Goal: Task Accomplishment & Management: Use online tool/utility

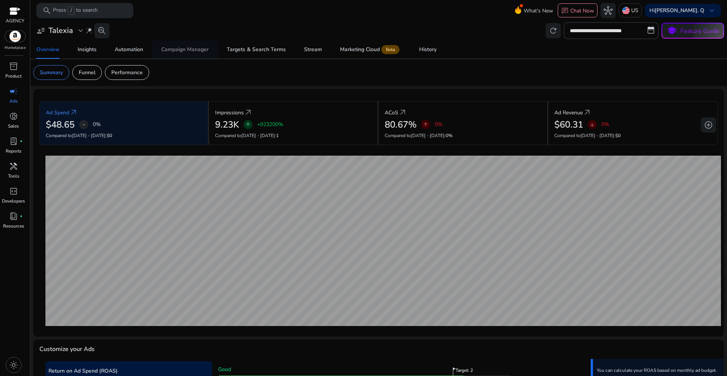
click at [192, 53] on span "Campaign Manager" at bounding box center [184, 50] width 47 height 18
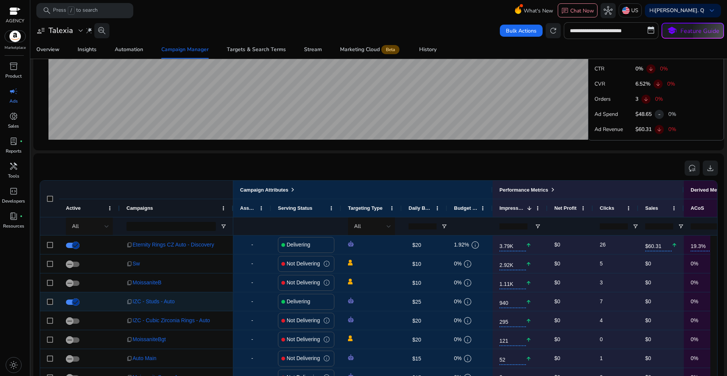
scroll to position [424, 0]
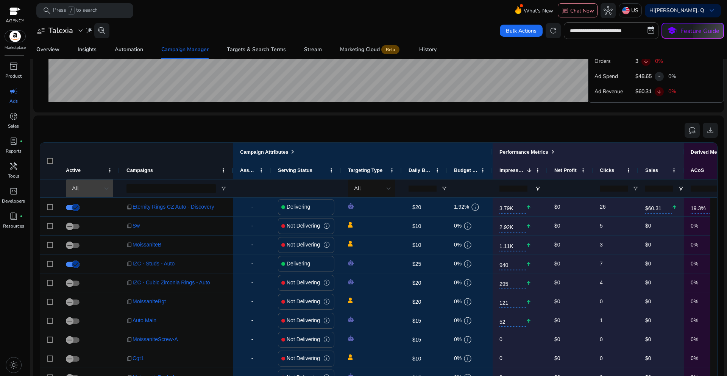
click at [108, 191] on div at bounding box center [107, 188] width 5 height 9
click at [84, 228] on span "Delivering" at bounding box center [87, 228] width 23 height 8
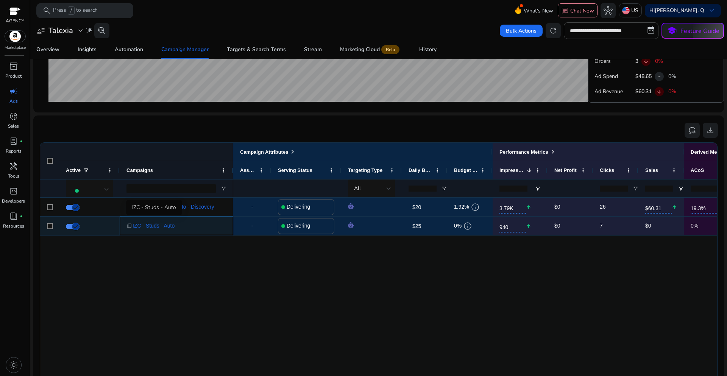
click at [170, 225] on span "IZC - Studs - Auto" at bounding box center [154, 226] width 42 height 16
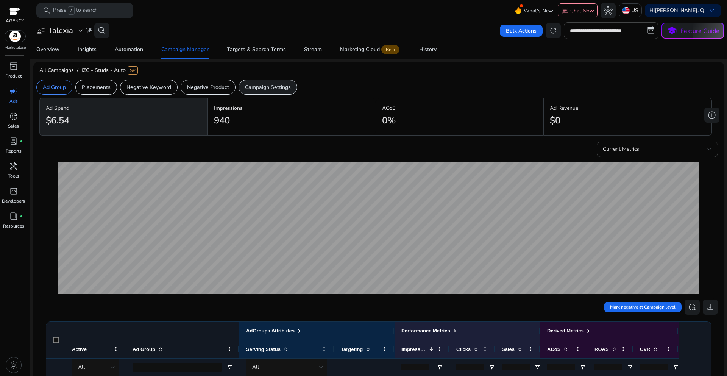
click at [258, 88] on p "Campaign Settings" at bounding box center [268, 87] width 46 height 8
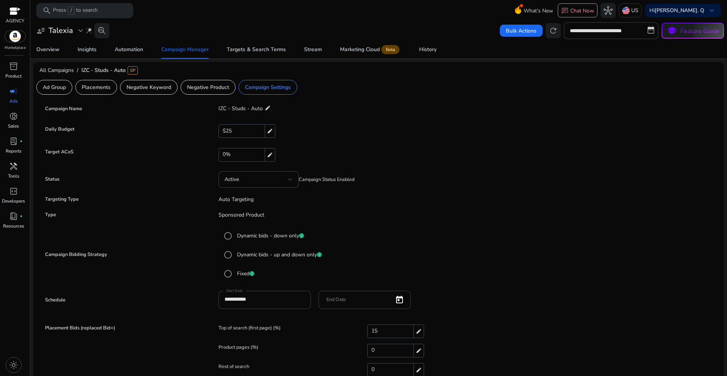
click at [265, 110] on mat-icon "edit" at bounding box center [268, 107] width 6 height 9
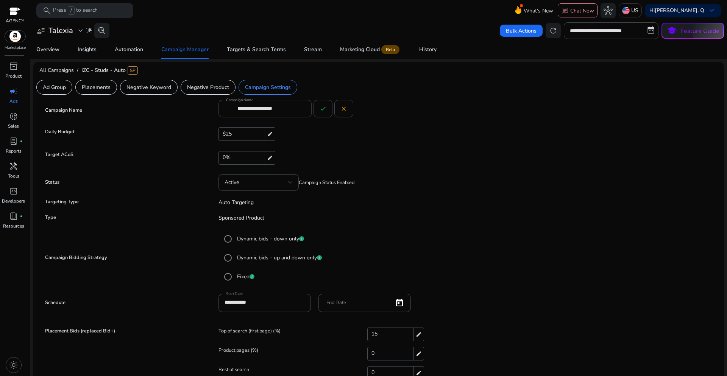
click at [267, 110] on input "**********" at bounding box center [271, 108] width 68 height 8
paste input "**********"
type input "**********"
click at [321, 114] on span at bounding box center [323, 109] width 18 height 18
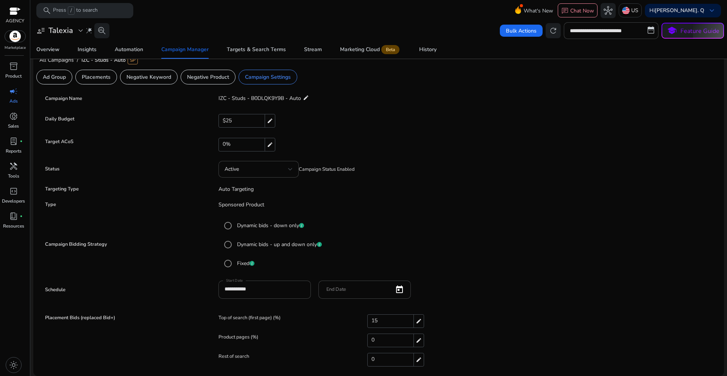
scroll to position [0, 0]
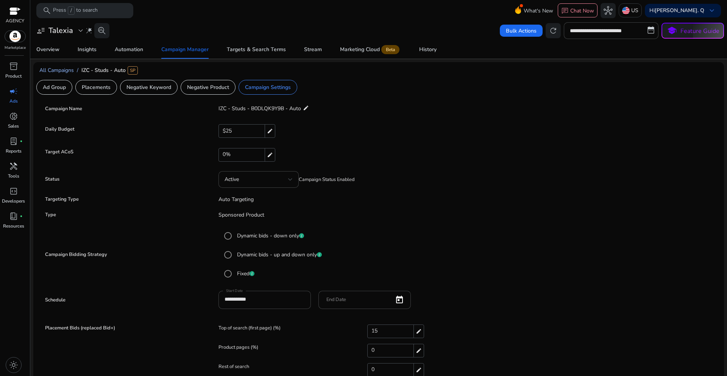
click at [62, 71] on span "All Campaigns" at bounding box center [56, 70] width 34 height 7
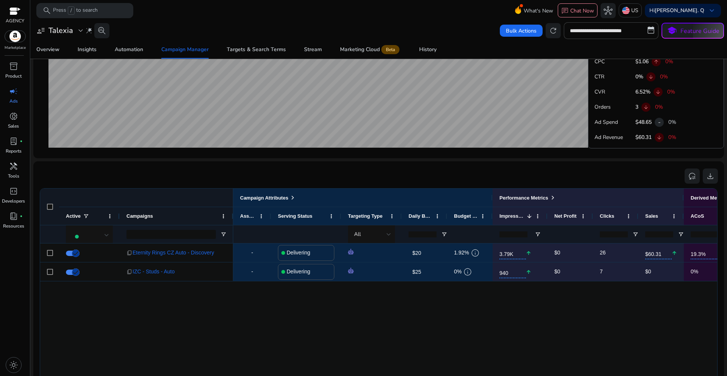
scroll to position [454, 0]
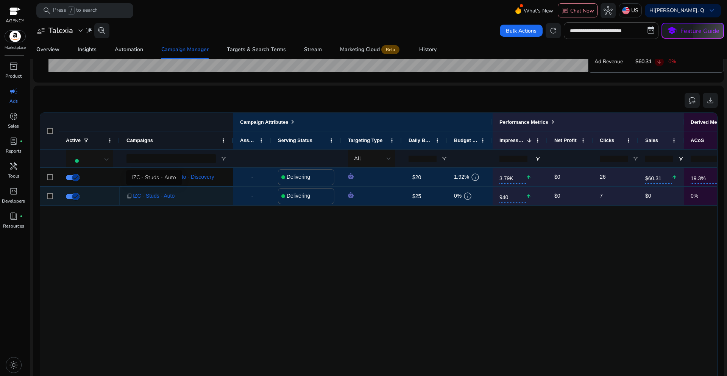
click at [156, 198] on span "IZC - Studs - Auto" at bounding box center [154, 196] width 42 height 16
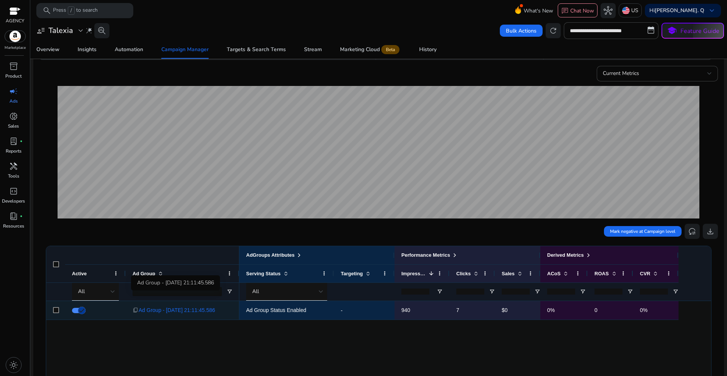
scroll to position [114, 0]
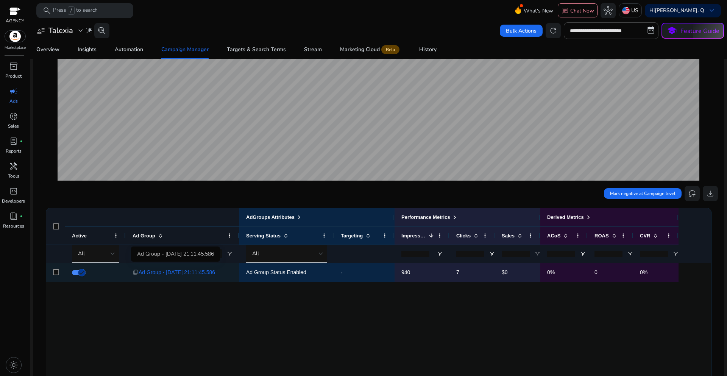
click at [199, 275] on span "Ad Group - [DATE] 21:11:45.586" at bounding box center [177, 273] width 76 height 16
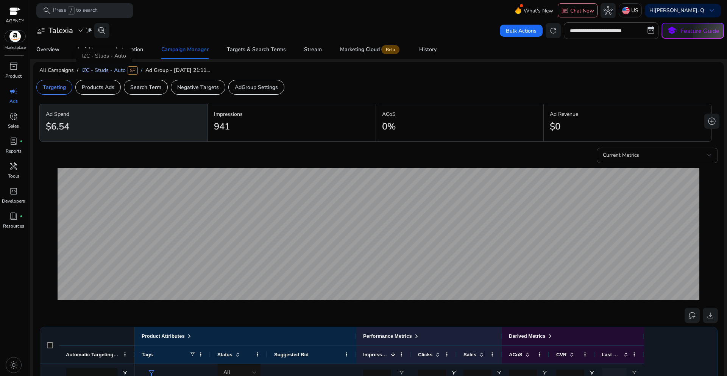
click at [98, 70] on span "IZC - Studs - Auto" at bounding box center [103, 70] width 44 height 7
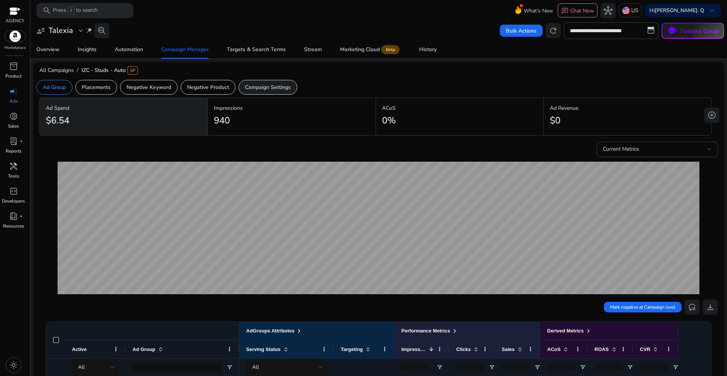
click at [264, 89] on p "Campaign Settings" at bounding box center [268, 87] width 46 height 8
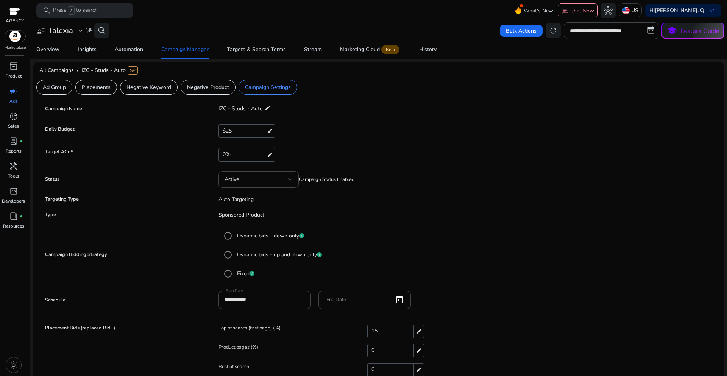
click at [266, 109] on mat-icon "edit" at bounding box center [268, 107] width 6 height 9
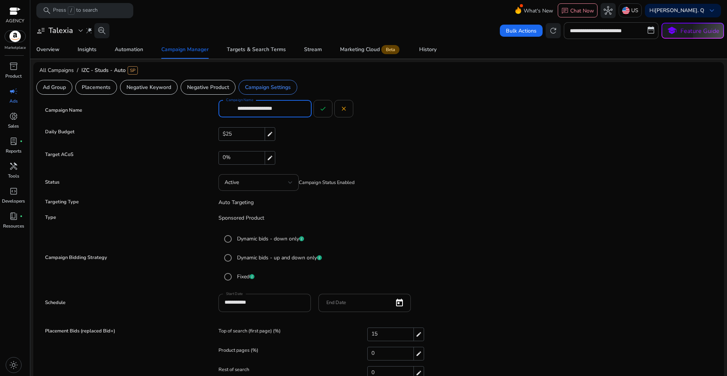
click at [264, 109] on input "**********" at bounding box center [271, 108] width 68 height 8
paste input "**********"
type input "**********"
click at [318, 112] on span at bounding box center [323, 109] width 18 height 18
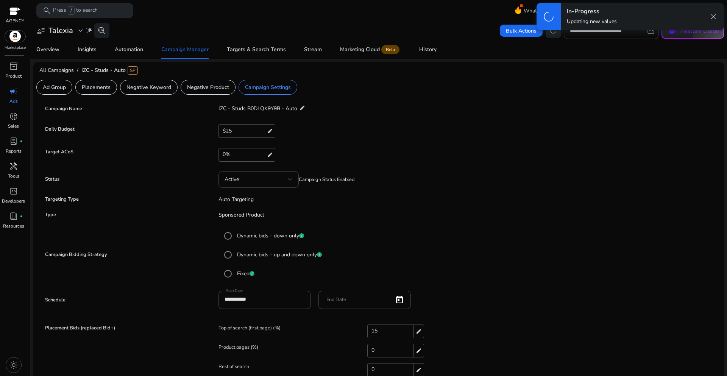
click at [318, 112] on div "Campaign Name IZC - Studs B0DLQK9Y9B - Auto edit" at bounding box center [378, 108] width 671 height 15
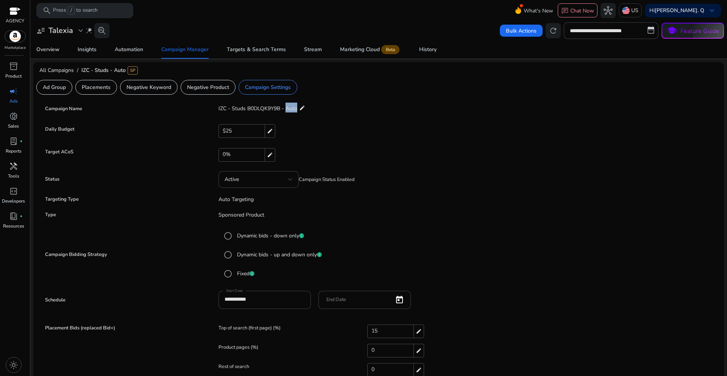
click at [290, 108] on span "IZC - Studs B0DLQK9Y9B - Auto" at bounding box center [257, 108] width 79 height 7
click at [299, 108] on mat-icon "edit" at bounding box center [302, 107] width 6 height 9
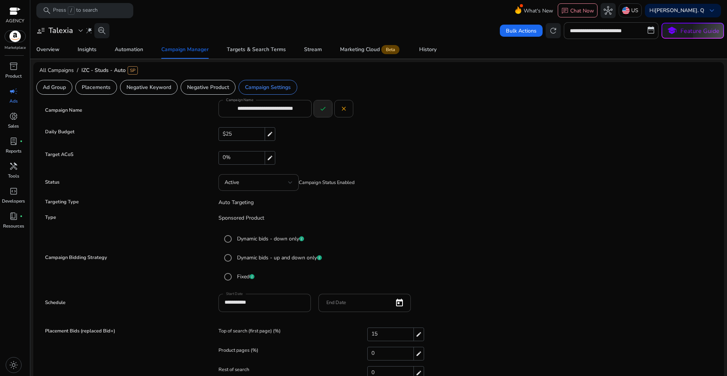
click at [320, 111] on mat-icon "check" at bounding box center [323, 108] width 7 height 7
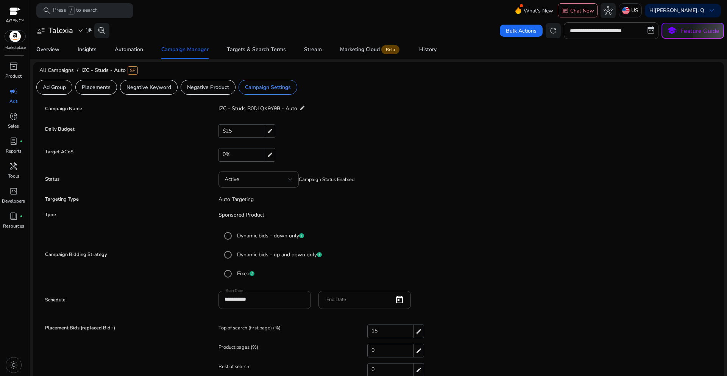
click at [264, 109] on span "IZC - Studs B0DLQK9Y9B - Auto" at bounding box center [257, 108] width 79 height 7
click at [56, 72] on span "All Campaigns" at bounding box center [56, 70] width 34 height 7
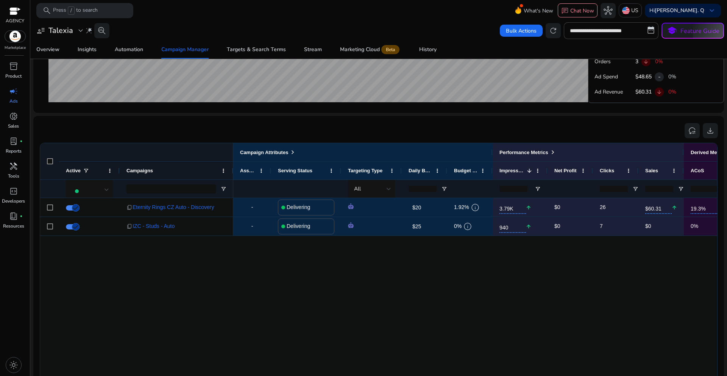
scroll to position [424, 0]
click at [164, 226] on span "IZC - Studs - Auto" at bounding box center [154, 226] width 42 height 16
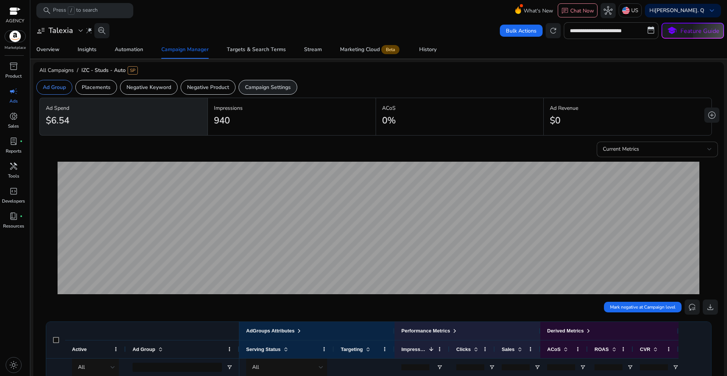
click at [261, 90] on p "Campaign Settings" at bounding box center [268, 87] width 46 height 8
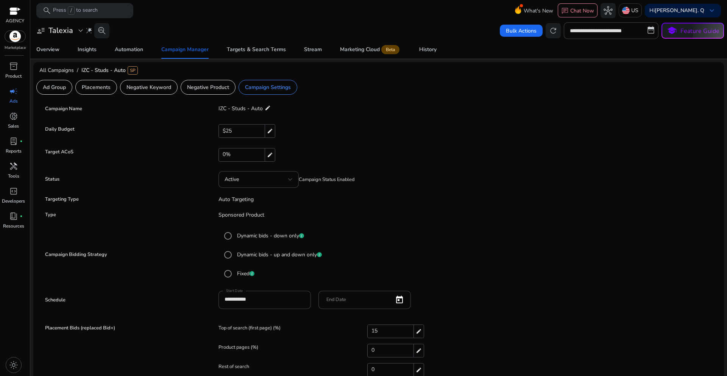
click at [267, 108] on mat-icon "edit" at bounding box center [268, 107] width 6 height 9
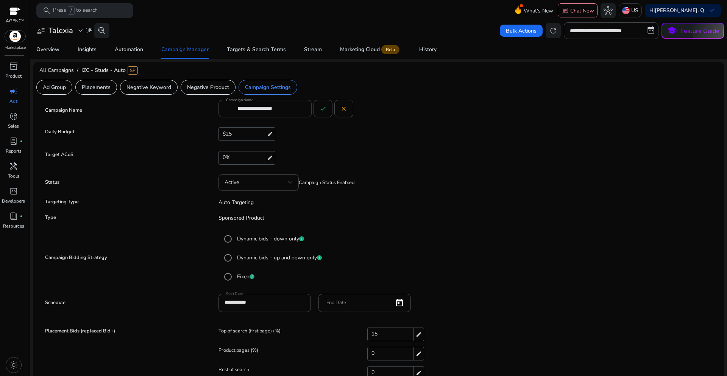
click at [264, 109] on input "**********" at bounding box center [271, 108] width 68 height 8
paste input "**********"
type input "**********"
click at [325, 111] on mat-icon "check" at bounding box center [323, 108] width 7 height 7
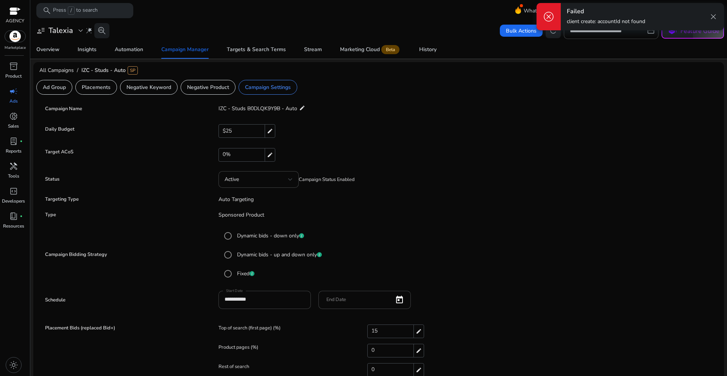
click at [715, 16] on span "close" at bounding box center [713, 16] width 9 height 9
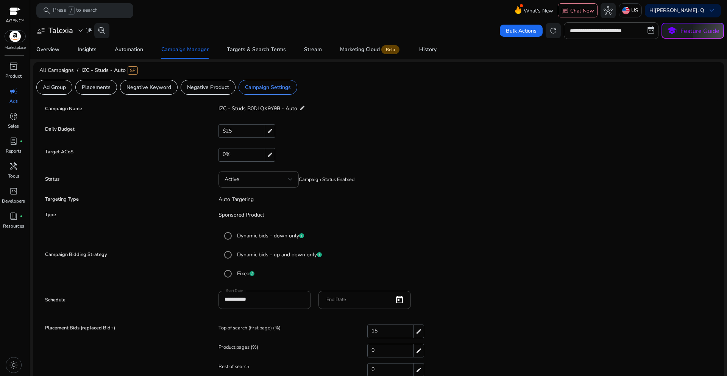
click at [302, 108] on mat-icon "edit" at bounding box center [302, 107] width 6 height 9
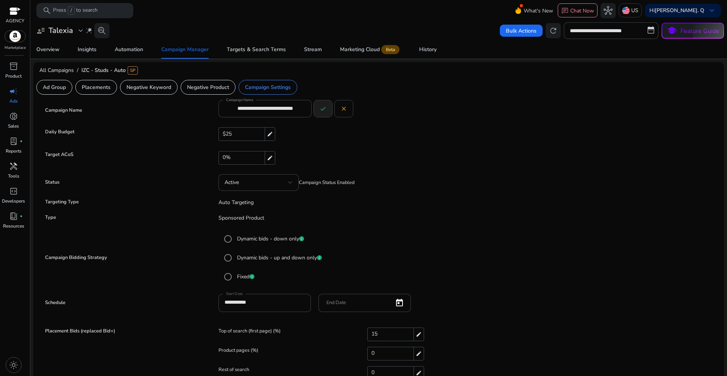
click at [324, 110] on mat-icon "check" at bounding box center [323, 108] width 7 height 7
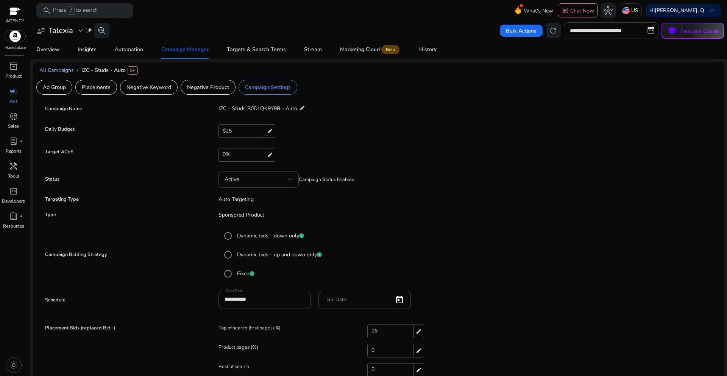
click at [59, 72] on span "All Campaigns" at bounding box center [56, 70] width 34 height 7
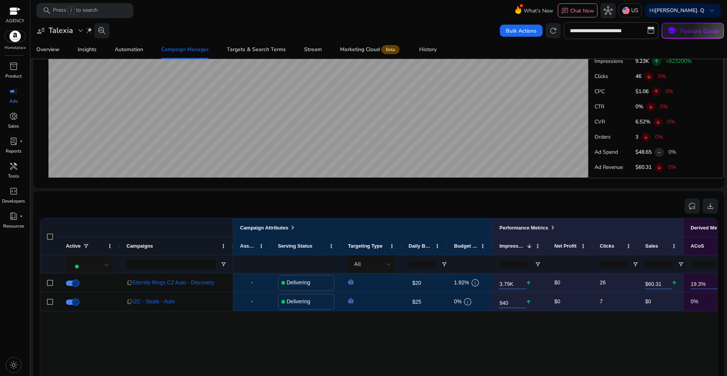
scroll to position [387, 0]
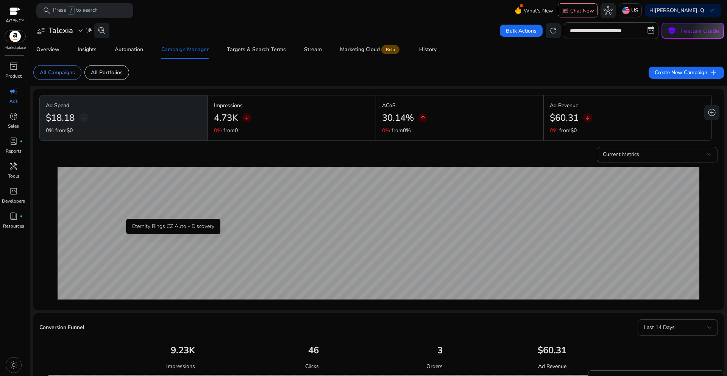
scroll to position [387, 0]
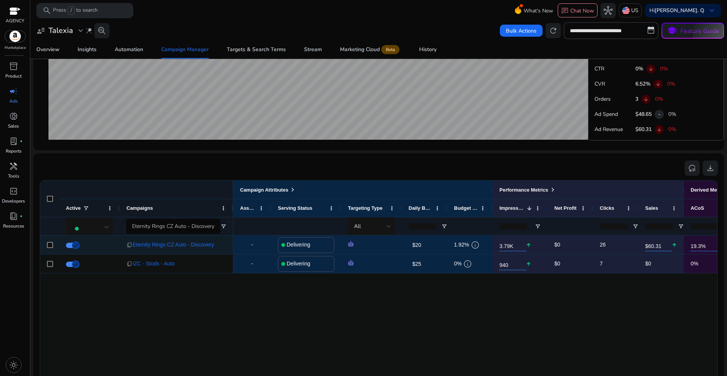
click at [184, 248] on span "Eternity Rings CZ Auto - Discovery" at bounding box center [174, 245] width 82 height 16
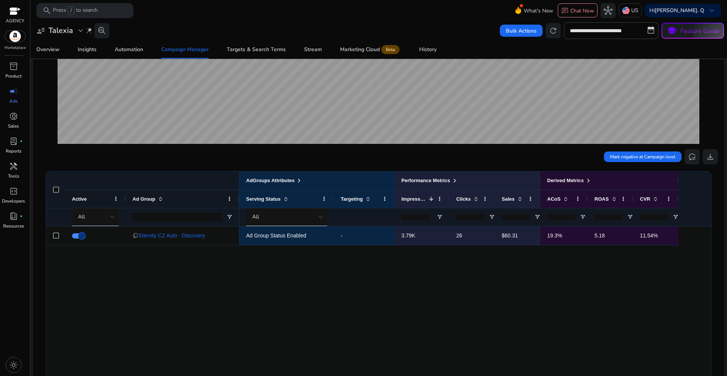
scroll to position [151, 0]
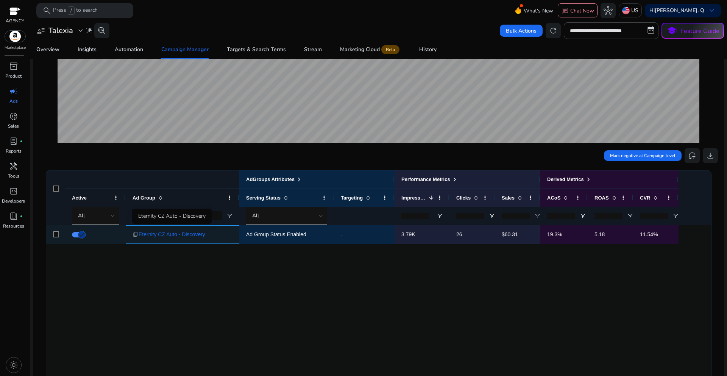
click at [166, 238] on span "Eternity CZ Auto - Discovery" at bounding box center [172, 235] width 67 height 16
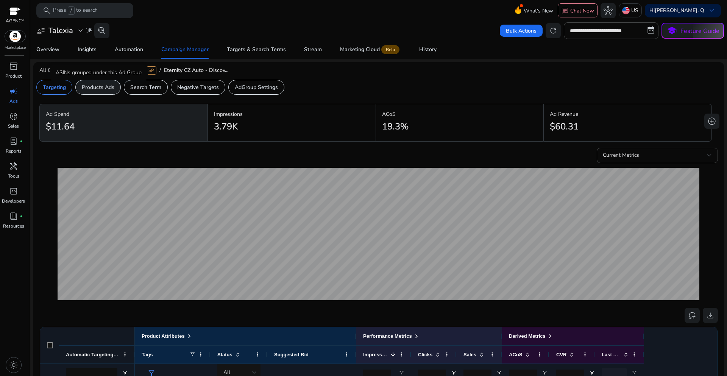
click at [101, 84] on p "Products Ads" at bounding box center [98, 87] width 33 height 8
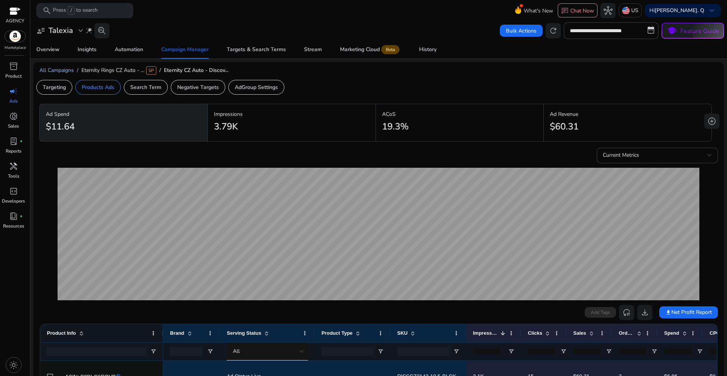
click at [47, 70] on span "All Campaigns" at bounding box center [56, 70] width 34 height 7
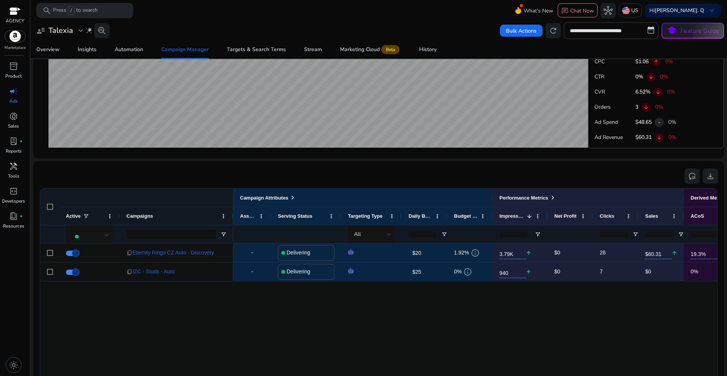
scroll to position [454, 0]
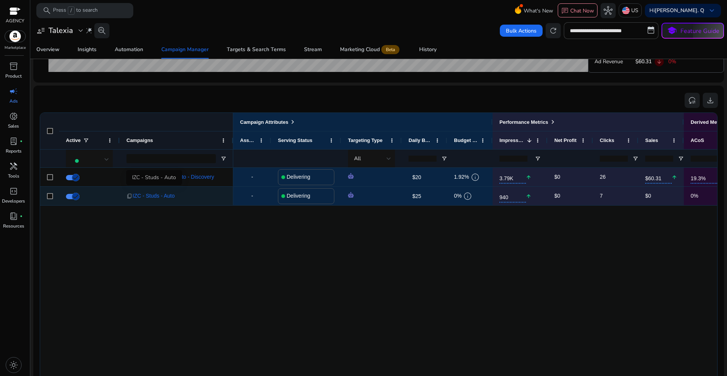
click at [148, 199] on span "IZC - Studs - Auto" at bounding box center [154, 196] width 42 height 16
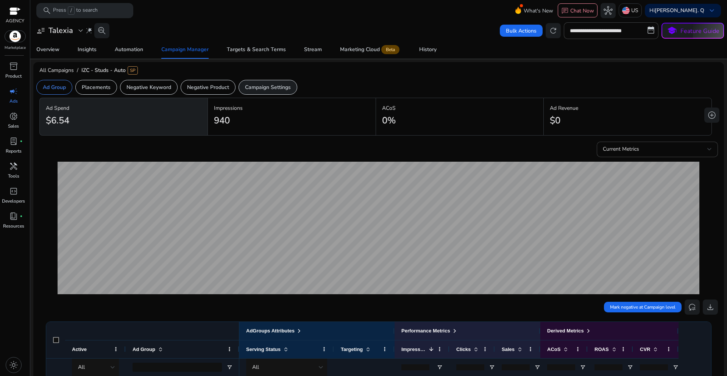
click at [274, 90] on p "Campaign Settings" at bounding box center [268, 87] width 46 height 8
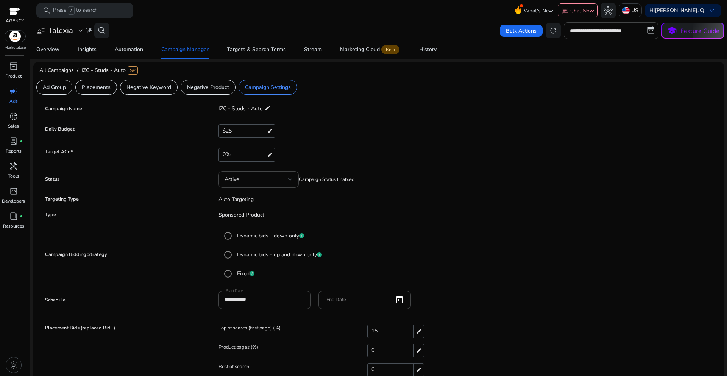
click at [268, 109] on mat-icon "edit" at bounding box center [268, 107] width 6 height 9
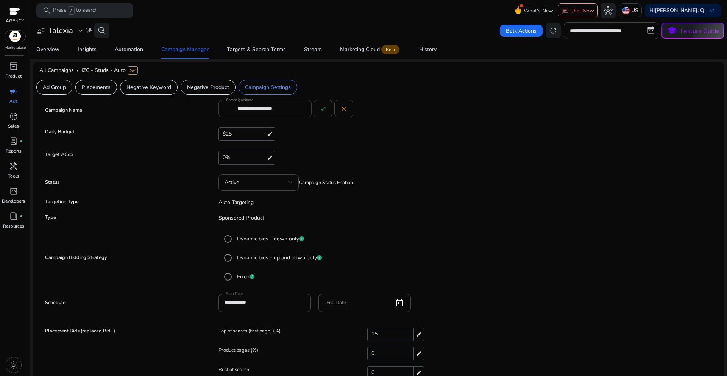
click at [263, 108] on input "**********" at bounding box center [271, 108] width 68 height 8
paste input "**********"
type input "**********"
click at [318, 110] on span at bounding box center [323, 109] width 18 height 18
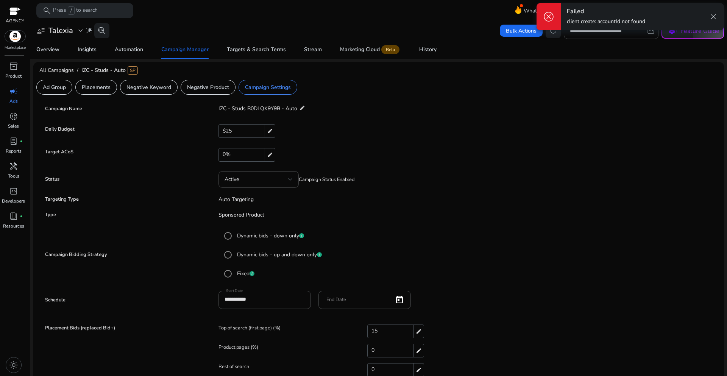
click at [713, 19] on span "close" at bounding box center [713, 16] width 9 height 9
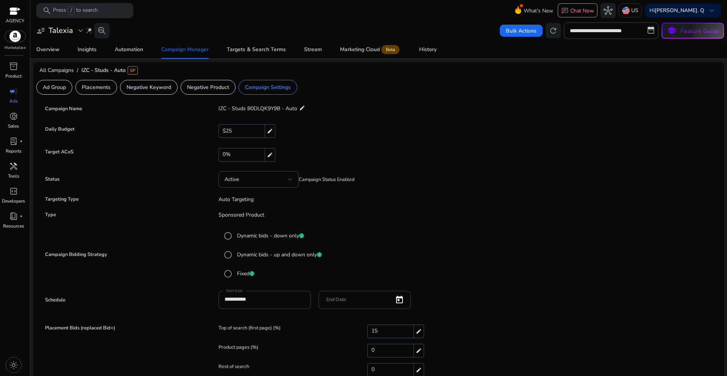
click at [713, 19] on span "close" at bounding box center [713, 16] width 9 height 9
click at [67, 70] on span "All Campaigns" at bounding box center [56, 70] width 34 height 7
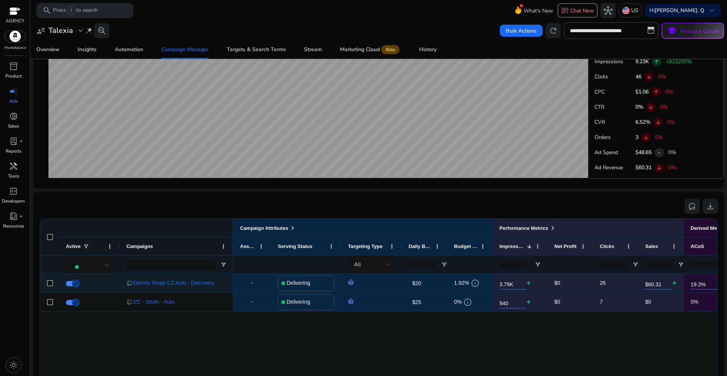
scroll to position [349, 0]
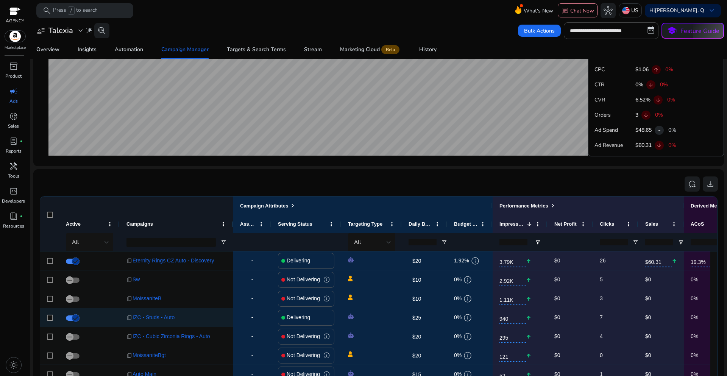
scroll to position [379, 0]
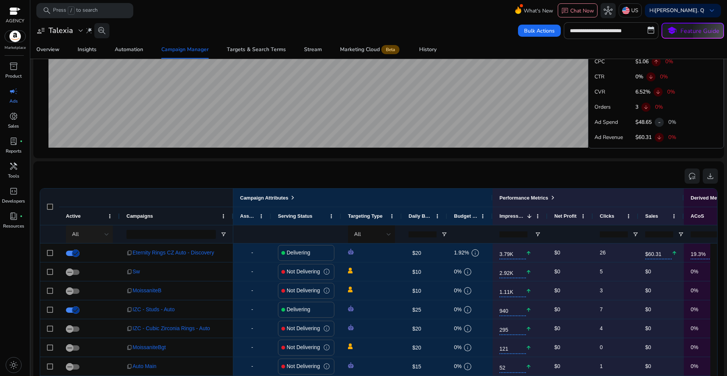
click at [108, 235] on div at bounding box center [107, 234] width 5 height 3
click at [91, 273] on span "Delivering" at bounding box center [87, 274] width 23 height 8
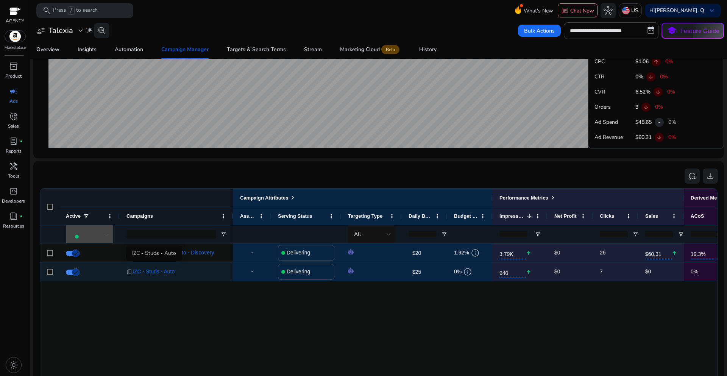
scroll to position [0, 0]
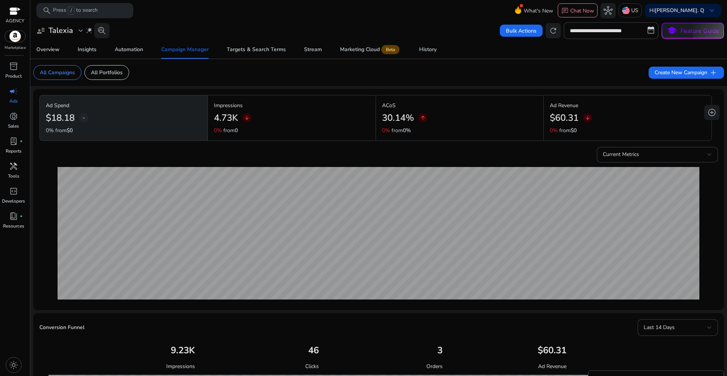
scroll to position [379, 0]
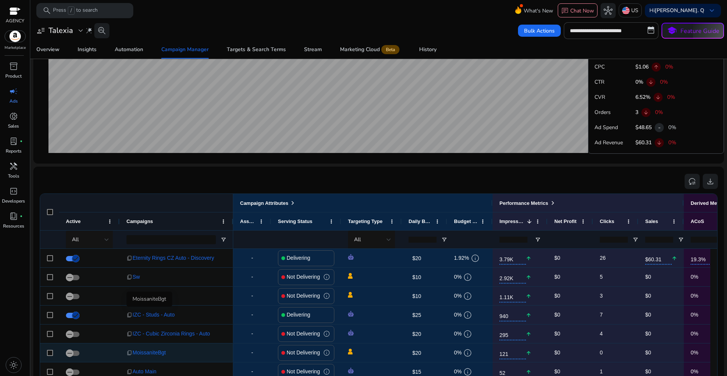
scroll to position [417, 0]
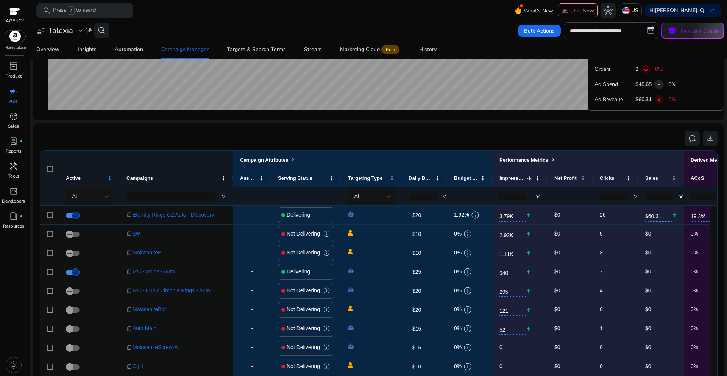
click at [109, 177] on span at bounding box center [110, 178] width 6 height 6
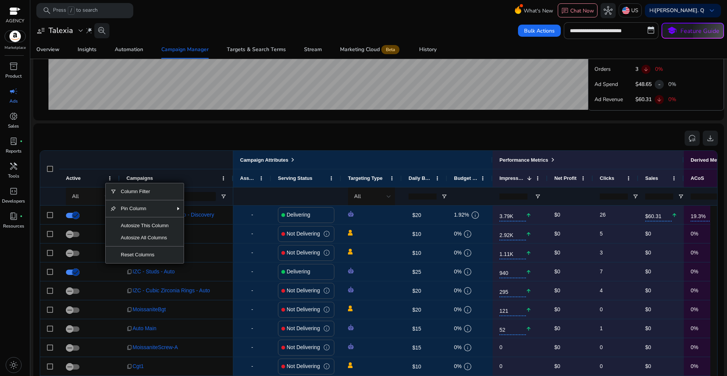
click at [80, 139] on div "reset_settings download" at bounding box center [378, 137] width 679 height 17
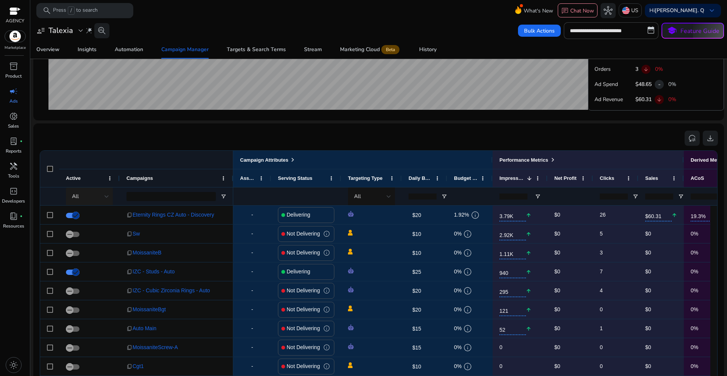
click at [107, 199] on div at bounding box center [107, 196] width 5 height 9
click at [86, 239] on span "Delivering" at bounding box center [87, 236] width 23 height 8
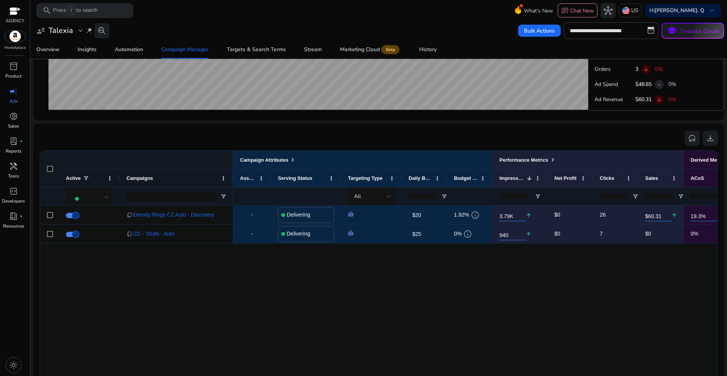
scroll to position [379, 0]
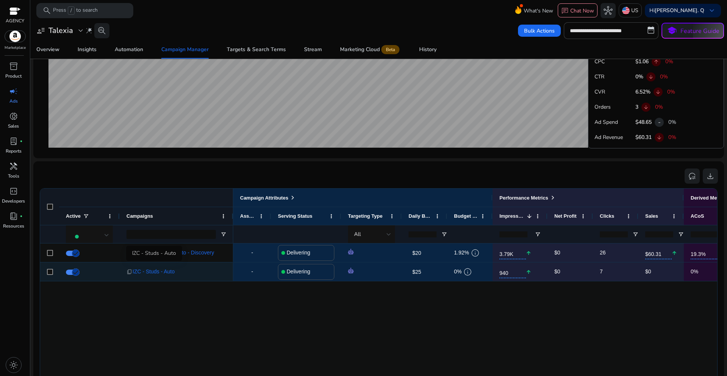
click at [153, 278] on span "IZC - Studs - Auto" at bounding box center [154, 272] width 42 height 16
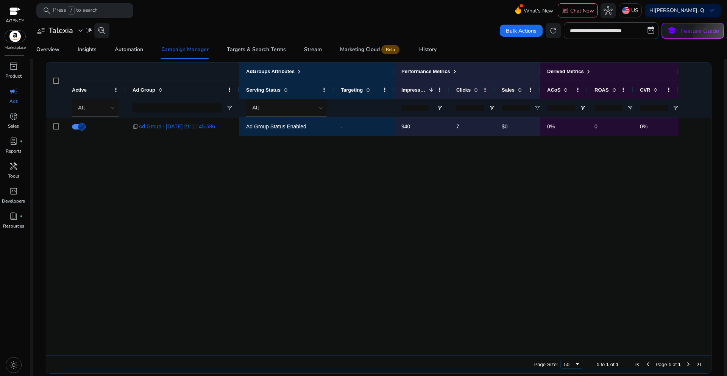
scroll to position [267, 0]
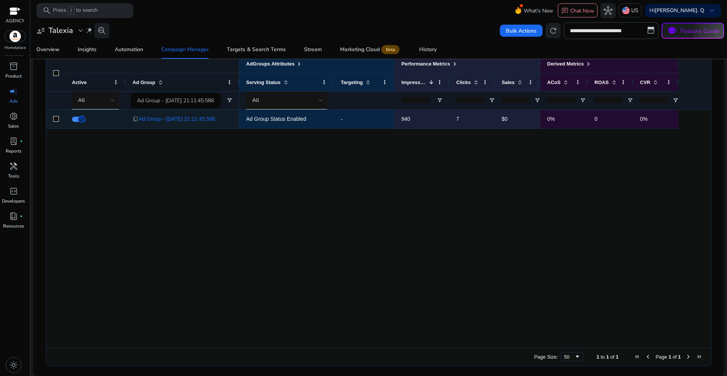
click at [172, 121] on span "Ad Group - [DATE] 21:11:45.586" at bounding box center [177, 119] width 76 height 16
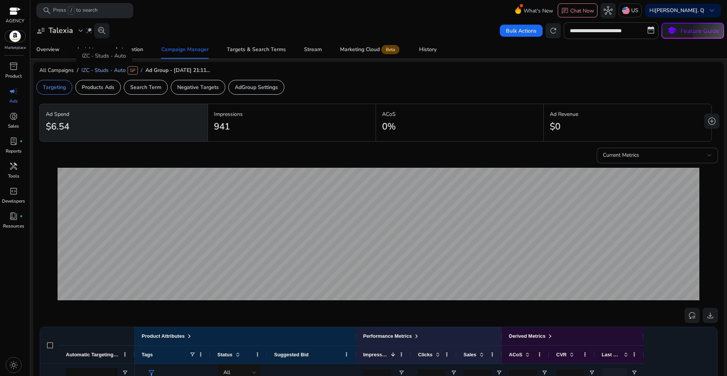
click at [108, 67] on span "IZC - Studs - Auto" at bounding box center [103, 70] width 44 height 7
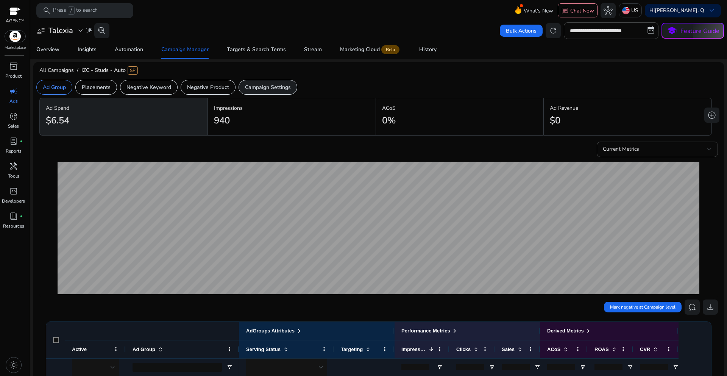
click at [286, 90] on p "Campaign Settings" at bounding box center [268, 87] width 46 height 8
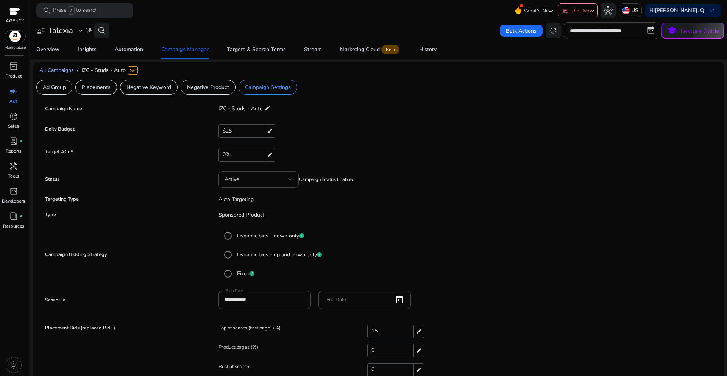
click at [53, 69] on span "All Campaigns" at bounding box center [56, 70] width 34 height 7
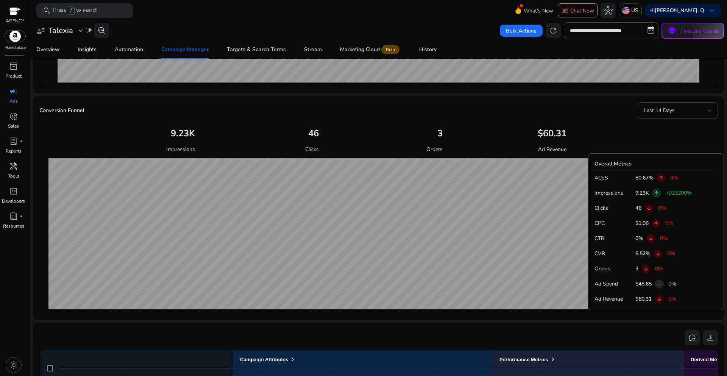
scroll to position [189, 0]
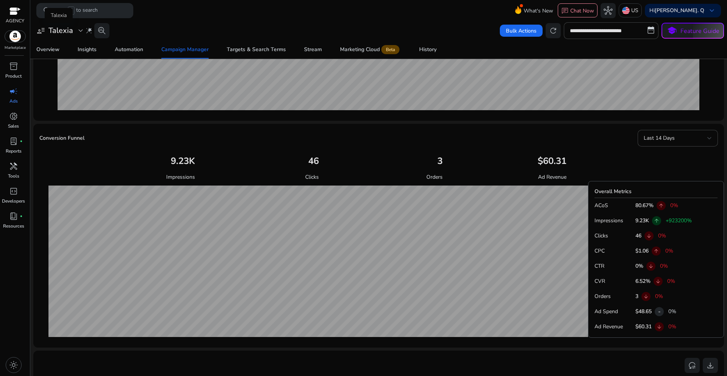
click at [80, 30] on span "expand_more" at bounding box center [80, 30] width 9 height 9
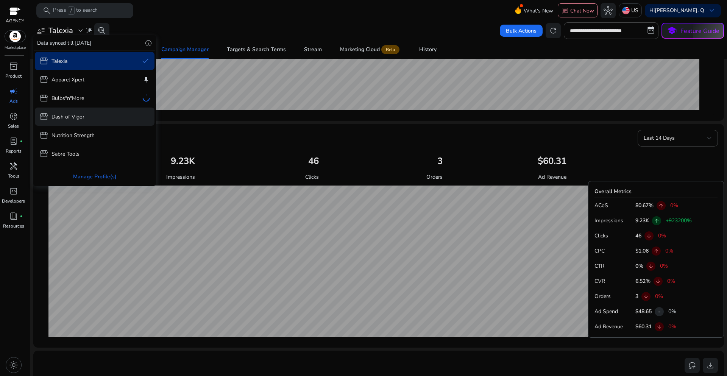
click at [76, 121] on div "storefront Dash of Vigor" at bounding box center [95, 117] width 120 height 18
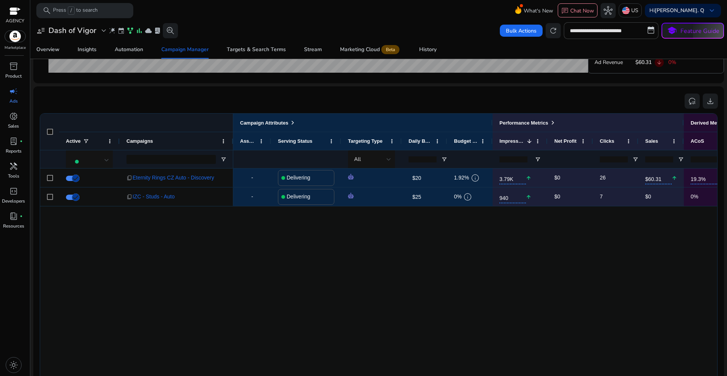
scroll to position [454, 0]
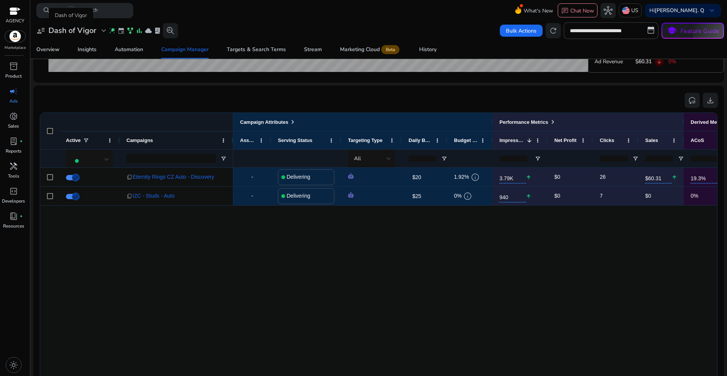
click at [95, 28] on h3 "Dash of Vigor" at bounding box center [72, 30] width 48 height 9
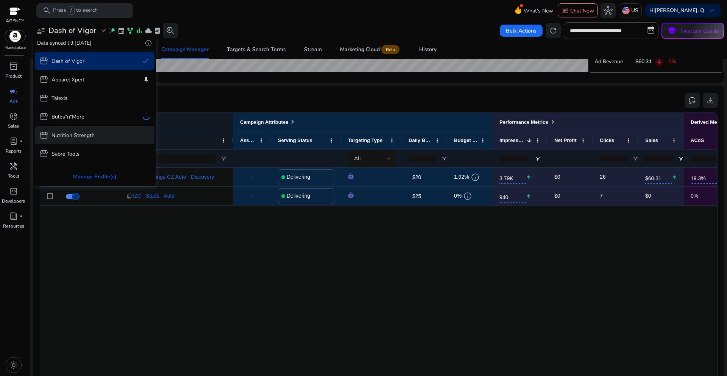
scroll to position [33, 0]
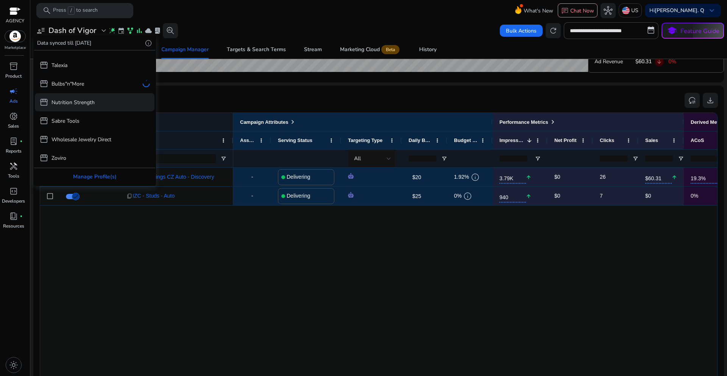
click at [77, 105] on p "Nutrition Strength" at bounding box center [72, 102] width 43 height 8
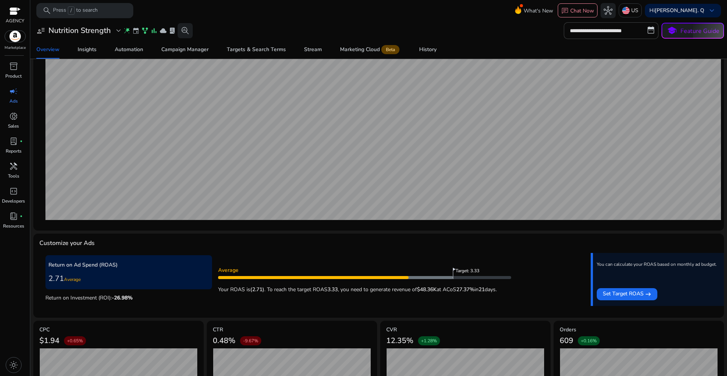
scroll to position [114, 0]
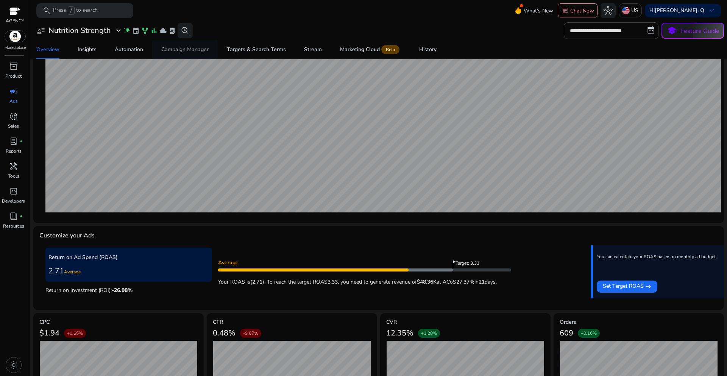
click at [190, 53] on span "Campaign Manager" at bounding box center [184, 50] width 47 height 18
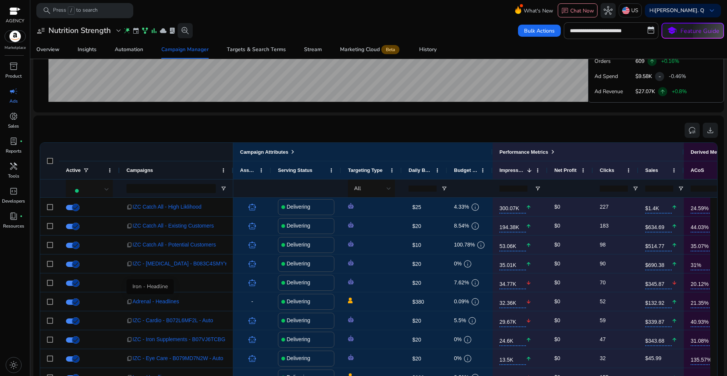
scroll to position [76, 0]
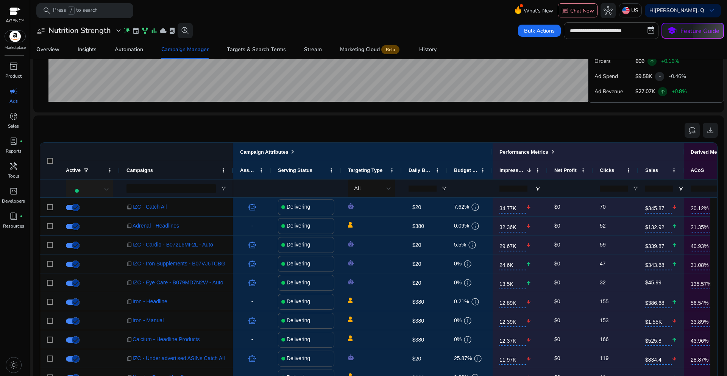
click at [106, 190] on div at bounding box center [107, 189] width 5 height 3
click at [194, 133] on div at bounding box center [363, 188] width 727 height 376
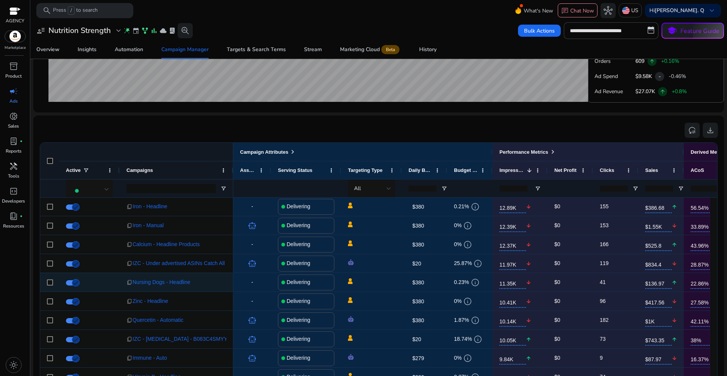
scroll to position [189, 0]
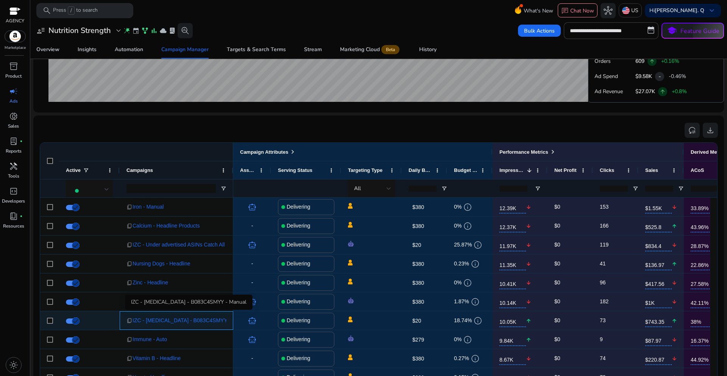
click at [203, 319] on span "IZC - [MEDICAL_DATA] - B083C4SMYY - Manual" at bounding box center [191, 321] width 117 height 16
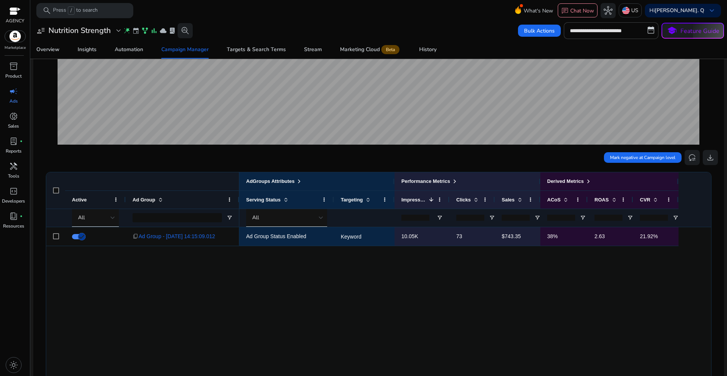
scroll to position [189, 0]
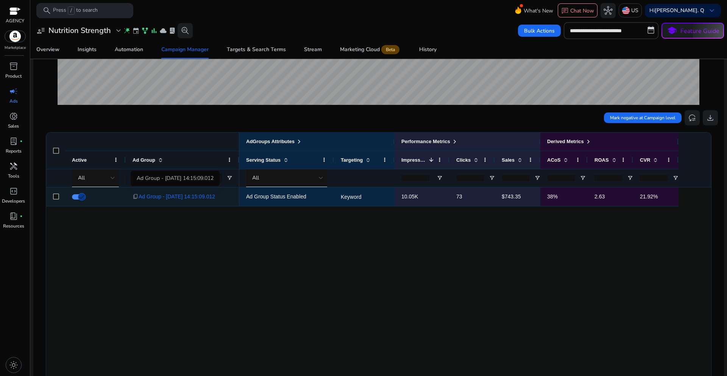
click at [205, 199] on span "Ad Group - 7/24/2025 14:15:09.012" at bounding box center [177, 197] width 76 height 16
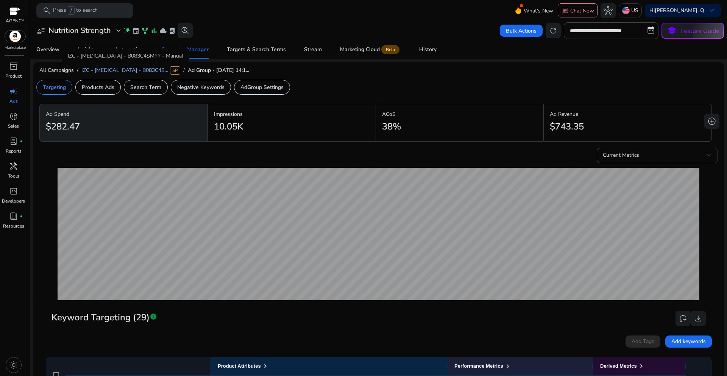
click at [133, 71] on span "IZC - Vitamin E - B083C4S..." at bounding box center [124, 70] width 87 height 7
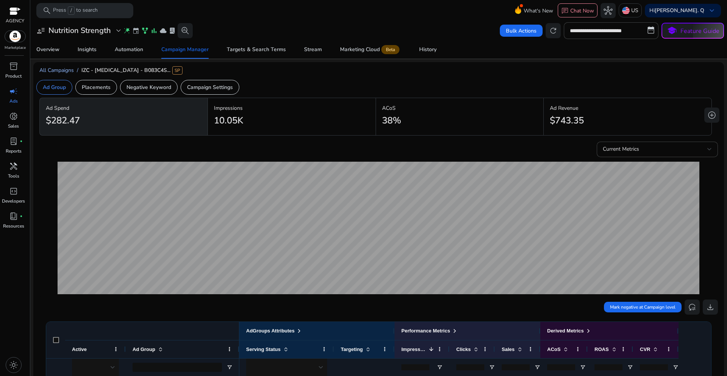
click at [72, 72] on span "All Campaigns" at bounding box center [56, 70] width 34 height 7
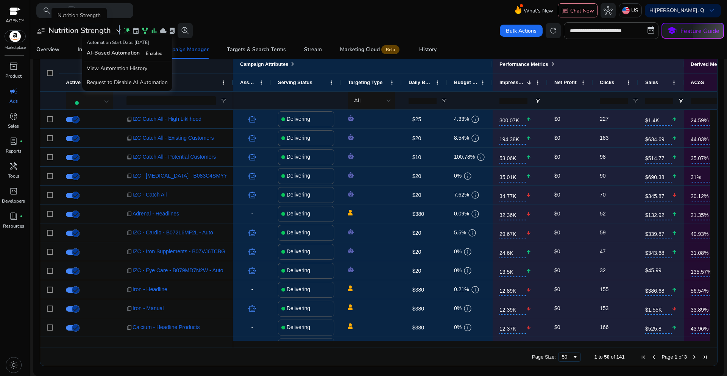
click at [119, 30] on span "expand_more" at bounding box center [118, 30] width 9 height 9
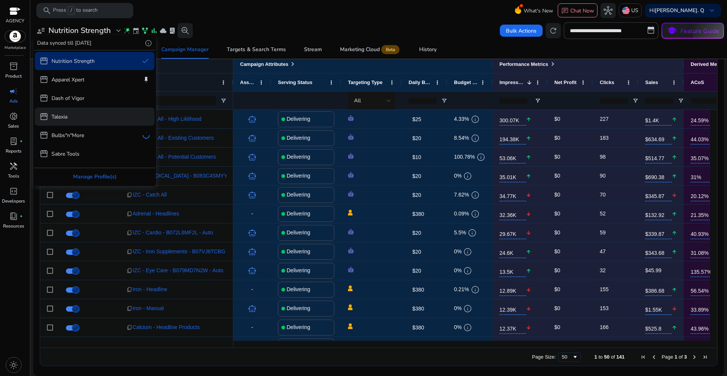
click at [69, 120] on div "storefront Talexia" at bounding box center [95, 117] width 120 height 18
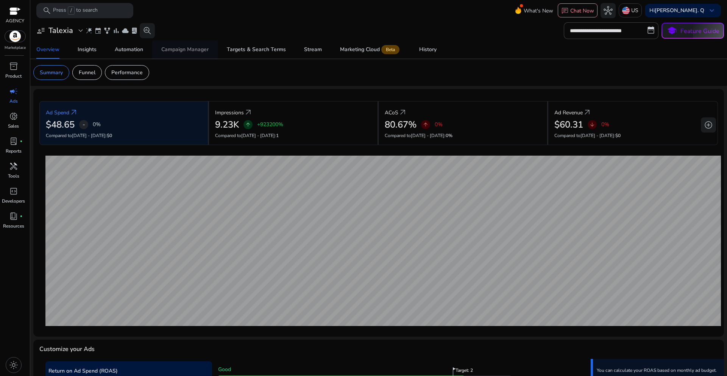
click at [198, 48] on div "Campaign Manager" at bounding box center [184, 49] width 47 height 5
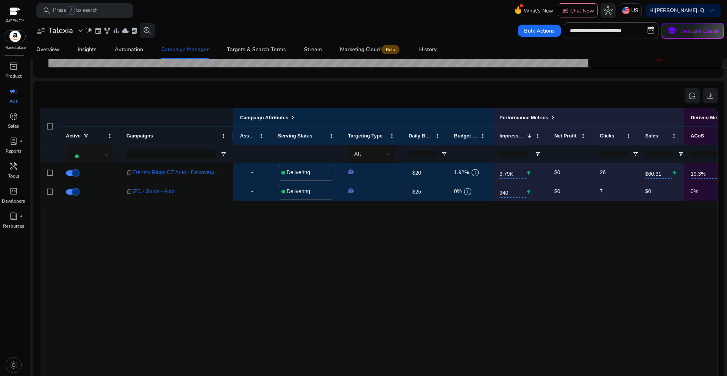
scroll to position [462, 0]
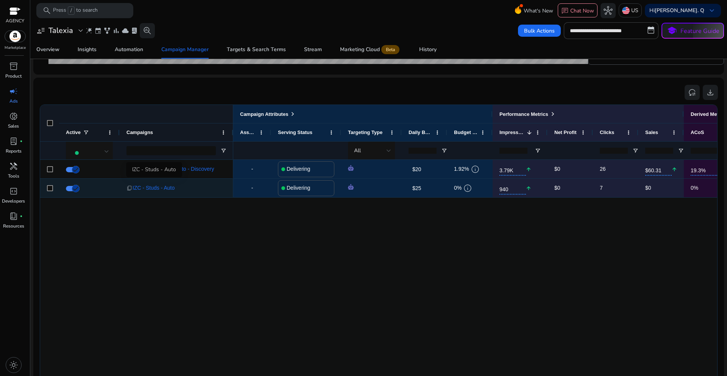
click at [165, 191] on span "IZC - Studs - Auto" at bounding box center [154, 188] width 42 height 16
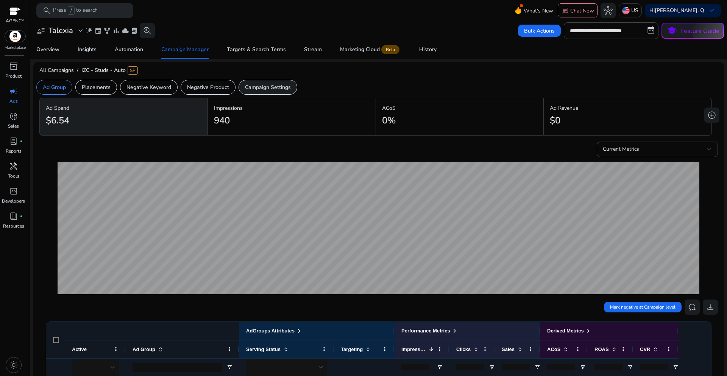
click at [251, 90] on p "Campaign Settings" at bounding box center [268, 87] width 46 height 8
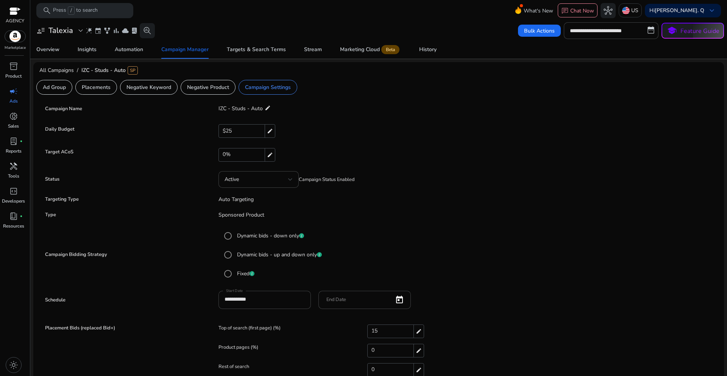
click at [265, 109] on mat-icon "edit" at bounding box center [268, 107] width 6 height 9
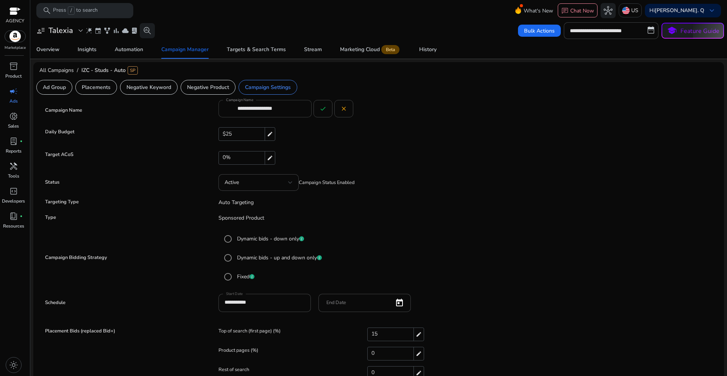
click at [264, 109] on input "**********" at bounding box center [271, 108] width 68 height 8
paste input "**********"
type input "**********"
click at [376, 120] on form "**********" at bounding box center [378, 243] width 671 height 284
click at [321, 111] on mat-icon "check" at bounding box center [323, 108] width 7 height 7
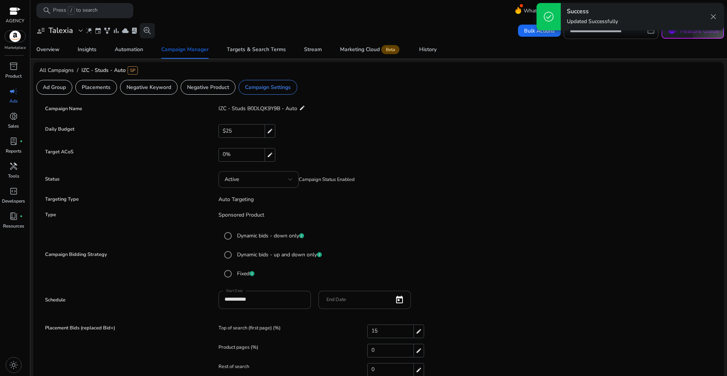
click at [714, 19] on span "close" at bounding box center [713, 16] width 9 height 9
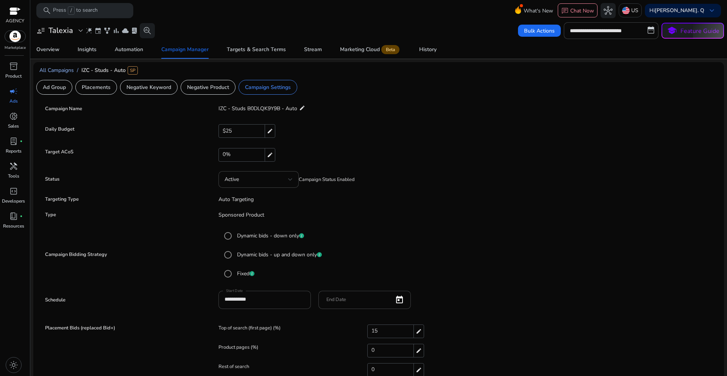
click at [56, 69] on span "All Campaigns" at bounding box center [56, 70] width 34 height 7
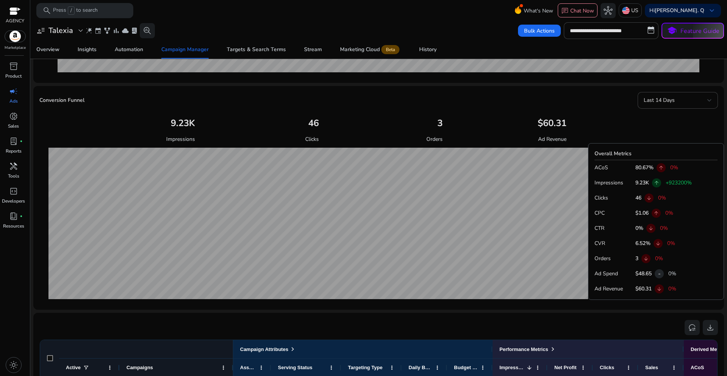
scroll to position [379, 0]
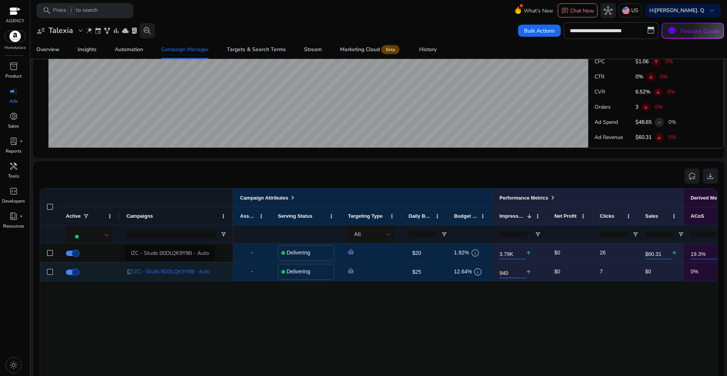
click at [168, 275] on span "IZC - Studs B0DLQK9Y9B - Auto" at bounding box center [172, 272] width 78 height 16
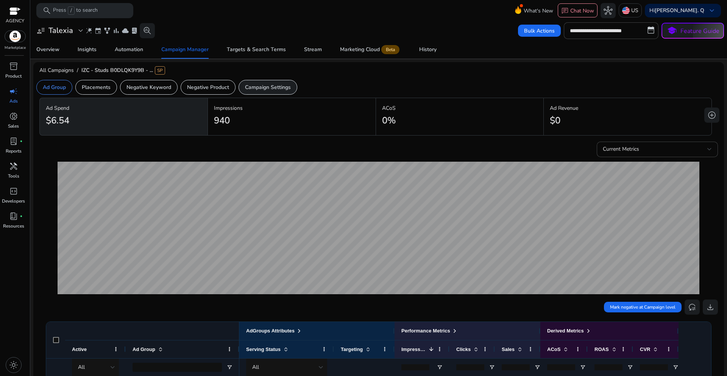
click at [270, 89] on p "Campaign Settings" at bounding box center [268, 87] width 46 height 8
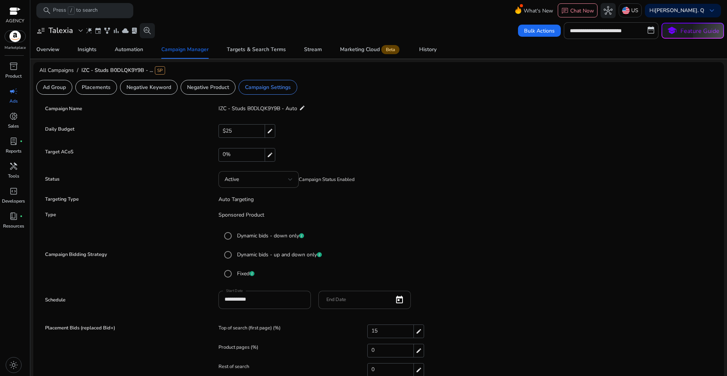
click at [262, 109] on span "IZC - Studs B0DLQK9Y9B - Auto" at bounding box center [257, 108] width 79 height 7
click at [298, 108] on p "IZC - Studs B0DLQK9Y9B - Auto edit" at bounding box center [261, 108] width 87 height 10
click at [300, 108] on mat-icon "edit" at bounding box center [302, 107] width 6 height 9
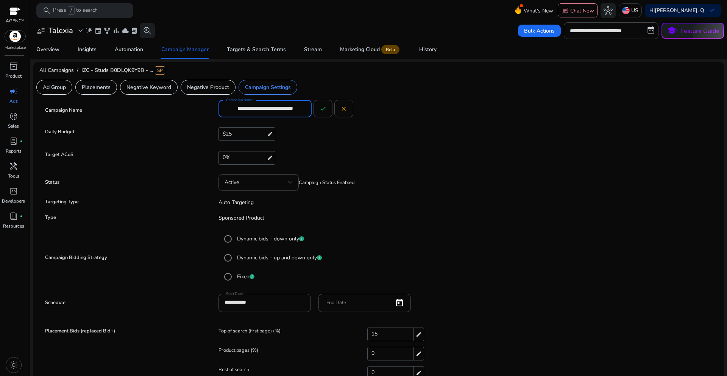
click at [293, 109] on input "**********" at bounding box center [271, 108] width 68 height 8
click at [50, 70] on span "All Campaigns" at bounding box center [56, 70] width 34 height 7
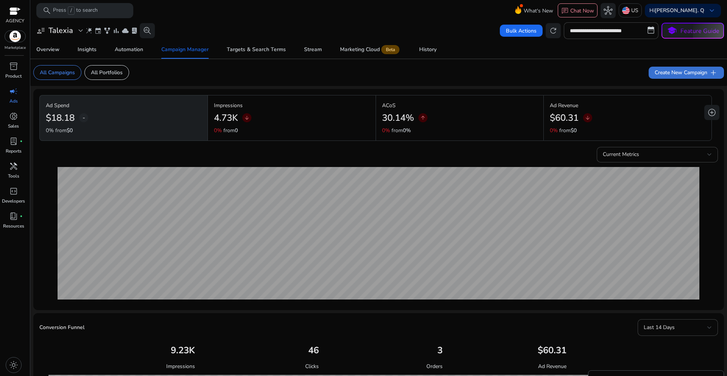
click at [694, 71] on span "Create New Campaign add" at bounding box center [686, 72] width 63 height 9
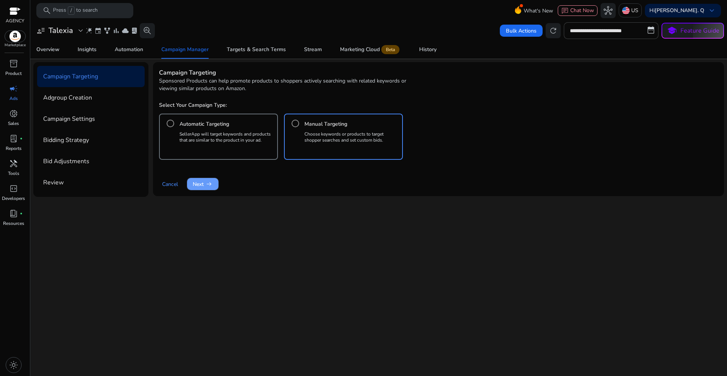
click at [205, 184] on span "Next arrow_right_alt" at bounding box center [203, 184] width 20 height 8
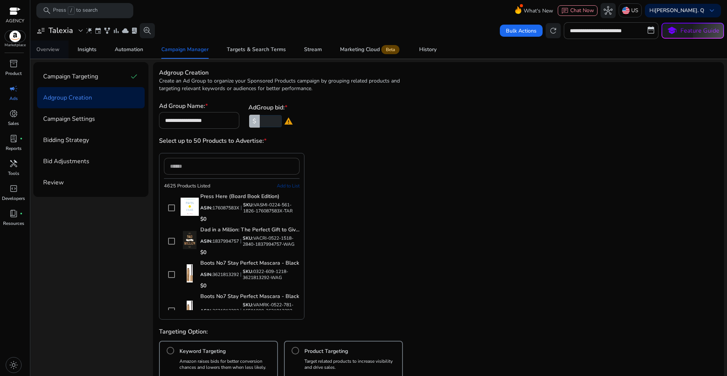
click at [53, 52] on div "Overview" at bounding box center [47, 49] width 23 height 5
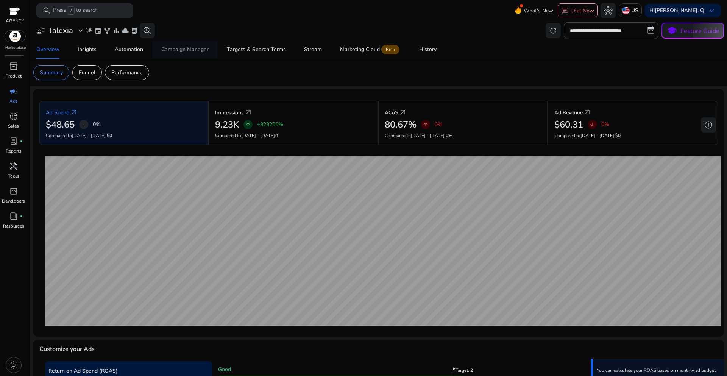
click at [187, 52] on div "Campaign Manager" at bounding box center [184, 49] width 47 height 5
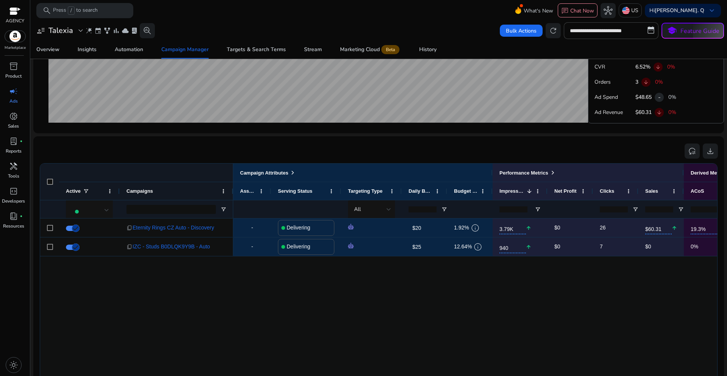
scroll to position [417, 0]
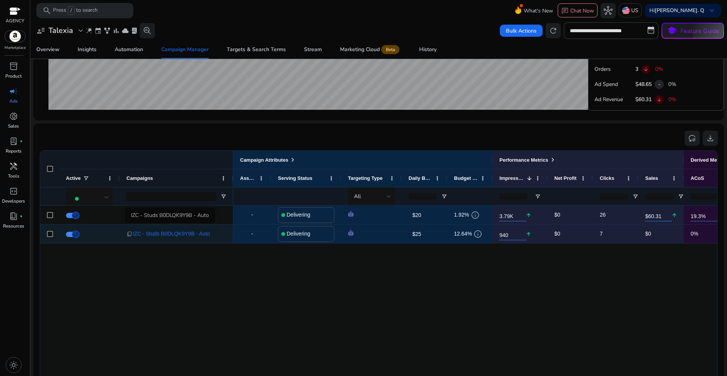
click at [180, 238] on span "IZC - Studs B0DLQK9Y9B - Auto" at bounding box center [172, 234] width 78 height 16
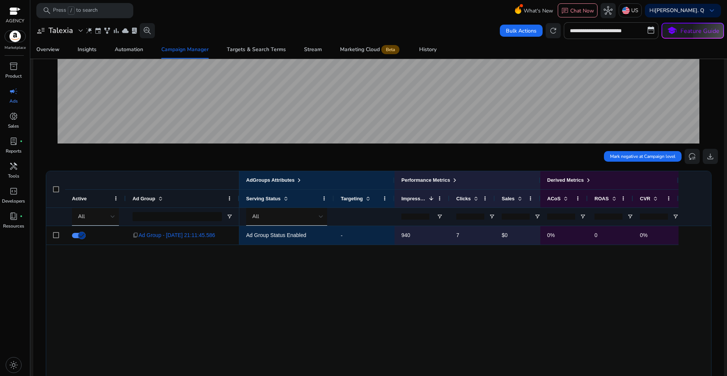
scroll to position [189, 0]
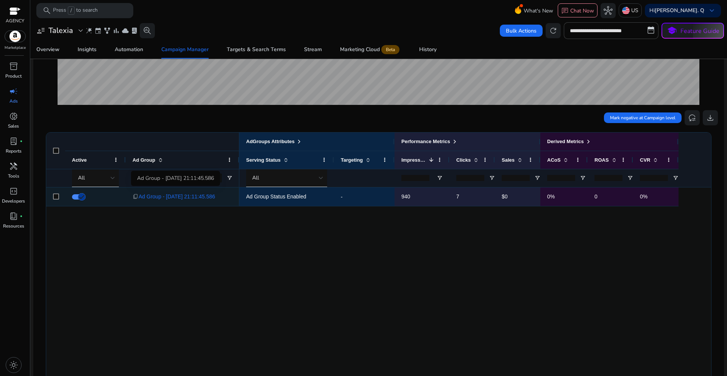
click at [186, 200] on span "Ad Group - 8/7/2025 21:11:45.586" at bounding box center [177, 197] width 76 height 16
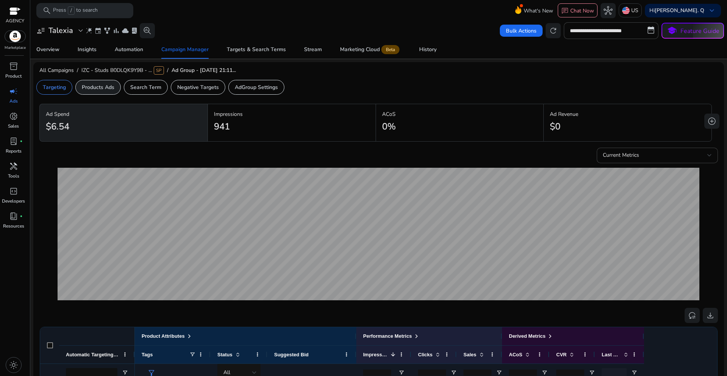
click at [101, 86] on p "Products Ads" at bounding box center [98, 87] width 33 height 8
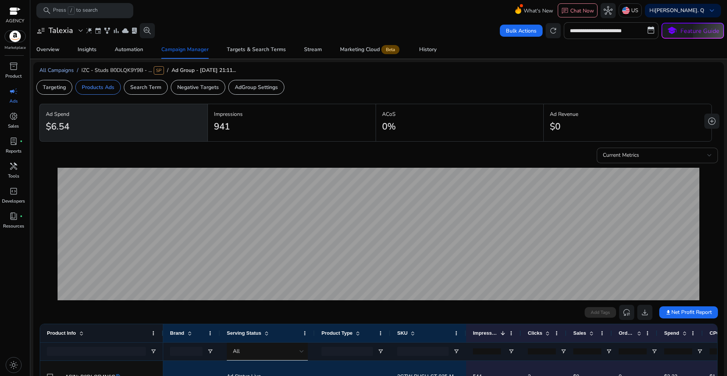
click at [51, 69] on span "All Campaigns" at bounding box center [56, 70] width 34 height 7
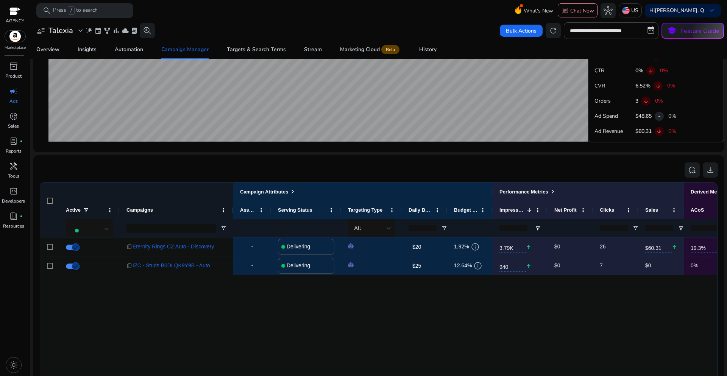
scroll to position [417, 0]
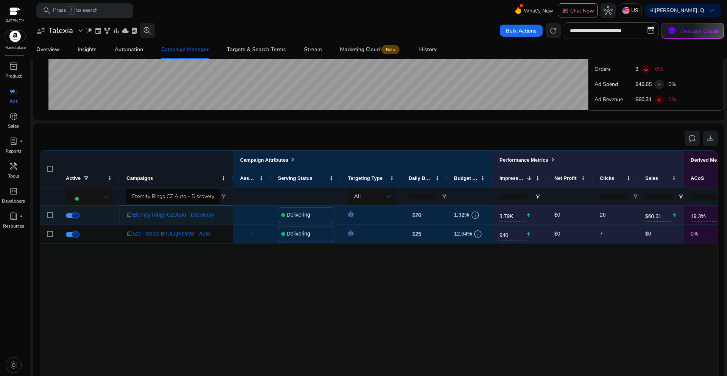
click at [177, 215] on span "Eternity Rings CZ Auto - Discovery" at bounding box center [174, 215] width 82 height 16
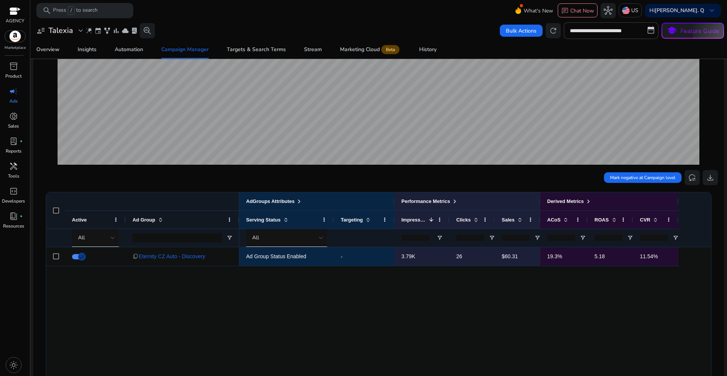
scroll to position [151, 0]
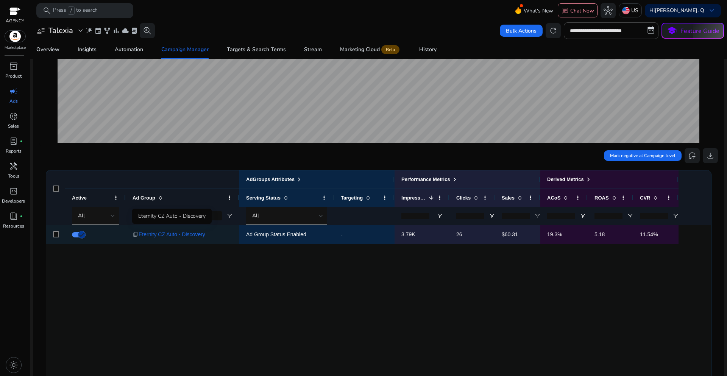
click at [189, 237] on span "Eternity CZ Auto - Discovery" at bounding box center [172, 235] width 67 height 16
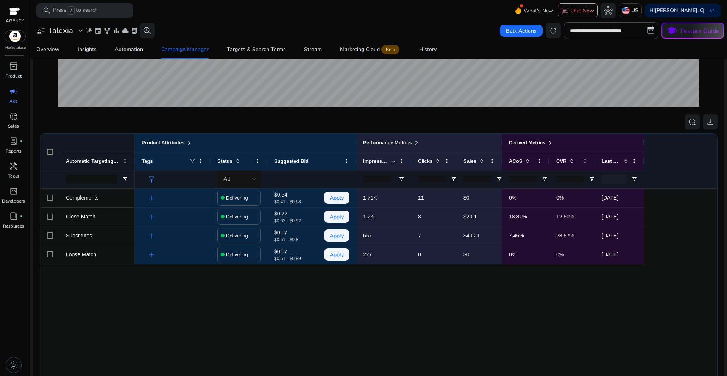
scroll to position [186, 0]
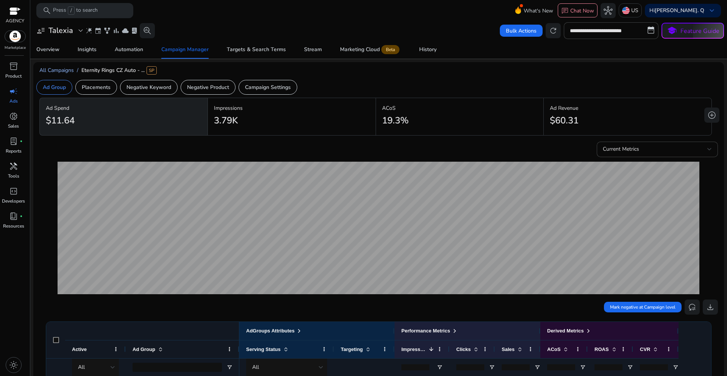
click at [53, 71] on span "All Campaigns" at bounding box center [56, 70] width 34 height 7
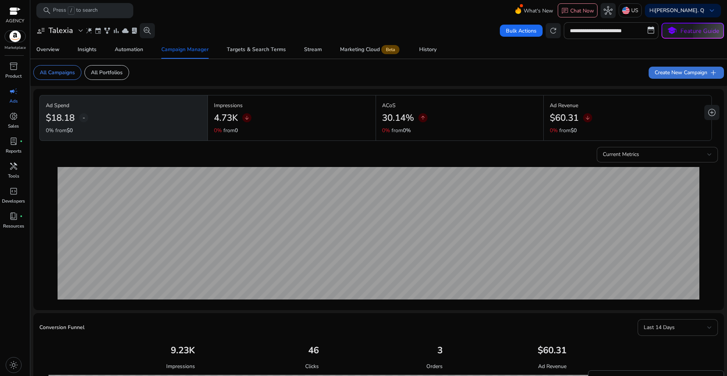
click at [655, 75] on span "Create New Campaign add" at bounding box center [686, 72] width 63 height 9
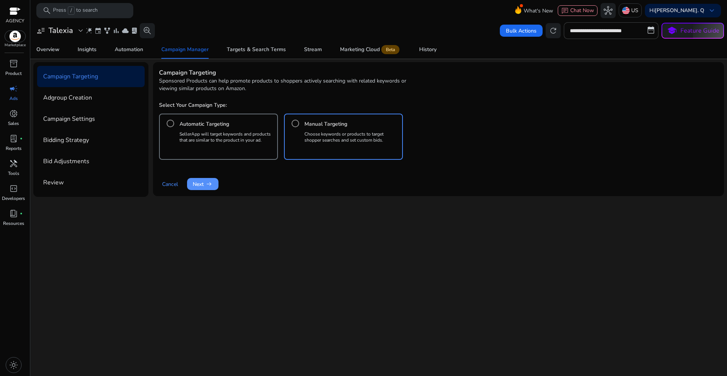
click at [207, 186] on span "arrow_right_alt" at bounding box center [209, 184] width 8 height 8
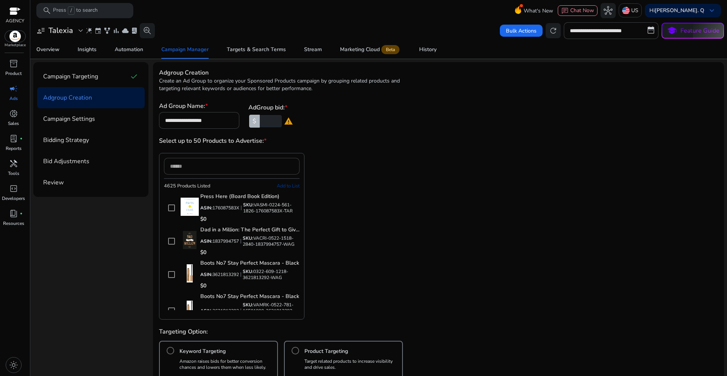
click at [265, 117] on input "number" at bounding box center [269, 121] width 23 height 12
type input "*"
click at [362, 144] on h3 "Select up to 50 Products to Advertise: *" at bounding box center [298, 140] width 279 height 9
click at [198, 165] on input at bounding box center [231, 166] width 123 height 8
click at [205, 168] on input at bounding box center [231, 166] width 123 height 8
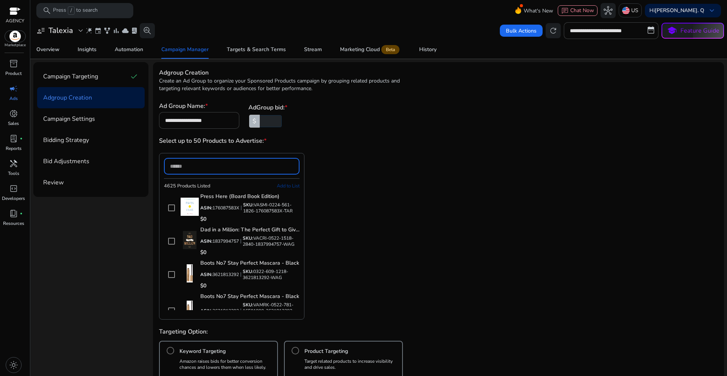
paste input "**********"
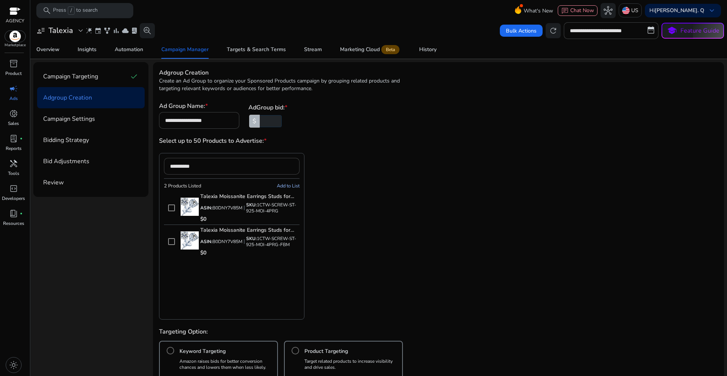
click at [284, 188] on span "Add to List" at bounding box center [288, 186] width 23 height 7
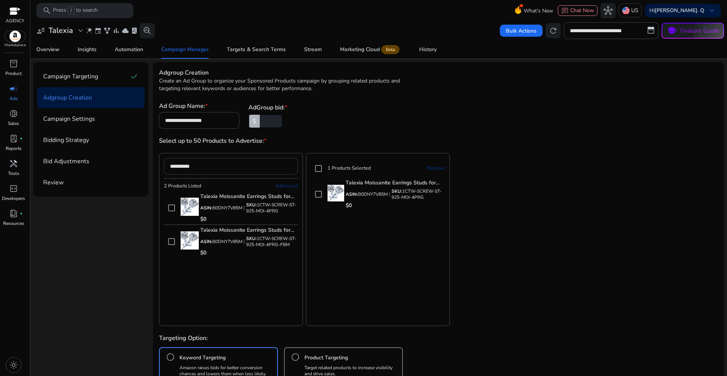
click at [213, 167] on input "**********" at bounding box center [231, 166] width 122 height 8
drag, startPoint x: 211, startPoint y: 166, endPoint x: 168, endPoint y: 165, distance: 42.4
click at [168, 165] on div "**********" at bounding box center [231, 166] width 134 height 17
paste input
click at [277, 189] on span "Add to List" at bounding box center [286, 186] width 23 height 7
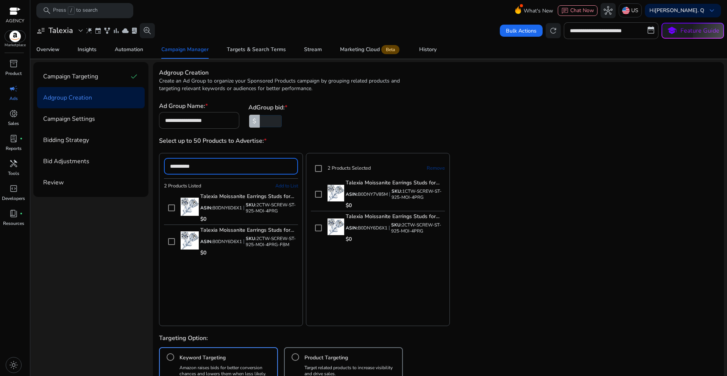
click at [214, 166] on input "**********" at bounding box center [231, 166] width 122 height 8
drag, startPoint x: 198, startPoint y: 167, endPoint x: 168, endPoint y: 167, distance: 29.5
click at [168, 167] on div "**********" at bounding box center [231, 166] width 134 height 17
paste input
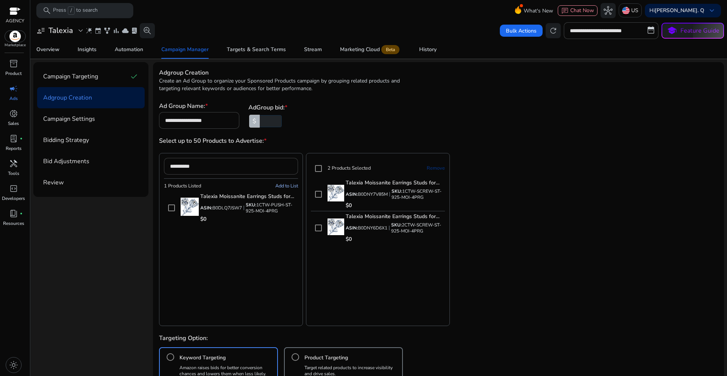
click at [287, 188] on span "Add to List" at bounding box center [286, 186] width 23 height 7
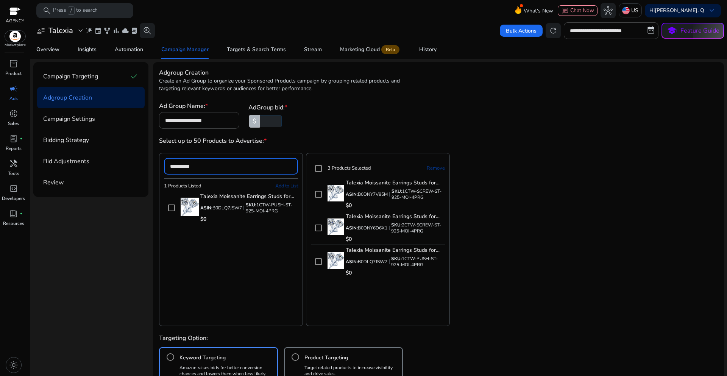
drag, startPoint x: 210, startPoint y: 169, endPoint x: 161, endPoint y: 165, distance: 49.0
click at [161, 165] on div "**********" at bounding box center [231, 239] width 144 height 173
paste input
type input "**********"
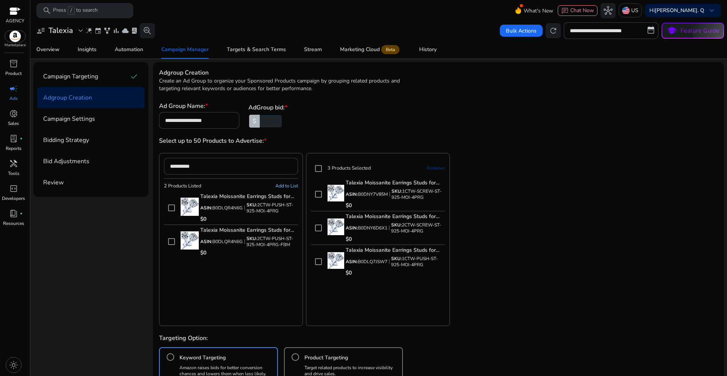
click at [281, 186] on span "Add to List" at bounding box center [286, 186] width 23 height 7
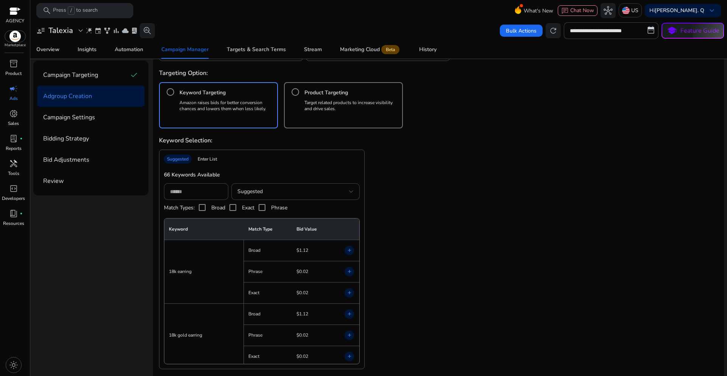
scroll to position [303, 0]
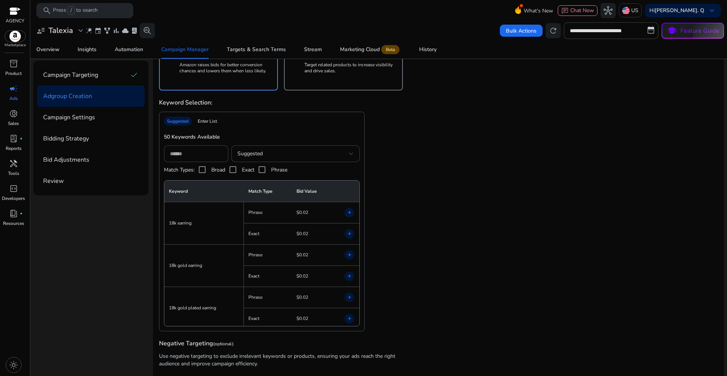
click at [209, 123] on div "Enter List" at bounding box center [207, 121] width 25 height 9
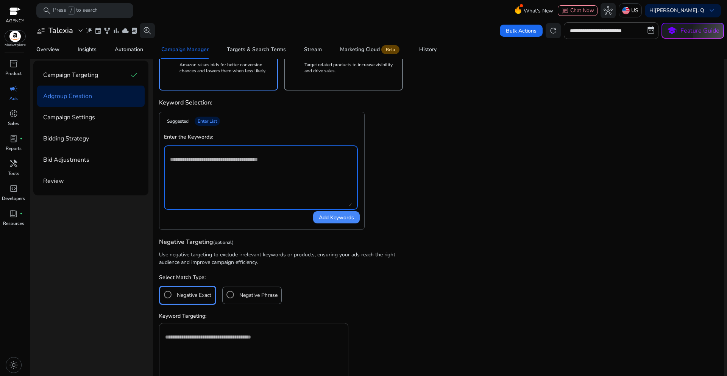
click at [212, 173] on textarea at bounding box center [261, 177] width 182 height 57
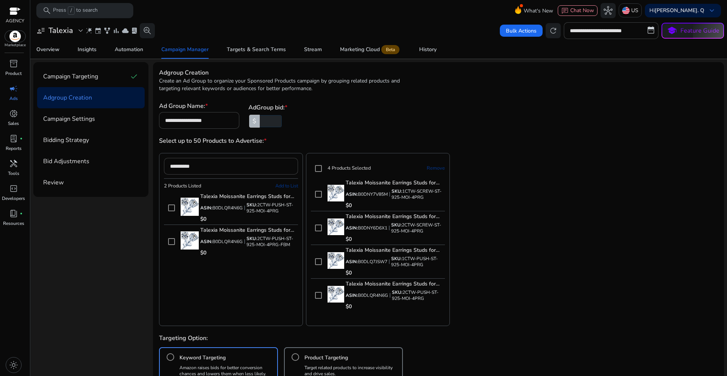
scroll to position [303, 0]
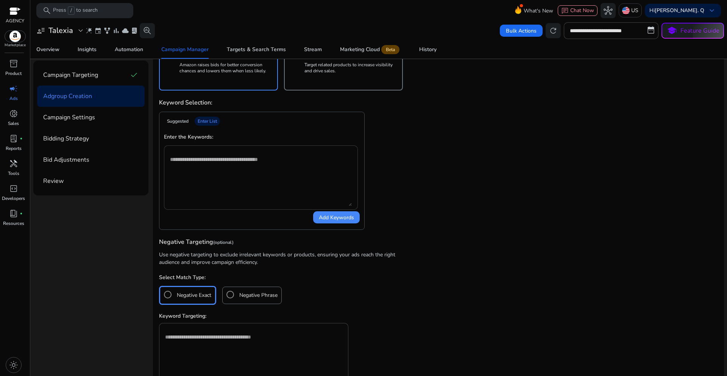
click at [282, 175] on textarea at bounding box center [261, 177] width 182 height 57
click at [219, 180] on textarea at bounding box center [261, 177] width 182 height 57
paste textarea "**********"
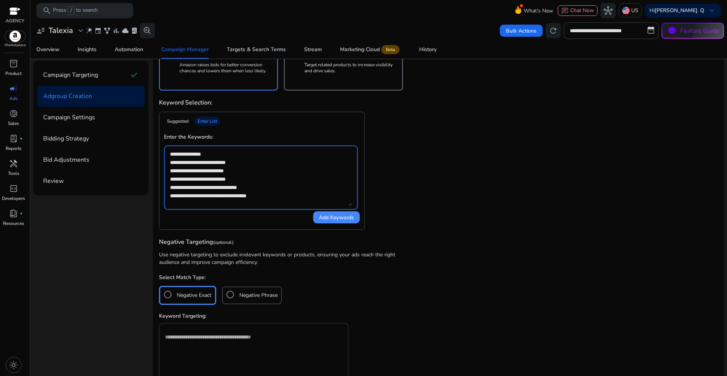
scroll to position [0, 0]
type textarea "**********"
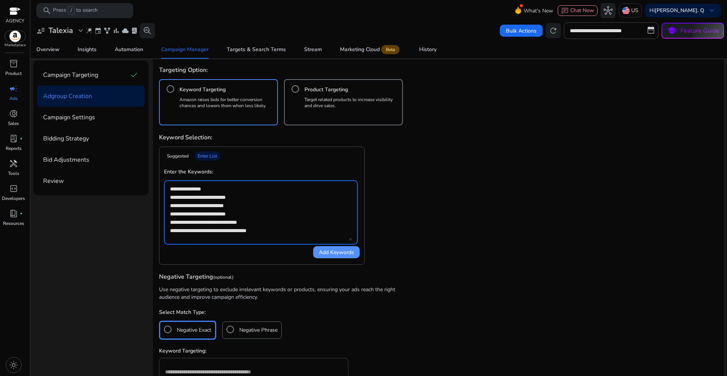
scroll to position [267, 0]
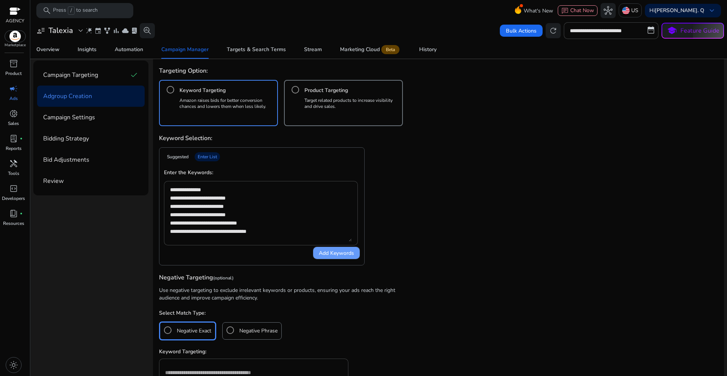
click at [327, 254] on span "Add Keywords" at bounding box center [336, 253] width 35 height 8
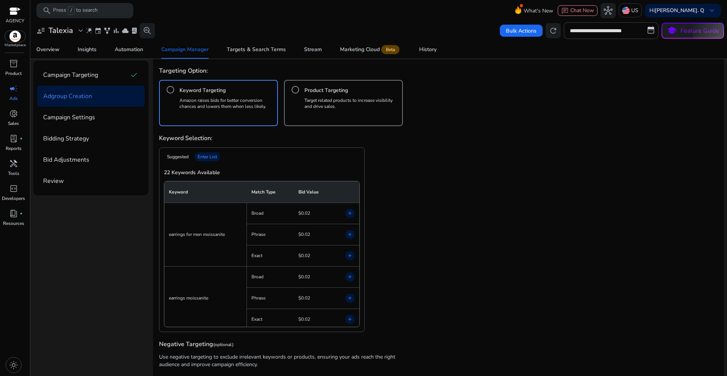
click at [349, 233] on mat-icon "add" at bounding box center [349, 235] width 5 height 8
click at [352, 256] on span "add" at bounding box center [349, 255] width 9 height 9
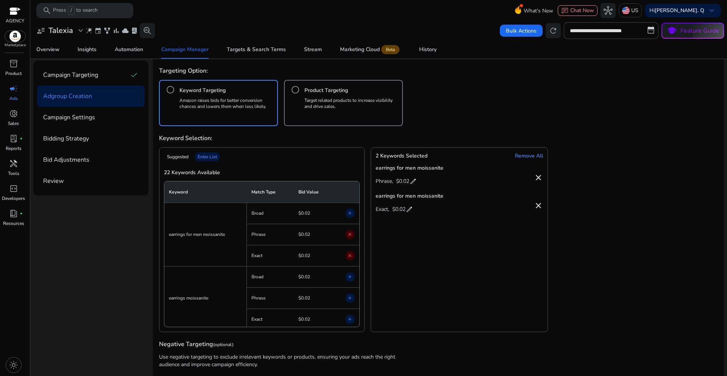
scroll to position [38, 0]
click at [349, 261] on mat-icon "add" at bounding box center [349, 260] width 5 height 8
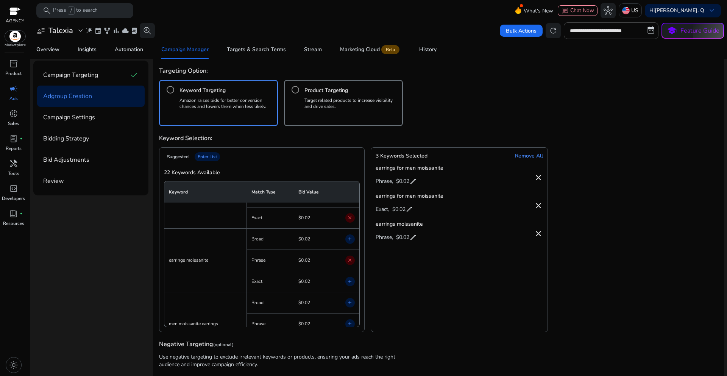
click at [349, 282] on mat-icon "add" at bounding box center [349, 282] width 5 height 8
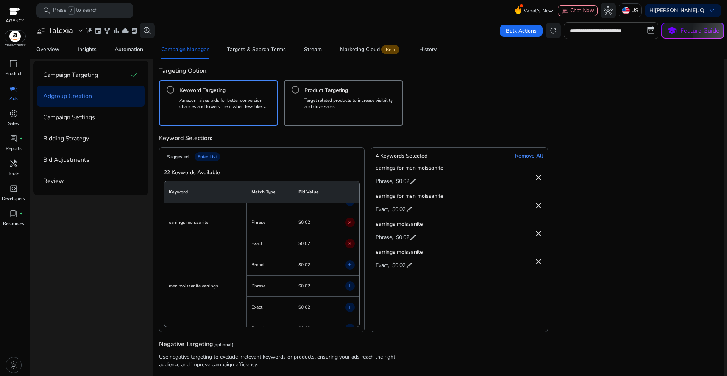
click at [348, 287] on mat-icon "add" at bounding box center [349, 286] width 5 height 8
click at [349, 306] on mat-icon "add" at bounding box center [349, 307] width 5 height 8
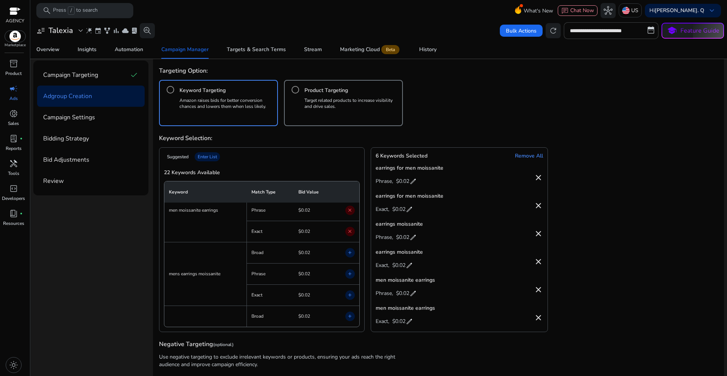
click at [350, 276] on mat-icon "add" at bounding box center [349, 274] width 5 height 8
click at [347, 296] on mat-icon "add" at bounding box center [349, 295] width 5 height 8
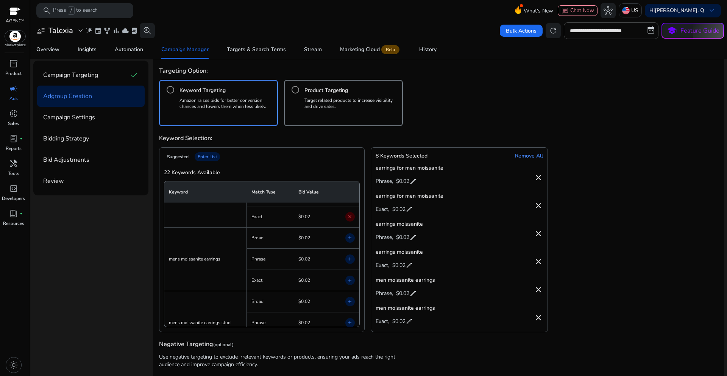
scroll to position [265, 0]
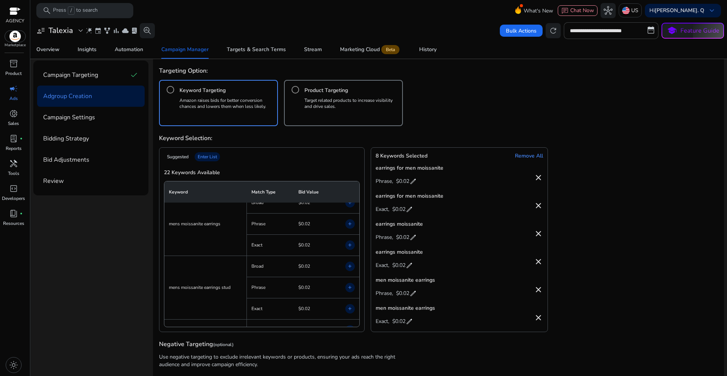
click at [351, 223] on mat-icon "add" at bounding box center [349, 224] width 5 height 8
click at [348, 249] on span "add" at bounding box center [349, 244] width 9 height 9
click at [350, 252] on mat-icon "add" at bounding box center [349, 250] width 5 height 8
click at [349, 273] on mat-icon "add" at bounding box center [349, 271] width 5 height 8
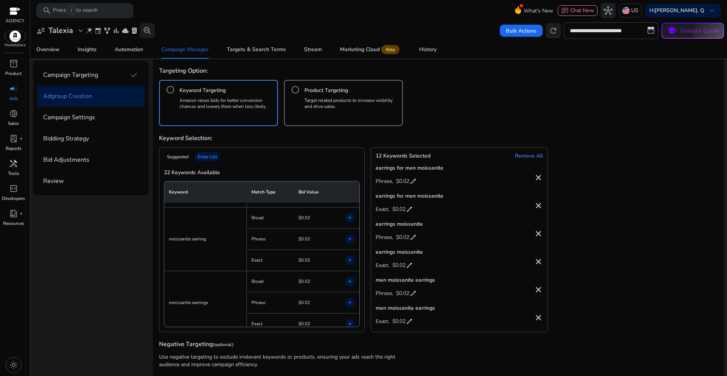
scroll to position [379, 0]
click at [348, 240] on mat-icon "add" at bounding box center [349, 238] width 5 height 8
click at [350, 260] on mat-icon "add" at bounding box center [349, 259] width 5 height 8
click at [350, 301] on mat-icon "add" at bounding box center [349, 301] width 5 height 8
click at [349, 322] on mat-icon "add" at bounding box center [349, 322] width 5 height 8
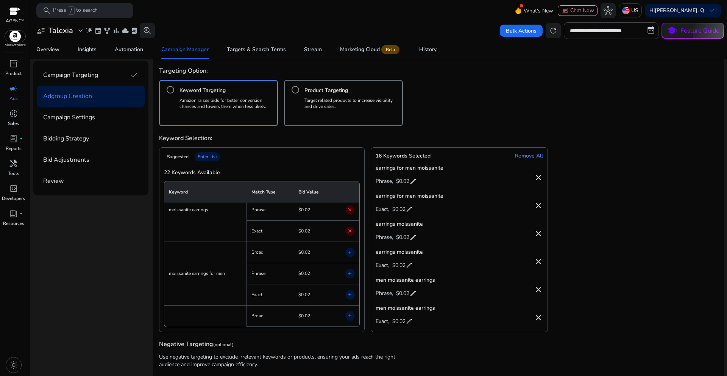
scroll to position [492, 0]
click at [347, 252] on mat-icon "add" at bounding box center [349, 251] width 5 height 8
click at [349, 272] on mat-icon "add" at bounding box center [349, 272] width 5 height 8
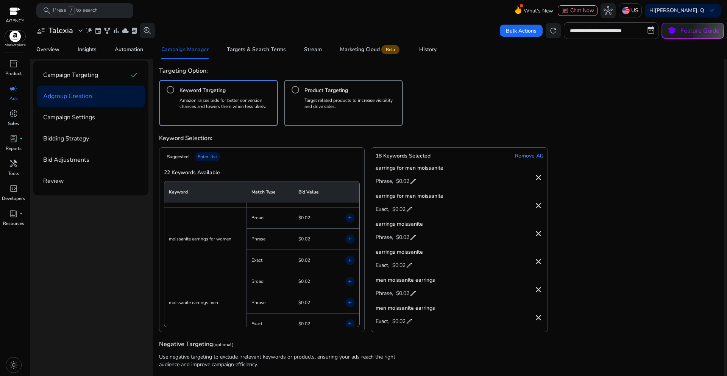
click at [351, 240] on mat-icon "add" at bounding box center [349, 239] width 5 height 8
click at [350, 261] on mat-icon "add" at bounding box center [349, 260] width 5 height 8
click at [347, 267] on mat-icon "add" at bounding box center [349, 265] width 5 height 8
click at [348, 287] on mat-icon "add" at bounding box center [349, 286] width 5 height 8
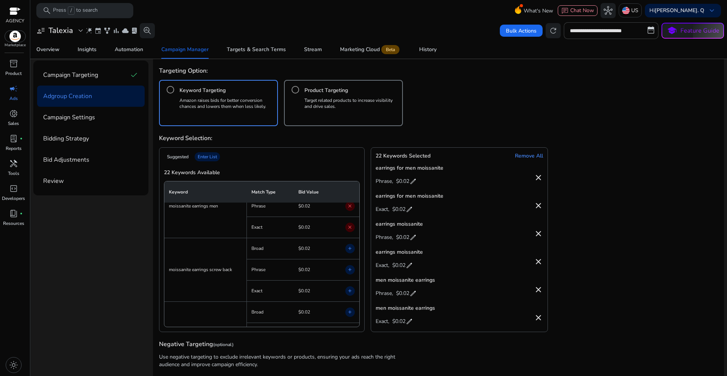
scroll to position [682, 0]
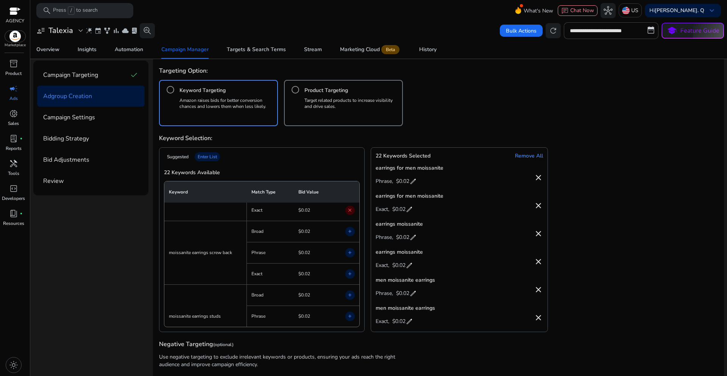
click at [348, 254] on mat-icon "add" at bounding box center [349, 253] width 5 height 8
click at [350, 275] on mat-icon "add" at bounding box center [349, 274] width 5 height 8
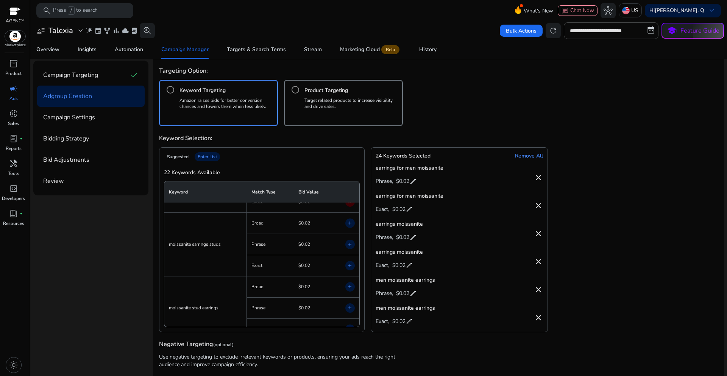
scroll to position [757, 0]
click at [349, 243] on mat-icon "add" at bounding box center [349, 241] width 5 height 8
click at [348, 261] on mat-icon "add" at bounding box center [349, 262] width 5 height 8
click at [349, 268] on mat-icon "add" at bounding box center [349, 266] width 5 height 8
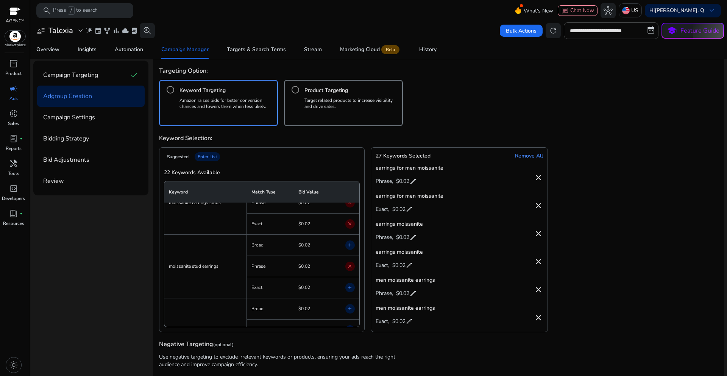
click at [349, 289] on mat-icon "add" at bounding box center [349, 288] width 5 height 8
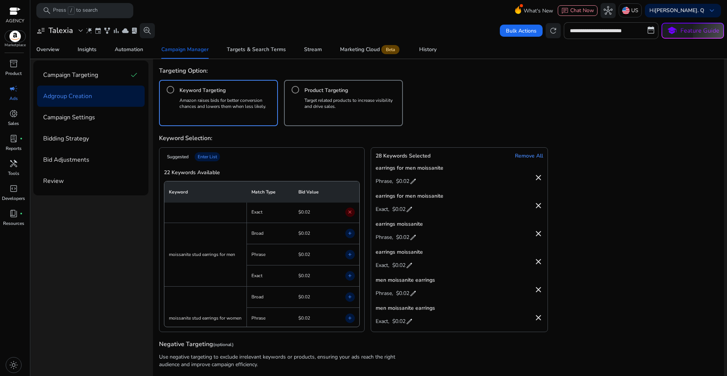
scroll to position [871, 0]
click at [349, 256] on mat-icon "add" at bounding box center [349, 254] width 5 height 8
click at [348, 274] on mat-icon "add" at bounding box center [349, 275] width 5 height 8
click at [347, 281] on mat-icon "add" at bounding box center [349, 280] width 5 height 8
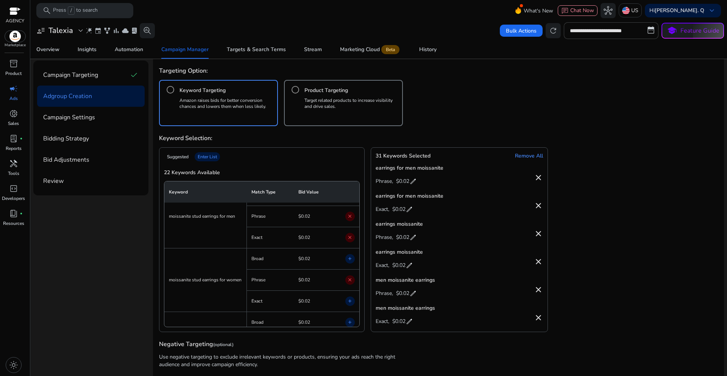
click at [351, 302] on mat-icon "add" at bounding box center [349, 301] width 5 height 8
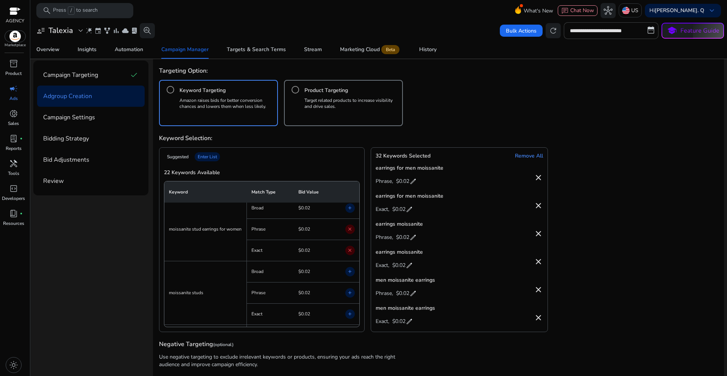
scroll to position [984, 0]
click at [349, 268] on mat-icon "add" at bounding box center [349, 268] width 5 height 8
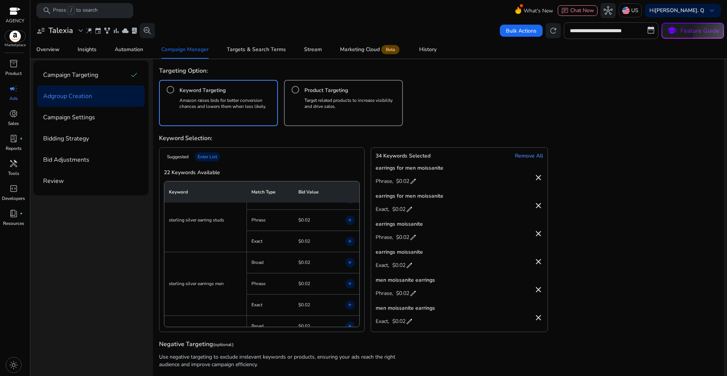
scroll to position [1098, 0]
click at [349, 219] on mat-icon "add" at bounding box center [349, 218] width 5 height 8
click at [350, 242] on mat-icon "add" at bounding box center [349, 239] width 5 height 8
click at [350, 284] on mat-icon "add" at bounding box center [349, 282] width 5 height 8
click at [350, 303] on mat-icon "add" at bounding box center [349, 303] width 5 height 8
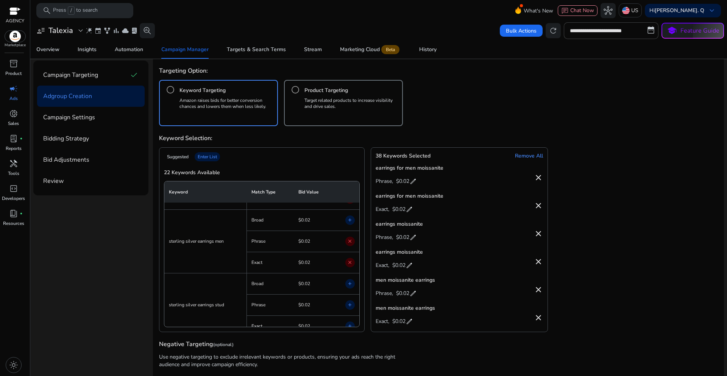
scroll to position [1174, 0]
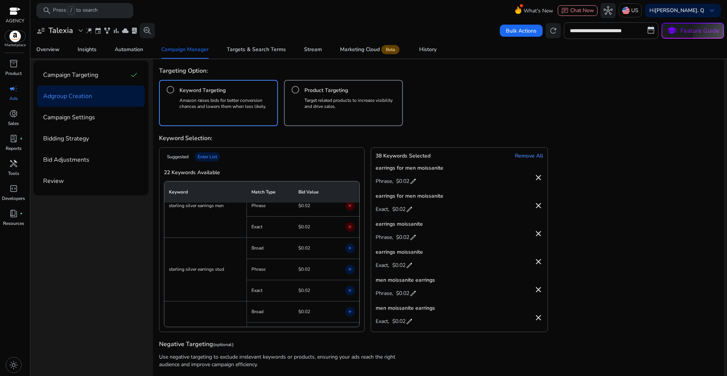
click at [347, 270] on mat-icon "add" at bounding box center [349, 269] width 5 height 8
click at [348, 290] on mat-icon "add" at bounding box center [349, 291] width 5 height 8
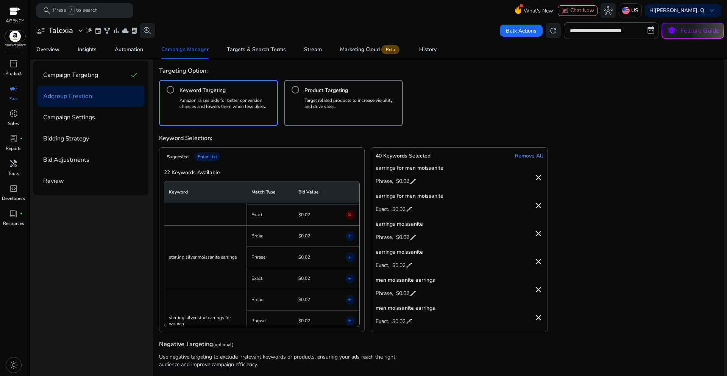
click at [345, 258] on span "add" at bounding box center [349, 257] width 9 height 9
click at [349, 278] on mat-icon "add" at bounding box center [349, 279] width 5 height 8
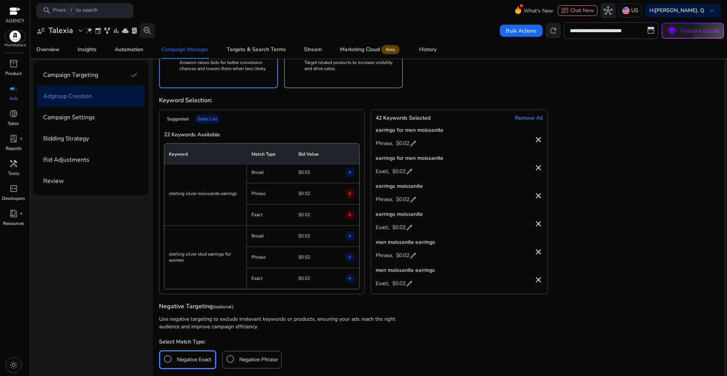
scroll to position [343, 0]
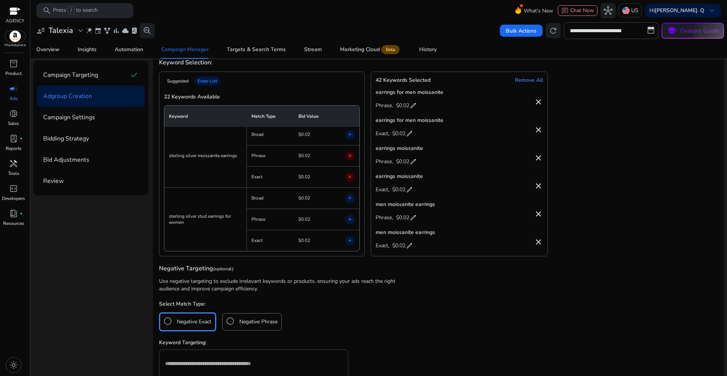
click at [349, 220] on mat-icon "add" at bounding box center [349, 219] width 5 height 8
click at [348, 243] on mat-icon "add" at bounding box center [349, 241] width 5 height 8
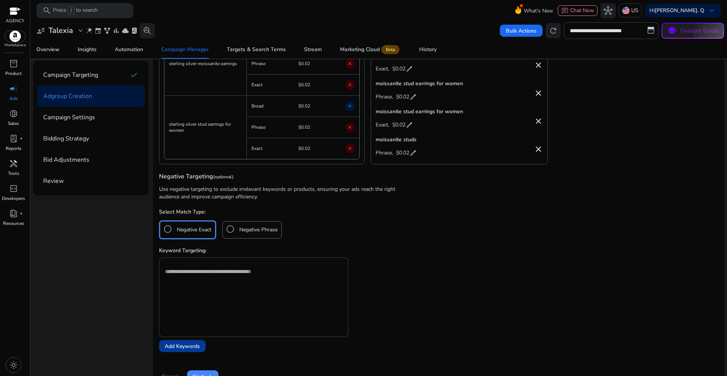
scroll to position [448, 0]
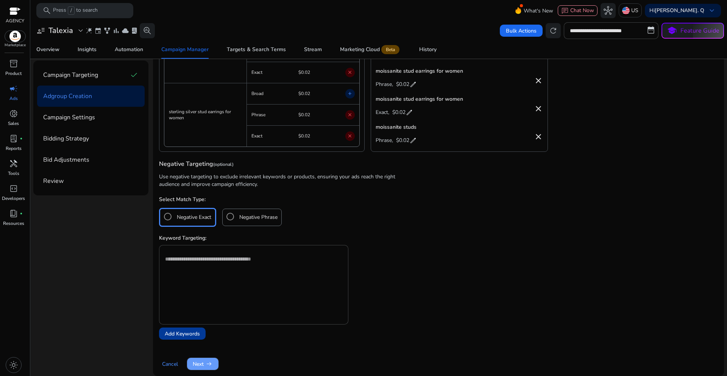
click at [208, 365] on span "arrow_right_alt" at bounding box center [209, 364] width 8 height 8
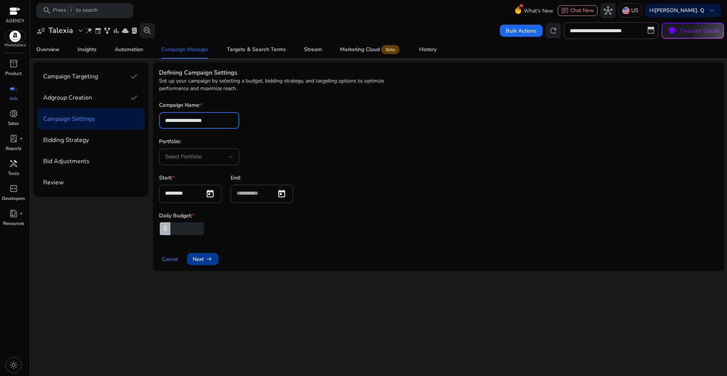
click at [232, 122] on input "**********" at bounding box center [199, 120] width 68 height 8
drag, startPoint x: 232, startPoint y: 121, endPoint x: 163, endPoint y: 121, distance: 68.9
click at [163, 121] on div "**********" at bounding box center [199, 120] width 80 height 17
paste input "**********"
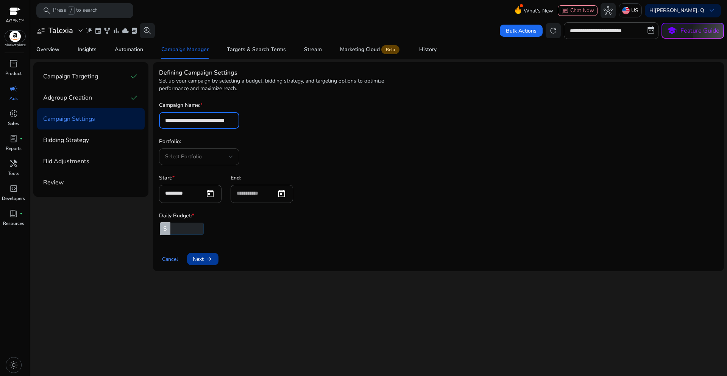
type input "**********"
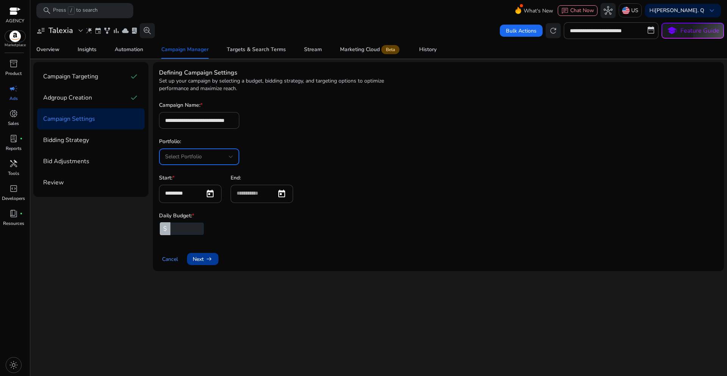
click at [223, 154] on div "Select Portfolio" at bounding box center [197, 157] width 64 height 8
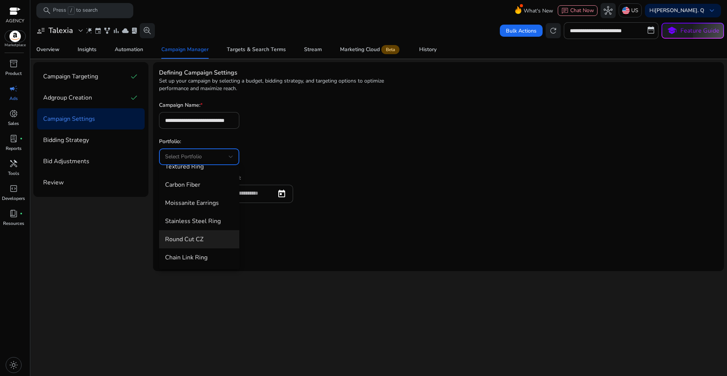
scroll to position [120, 0]
click at [292, 131] on div at bounding box center [363, 188] width 727 height 376
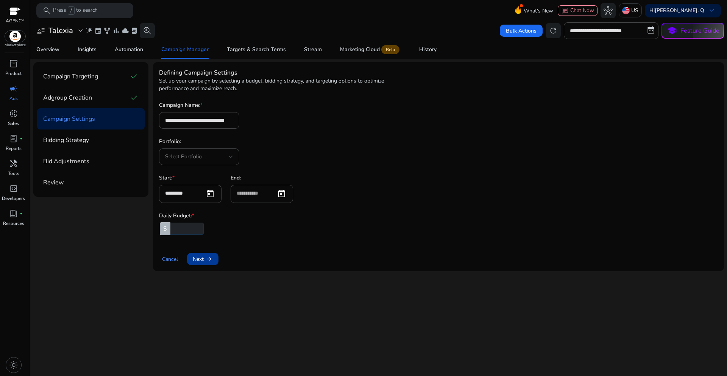
click at [194, 231] on div at bounding box center [197, 228] width 11 height 11
click at [184, 229] on input "number" at bounding box center [186, 229] width 35 height 12
type input "**"
click at [357, 163] on div "Portfolio: Select Portfolio" at bounding box center [438, 151] width 559 height 27
click at [228, 158] on div "Select Portfolio" at bounding box center [197, 157] width 64 height 8
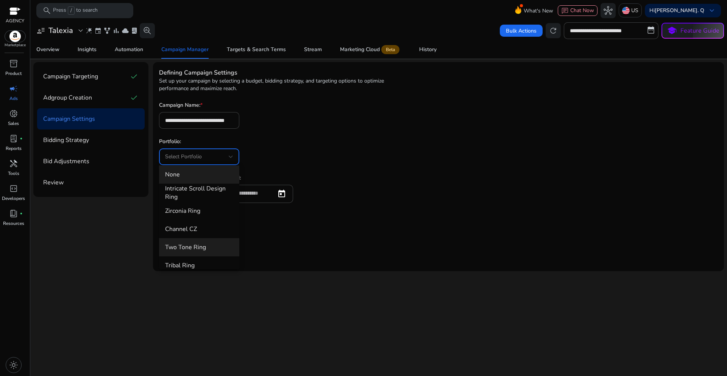
scroll to position [0, 0]
click at [315, 157] on div at bounding box center [363, 188] width 727 height 376
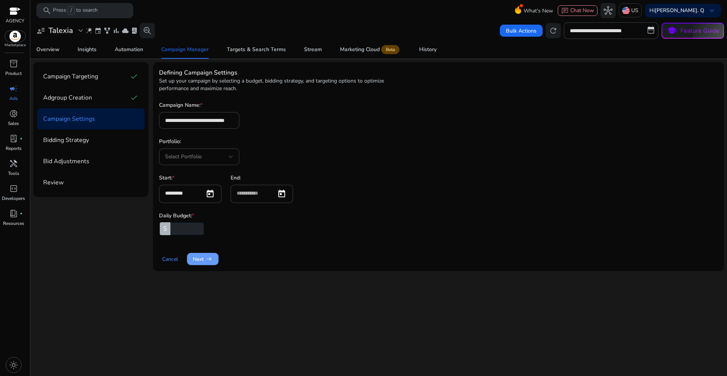
click at [207, 262] on span "arrow_right_alt" at bounding box center [209, 259] width 8 height 8
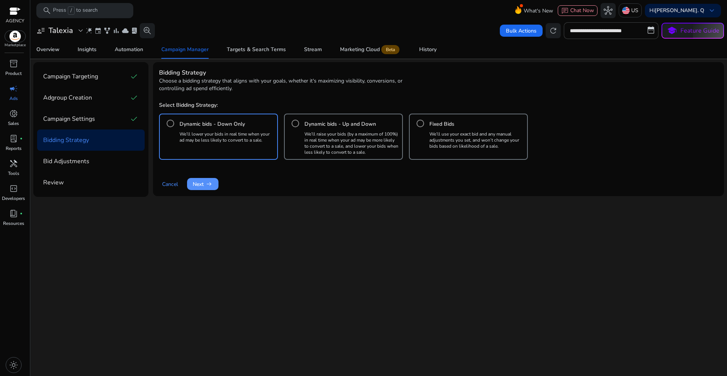
click at [209, 188] on span "arrow_right_alt" at bounding box center [209, 184] width 8 height 8
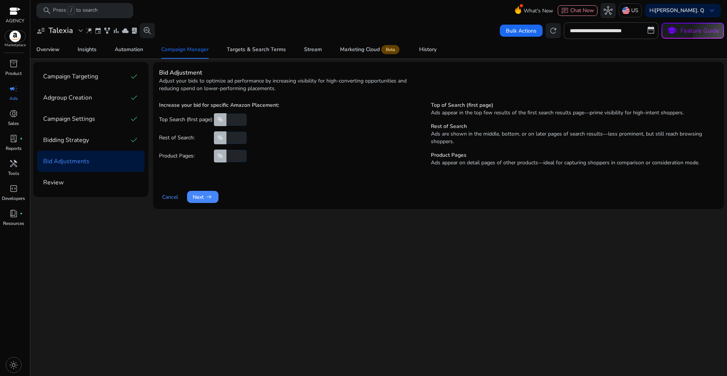
click at [237, 122] on input "number" at bounding box center [236, 120] width 22 height 12
click at [241, 120] on input "**" at bounding box center [236, 120] width 22 height 12
drag, startPoint x: 235, startPoint y: 122, endPoint x: 225, endPoint y: 122, distance: 10.2
click at [225, 122] on div "% **" at bounding box center [235, 120] width 45 height 12
type input "**"
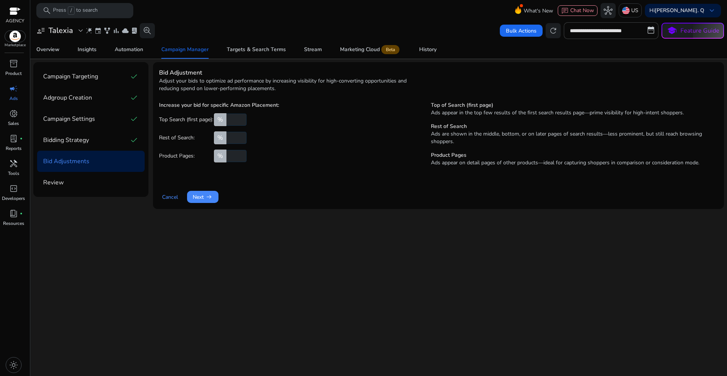
click at [312, 147] on div "Increase your bid for specific Amazon Placement: Top Search (first page): % ** …" at bounding box center [275, 136] width 233 height 71
click at [204, 195] on span "Next arrow_right_alt" at bounding box center [203, 197] width 20 height 8
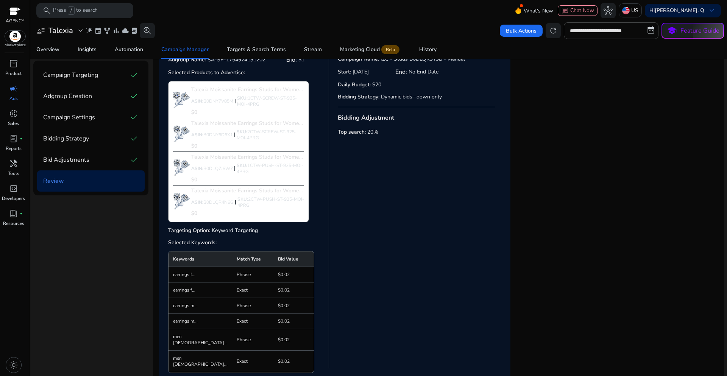
scroll to position [105, 0]
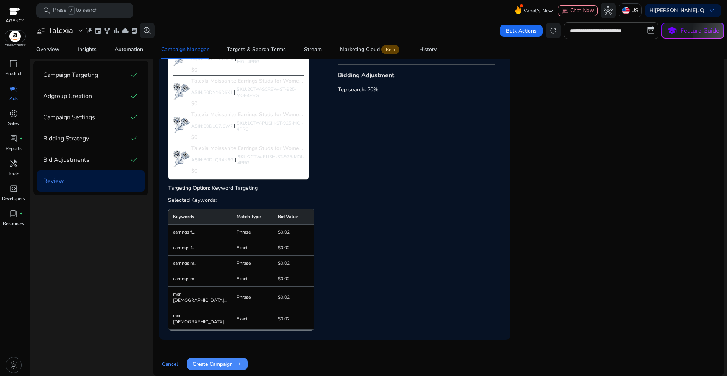
drag, startPoint x: 391, startPoint y: 309, endPoint x: 362, endPoint y: 197, distance: 115.7
click at [362, 197] on div "Campaign Settings & Bidding Strategy Campaign Name: IZC - Studs B0DLQK9Y9B - Ma…" at bounding box center [417, 158] width 176 height 351
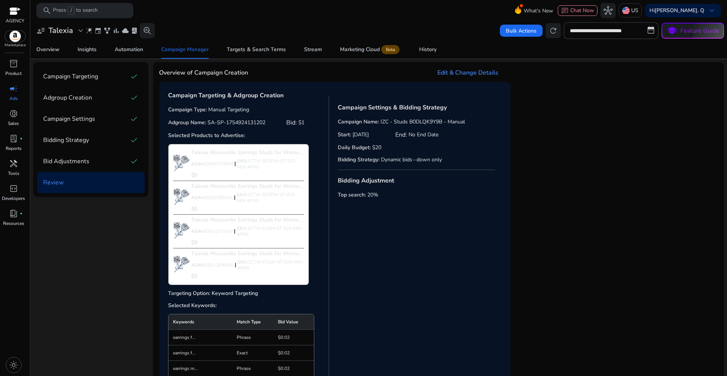
click at [454, 73] on h3 "Edit & Change Details" at bounding box center [467, 72] width 61 height 9
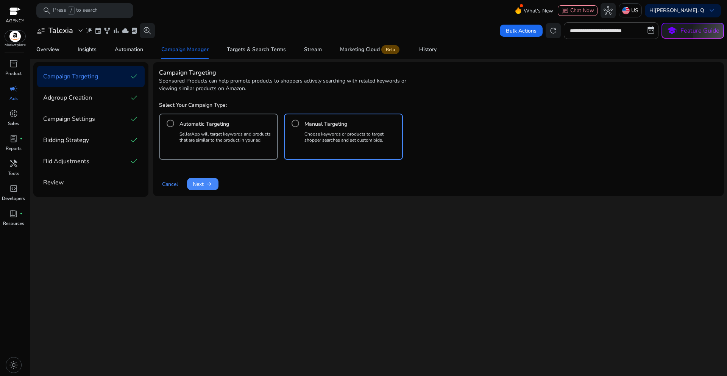
click at [118, 98] on div "Adgroup Creation check" at bounding box center [90, 97] width 95 height 9
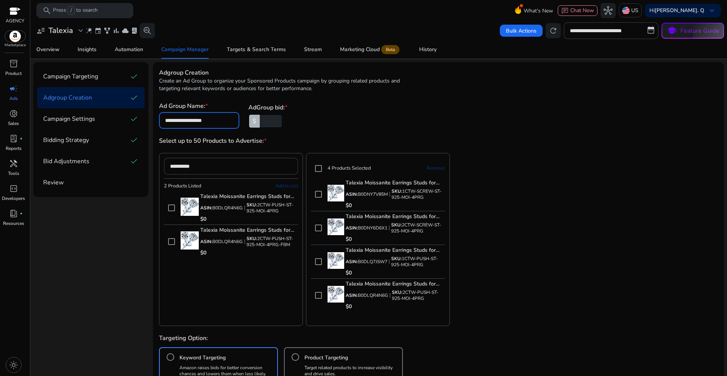
drag, startPoint x: 231, startPoint y: 123, endPoint x: 161, endPoint y: 123, distance: 69.7
click at [161, 123] on div "**********" at bounding box center [199, 120] width 80 height 17
paste input "**********"
type input "**********"
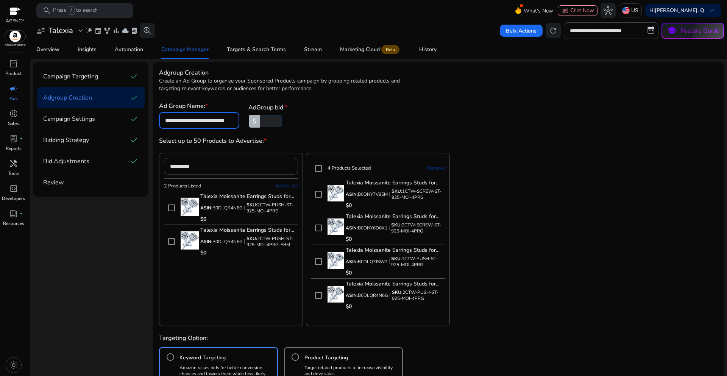
click at [317, 125] on div "**********" at bounding box center [438, 114] width 559 height 27
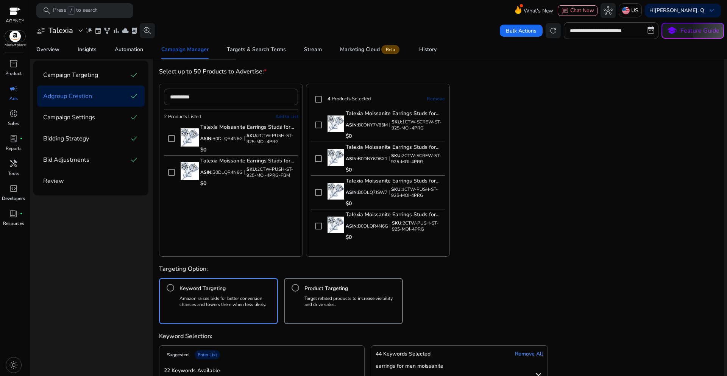
scroll to position [76, 0]
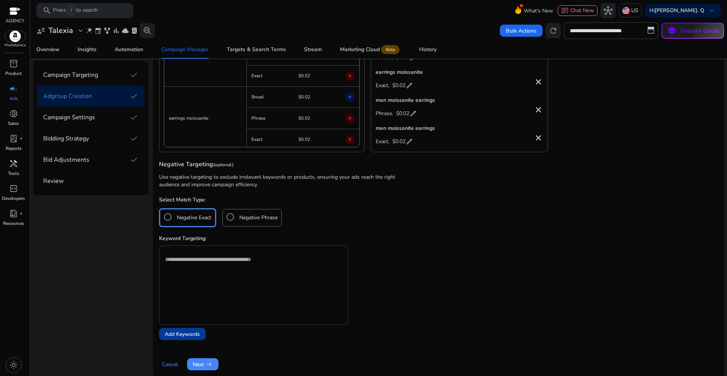
scroll to position [448, 0]
click at [202, 364] on span "Next arrow_right_alt" at bounding box center [203, 364] width 20 height 8
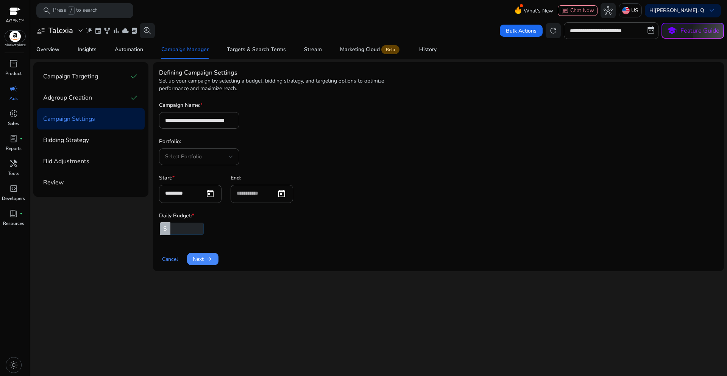
scroll to position [0, 0]
click at [202, 262] on span "Next arrow_right_alt" at bounding box center [203, 259] width 20 height 8
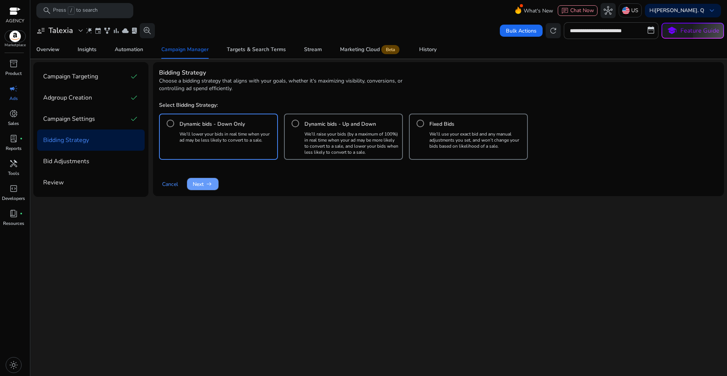
click at [205, 187] on span "Next arrow_right_alt" at bounding box center [203, 184] width 20 height 8
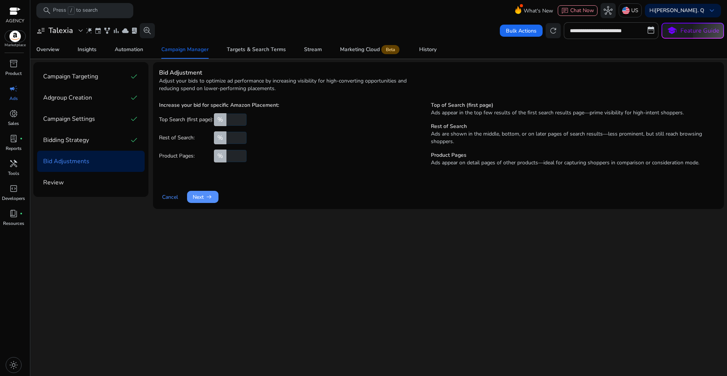
click at [207, 199] on span "arrow_right_alt" at bounding box center [209, 197] width 8 height 8
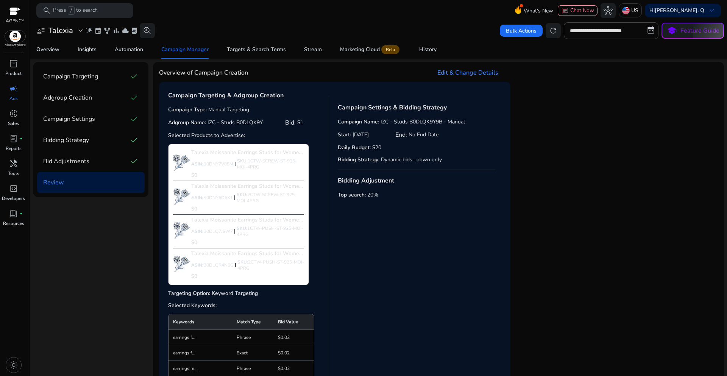
click at [466, 73] on h3 "Edit & Change Details" at bounding box center [467, 72] width 61 height 9
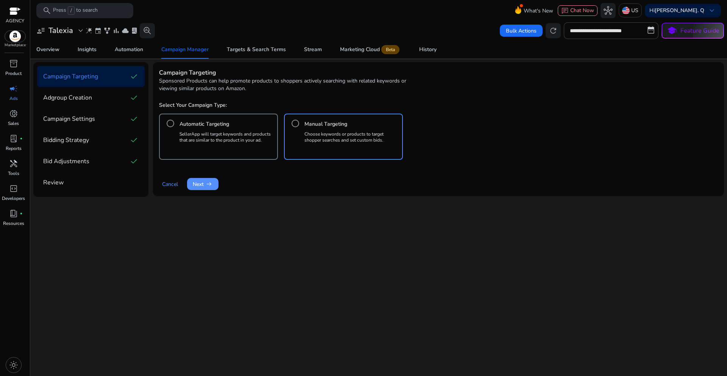
click at [198, 186] on span "Next arrow_right_alt" at bounding box center [203, 184] width 20 height 8
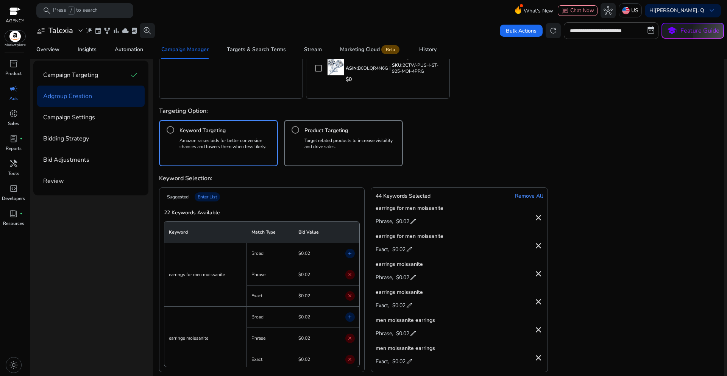
scroll to position [303, 0]
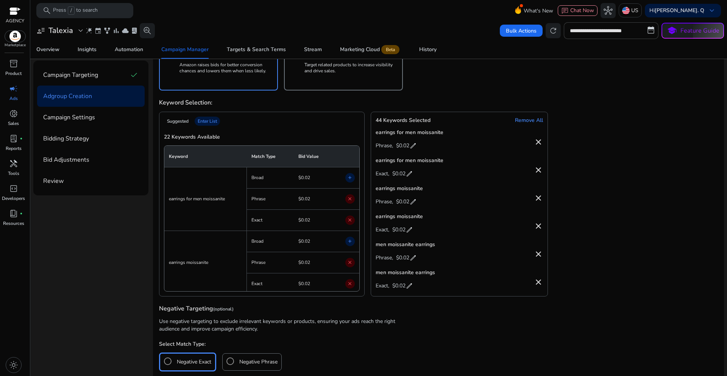
click at [413, 147] on span "edit" at bounding box center [413, 146] width 8 height 8
drag, startPoint x: 404, startPoint y: 146, endPoint x: 413, endPoint y: 145, distance: 9.5
click at [413, 145] on input "****" at bounding box center [408, 145] width 15 height 12
drag, startPoint x: 402, startPoint y: 145, endPoint x: 414, endPoint y: 145, distance: 12.5
click at [414, 145] on input "***" at bounding box center [408, 145] width 15 height 12
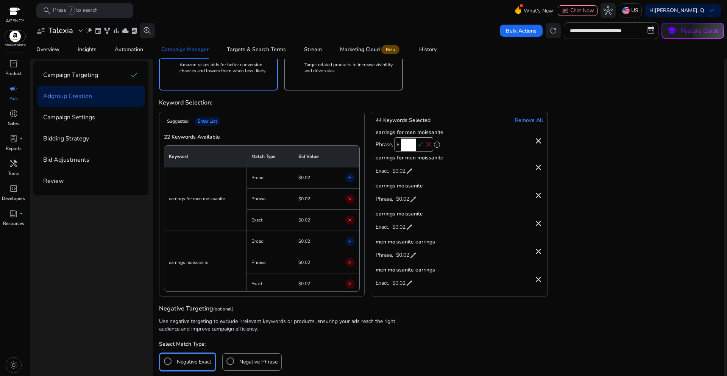
type input "***"
click at [418, 146] on span "check" at bounding box center [420, 144] width 8 height 8
click at [407, 173] on span "edit" at bounding box center [410, 174] width 8 height 8
drag, startPoint x: 399, startPoint y: 173, endPoint x: 410, endPoint y: 173, distance: 10.6
click at [410, 173] on input "****" at bounding box center [404, 173] width 15 height 12
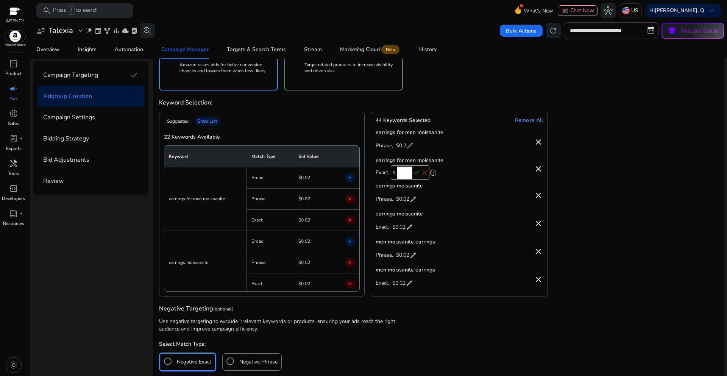
paste input "number"
type input "***"
click at [418, 174] on span "check" at bounding box center [416, 172] width 8 height 8
click at [402, 203] on span "$0.02" at bounding box center [402, 202] width 13 height 12
drag, startPoint x: 404, startPoint y: 202, endPoint x: 415, endPoint y: 201, distance: 11.1
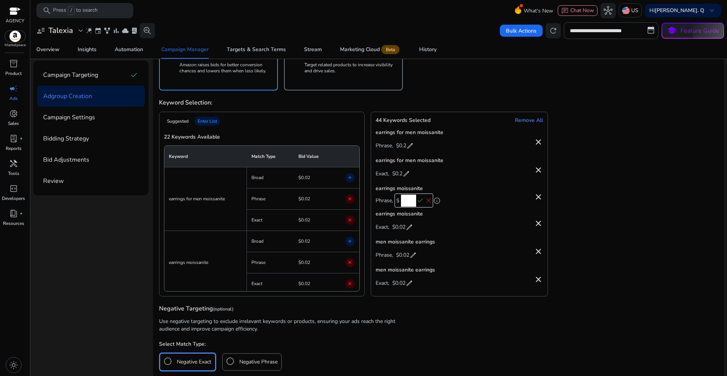
click at [415, 201] on input "****" at bounding box center [408, 201] width 15 height 12
paste input "number"
type input "***"
click at [420, 201] on span "check" at bounding box center [420, 201] width 8 height 8
click at [396, 229] on span "$0.02" at bounding box center [398, 230] width 13 height 12
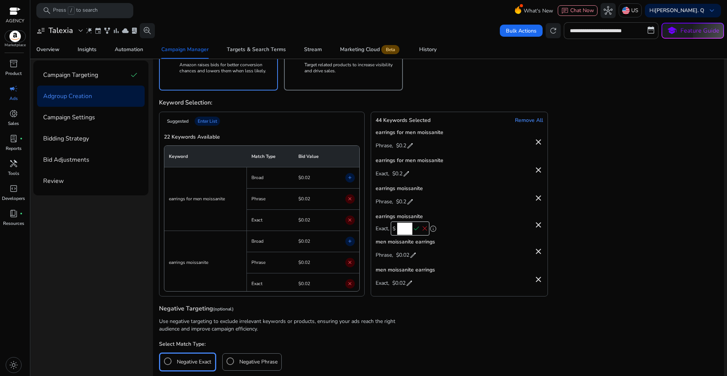
drag, startPoint x: 396, startPoint y: 230, endPoint x: 412, endPoint y: 229, distance: 15.2
click at [412, 229] on input "****" at bounding box center [404, 229] width 15 height 12
paste input "number"
type input "***"
click at [416, 227] on span "check" at bounding box center [416, 229] width 8 height 8
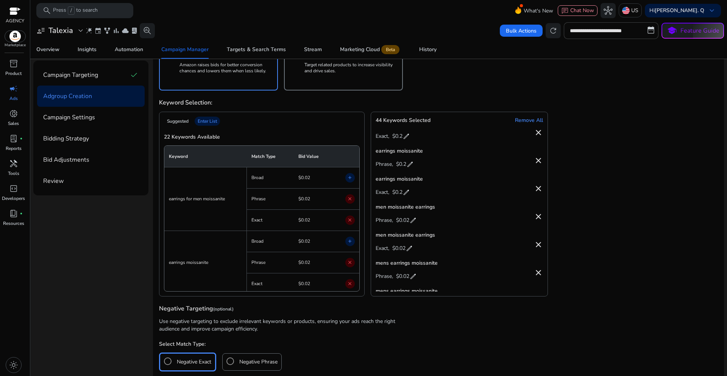
scroll to position [38, 0]
click at [413, 220] on span "edit" at bounding box center [413, 220] width 8 height 8
drag, startPoint x: 401, startPoint y: 219, endPoint x: 413, endPoint y: 219, distance: 12.1
click at [413, 219] on input "****" at bounding box center [408, 219] width 15 height 12
paste input "number"
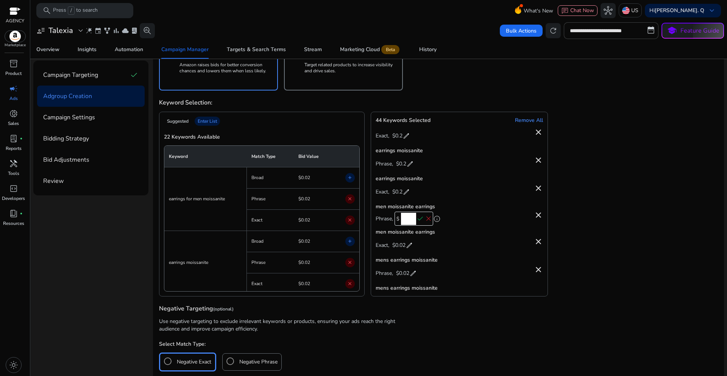
type input "***"
click at [420, 220] on span "check" at bounding box center [420, 219] width 8 height 8
click at [402, 248] on span "$0.02" at bounding box center [398, 248] width 13 height 12
drag, startPoint x: 400, startPoint y: 248, endPoint x: 411, endPoint y: 248, distance: 11.4
click at [411, 248] on input "****" at bounding box center [404, 247] width 15 height 12
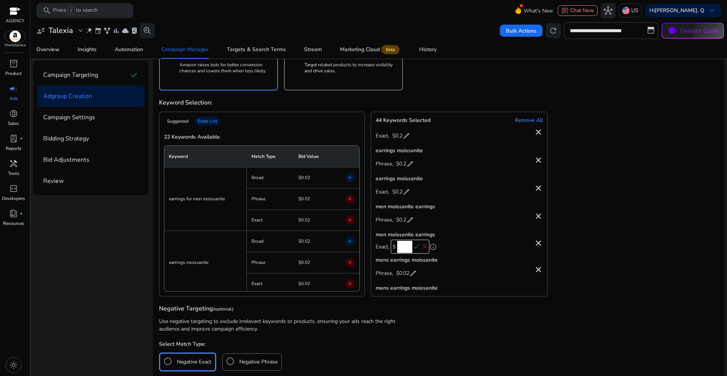
paste input "number"
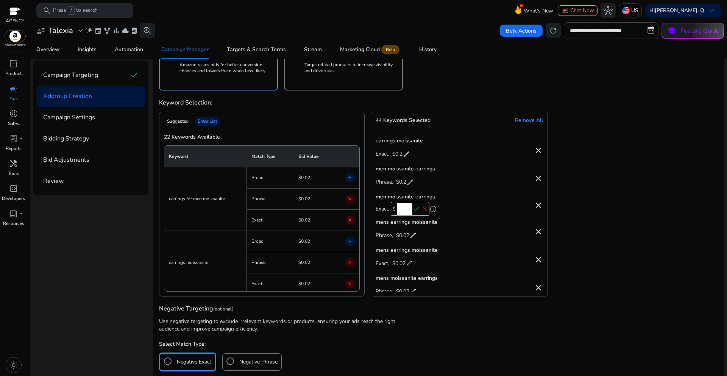
type input "***"
click at [417, 208] on span "check" at bounding box center [416, 209] width 8 height 8
click at [397, 241] on span "$0.02" at bounding box center [402, 238] width 13 height 12
drag, startPoint x: 402, startPoint y: 237, endPoint x: 416, endPoint y: 237, distance: 14.0
click at [416, 237] on div "$ **** check close" at bounding box center [414, 237] width 39 height 14
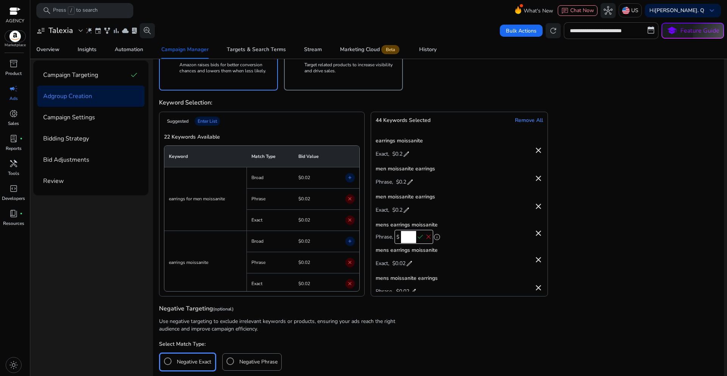
paste input "number"
type input "***"
click at [420, 237] on span "check" at bounding box center [420, 237] width 8 height 8
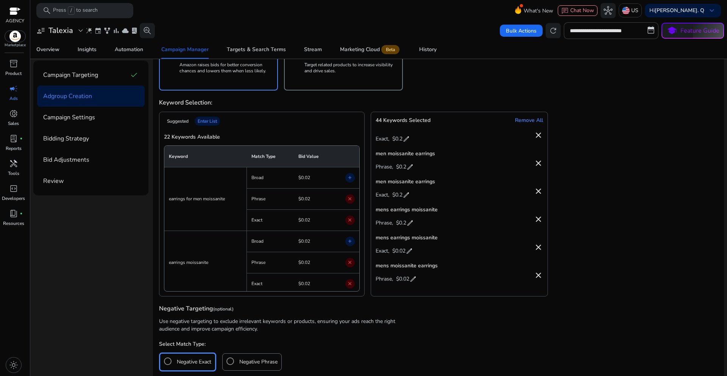
scroll to position [114, 0]
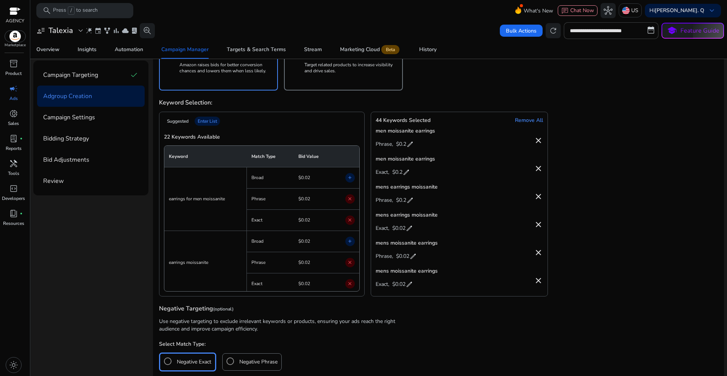
click at [398, 231] on span "$0.02" at bounding box center [398, 229] width 13 height 12
drag, startPoint x: 396, startPoint y: 230, endPoint x: 411, endPoint y: 230, distance: 14.8
click at [411, 230] on input "****" at bounding box center [404, 227] width 15 height 12
paste input "number"
type input "***"
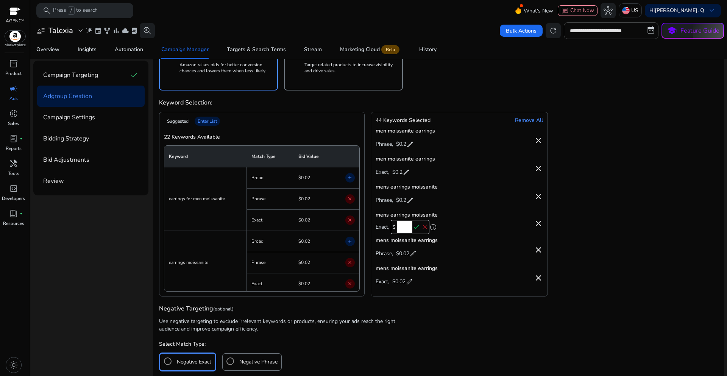
click at [417, 229] on span "check" at bounding box center [416, 227] width 8 height 8
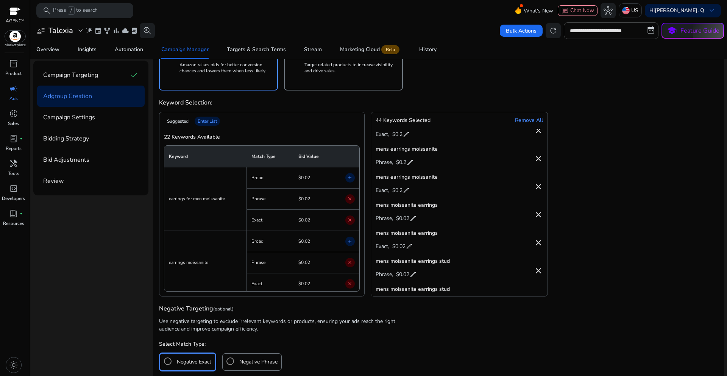
click at [401, 221] on span "$0.02" at bounding box center [402, 219] width 13 height 12
drag, startPoint x: 403, startPoint y: 216, endPoint x: 416, endPoint y: 218, distance: 13.0
click at [416, 218] on div "$ **** check close" at bounding box center [414, 217] width 39 height 14
paste input "number"
type input "***"
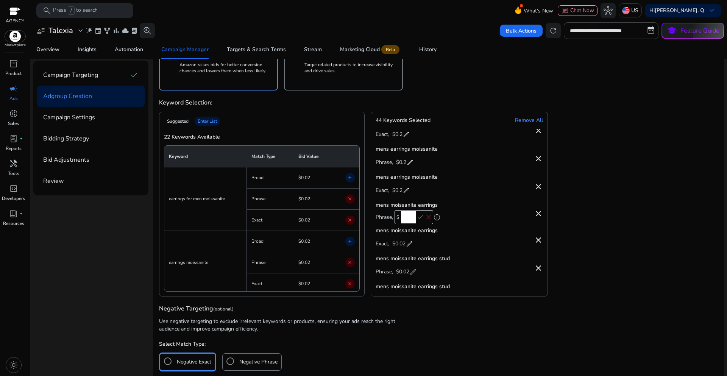
click at [418, 218] on span "check" at bounding box center [420, 217] width 8 height 8
click at [405, 246] on span "$0.02" at bounding box center [398, 247] width 13 height 12
drag, startPoint x: 399, startPoint y: 247, endPoint x: 411, endPoint y: 246, distance: 12.1
click at [411, 246] on input "****" at bounding box center [404, 245] width 15 height 12
paste input "number"
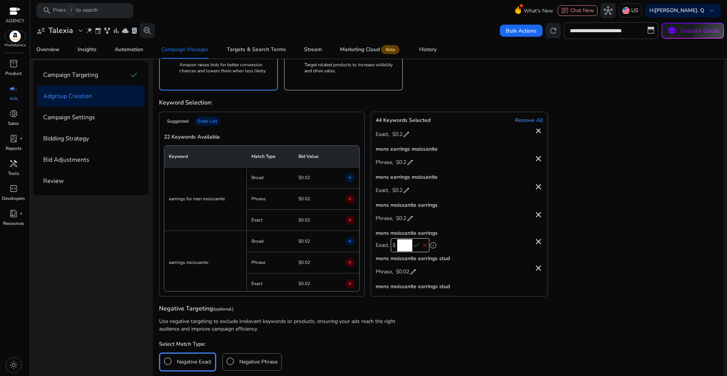
type input "***"
click at [415, 245] on span "check" at bounding box center [416, 245] width 8 height 8
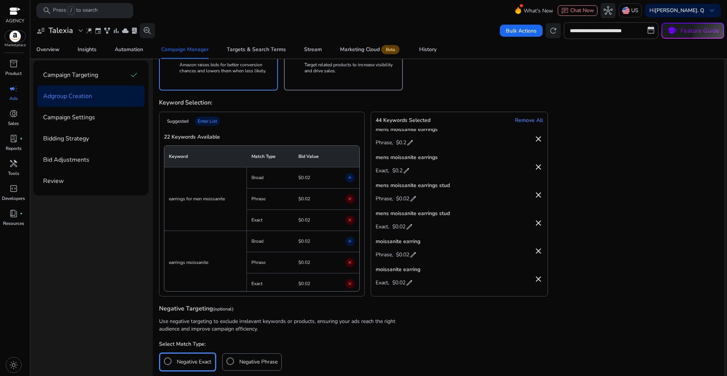
click at [401, 202] on span "$0.02" at bounding box center [402, 199] width 13 height 12
drag, startPoint x: 402, startPoint y: 199, endPoint x: 415, endPoint y: 199, distance: 12.1
click at [415, 199] on input "****" at bounding box center [408, 198] width 15 height 12
paste input "number"
type input "***"
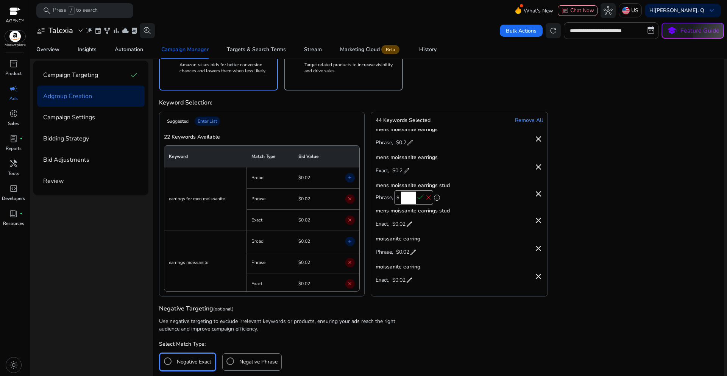
click at [420, 200] on span "check" at bounding box center [420, 197] width 8 height 8
click at [401, 229] on span "$0.02" at bounding box center [398, 227] width 13 height 12
drag, startPoint x: 399, startPoint y: 226, endPoint x: 411, endPoint y: 226, distance: 12.5
click at [411, 226] on input "****" at bounding box center [404, 226] width 15 height 12
paste input "number"
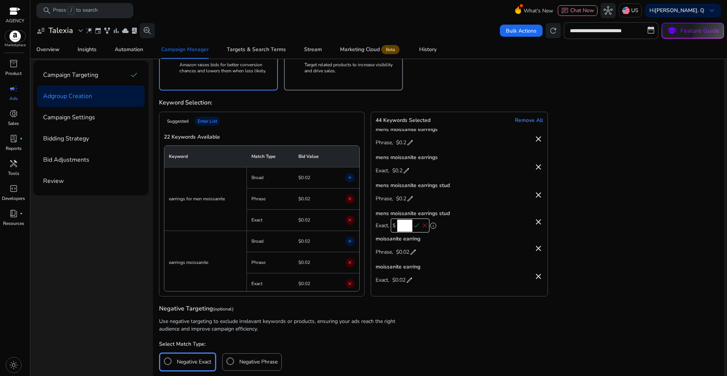
type input "***"
click at [417, 226] on span "check" at bounding box center [416, 226] width 8 height 8
click at [413, 254] on span "edit" at bounding box center [413, 255] width 8 height 8
drag, startPoint x: 402, startPoint y: 253, endPoint x: 414, endPoint y: 254, distance: 12.2
click at [414, 254] on input "****" at bounding box center [408, 254] width 15 height 12
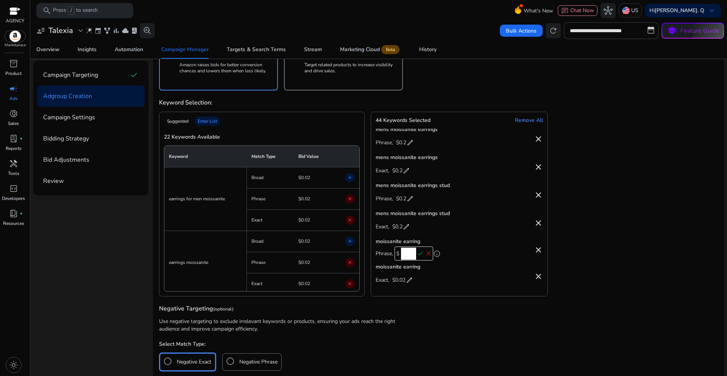
paste input "number"
type input "***"
click at [419, 254] on span "check" at bounding box center [420, 254] width 8 height 8
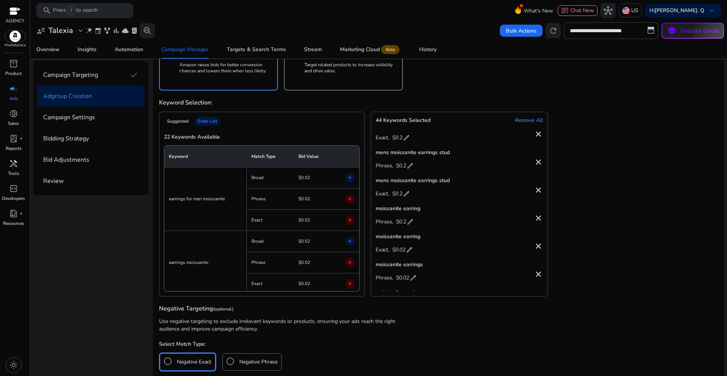
scroll to position [303, 0]
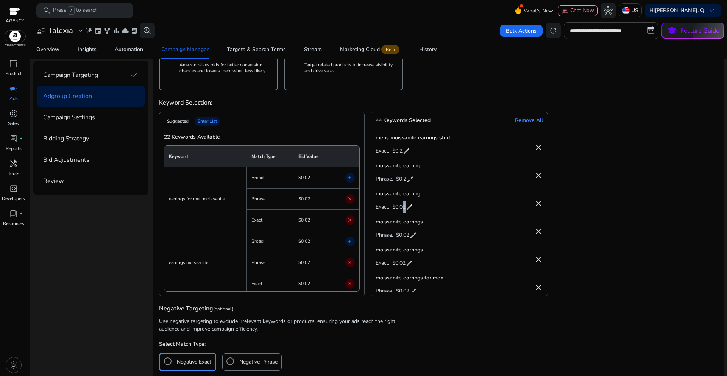
click at [404, 208] on span "$0.02" at bounding box center [398, 207] width 13 height 12
drag, startPoint x: 399, startPoint y: 207, endPoint x: 411, endPoint y: 207, distance: 11.4
click at [411, 207] on input "****" at bounding box center [404, 206] width 15 height 12
paste input "number"
type input "***"
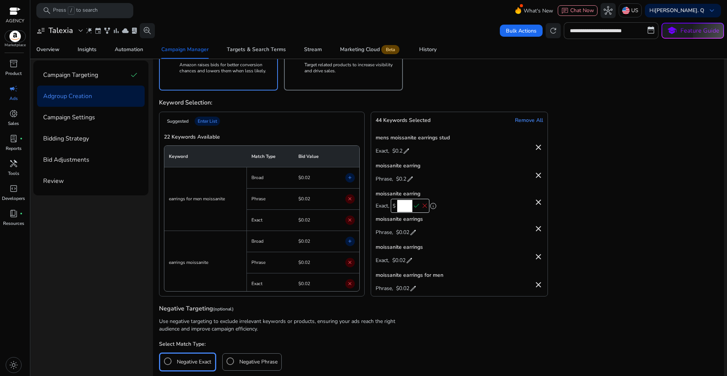
click at [415, 207] on span "check" at bounding box center [416, 206] width 8 height 8
click at [403, 236] on span "$0.02" at bounding box center [402, 235] width 13 height 12
drag, startPoint x: 400, startPoint y: 236, endPoint x: 413, endPoint y: 236, distance: 12.9
click at [413, 236] on input "****" at bounding box center [408, 234] width 15 height 12
paste input "number"
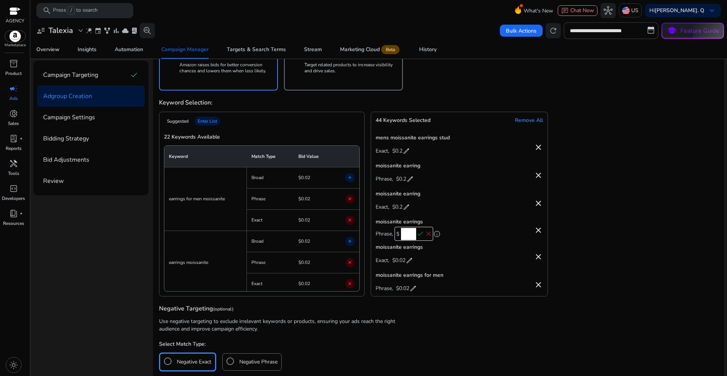
type input "***"
click at [421, 232] on span "check" at bounding box center [420, 234] width 8 height 8
click at [399, 264] on span "$0.02" at bounding box center [398, 263] width 13 height 12
drag, startPoint x: 398, startPoint y: 264, endPoint x: 410, endPoint y: 264, distance: 12.1
click at [410, 264] on input "****" at bounding box center [404, 262] width 15 height 12
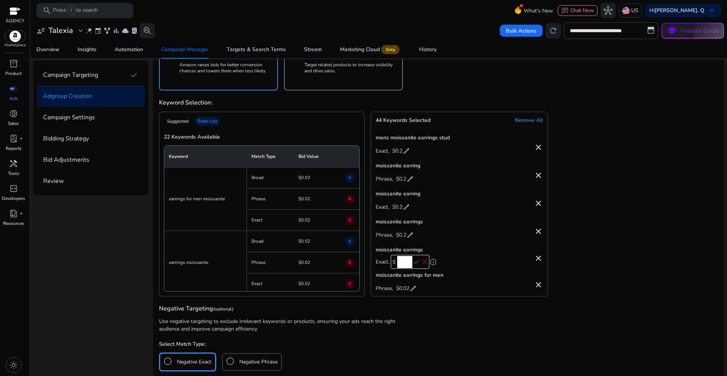
paste input "number"
type input "***"
click at [416, 264] on span "check" at bounding box center [416, 262] width 8 height 8
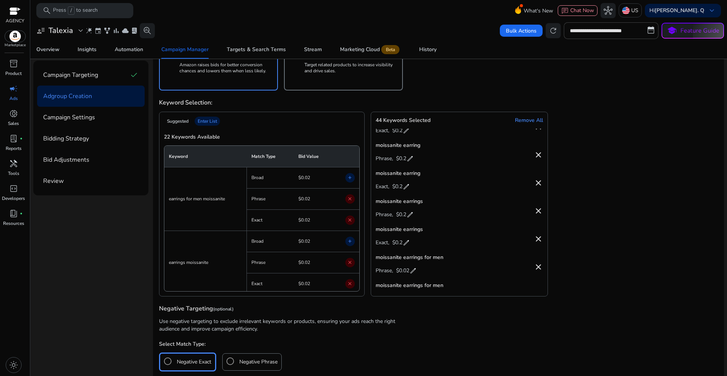
scroll to position [341, 0]
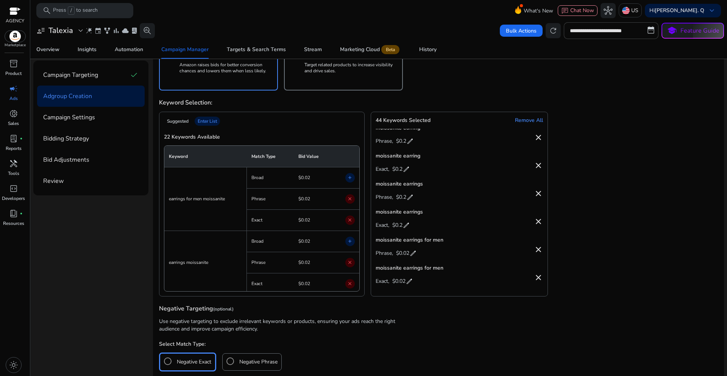
click at [409, 254] on span "edit" at bounding box center [413, 254] width 8 height 8
drag, startPoint x: 401, startPoint y: 251, endPoint x: 417, endPoint y: 251, distance: 15.5
click at [417, 251] on div "$ **** check close" at bounding box center [414, 252] width 39 height 14
paste input "number"
type input "***"
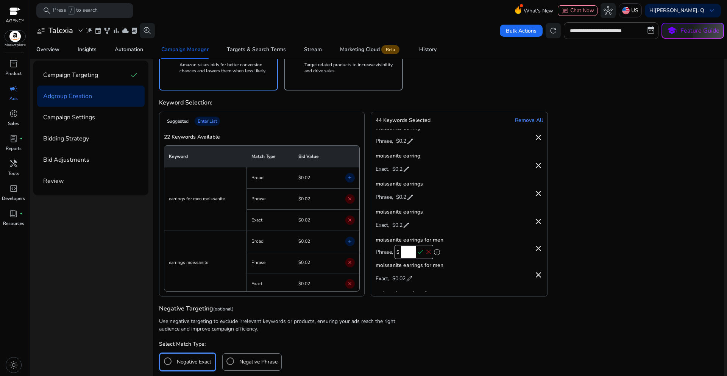
click at [418, 251] on span "check" at bounding box center [420, 252] width 8 height 8
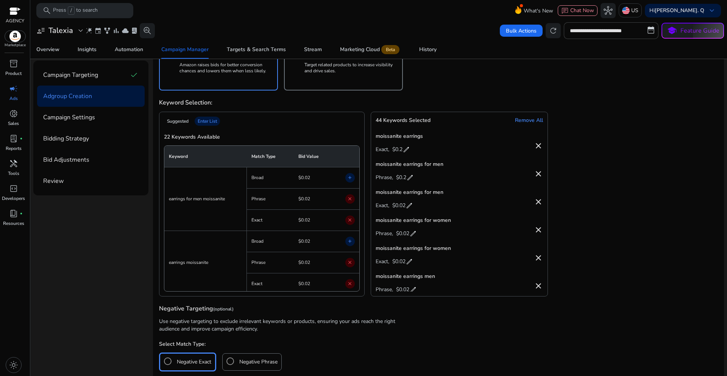
click at [407, 205] on span "edit" at bounding box center [410, 206] width 8 height 8
drag, startPoint x: 398, startPoint y: 205, endPoint x: 410, endPoint y: 206, distance: 12.2
click at [410, 206] on input "****" at bounding box center [404, 204] width 15 height 12
paste input "number"
type input "***"
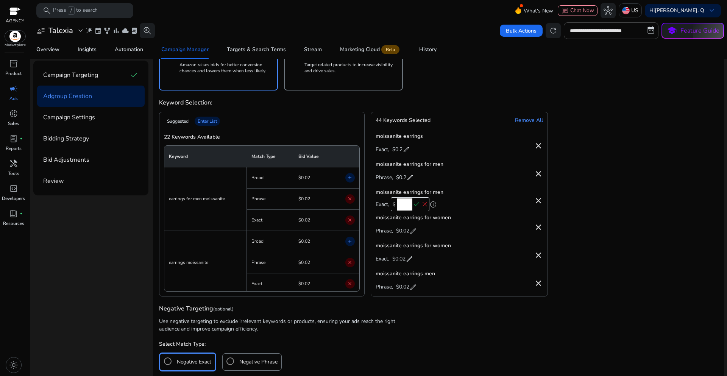
click at [415, 206] on span "check" at bounding box center [416, 204] width 8 height 8
click at [401, 234] on span "$0.02" at bounding box center [402, 234] width 13 height 12
drag, startPoint x: 401, startPoint y: 234, endPoint x: 413, endPoint y: 234, distance: 11.4
click at [413, 234] on input "****" at bounding box center [408, 232] width 15 height 12
paste input "number"
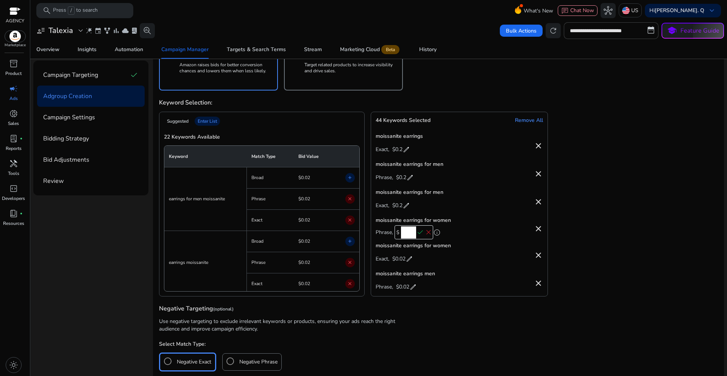
type input "***"
click at [418, 233] on span "check" at bounding box center [420, 232] width 8 height 8
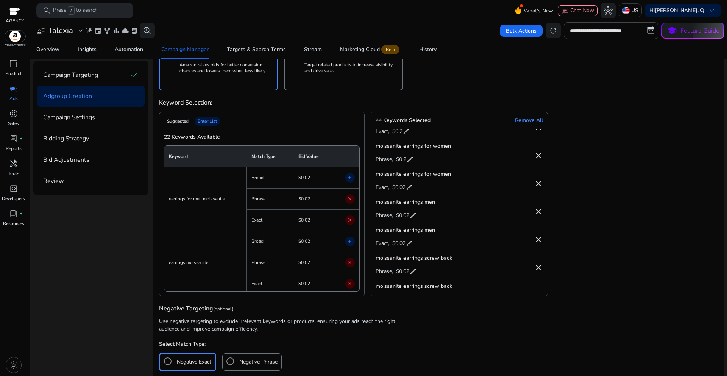
scroll to position [492, 0]
click at [402, 189] on span "$0.02" at bounding box center [398, 186] width 13 height 12
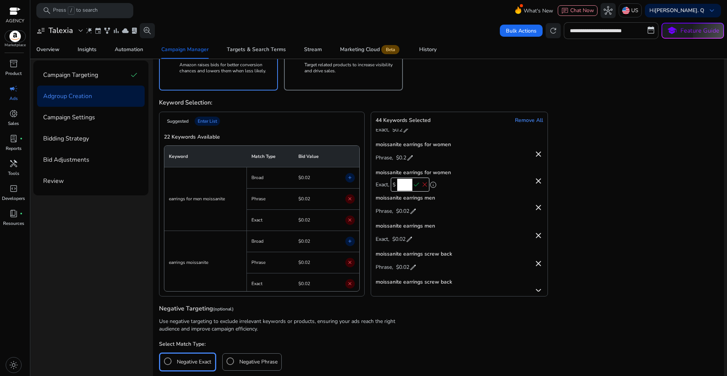
drag, startPoint x: 400, startPoint y: 187, endPoint x: 412, endPoint y: 187, distance: 12.5
click at [412, 187] on div "$ **** check close" at bounding box center [410, 185] width 39 height 14
paste input "number"
type input "***"
click at [415, 186] on span "check" at bounding box center [416, 185] width 8 height 8
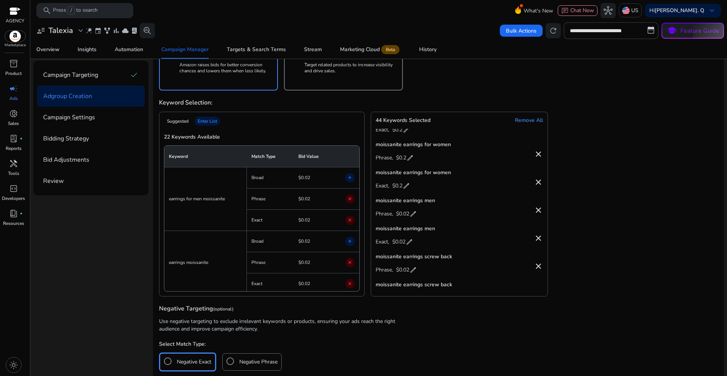
click at [402, 214] on span "$0.02" at bounding box center [402, 214] width 13 height 12
drag, startPoint x: 402, startPoint y: 214, endPoint x: 415, endPoint y: 215, distance: 12.5
click at [415, 215] on input "****" at bounding box center [408, 213] width 15 height 12
paste input "number"
type input "***"
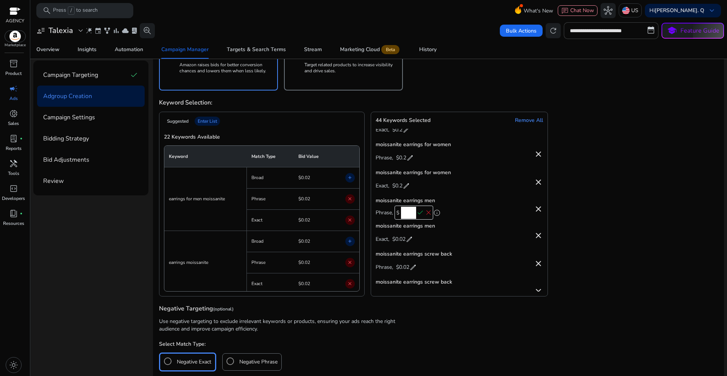
click at [419, 213] on span "check" at bounding box center [420, 213] width 8 height 8
click at [404, 240] on span "$0.02" at bounding box center [398, 242] width 13 height 12
drag, startPoint x: 399, startPoint y: 242, endPoint x: 412, endPoint y: 242, distance: 12.9
click at [412, 242] on div "$ **** check close" at bounding box center [410, 241] width 39 height 14
paste input "number"
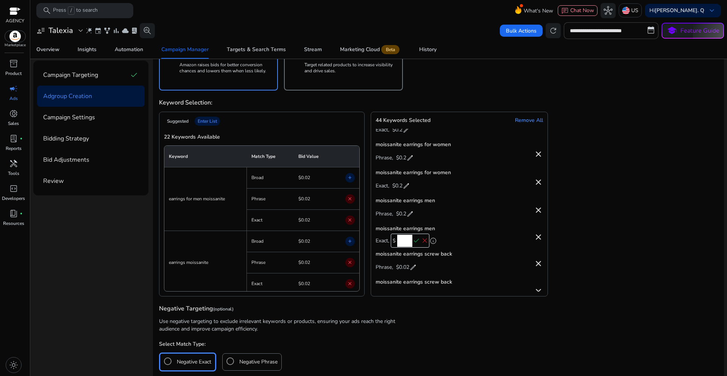
type input "***"
click at [414, 241] on span "check" at bounding box center [416, 241] width 8 height 8
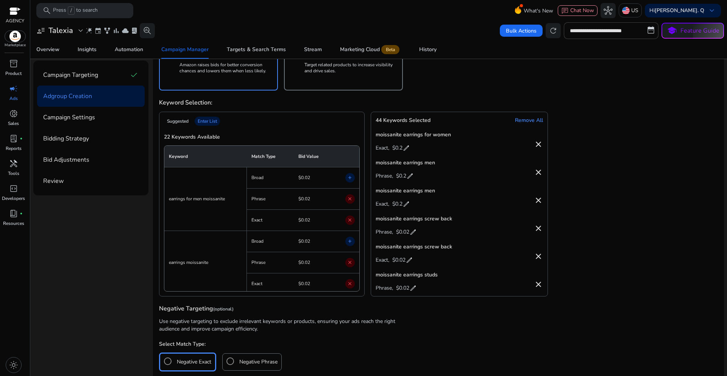
click at [407, 234] on span "$0.02" at bounding box center [402, 232] width 13 height 12
drag, startPoint x: 401, startPoint y: 231, endPoint x: 412, endPoint y: 232, distance: 11.4
click at [412, 232] on input "****" at bounding box center [408, 231] width 15 height 12
paste input "number"
type input "***"
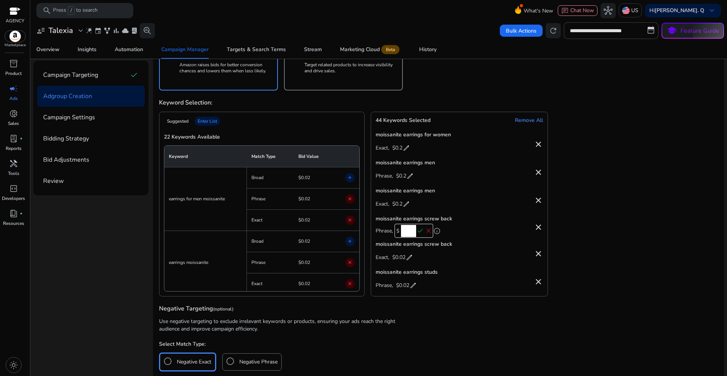
click at [420, 231] on span "check" at bounding box center [420, 231] width 8 height 8
click at [406, 259] on span "edit" at bounding box center [410, 260] width 8 height 8
drag, startPoint x: 399, startPoint y: 259, endPoint x: 410, endPoint y: 259, distance: 11.0
click at [410, 259] on input "****" at bounding box center [404, 259] width 15 height 12
paste input "number"
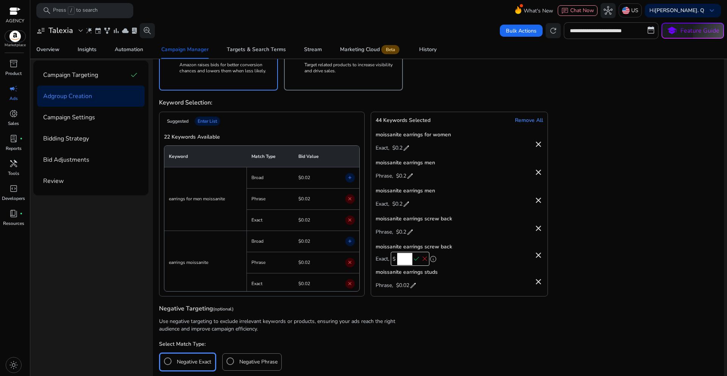
type input "***"
click at [414, 259] on span "check" at bounding box center [416, 259] width 8 height 8
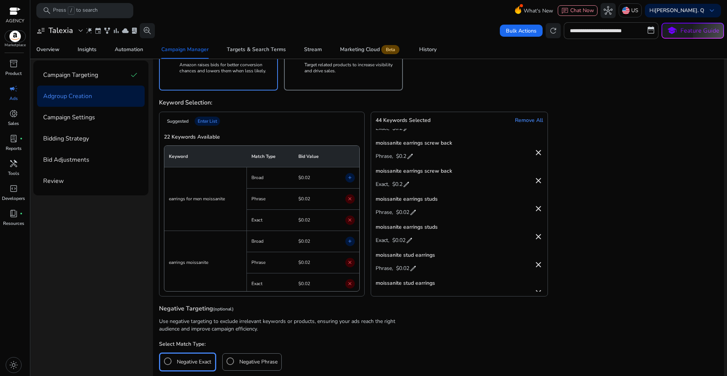
click at [405, 212] on span "$0.02" at bounding box center [402, 213] width 13 height 12
drag, startPoint x: 402, startPoint y: 212, endPoint x: 413, endPoint y: 212, distance: 11.0
click at [413, 212] on input "****" at bounding box center [408, 211] width 15 height 12
paste input "number"
type input "***"
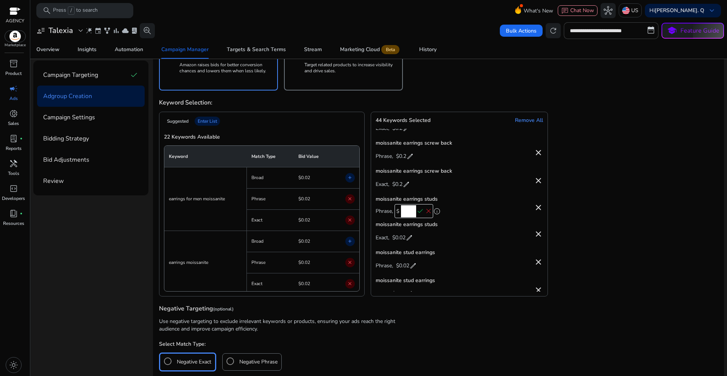
click at [421, 211] on span "check" at bounding box center [420, 211] width 8 height 8
click at [406, 240] on span "edit" at bounding box center [410, 241] width 8 height 8
drag, startPoint x: 399, startPoint y: 240, endPoint x: 412, endPoint y: 240, distance: 12.9
click at [412, 240] on input "****" at bounding box center [404, 239] width 15 height 12
paste input "number"
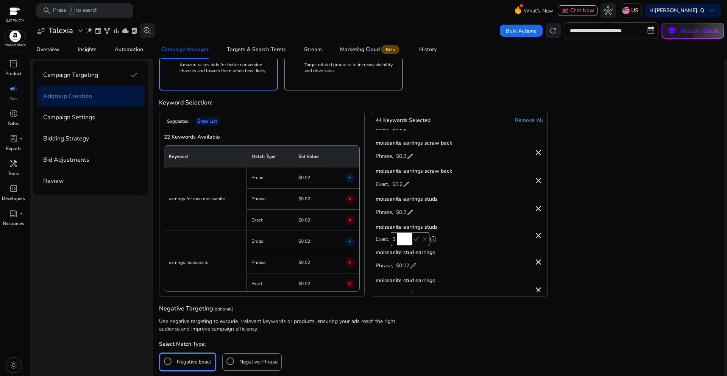
type input "***"
click at [415, 239] on span "check" at bounding box center [416, 239] width 8 height 8
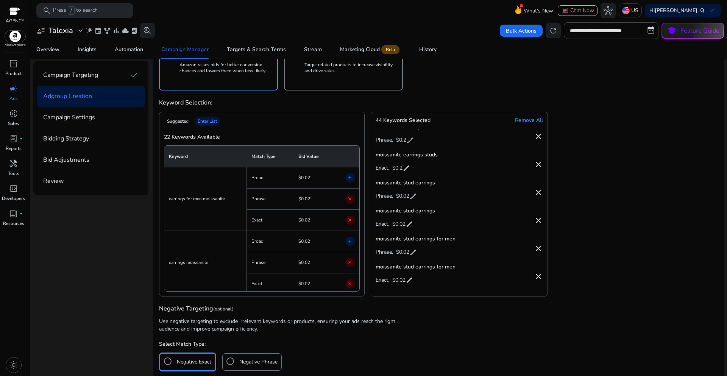
scroll to position [682, 0]
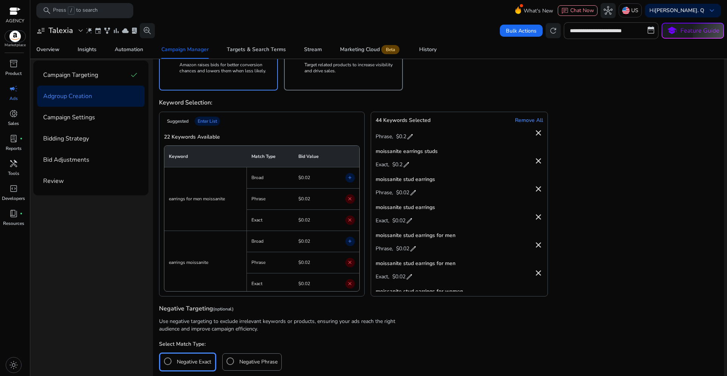
click at [409, 194] on span "edit" at bounding box center [413, 193] width 8 height 8
drag, startPoint x: 403, startPoint y: 193, endPoint x: 415, endPoint y: 193, distance: 12.1
click at [415, 193] on input "****" at bounding box center [408, 192] width 15 height 12
paste input "number"
type input "***"
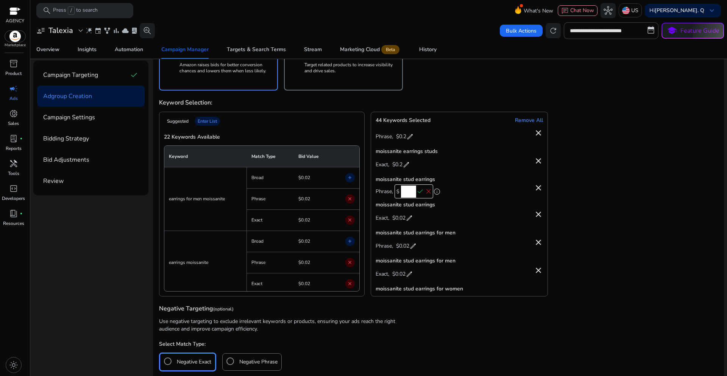
click at [420, 192] on span "check" at bounding box center [420, 191] width 8 height 8
click at [397, 224] on span "$0.02" at bounding box center [398, 221] width 13 height 12
drag, startPoint x: 398, startPoint y: 222, endPoint x: 412, endPoint y: 218, distance: 14.8
click at [412, 218] on div "$ **** check close" at bounding box center [410, 219] width 39 height 14
paste input "number"
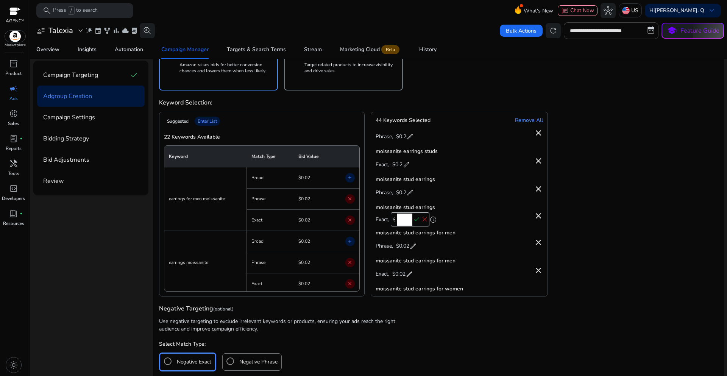
type input "***"
click at [417, 218] on span "check" at bounding box center [416, 219] width 8 height 8
click at [403, 249] on span "$0.02" at bounding box center [402, 249] width 13 height 12
drag, startPoint x: 400, startPoint y: 248, endPoint x: 414, endPoint y: 248, distance: 14.0
click at [414, 248] on input "****" at bounding box center [408, 248] width 15 height 12
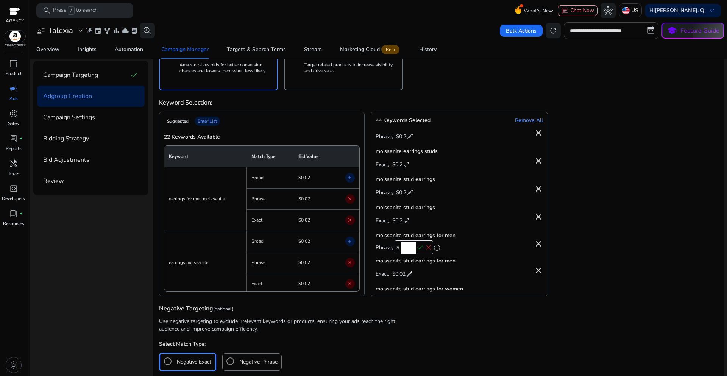
paste input "number"
type input "***"
click at [420, 247] on span "check" at bounding box center [420, 247] width 8 height 8
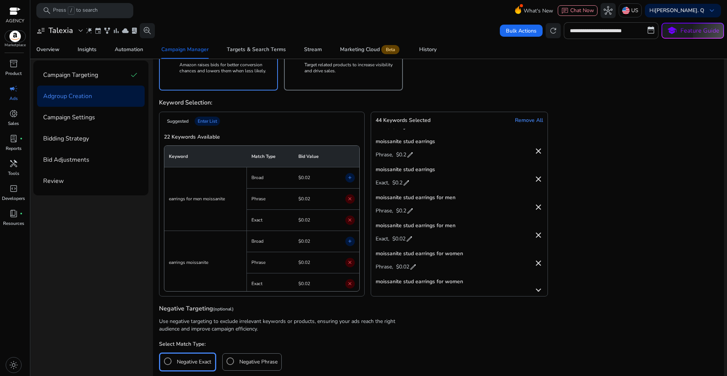
click at [402, 239] on span "$0.02" at bounding box center [398, 239] width 13 height 12
drag, startPoint x: 400, startPoint y: 239, endPoint x: 413, endPoint y: 239, distance: 12.9
click at [413, 239] on div "$ **** check close" at bounding box center [410, 238] width 39 height 14
paste input "number"
type input "***"
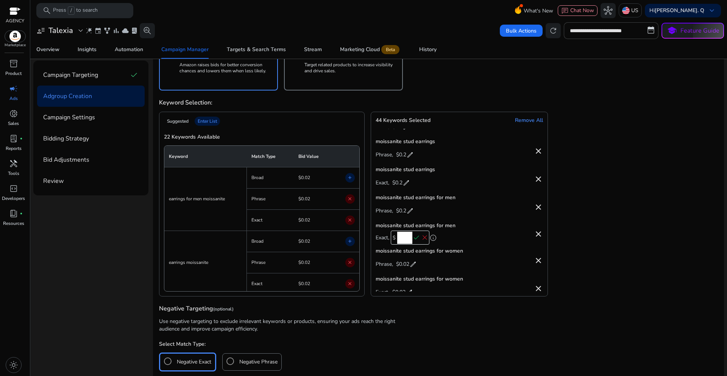
click at [415, 238] on span "check" at bounding box center [416, 238] width 8 height 8
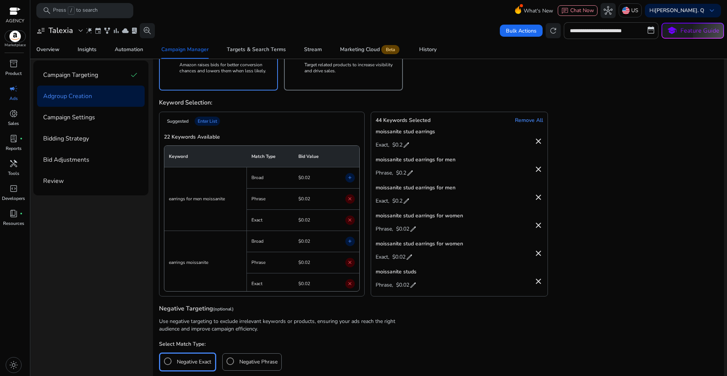
click at [407, 228] on span "$0.02" at bounding box center [402, 229] width 13 height 12
drag, startPoint x: 403, startPoint y: 229, endPoint x: 413, endPoint y: 229, distance: 9.8
click at [413, 229] on input "****" at bounding box center [408, 228] width 15 height 12
paste input "number"
type input "***"
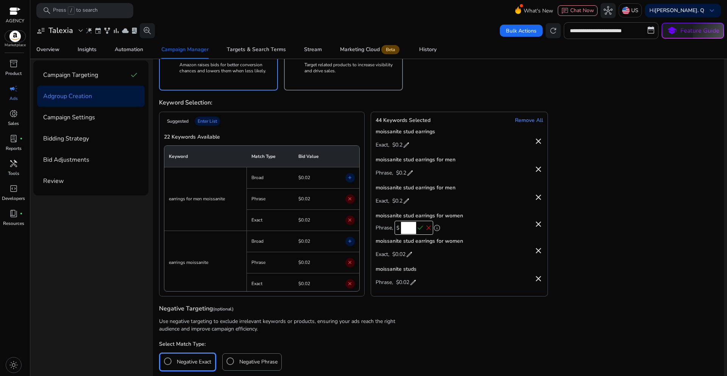
click at [421, 229] on span "check" at bounding box center [420, 228] width 8 height 8
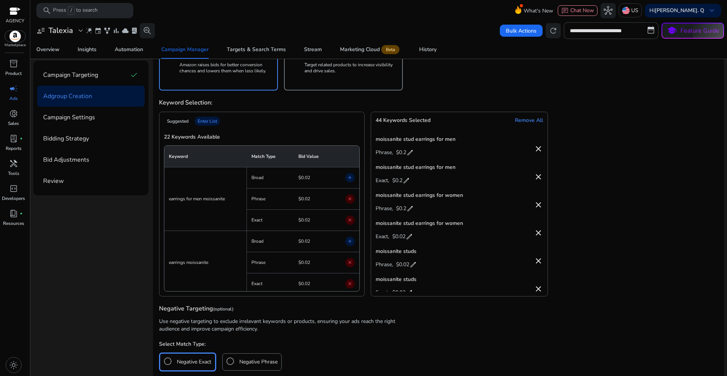
scroll to position [795, 0]
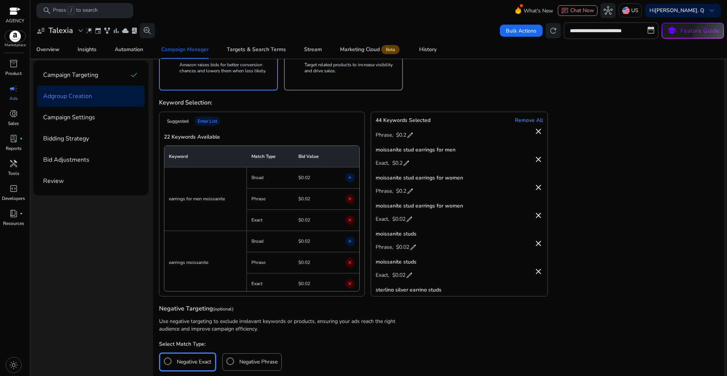
click at [400, 222] on span "$0.02" at bounding box center [398, 220] width 13 height 12
drag, startPoint x: 398, startPoint y: 220, endPoint x: 410, endPoint y: 219, distance: 12.2
click at [410, 219] on input "****" at bounding box center [404, 218] width 15 height 12
paste input "number"
type input "***"
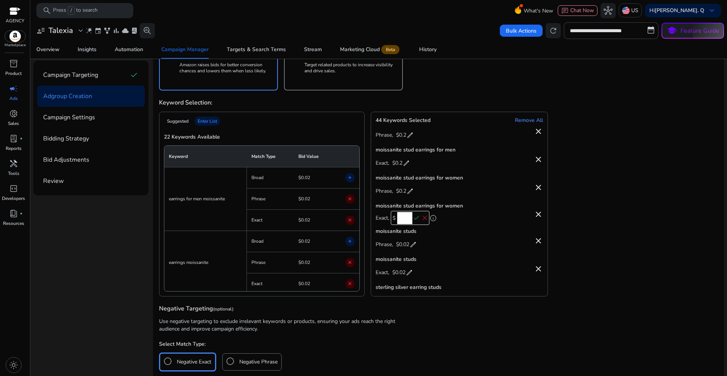
click at [416, 219] on span "check" at bounding box center [416, 218] width 8 height 8
click at [404, 246] on span "$0.02" at bounding box center [402, 248] width 13 height 12
drag, startPoint x: 401, startPoint y: 246, endPoint x: 415, endPoint y: 245, distance: 13.3
click at [415, 245] on input "****" at bounding box center [408, 246] width 15 height 12
paste input "number"
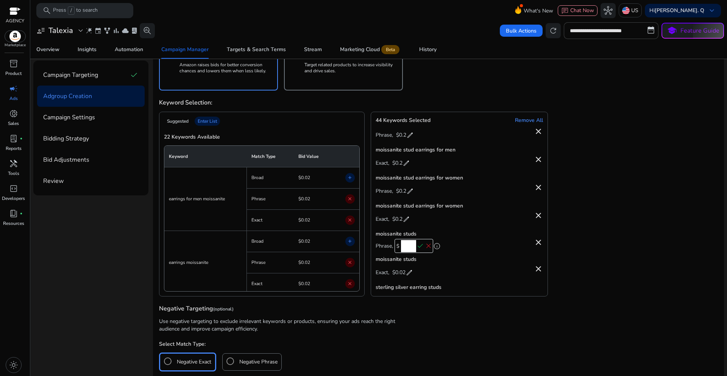
type input "***"
click at [418, 245] on span "check" at bounding box center [420, 246] width 8 height 8
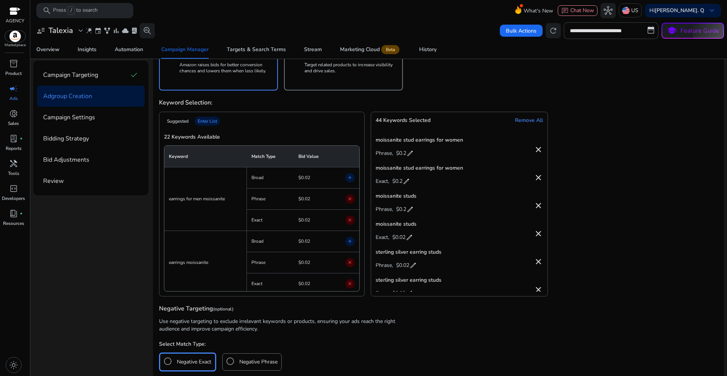
scroll to position [871, 0]
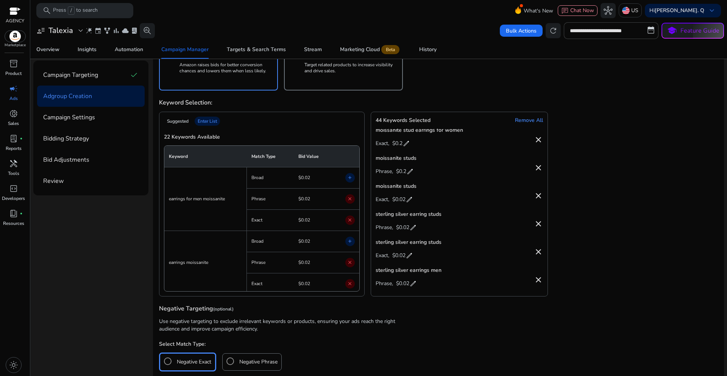
click at [401, 202] on span "$0.02" at bounding box center [398, 200] width 13 height 12
drag, startPoint x: 399, startPoint y: 200, endPoint x: 411, endPoint y: 199, distance: 11.4
click at [411, 199] on input "****" at bounding box center [404, 198] width 15 height 12
paste input "number"
type input "***"
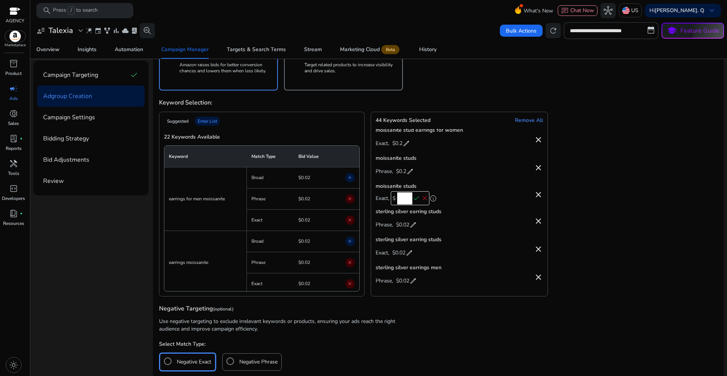
click at [415, 199] on span "check" at bounding box center [416, 198] width 8 height 8
click at [406, 228] on span "$0.02" at bounding box center [402, 228] width 13 height 12
drag, startPoint x: 403, startPoint y: 228, endPoint x: 413, endPoint y: 227, distance: 10.2
click at [413, 227] on input "****" at bounding box center [408, 226] width 15 height 12
paste input "number"
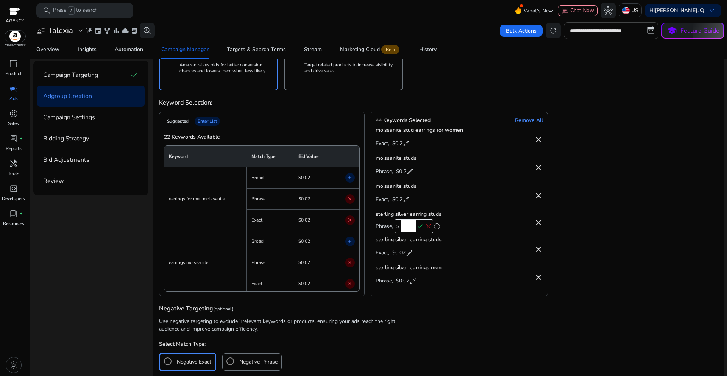
type input "***"
click at [418, 226] on span "check" at bounding box center [420, 226] width 8 height 8
click at [404, 252] on span "$0.02" at bounding box center [398, 256] width 13 height 12
drag, startPoint x: 399, startPoint y: 253, endPoint x: 410, endPoint y: 253, distance: 11.4
click at [410, 253] on input "****" at bounding box center [404, 254] width 15 height 12
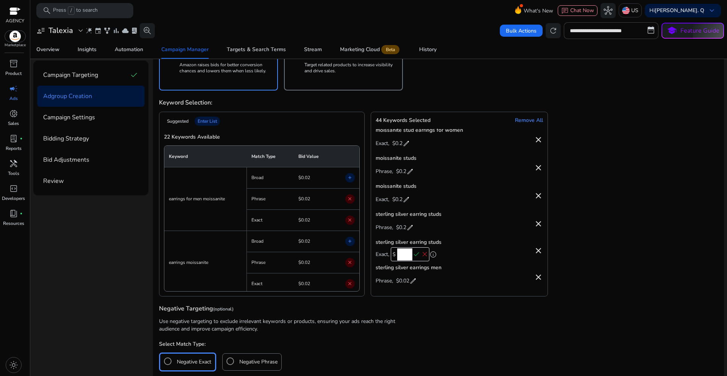
paste input "number"
type input "***"
click at [416, 253] on span "check" at bounding box center [416, 254] width 8 height 8
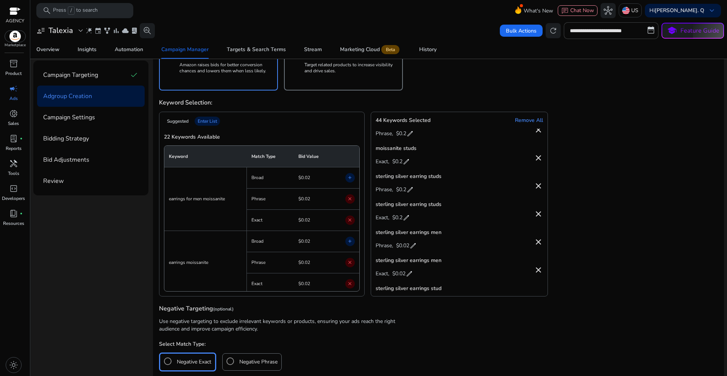
scroll to position [947, 0]
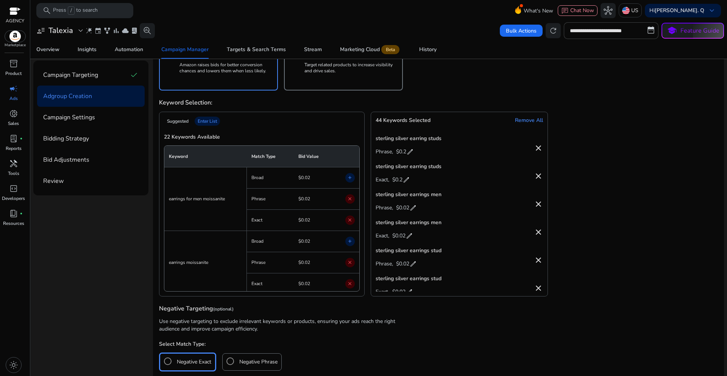
click at [402, 211] on span "$0.02" at bounding box center [402, 208] width 13 height 12
drag, startPoint x: 401, startPoint y: 208, endPoint x: 419, endPoint y: 207, distance: 18.6
click at [419, 207] on div "$ **** check close" at bounding box center [414, 207] width 39 height 14
paste input "number"
type input "***"
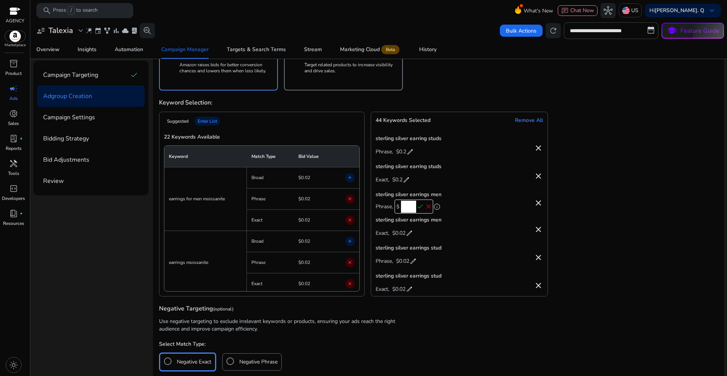
click at [420, 206] on span "check" at bounding box center [420, 207] width 8 height 8
click at [404, 234] on span "$0.02" at bounding box center [398, 236] width 13 height 12
drag, startPoint x: 399, startPoint y: 235, endPoint x: 411, endPoint y: 235, distance: 12.1
click at [411, 235] on input "****" at bounding box center [404, 235] width 15 height 12
paste input "number"
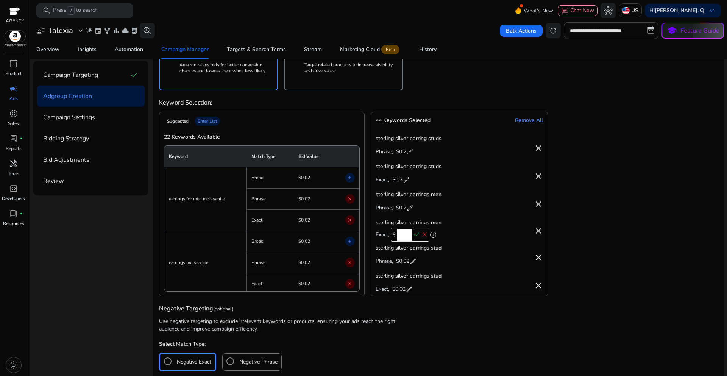
type input "***"
click at [414, 235] on span "check" at bounding box center [416, 235] width 8 height 8
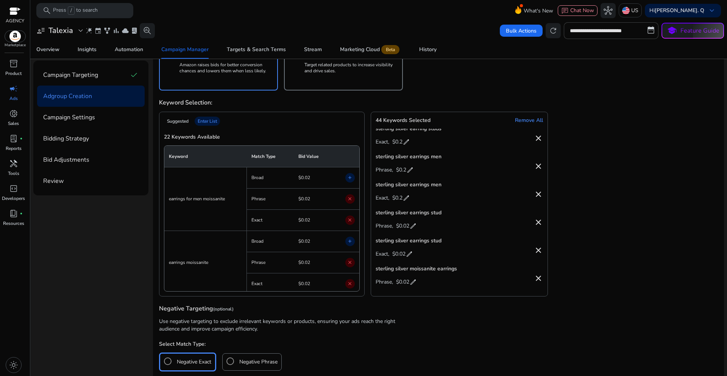
click at [406, 228] on span "$0.02" at bounding box center [402, 226] width 13 height 12
drag, startPoint x: 402, startPoint y: 225, endPoint x: 413, endPoint y: 225, distance: 10.6
click at [413, 225] on input "****" at bounding box center [408, 225] width 15 height 12
paste input "number"
type input "***"
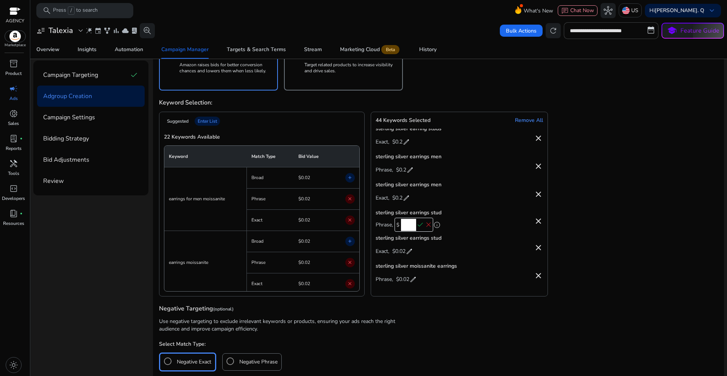
click at [419, 225] on span "check" at bounding box center [420, 225] width 8 height 8
click at [402, 254] on span "$0.02" at bounding box center [398, 254] width 13 height 12
drag, startPoint x: 400, startPoint y: 253, endPoint x: 409, endPoint y: 252, distance: 9.2
click at [409, 252] on input "****" at bounding box center [404, 253] width 15 height 12
paste input "number"
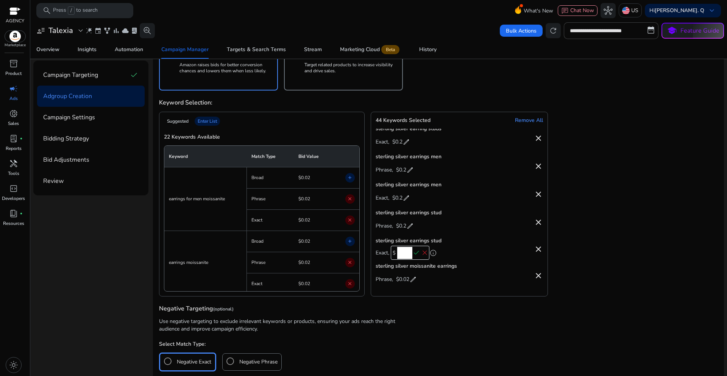
type input "***"
click at [415, 251] on span "check" at bounding box center [416, 253] width 8 height 8
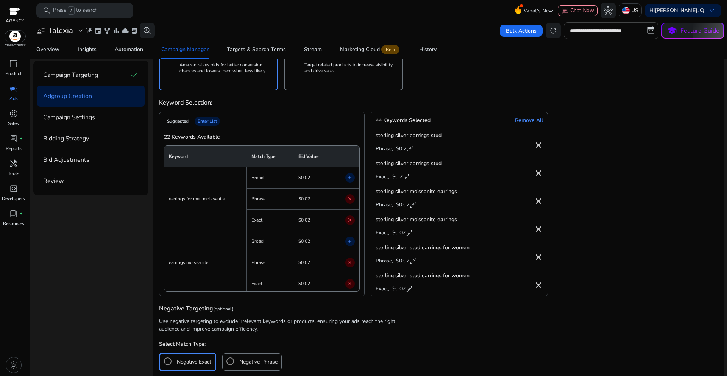
scroll to position [1069, 0]
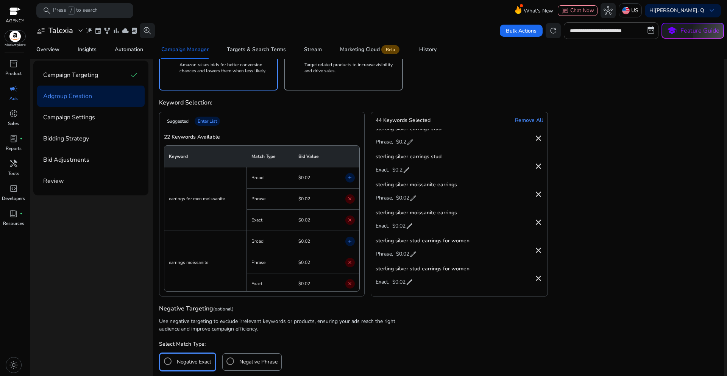
click at [406, 199] on span "$0.02" at bounding box center [402, 198] width 13 height 12
drag, startPoint x: 402, startPoint y: 199, endPoint x: 414, endPoint y: 199, distance: 11.7
click at [414, 199] on input "****" at bounding box center [408, 199] width 15 height 12
paste input "number"
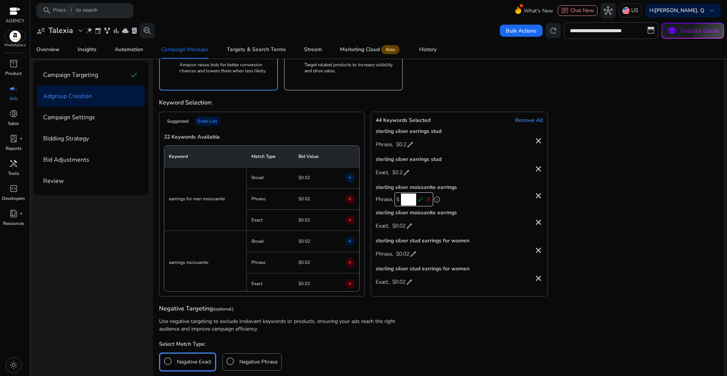
type input "***"
click at [420, 200] on span "check" at bounding box center [420, 199] width 8 height 8
click at [403, 228] on span "$0.02" at bounding box center [398, 229] width 13 height 12
drag, startPoint x: 397, startPoint y: 228, endPoint x: 409, endPoint y: 227, distance: 12.5
click at [409, 227] on input "****" at bounding box center [404, 228] width 15 height 12
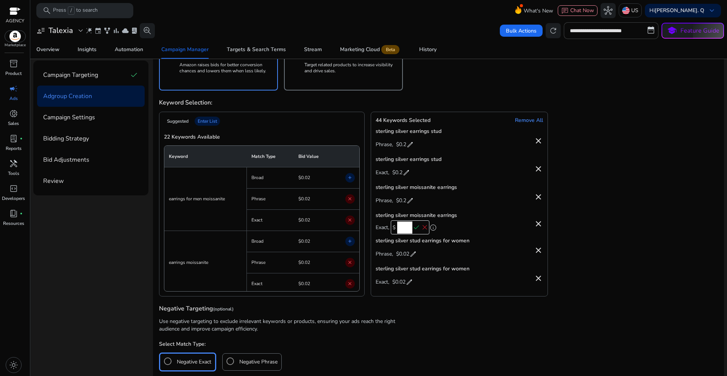
paste input "number"
type input "***"
click at [414, 227] on span "check" at bounding box center [416, 227] width 8 height 8
click at [406, 253] on span "$0.02" at bounding box center [402, 254] width 13 height 12
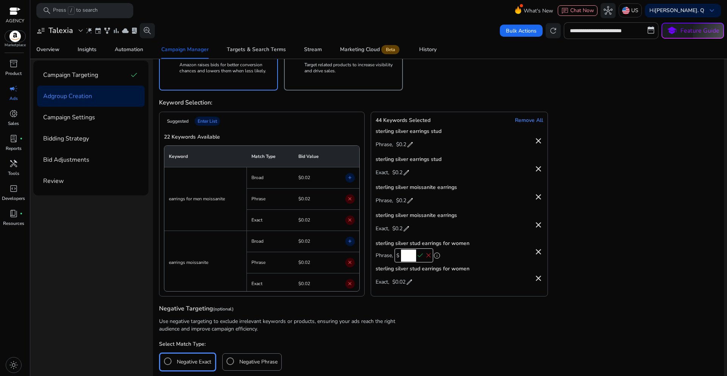
scroll to position [1066, 0]
drag, startPoint x: 402, startPoint y: 254, endPoint x: 413, endPoint y: 254, distance: 11.8
click at [413, 254] on input "****" at bounding box center [408, 256] width 15 height 12
paste input "number"
type input "***"
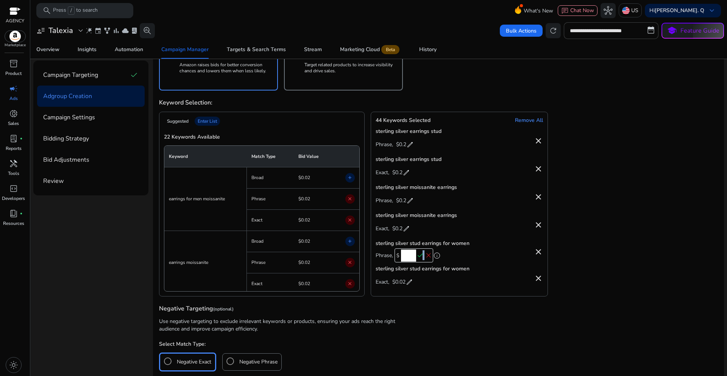
click at [421, 255] on span "check" at bounding box center [420, 255] width 8 height 8
click at [402, 283] on span "$0.02" at bounding box center [398, 282] width 13 height 12
drag, startPoint x: 399, startPoint y: 282, endPoint x: 410, endPoint y: 282, distance: 11.4
click at [410, 282] on input "****" at bounding box center [404, 284] width 15 height 12
paste input "number"
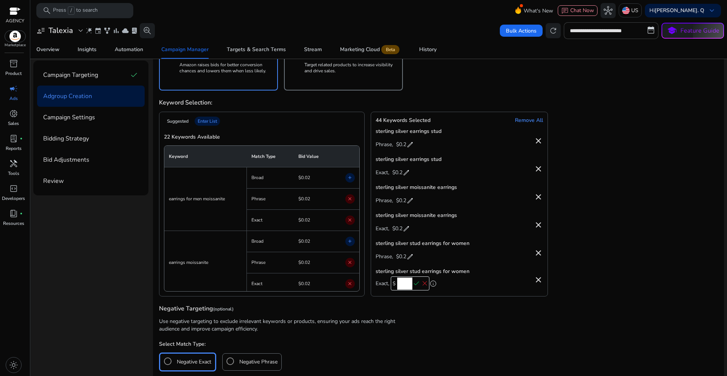
type input "***"
click at [414, 283] on span "check" at bounding box center [416, 283] width 8 height 8
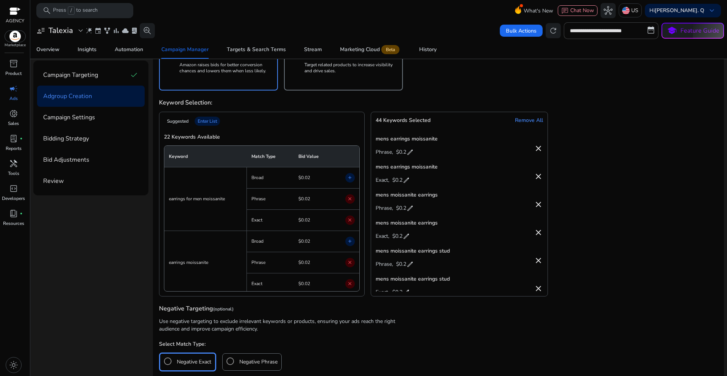
scroll to position [160, 0]
click at [594, 189] on div "Suggested Enter List 22 Keywords Available Keyword Match Type Bid Value earring…" at bounding box center [438, 204] width 559 height 185
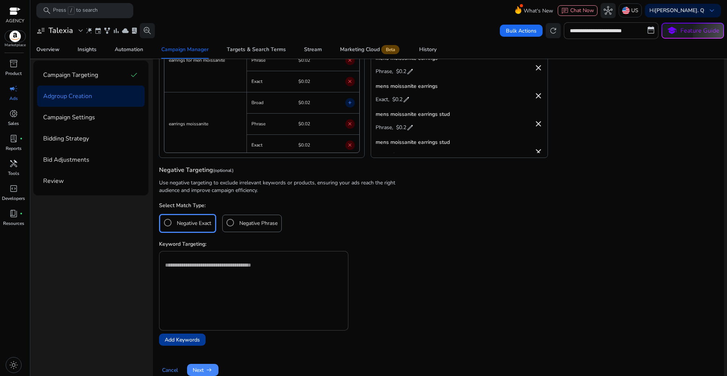
scroll to position [448, 0]
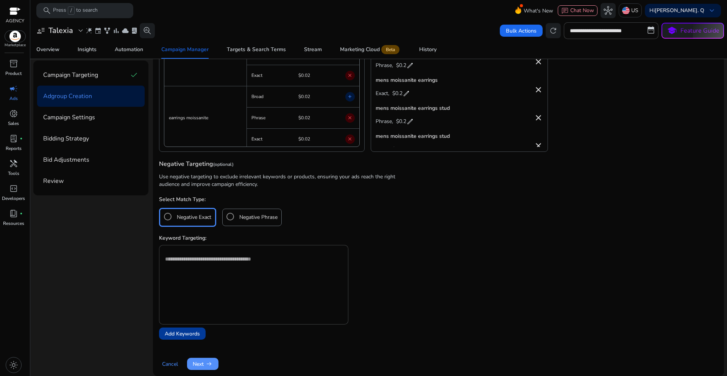
click at [204, 365] on span "Next arrow_right_alt" at bounding box center [203, 364] width 20 height 8
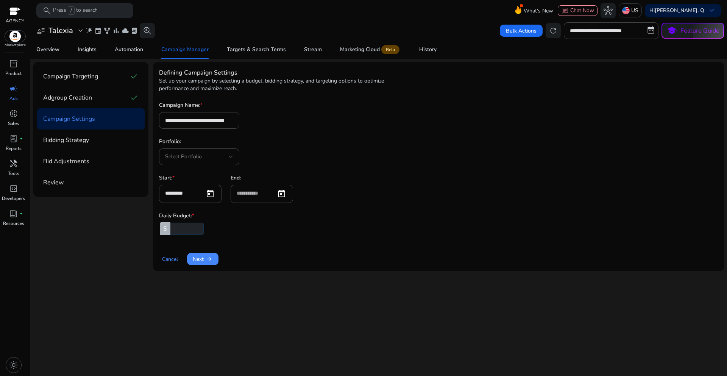
scroll to position [0, 0]
click at [229, 159] on div at bounding box center [231, 156] width 5 height 9
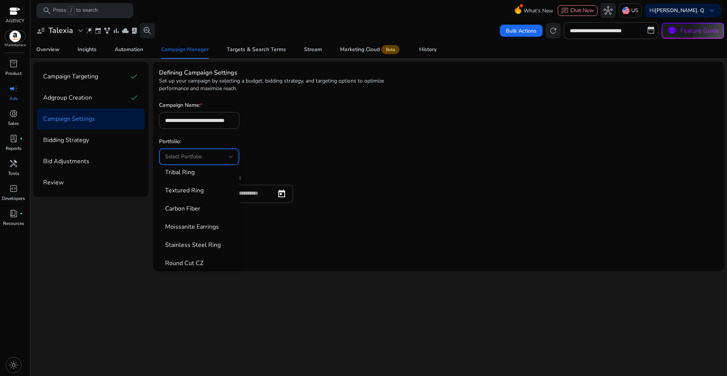
scroll to position [120, 0]
click at [410, 162] on div at bounding box center [363, 188] width 727 height 376
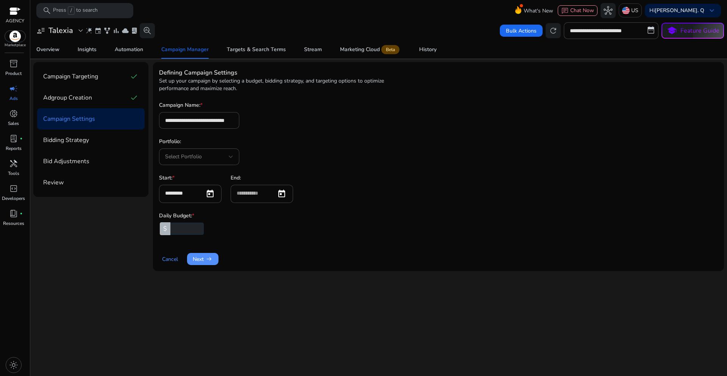
click at [207, 256] on span "arrow_right_alt" at bounding box center [209, 259] width 8 height 8
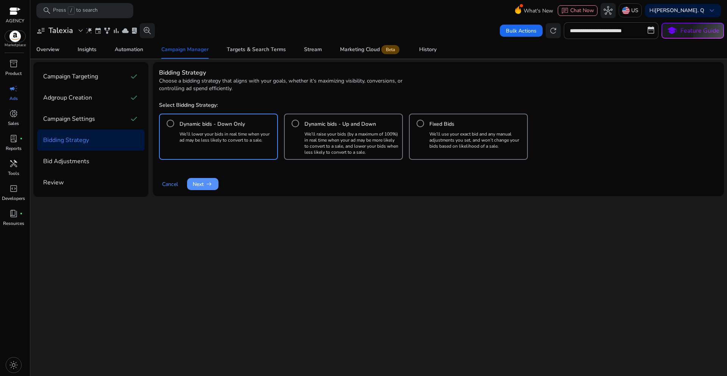
click at [209, 185] on span "arrow_right_alt" at bounding box center [209, 184] width 8 height 8
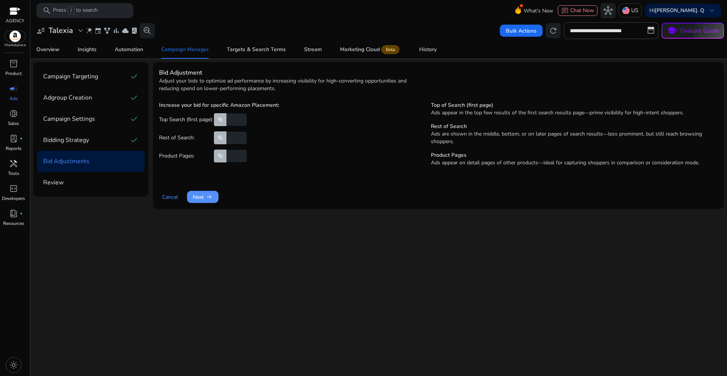
click at [210, 203] on span at bounding box center [202, 197] width 31 height 18
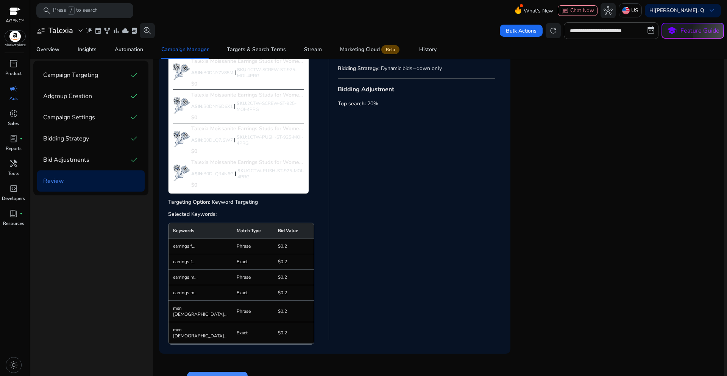
scroll to position [105, 0]
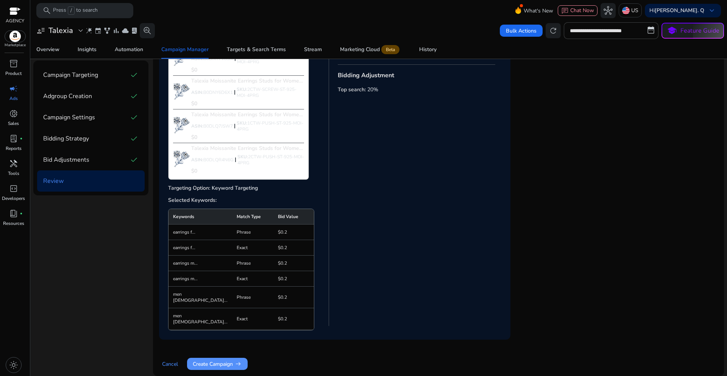
click at [239, 366] on span "arrow_right_alt" at bounding box center [238, 364] width 8 height 8
click at [215, 362] on span "Create Campaign arrow_right_alt" at bounding box center [217, 364] width 49 height 8
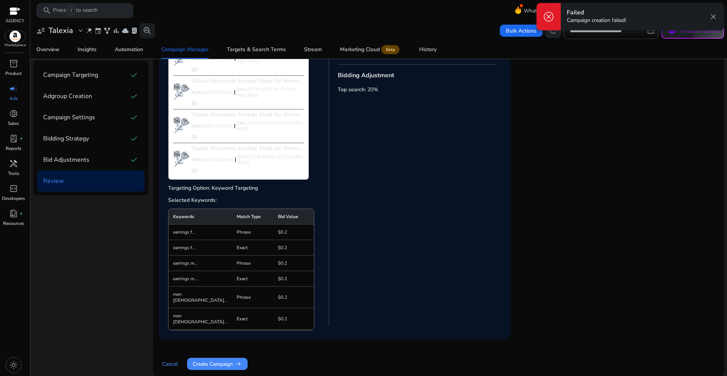
click at [711, 17] on span "close" at bounding box center [713, 16] width 9 height 9
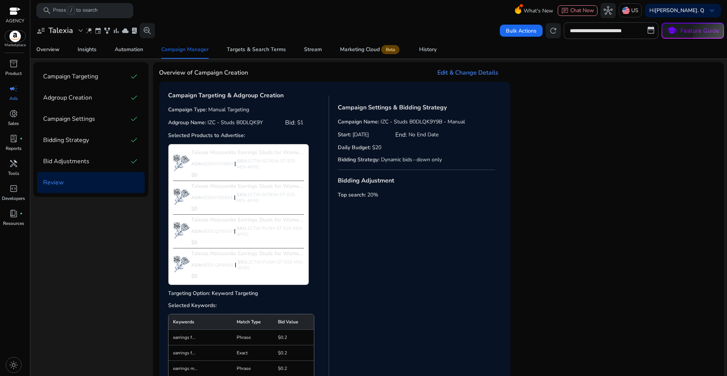
scroll to position [105, 0]
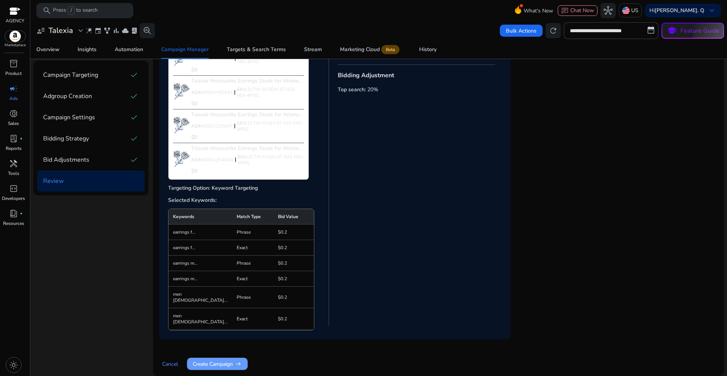
click at [206, 364] on span "Create Campaign arrow_right_alt" at bounding box center [217, 364] width 49 height 8
click at [225, 365] on span "Create Campaign arrow_right_alt" at bounding box center [217, 364] width 49 height 8
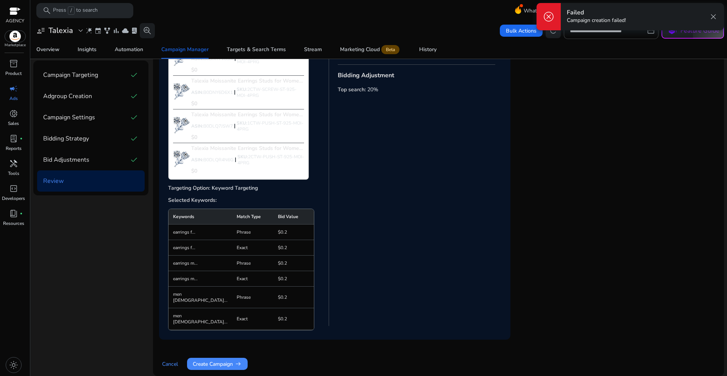
click at [714, 19] on span "close" at bounding box center [713, 16] width 9 height 9
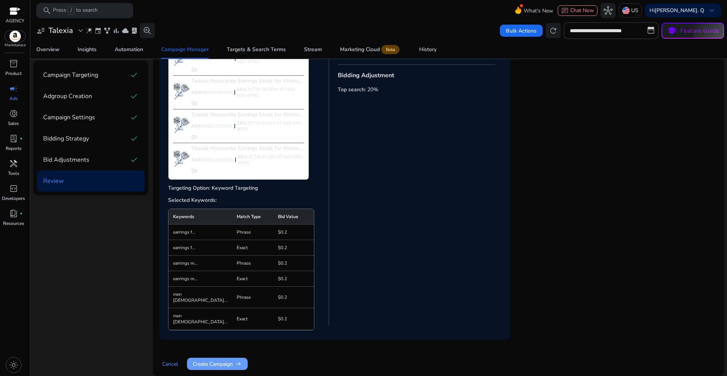
click at [215, 365] on span "Create Campaign arrow_right_alt" at bounding box center [217, 364] width 49 height 8
click at [227, 367] on span "Create Campaign arrow_right_alt" at bounding box center [217, 364] width 49 height 8
click at [223, 366] on span "Create Campaign arrow_right_alt" at bounding box center [217, 364] width 49 height 8
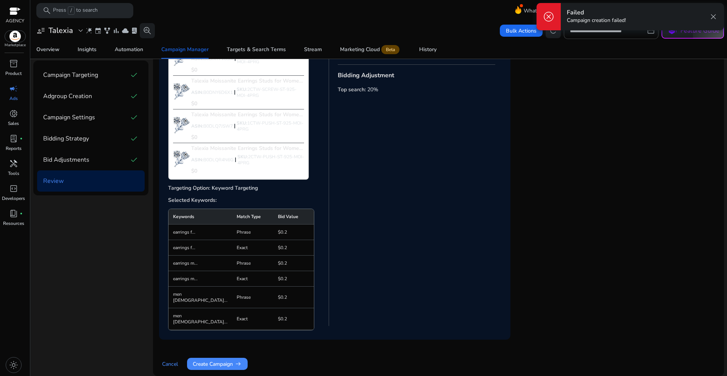
click at [713, 17] on span "close" at bounding box center [713, 16] width 9 height 9
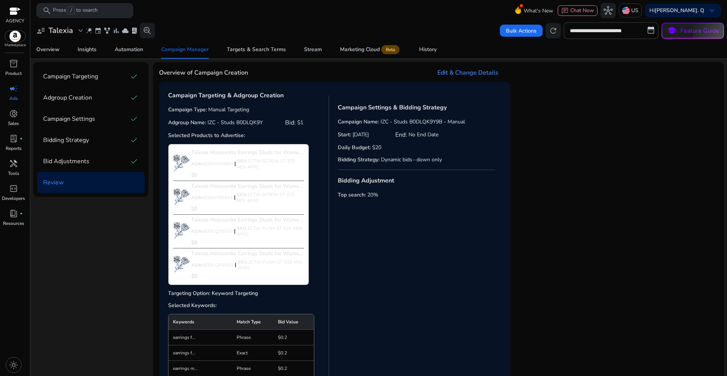
scroll to position [105, 0]
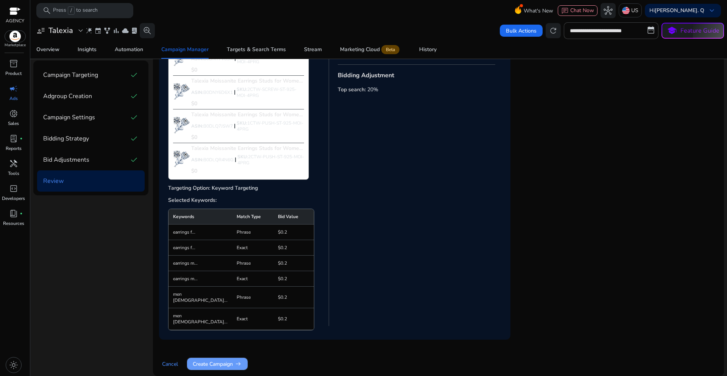
click at [224, 363] on span "Create Campaign arrow_right_alt" at bounding box center [217, 364] width 49 height 8
drag, startPoint x: 224, startPoint y: 363, endPoint x: 214, endPoint y: 363, distance: 9.8
click at [214, 363] on span "Create Campaign arrow_right_alt" at bounding box center [217, 364] width 49 height 8
click at [225, 364] on span "Create Campaign arrow_right_alt" at bounding box center [217, 364] width 49 height 8
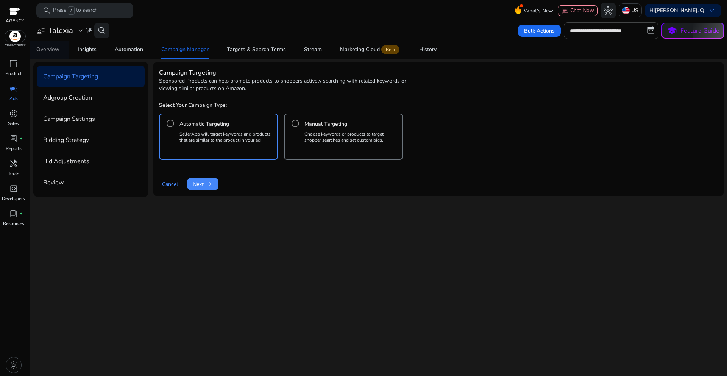
click at [50, 51] on div "Overview" at bounding box center [47, 49] width 23 height 5
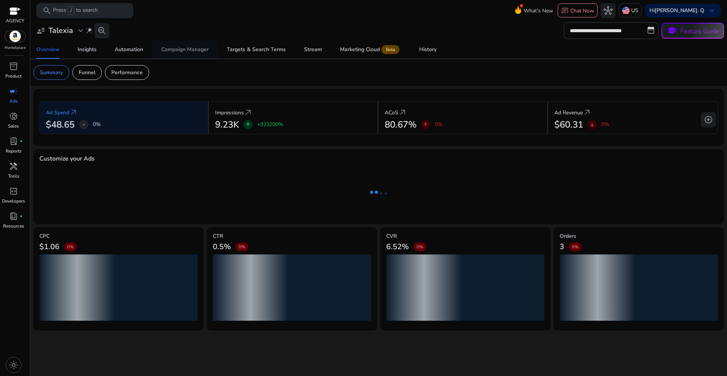
click at [174, 49] on div "Campaign Manager" at bounding box center [184, 49] width 47 height 5
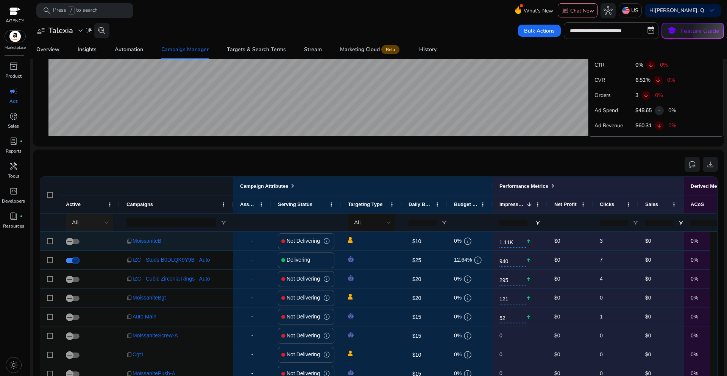
scroll to position [398, 0]
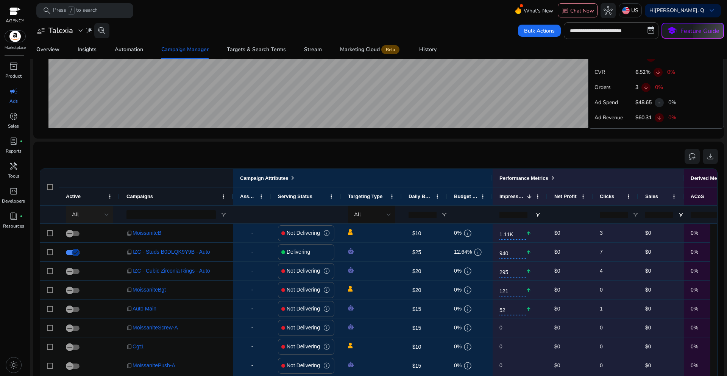
click at [105, 211] on div at bounding box center [107, 214] width 5 height 9
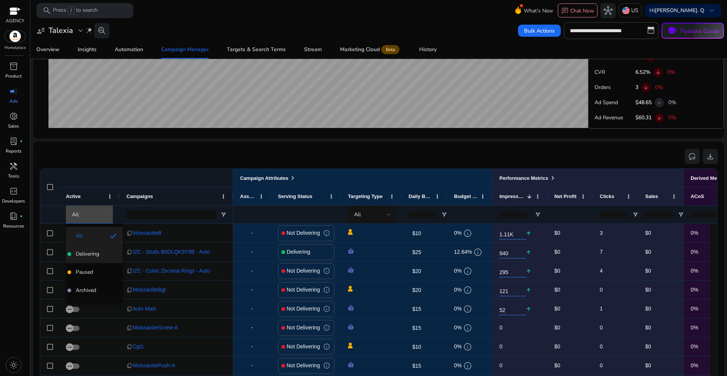
click at [87, 252] on span "Delivering" at bounding box center [87, 254] width 23 height 8
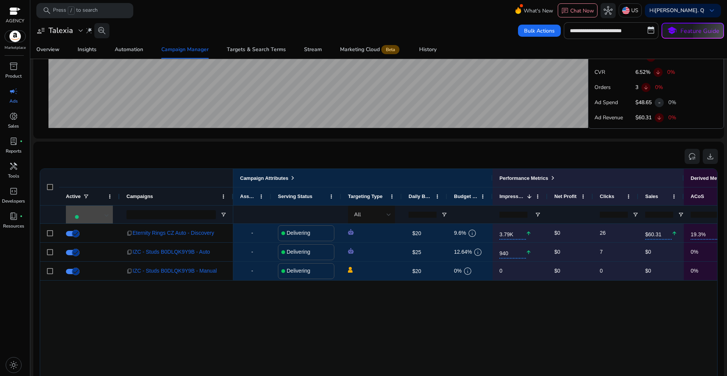
scroll to position [0, 0]
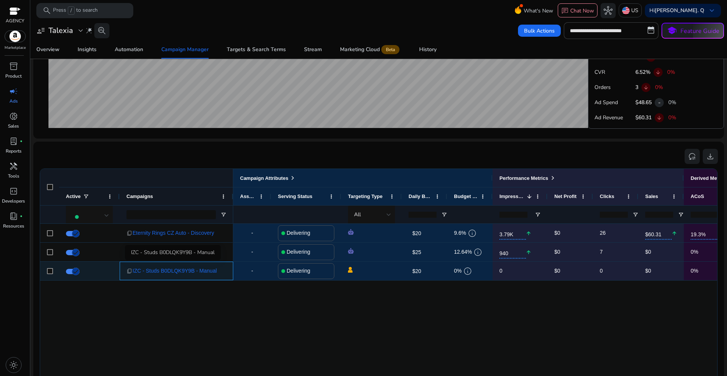
click at [178, 271] on span "IZC - Studs B0DLQK9Y9B - Manual" at bounding box center [175, 271] width 84 height 16
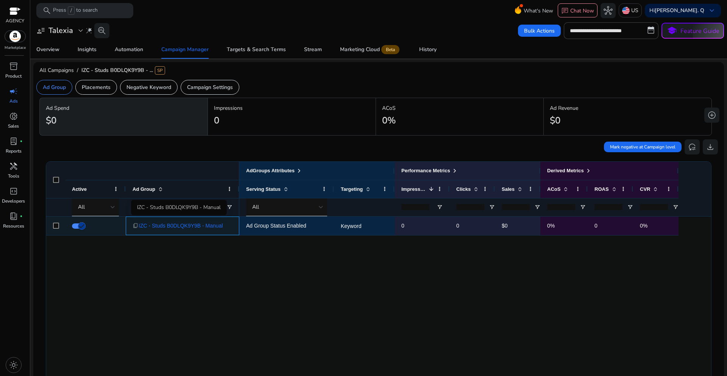
click at [192, 228] on span "IZC - Studs B0DLQK9Y9B - Manual" at bounding box center [181, 226] width 84 height 16
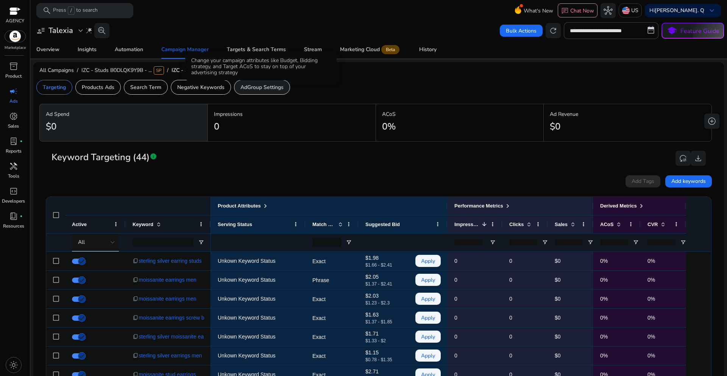
click at [258, 89] on p "AdGroup Settings" at bounding box center [261, 87] width 43 height 8
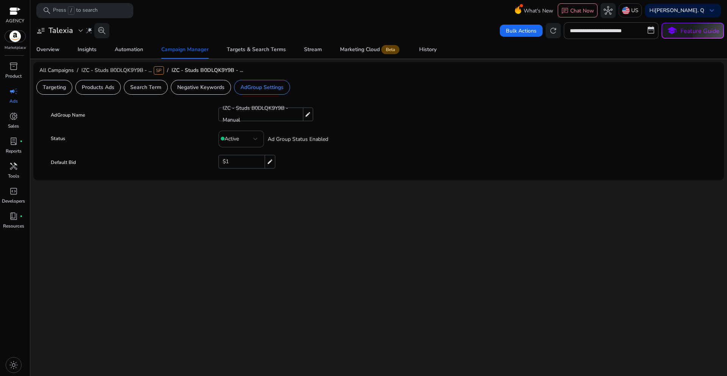
click at [313, 248] on div "**********" at bounding box center [378, 198] width 691 height 355
click at [89, 70] on span "IZC - Studs B0DLQK9Y9B - ..." at bounding box center [116, 70] width 70 height 7
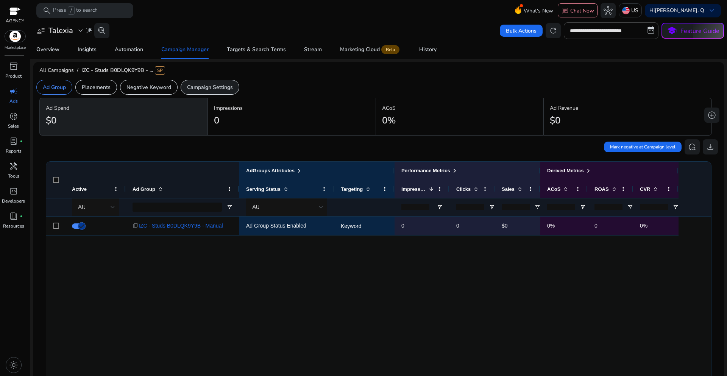
click at [207, 87] on p "Campaign Settings" at bounding box center [210, 87] width 46 height 8
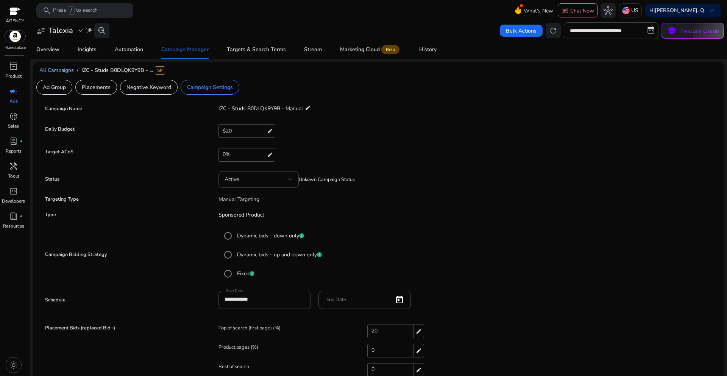
click at [56, 70] on span "All Campaigns" at bounding box center [56, 70] width 34 height 7
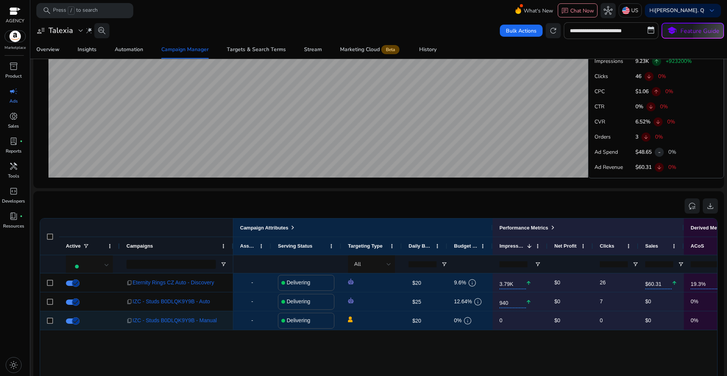
scroll to position [387, 0]
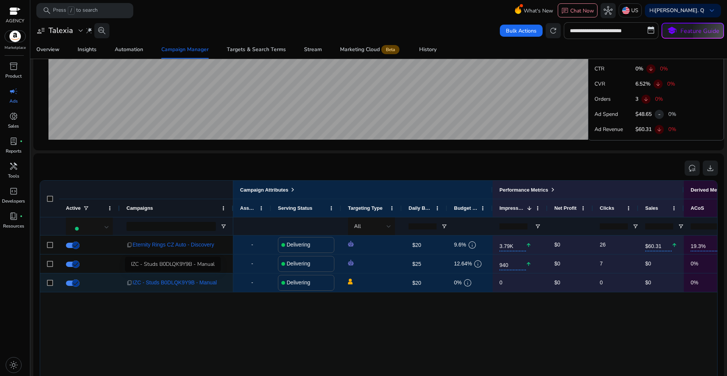
click at [190, 281] on span "IZC - Studs B0DLQK9Y9B - Manual" at bounding box center [175, 283] width 84 height 16
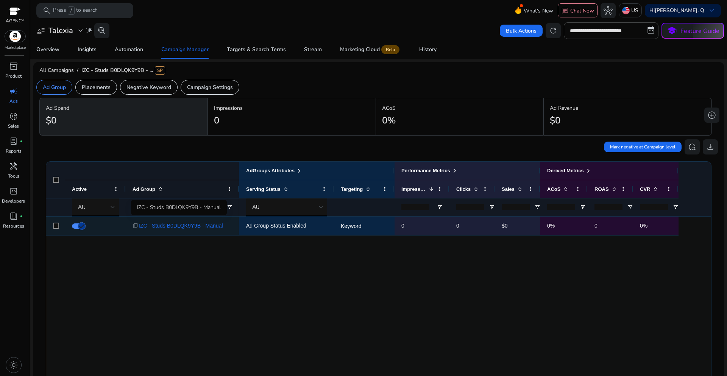
click at [204, 228] on span "IZC - Studs B0DLQK9Y9B - Manual" at bounding box center [181, 226] width 84 height 16
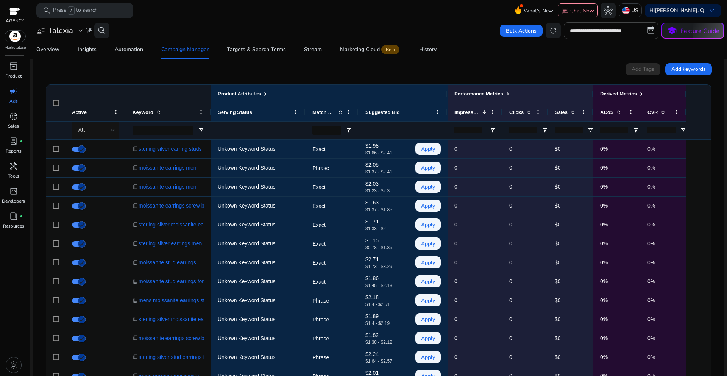
scroll to position [144, 0]
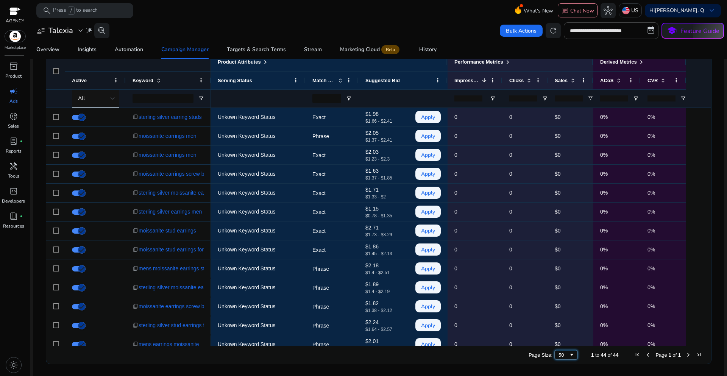
click at [564, 356] on div "50" at bounding box center [563, 355] width 10 height 6
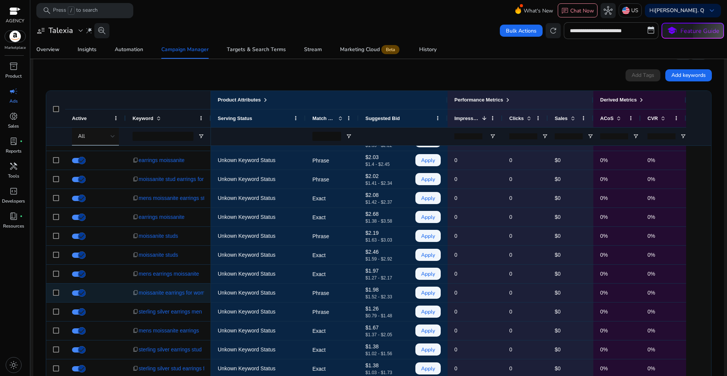
scroll to position [303, 0]
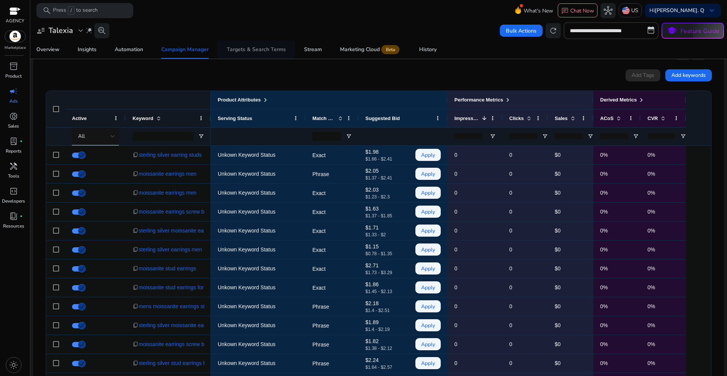
click at [249, 53] on span "Targets & Search Terms" at bounding box center [256, 50] width 59 height 18
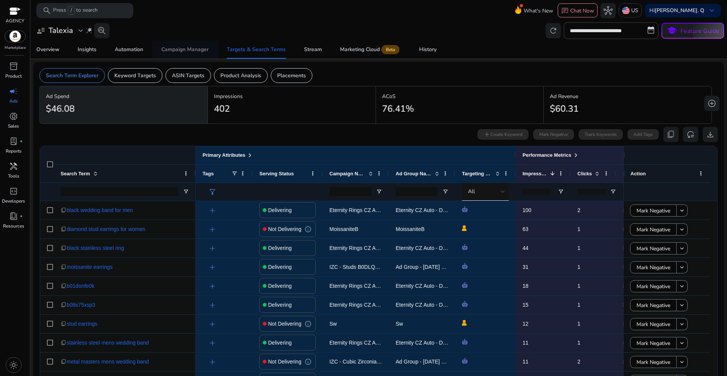
click at [180, 51] on div "Campaign Manager" at bounding box center [184, 49] width 47 height 5
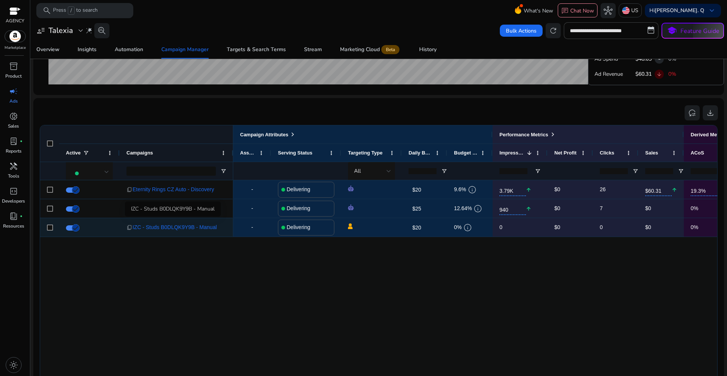
click at [190, 227] on span "IZC - Studs B0DLQK9Y9B - Manual" at bounding box center [175, 228] width 84 height 16
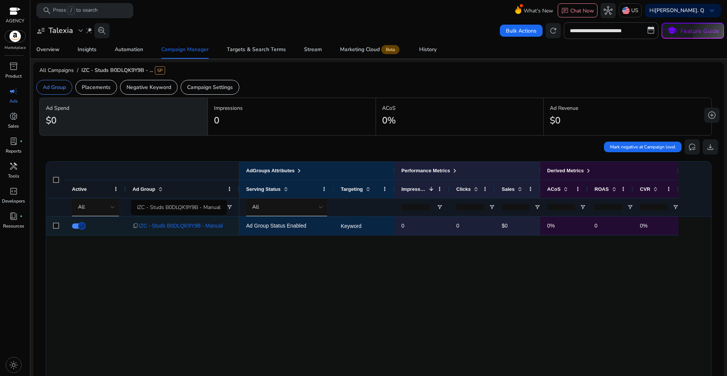
click at [206, 224] on span "IZC - Studs B0DLQK9Y9B - Manual" at bounding box center [181, 226] width 84 height 16
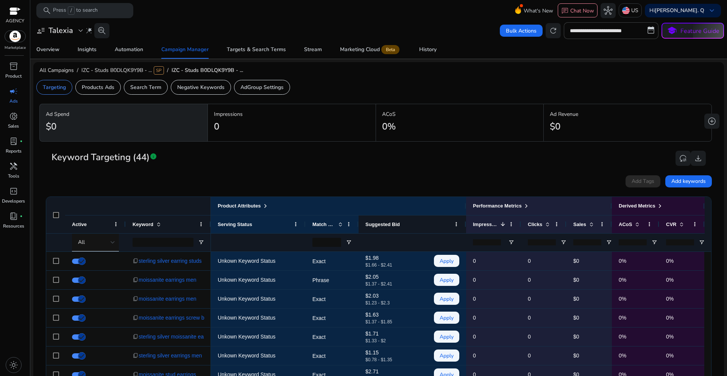
drag, startPoint x: 447, startPoint y: 225, endPoint x: 414, endPoint y: 226, distance: 33.0
click at [414, 226] on div "Suggested Bid" at bounding box center [413, 224] width 108 height 18
click at [349, 225] on span at bounding box center [349, 224] width 6 height 6
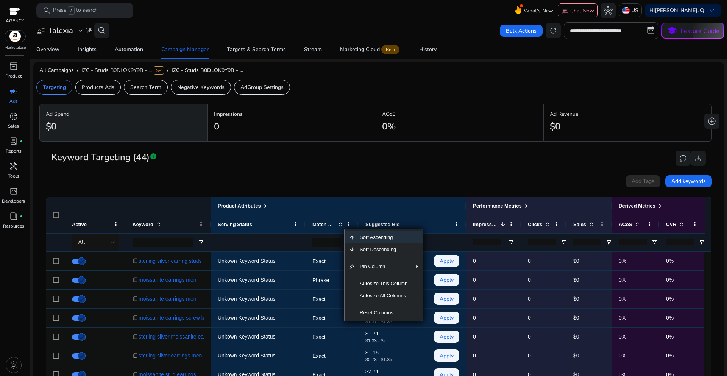
click at [395, 176] on div "Add Tags Add keywords" at bounding box center [378, 181] width 666 height 12
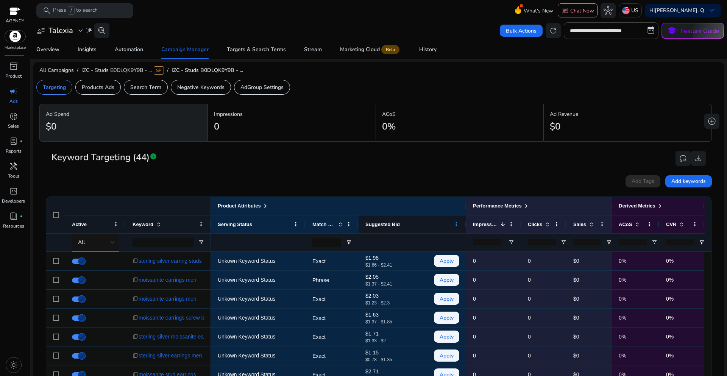
click at [455, 226] on span at bounding box center [456, 224] width 6 height 6
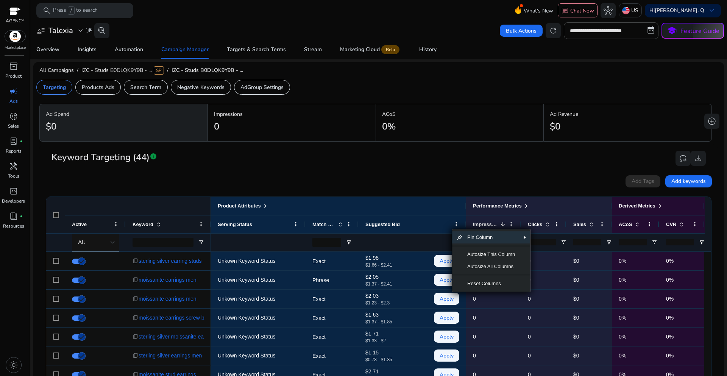
click at [472, 173] on div "Add Tags Add keywords" at bounding box center [378, 181] width 666 height 19
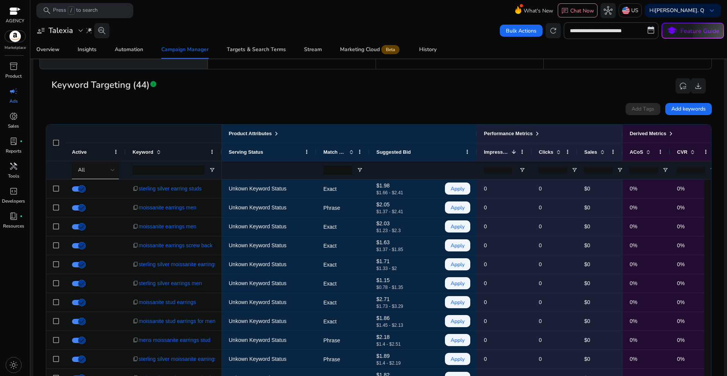
drag, startPoint x: 210, startPoint y: 147, endPoint x: 221, endPoint y: 153, distance: 12.7
click at [221, 153] on div at bounding box center [221, 152] width 3 height 18
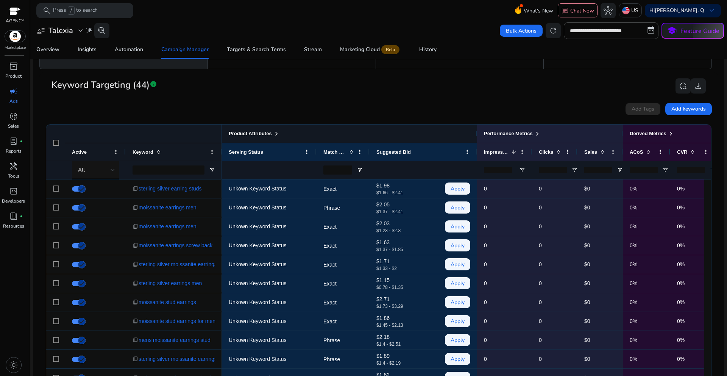
click at [476, 136] on div at bounding box center [476, 134] width 3 height 18
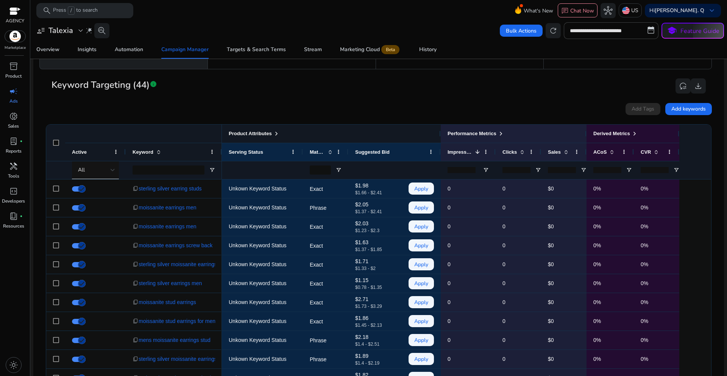
drag, startPoint x: 476, startPoint y: 136, endPoint x: 440, endPoint y: 141, distance: 36.7
click at [440, 141] on div at bounding box center [440, 134] width 3 height 18
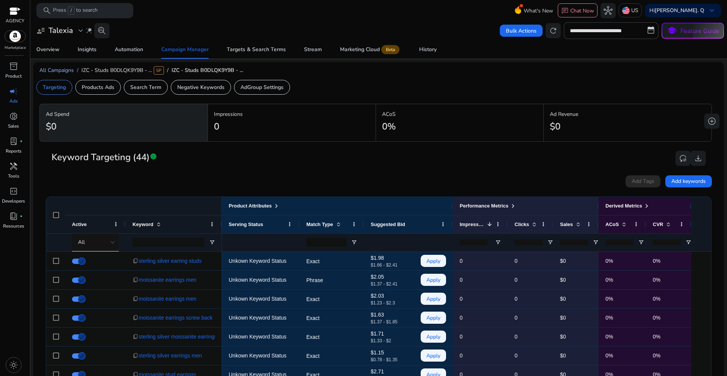
click at [69, 70] on span "All Campaigns" at bounding box center [56, 70] width 34 height 7
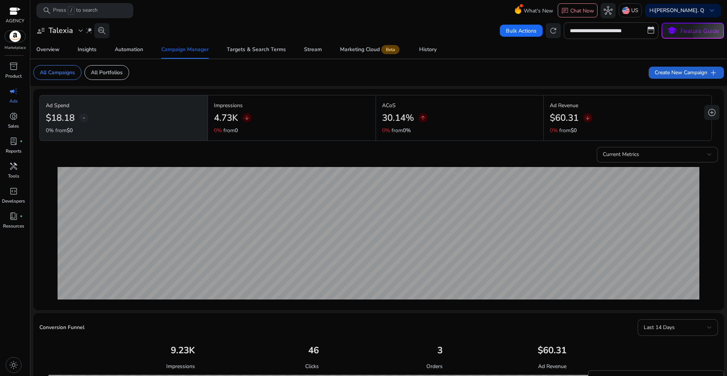
click at [655, 75] on span "Create New Campaign add" at bounding box center [686, 72] width 63 height 9
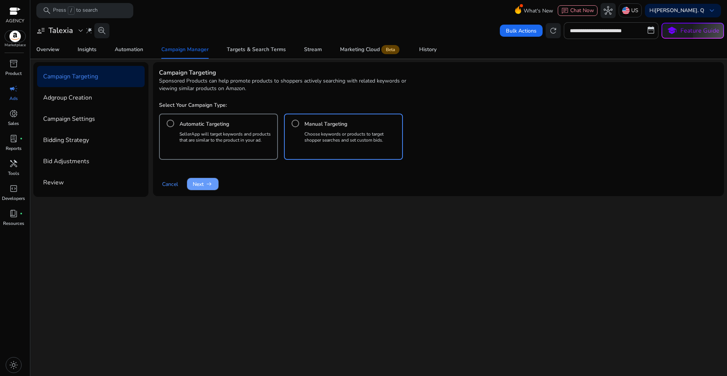
click at [206, 188] on span at bounding box center [202, 184] width 31 height 18
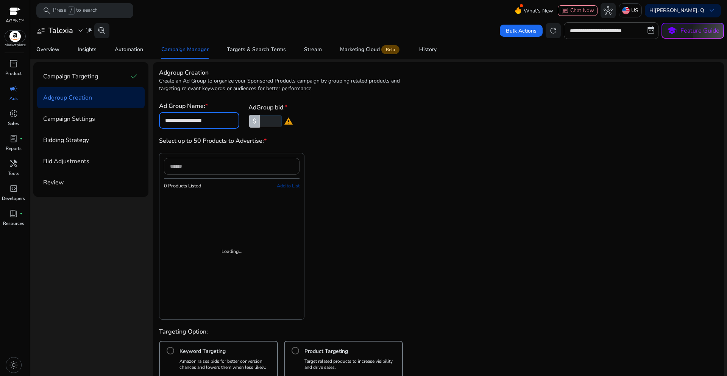
drag, startPoint x: 229, startPoint y: 121, endPoint x: 163, endPoint y: 121, distance: 66.6
click at [163, 121] on div "**********" at bounding box center [199, 120] width 80 height 17
paste input "**********"
type input "**********"
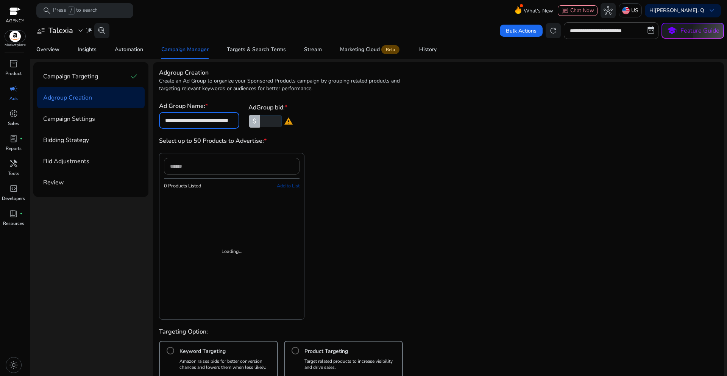
click at [265, 120] on input "number" at bounding box center [269, 121] width 23 height 12
type input "*"
click at [339, 158] on div "0 Products Listed Add to List Loading..." at bounding box center [304, 236] width 291 height 167
click at [234, 221] on div "Loading..." at bounding box center [232, 251] width 21 height 117
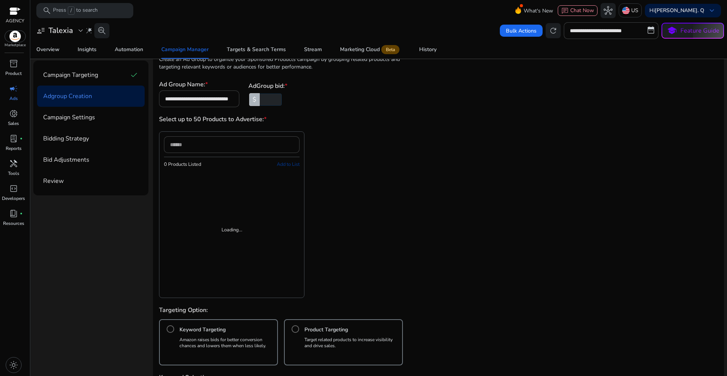
scroll to position [38, 0]
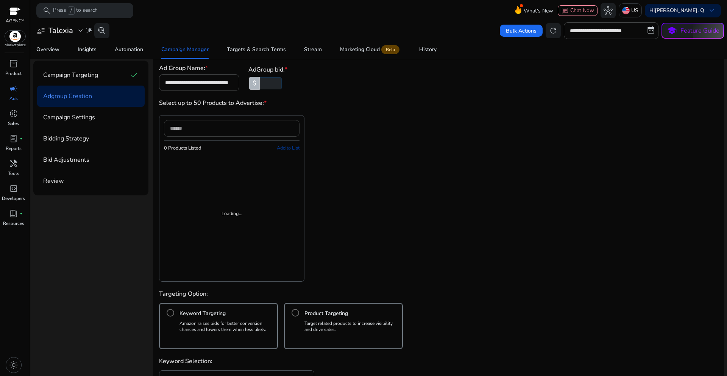
click at [203, 134] on div at bounding box center [231, 128] width 123 height 17
click at [198, 131] on input at bounding box center [231, 128] width 123 height 8
paste input "**********"
click at [239, 132] on input "**********" at bounding box center [231, 128] width 123 height 8
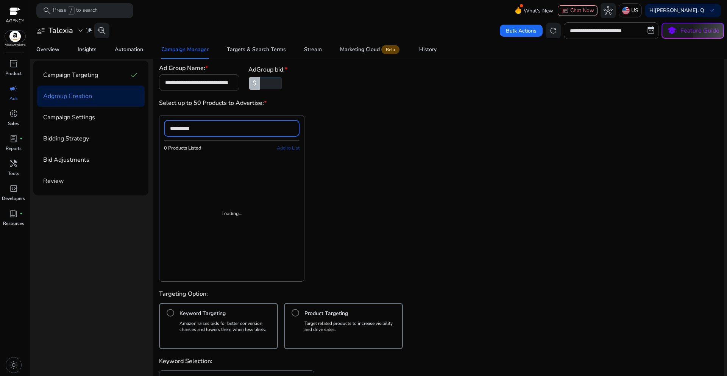
type input "**********"
click at [395, 199] on div "**********" at bounding box center [304, 198] width 291 height 167
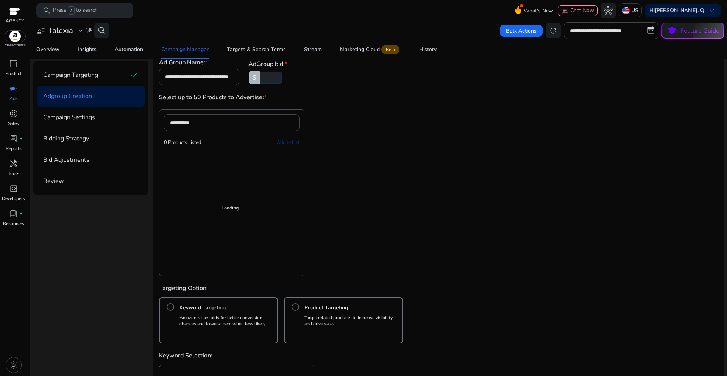
scroll to position [0, 0]
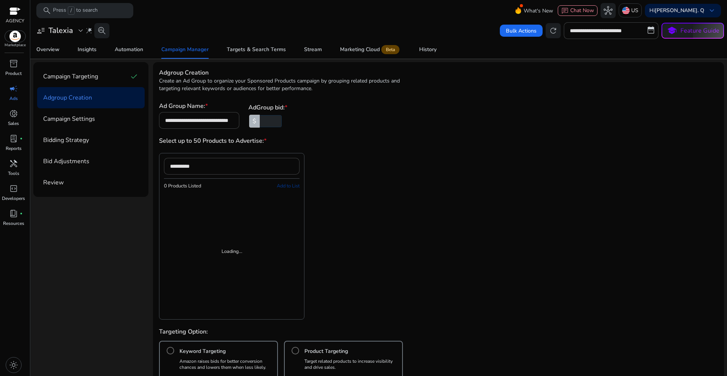
click at [379, 195] on div "**********" at bounding box center [304, 236] width 291 height 167
click at [370, 217] on div "**********" at bounding box center [304, 236] width 291 height 167
click at [378, 250] on div "**********" at bounding box center [304, 236] width 291 height 167
click at [381, 193] on div "**********" at bounding box center [304, 236] width 291 height 167
click at [214, 170] on input "**********" at bounding box center [231, 166] width 123 height 8
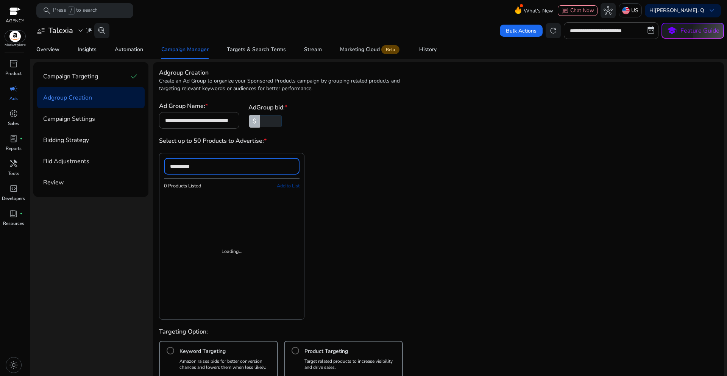
click at [411, 227] on div "**********" at bounding box center [304, 236] width 291 height 167
click at [395, 226] on div "**********" at bounding box center [304, 236] width 291 height 167
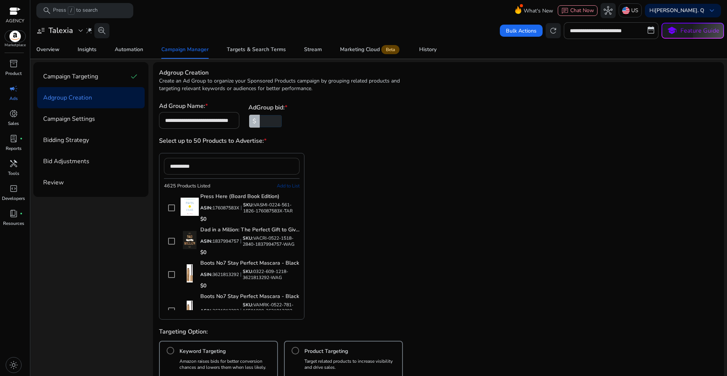
click at [223, 169] on input "**********" at bounding box center [231, 166] width 123 height 8
click at [410, 241] on div "**********" at bounding box center [304, 236] width 291 height 167
drag, startPoint x: 299, startPoint y: 260, endPoint x: 299, endPoint y: 284, distance: 24.2
click at [299, 284] on div "**********" at bounding box center [231, 236] width 145 height 167
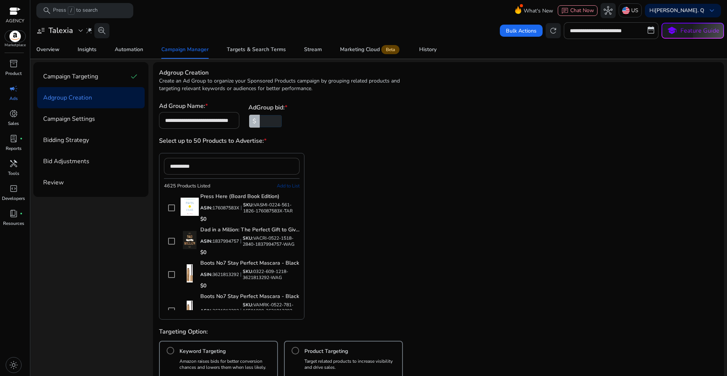
click at [461, 259] on app-cc-custom-table "**********" at bounding box center [438, 236] width 559 height 167
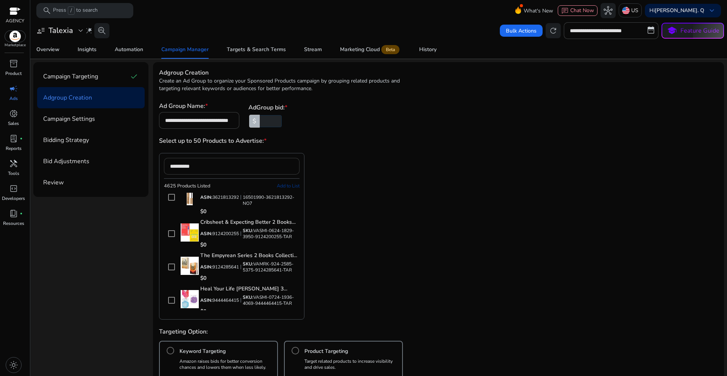
click at [215, 168] on input "**********" at bounding box center [231, 166] width 123 height 8
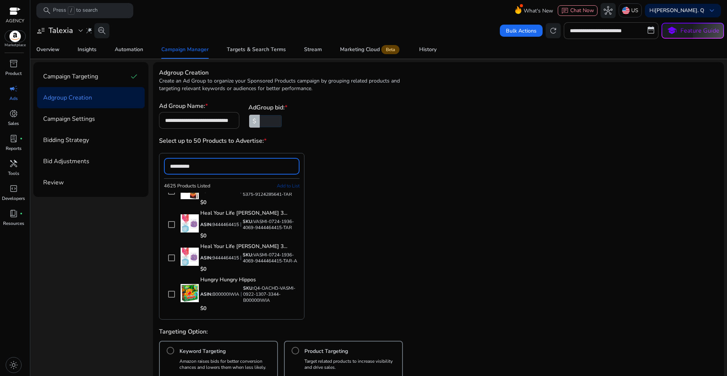
click at [213, 165] on input "**********" at bounding box center [231, 166] width 123 height 8
drag, startPoint x: 211, startPoint y: 165, endPoint x: 169, endPoint y: 164, distance: 41.7
click at [169, 164] on div "**********" at bounding box center [232, 166] width 136 height 17
paste input
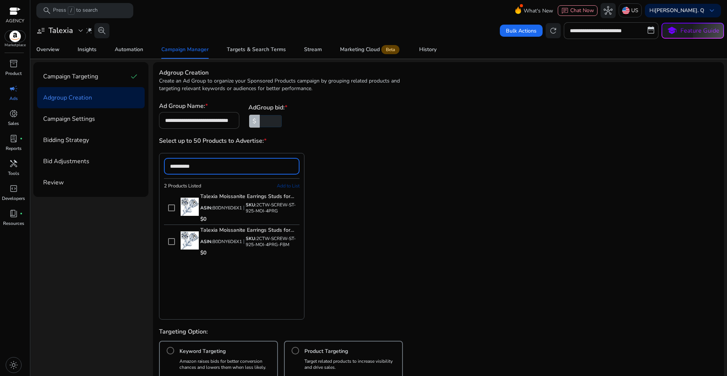
scroll to position [0, 0]
drag, startPoint x: 296, startPoint y: 187, endPoint x: 300, endPoint y: 191, distance: 6.4
click at [295, 187] on span "Add to List" at bounding box center [288, 186] width 23 height 7
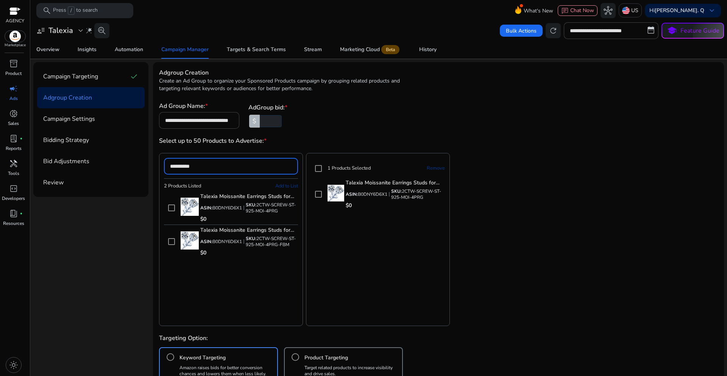
drag, startPoint x: 209, startPoint y: 168, endPoint x: 164, endPoint y: 164, distance: 44.8
click at [164, 164] on div "**********" at bounding box center [231, 166] width 134 height 17
paste input
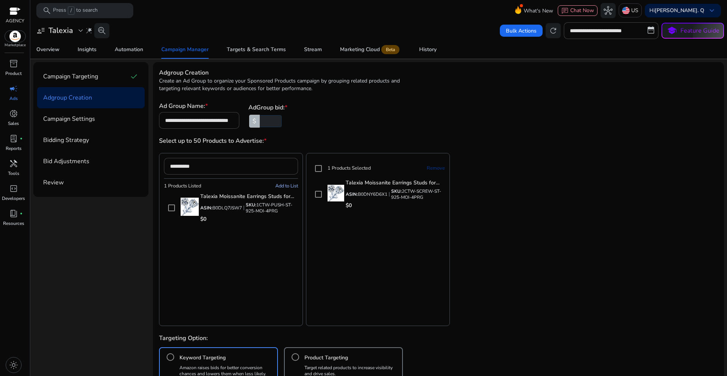
click at [279, 186] on span "Add to List" at bounding box center [286, 186] width 23 height 7
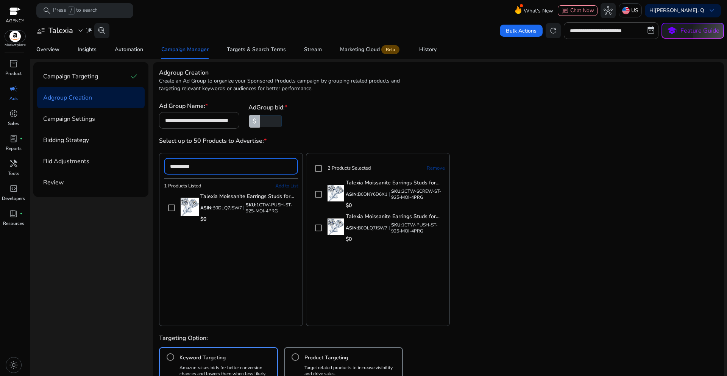
drag, startPoint x: 205, startPoint y: 166, endPoint x: 168, endPoint y: 166, distance: 37.1
click at [168, 166] on div "**********" at bounding box center [231, 166] width 134 height 17
paste input
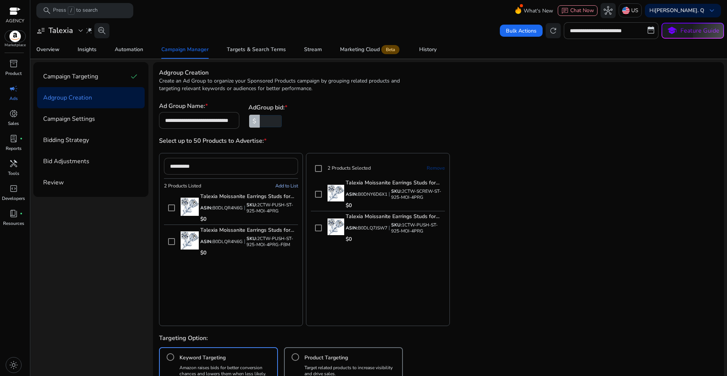
click at [284, 187] on span "Add to List" at bounding box center [286, 186] width 23 height 7
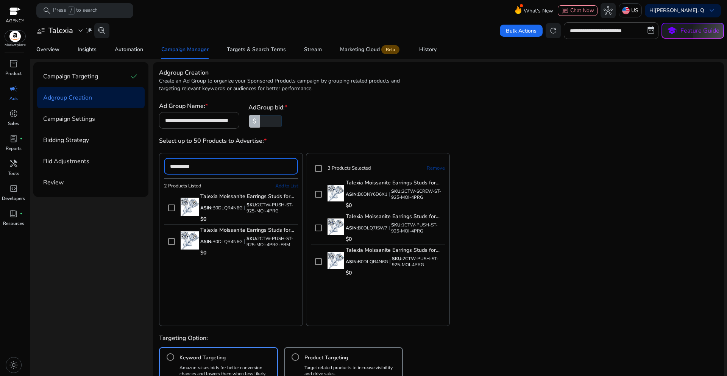
drag, startPoint x: 217, startPoint y: 165, endPoint x: 170, endPoint y: 168, distance: 47.0
click at [170, 168] on input "**********" at bounding box center [231, 166] width 122 height 8
paste input
type input "**********"
click at [284, 186] on span "Add to List" at bounding box center [286, 186] width 23 height 7
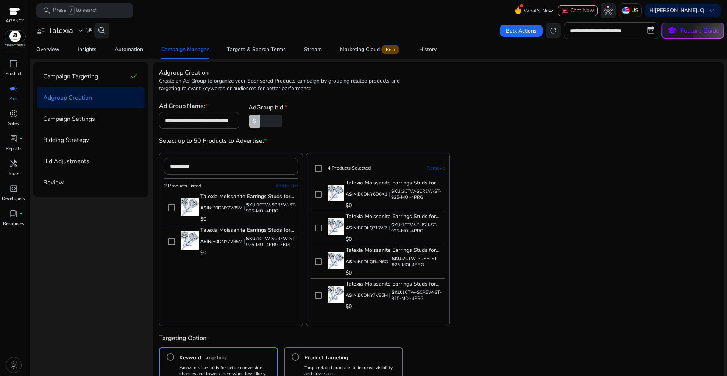
click at [524, 210] on app-cc-custom-table "**********" at bounding box center [438, 239] width 559 height 173
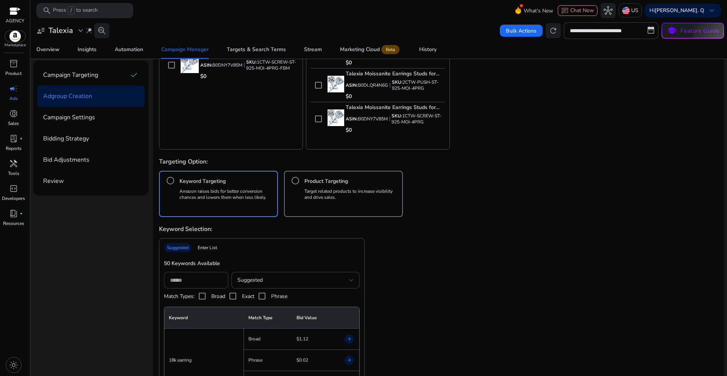
scroll to position [189, 0]
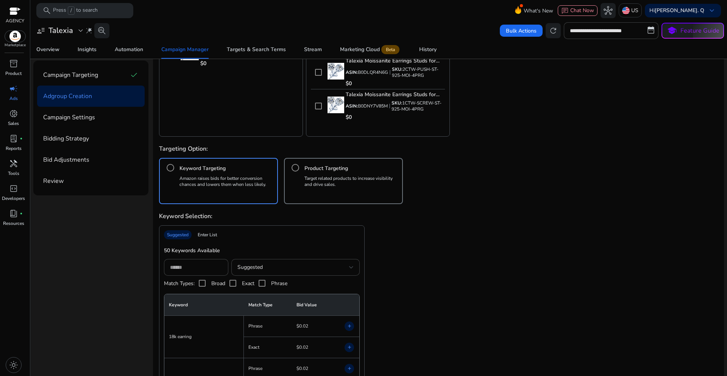
click at [206, 235] on div "Enter List" at bounding box center [207, 234] width 25 height 9
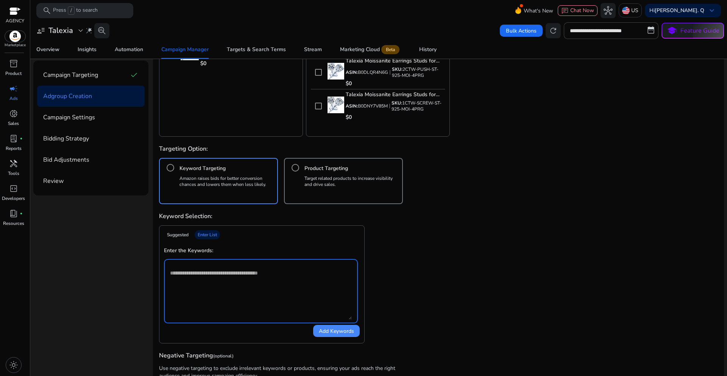
click at [234, 303] on textarea at bounding box center [261, 291] width 182 height 57
click at [222, 274] on textarea at bounding box center [261, 291] width 182 height 57
paste textarea "**********"
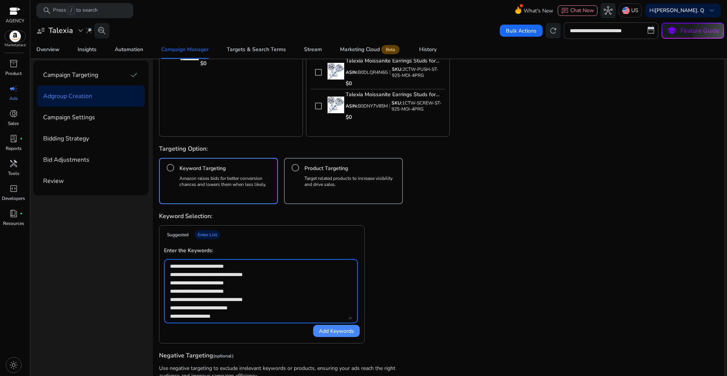
scroll to position [122, 0]
type textarea "**********"
click at [334, 332] on span "Add Keywords" at bounding box center [336, 331] width 35 height 8
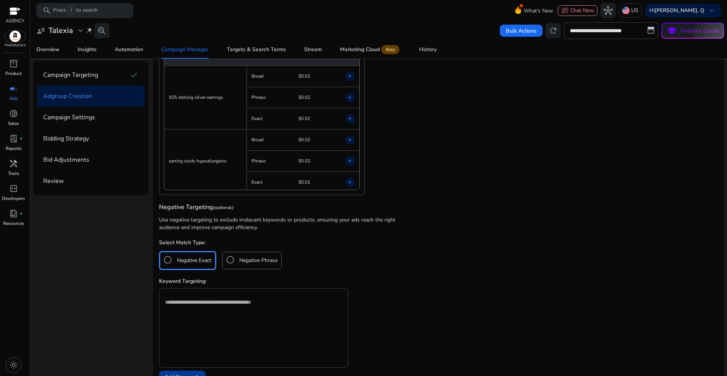
scroll to position [351, 0]
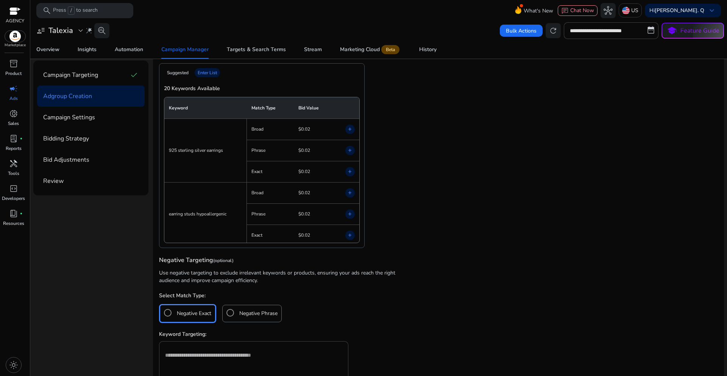
click at [348, 150] on mat-icon "add" at bounding box center [349, 151] width 5 height 8
click at [348, 169] on mat-icon "add" at bounding box center [349, 172] width 5 height 8
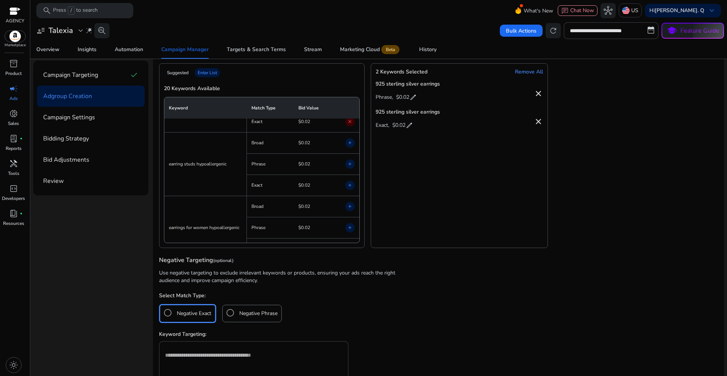
scroll to position [76, 0]
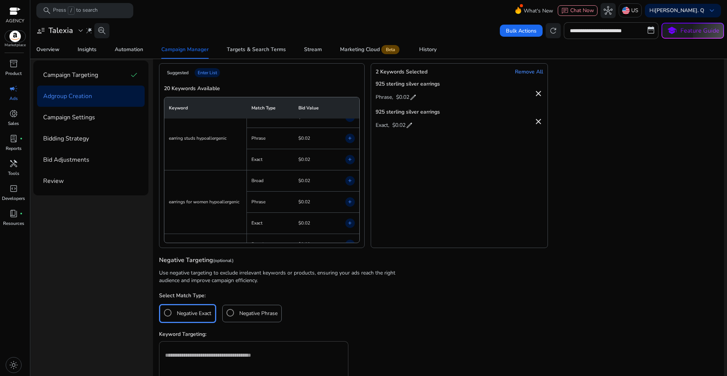
click at [349, 138] on mat-icon "add" at bounding box center [349, 138] width 5 height 8
click at [351, 159] on mat-icon "add" at bounding box center [349, 160] width 5 height 8
click at [350, 204] on mat-icon "add" at bounding box center [349, 202] width 5 height 8
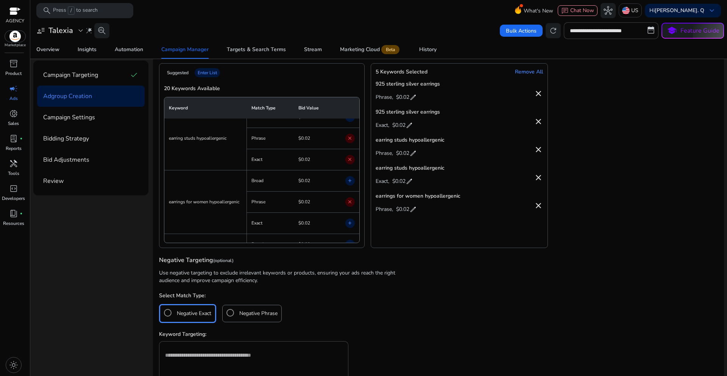
click at [350, 225] on mat-icon "add" at bounding box center [349, 223] width 5 height 8
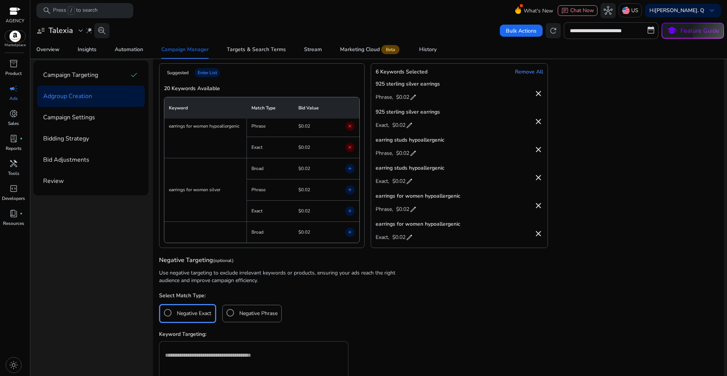
click at [348, 192] on mat-icon "add" at bounding box center [349, 190] width 5 height 8
click at [349, 210] on mat-icon "add" at bounding box center [349, 211] width 5 height 8
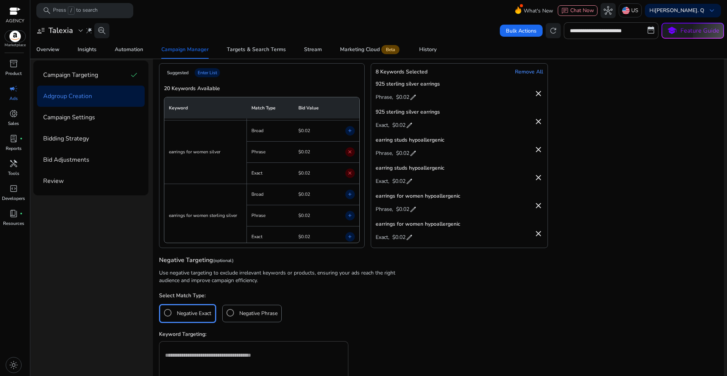
scroll to position [227, 0]
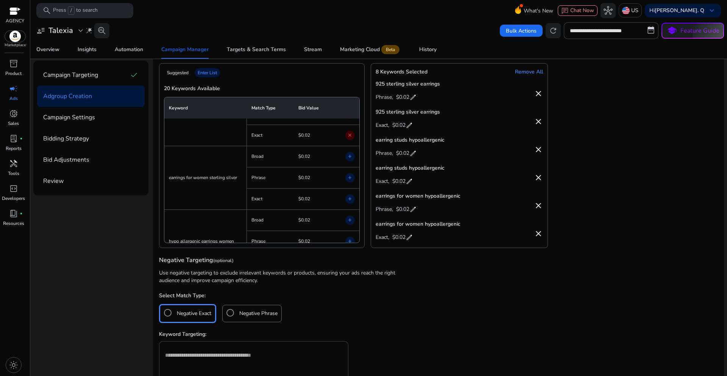
click at [347, 178] on mat-icon "add" at bounding box center [349, 178] width 5 height 8
click at [350, 198] on mat-icon "add" at bounding box center [349, 199] width 5 height 8
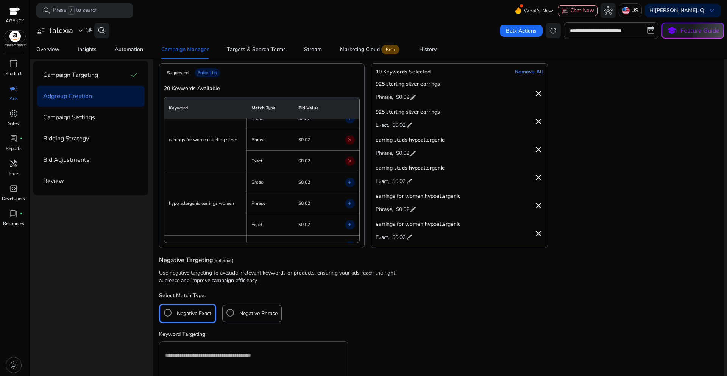
scroll to position [303, 0]
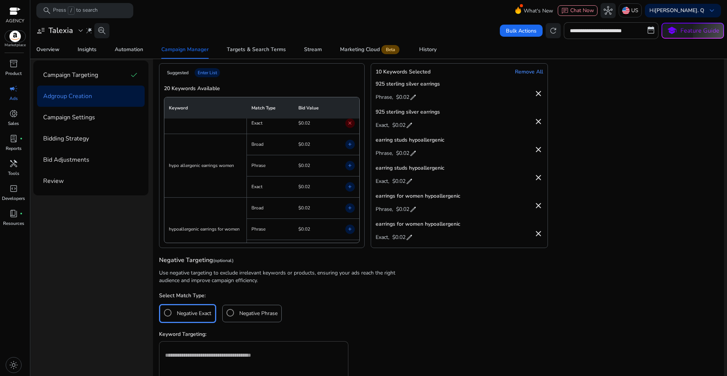
click at [351, 166] on mat-icon "add" at bounding box center [349, 166] width 5 height 8
click at [349, 189] on mat-icon "add" at bounding box center [349, 187] width 5 height 8
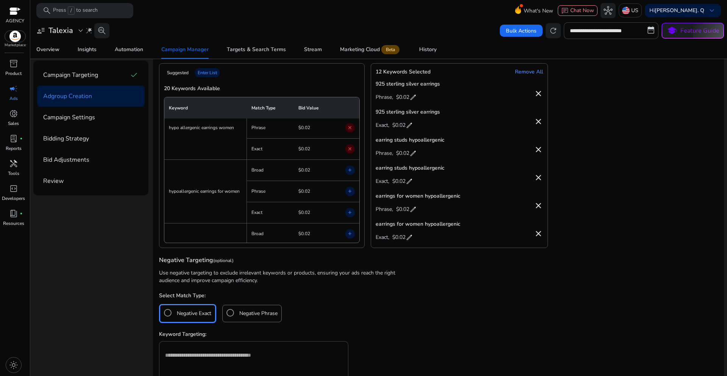
click at [348, 192] on mat-icon "add" at bounding box center [349, 191] width 5 height 8
click at [351, 211] on mat-icon "add" at bounding box center [349, 213] width 5 height 8
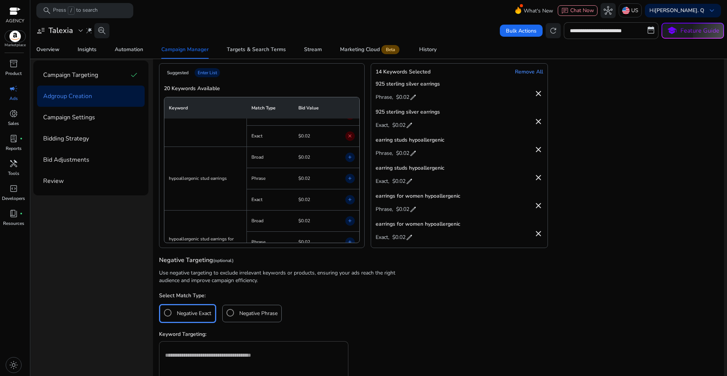
scroll to position [454, 0]
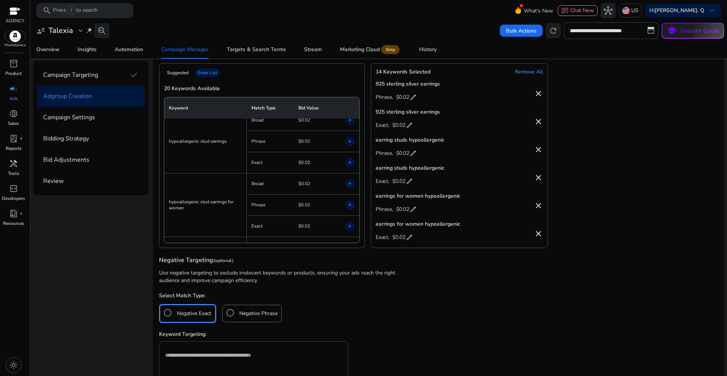
click at [349, 141] on mat-icon "add" at bounding box center [349, 141] width 5 height 8
click at [348, 161] on mat-icon "add" at bounding box center [349, 163] width 5 height 8
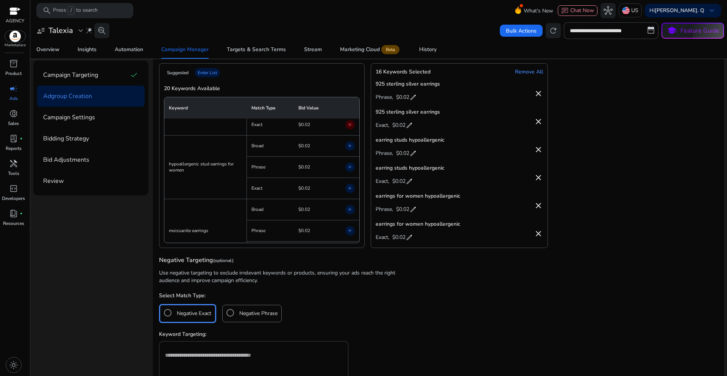
click at [349, 167] on mat-icon "add" at bounding box center [349, 167] width 5 height 8
click at [348, 189] on mat-icon "add" at bounding box center [349, 188] width 5 height 8
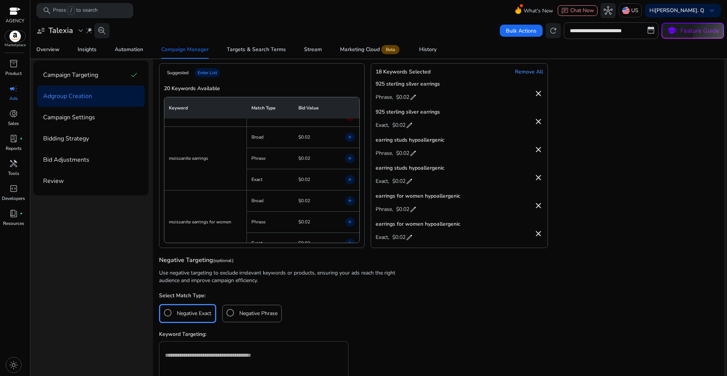
scroll to position [568, 0]
click at [350, 153] on mat-icon "add" at bounding box center [349, 155] width 5 height 8
click at [348, 176] on mat-icon "add" at bounding box center [349, 176] width 5 height 8
click at [351, 221] on mat-icon "add" at bounding box center [349, 219] width 5 height 8
click at [349, 240] on mat-icon "add" at bounding box center [349, 240] width 5 height 8
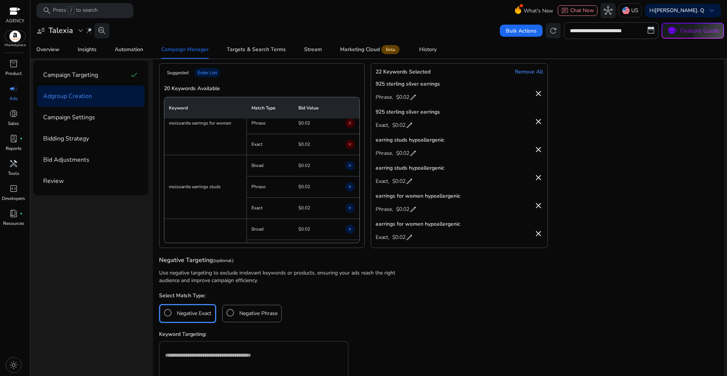
scroll to position [682, 0]
drag, startPoint x: 348, startPoint y: 169, endPoint x: 348, endPoint y: 176, distance: 6.8
click at [347, 169] on mat-icon "add" at bounding box center [349, 169] width 5 height 8
click at [348, 190] on mat-icon "add" at bounding box center [349, 190] width 5 height 8
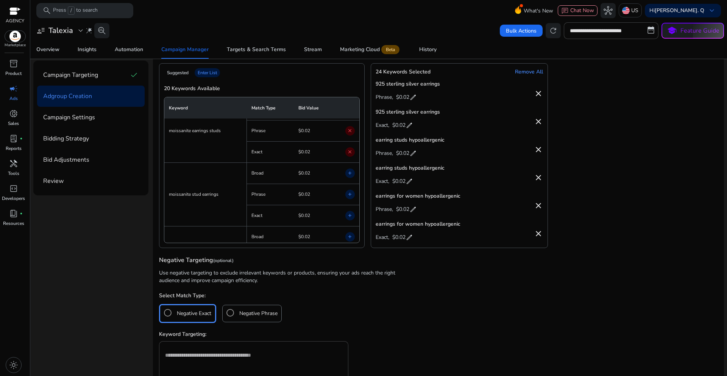
click at [348, 195] on mat-icon "add" at bounding box center [349, 194] width 5 height 8
click at [349, 215] on mat-icon "add" at bounding box center [349, 216] width 5 height 8
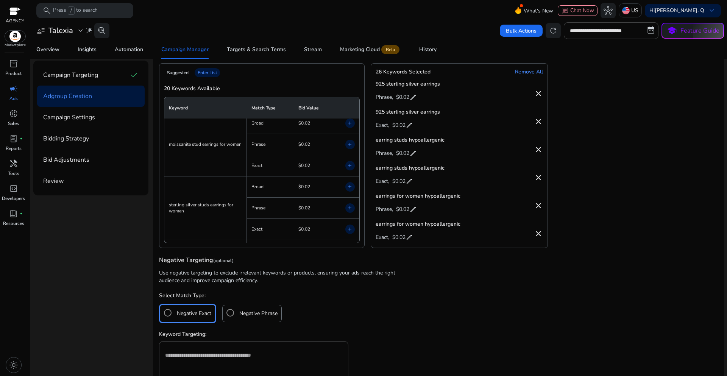
click at [349, 144] on mat-icon "add" at bounding box center [349, 144] width 5 height 8
click at [350, 166] on mat-icon "add" at bounding box center [349, 166] width 5 height 8
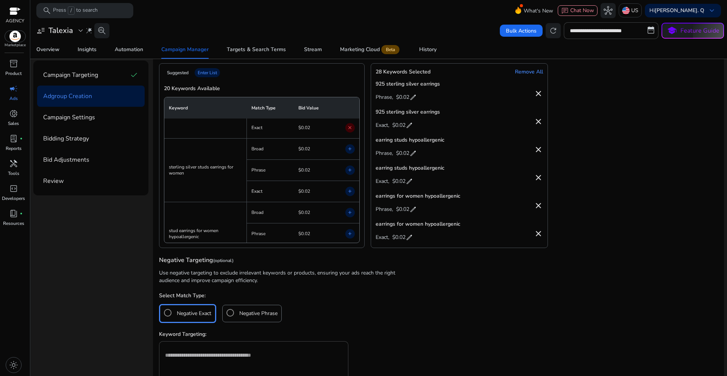
click at [347, 170] on mat-icon "add" at bounding box center [349, 170] width 5 height 8
click at [349, 189] on mat-icon "add" at bounding box center [349, 191] width 5 height 8
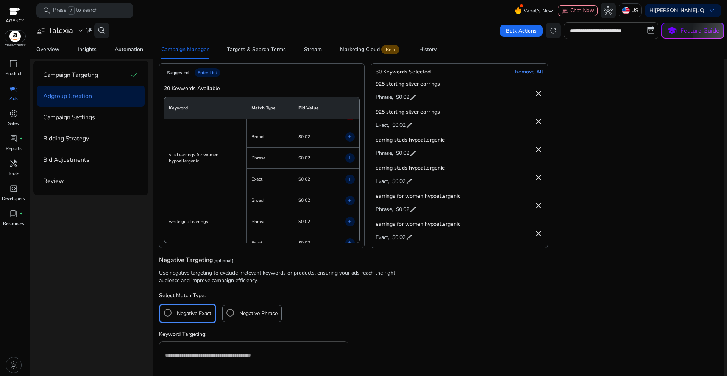
click at [350, 159] on mat-icon "add" at bounding box center [349, 158] width 5 height 8
click at [347, 184] on span "add" at bounding box center [349, 179] width 9 height 9
click at [350, 184] on mat-icon "add" at bounding box center [349, 184] width 5 height 8
click at [349, 205] on mat-icon "add" at bounding box center [349, 205] width 5 height 8
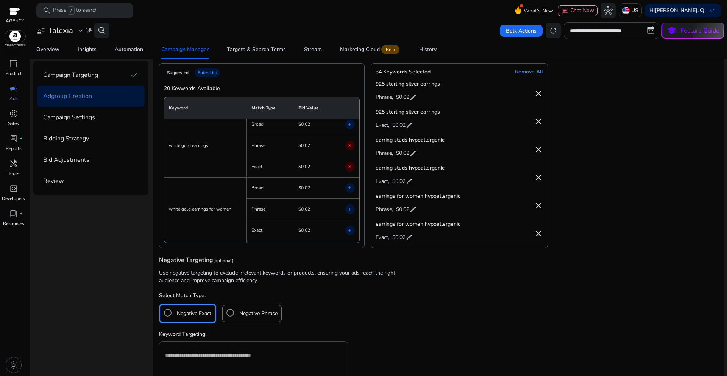
scroll to position [1060, 0]
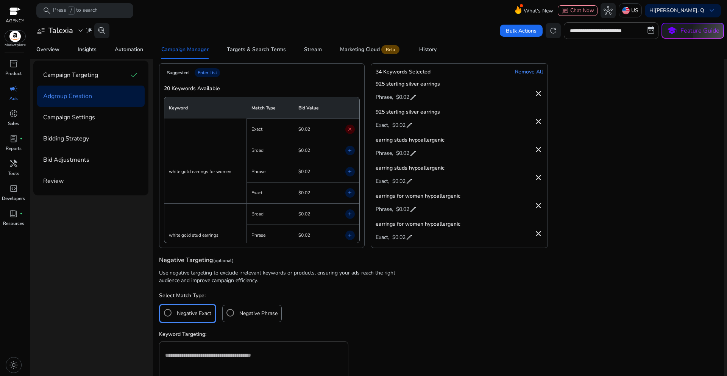
click at [349, 174] on mat-icon "add" at bounding box center [349, 172] width 5 height 8
click at [347, 194] on mat-icon "add" at bounding box center [349, 193] width 5 height 8
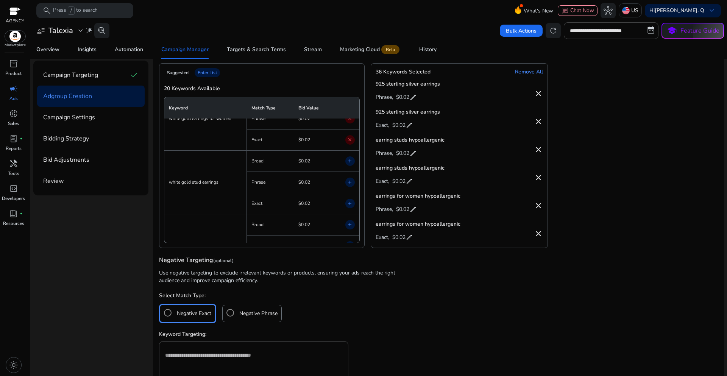
scroll to position [1136, 0]
click at [347, 159] on mat-icon "add" at bounding box center [349, 160] width 5 height 8
click at [350, 181] on mat-icon "add" at bounding box center [349, 181] width 5 height 8
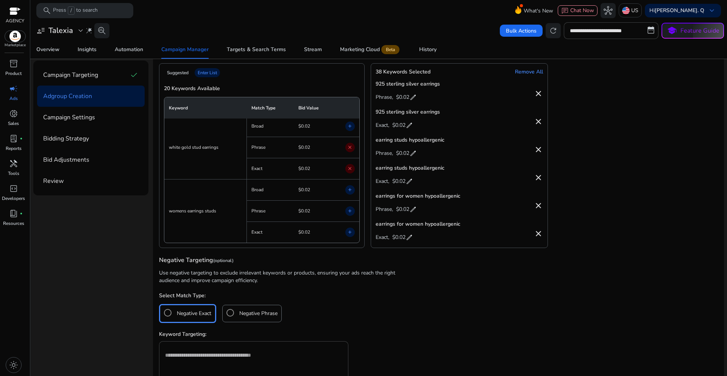
click at [348, 211] on mat-icon "add" at bounding box center [349, 211] width 5 height 8
click at [349, 232] on mat-icon "add" at bounding box center [349, 232] width 5 height 8
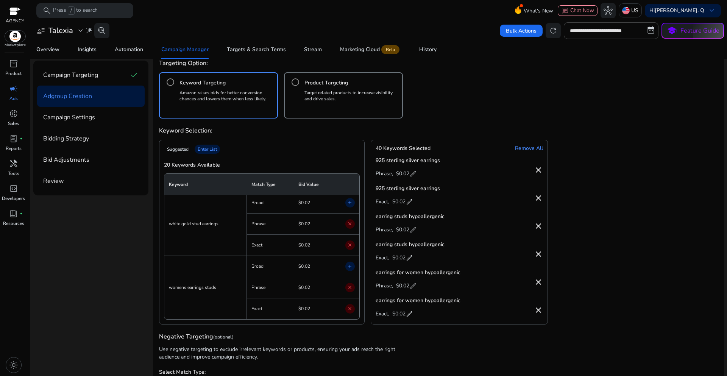
scroll to position [258, 0]
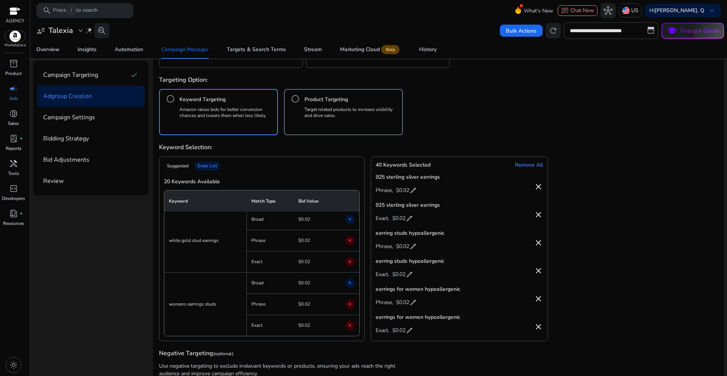
click at [411, 190] on span "edit" at bounding box center [413, 191] width 8 height 8
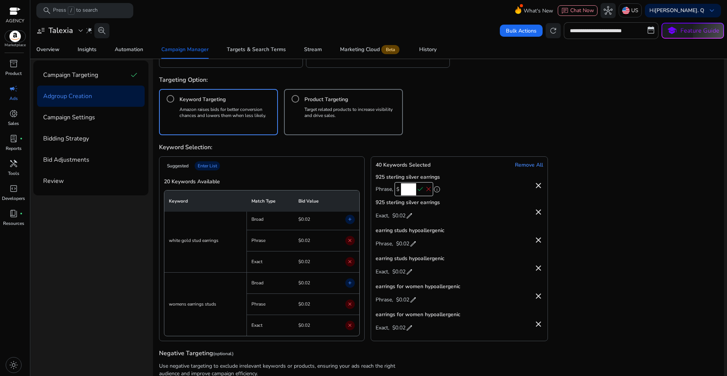
drag, startPoint x: 402, startPoint y: 189, endPoint x: 416, endPoint y: 190, distance: 14.1
click at [416, 190] on div "$ **** check close" at bounding box center [414, 189] width 39 height 14
drag, startPoint x: 403, startPoint y: 187, endPoint x: 415, endPoint y: 190, distance: 12.1
click at [415, 190] on input "***" at bounding box center [408, 189] width 15 height 12
type input "***"
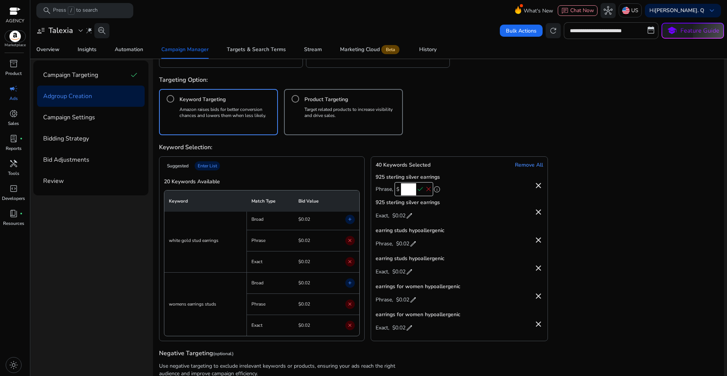
click at [420, 190] on span "check" at bounding box center [420, 189] width 8 height 8
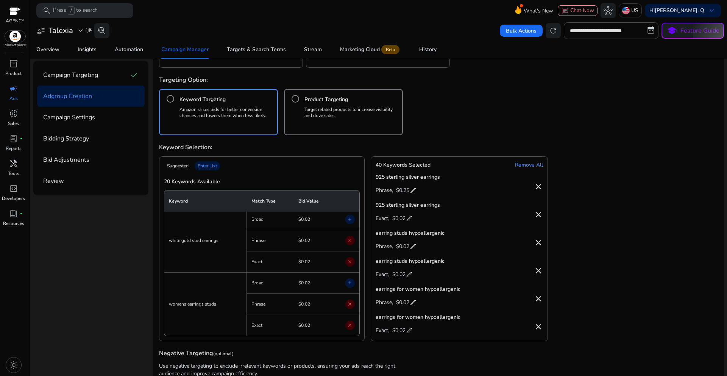
click at [409, 218] on span "edit" at bounding box center [410, 219] width 8 height 8
drag, startPoint x: 398, startPoint y: 218, endPoint x: 410, endPoint y: 219, distance: 12.2
click at [410, 219] on input "****" at bounding box center [404, 217] width 15 height 12
paste input "number"
type input "***"
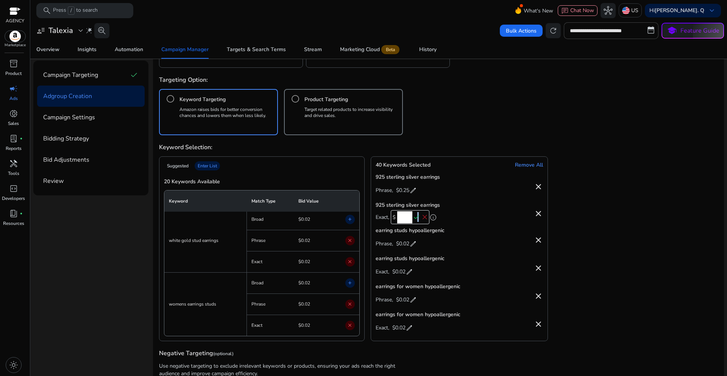
click at [416, 217] on span "check" at bounding box center [416, 217] width 8 height 8
click at [413, 245] on span "edit" at bounding box center [413, 247] width 8 height 8
drag, startPoint x: 403, startPoint y: 244, endPoint x: 418, endPoint y: 243, distance: 14.4
click at [418, 243] on div "$ **** check close" at bounding box center [414, 245] width 39 height 14
paste input "number"
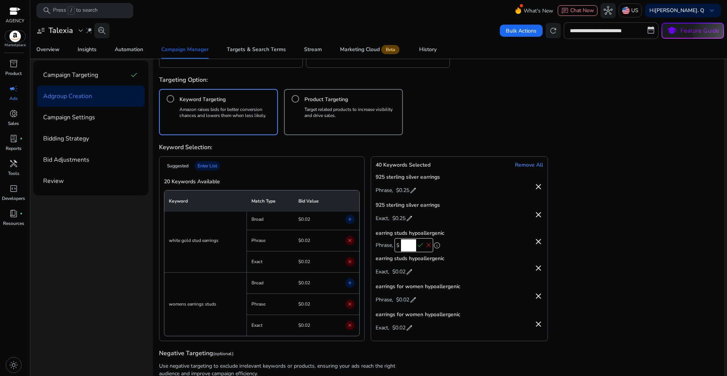
type input "***"
click at [418, 243] on span "check" at bounding box center [420, 245] width 8 height 8
click at [403, 272] on span "$0.02" at bounding box center [398, 275] width 13 height 12
drag, startPoint x: 398, startPoint y: 272, endPoint x: 410, endPoint y: 272, distance: 11.7
click at [410, 272] on input "****" at bounding box center [404, 273] width 15 height 12
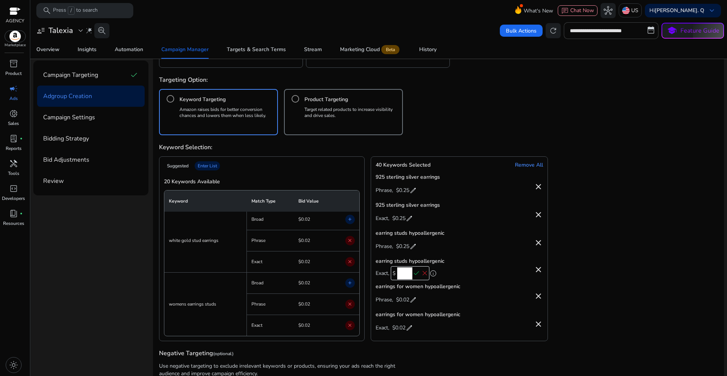
paste input "number"
type input "***"
click at [416, 272] on span "check" at bounding box center [416, 273] width 8 height 8
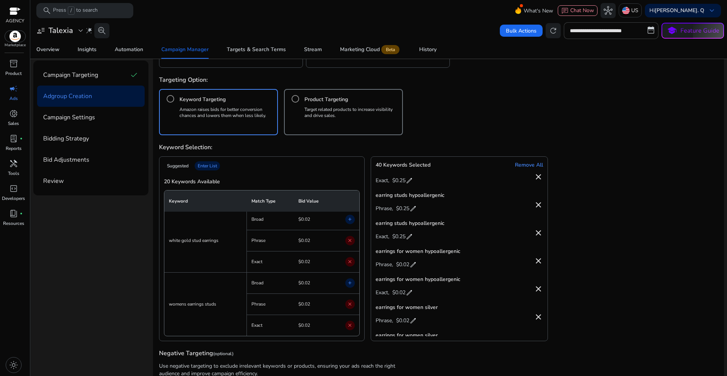
click at [413, 265] on span "edit" at bounding box center [413, 265] width 8 height 8
drag, startPoint x: 402, startPoint y: 264, endPoint x: 416, endPoint y: 265, distance: 13.7
click at [416, 265] on div "$ **** check close" at bounding box center [414, 263] width 39 height 14
paste input "number"
type input "***"
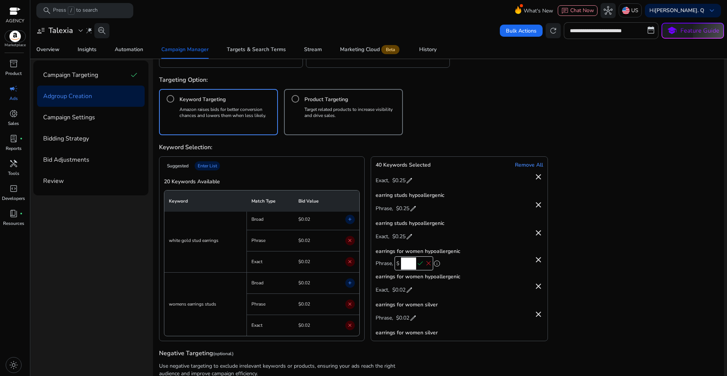
click at [419, 265] on span "check" at bounding box center [420, 263] width 8 height 8
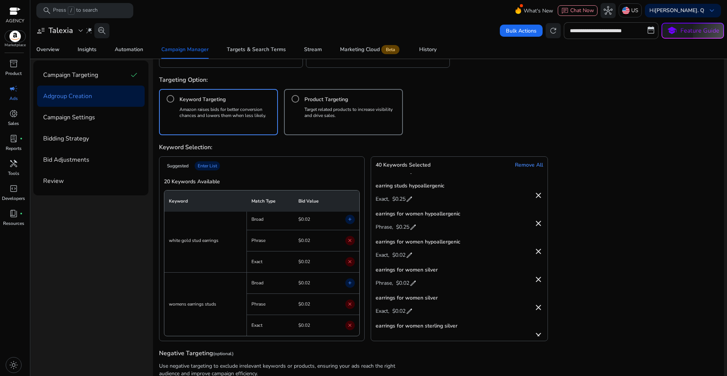
scroll to position [76, 0]
click at [410, 255] on span "edit" at bounding box center [410, 255] width 8 height 8
drag, startPoint x: 399, startPoint y: 256, endPoint x: 412, endPoint y: 255, distance: 12.9
click at [412, 255] on div "$ **** check close" at bounding box center [410, 253] width 39 height 14
paste input "number"
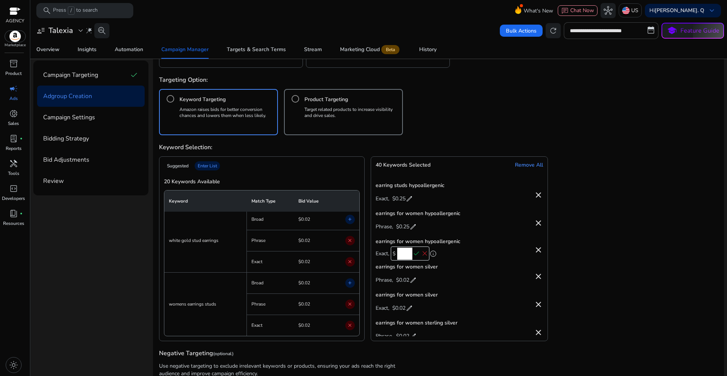
type input "***"
click at [416, 254] on span "check" at bounding box center [416, 254] width 8 height 8
click at [404, 282] on span "$0.02" at bounding box center [402, 283] width 13 height 12
drag, startPoint x: 401, startPoint y: 281, endPoint x: 414, endPoint y: 282, distance: 13.7
click at [414, 282] on input "****" at bounding box center [408, 282] width 15 height 12
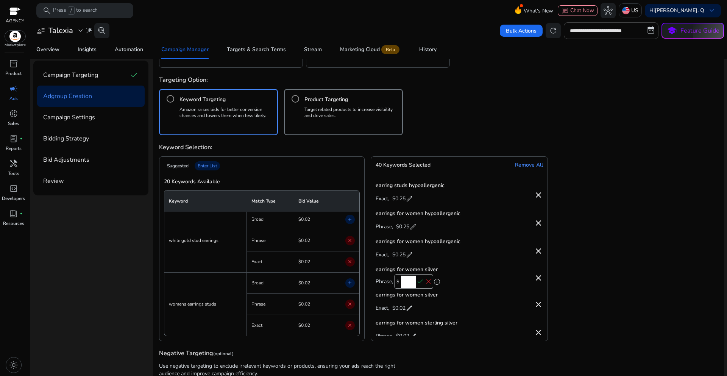
paste input "number"
type input "***"
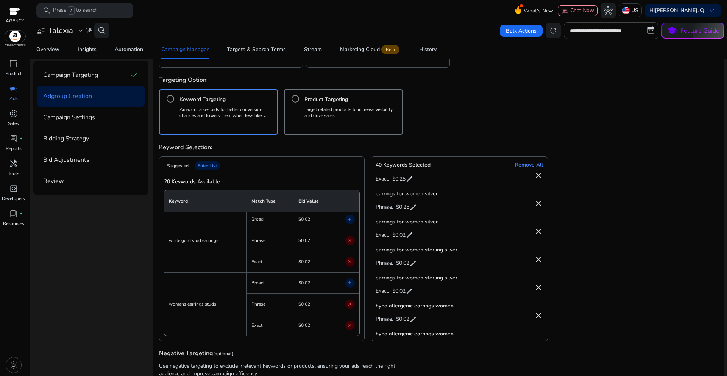
click at [409, 237] on span "edit" at bounding box center [410, 235] width 8 height 8
drag, startPoint x: 399, startPoint y: 235, endPoint x: 410, endPoint y: 234, distance: 11.8
click at [410, 234] on input "****" at bounding box center [404, 234] width 15 height 12
paste input "number"
type input "***"
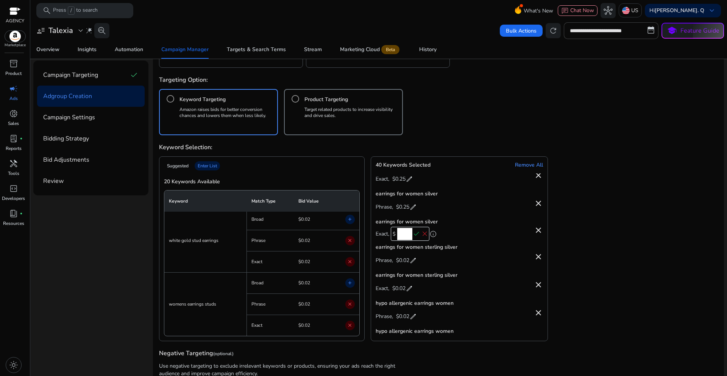
click at [415, 233] on span "check" at bounding box center [416, 234] width 8 height 8
click at [407, 265] on span "$0.02" at bounding box center [402, 263] width 13 height 12
drag, startPoint x: 403, startPoint y: 264, endPoint x: 414, endPoint y: 264, distance: 10.6
click at [414, 264] on input "****" at bounding box center [408, 262] width 15 height 12
paste input "number"
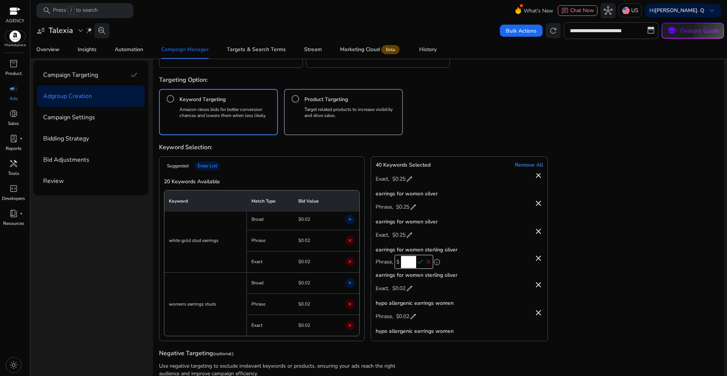
type input "***"
click at [420, 262] on span "check" at bounding box center [420, 262] width 8 height 8
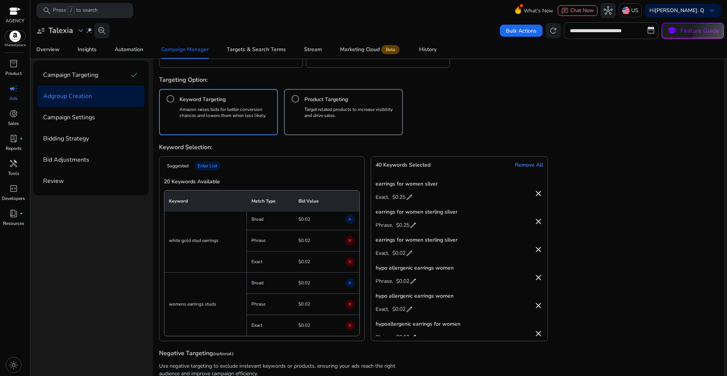
click at [412, 253] on span "edit" at bounding box center [410, 254] width 8 height 8
drag, startPoint x: 398, startPoint y: 252, endPoint x: 410, endPoint y: 252, distance: 12.1
click at [410, 252] on input "****" at bounding box center [404, 252] width 15 height 12
paste input "number"
type input "***"
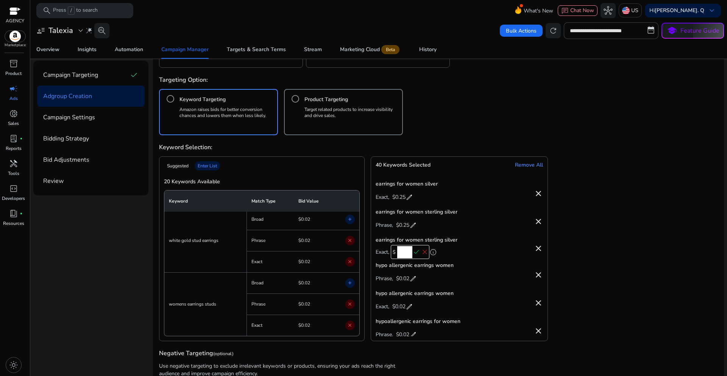
click at [415, 252] on span "check" at bounding box center [416, 252] width 8 height 8
click at [401, 279] on span "$0.02" at bounding box center [402, 282] width 13 height 12
drag, startPoint x: 400, startPoint y: 279, endPoint x: 414, endPoint y: 281, distance: 14.1
click at [414, 281] on input "****" at bounding box center [408, 280] width 15 height 12
paste input "number"
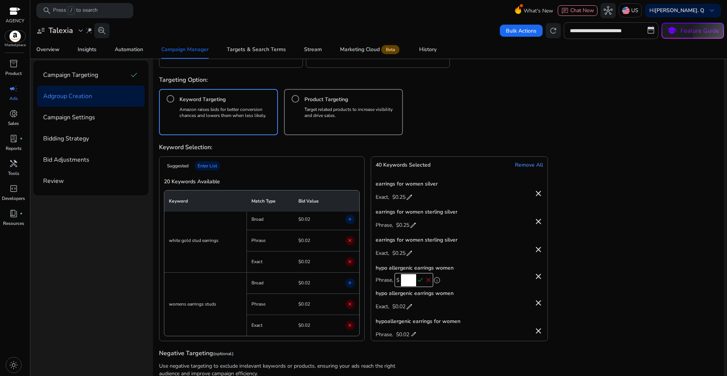
type input "***"
click at [419, 281] on span "check" at bounding box center [420, 280] width 8 height 8
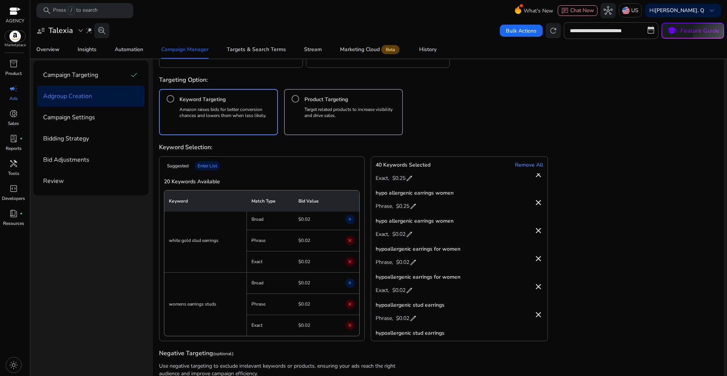
scroll to position [265, 0]
click at [409, 231] on span "edit" at bounding box center [410, 234] width 8 height 8
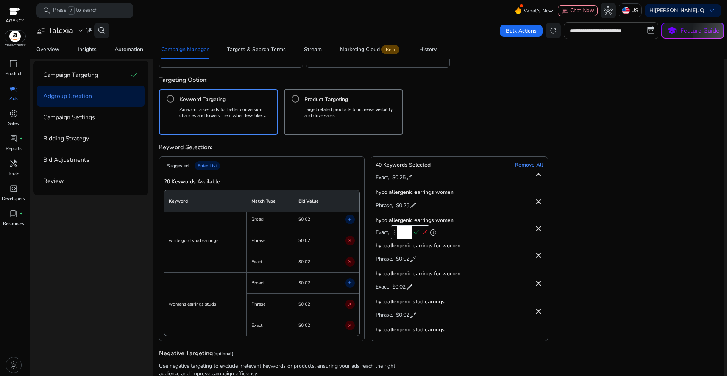
drag, startPoint x: 401, startPoint y: 232, endPoint x: 412, endPoint y: 234, distance: 11.3
click at [412, 234] on input "****" at bounding box center [404, 232] width 15 height 12
paste input "number"
type input "***"
click at [416, 234] on span "check" at bounding box center [416, 232] width 8 height 8
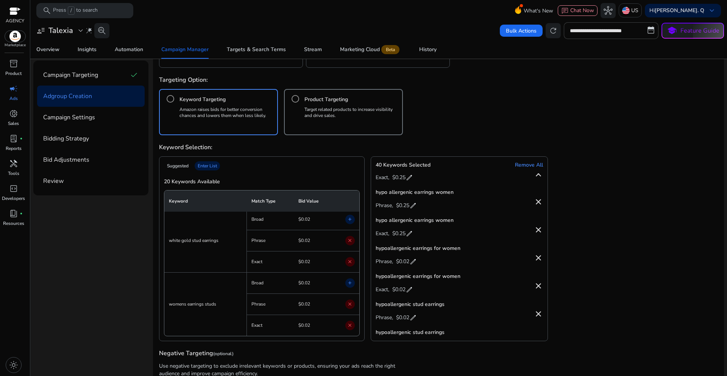
click at [404, 262] on span "$0.02" at bounding box center [402, 262] width 13 height 12
drag, startPoint x: 401, startPoint y: 260, endPoint x: 415, endPoint y: 261, distance: 14.4
click at [415, 261] on div "$ **** check close" at bounding box center [414, 260] width 39 height 14
paste input "number"
type input "***"
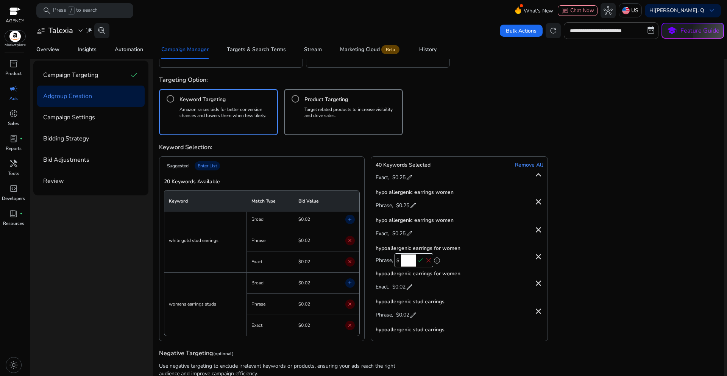
click at [418, 262] on span "check" at bounding box center [420, 260] width 8 height 8
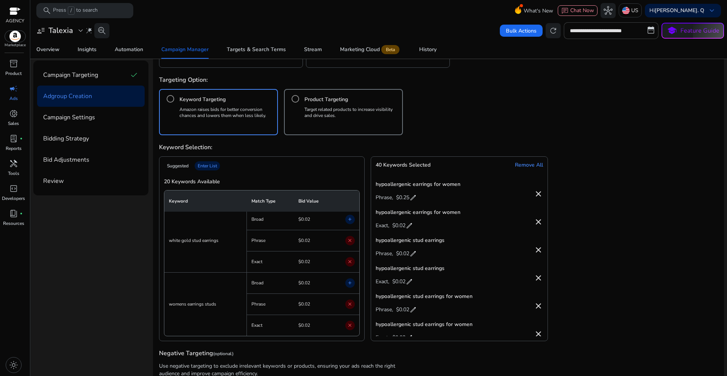
scroll to position [341, 0]
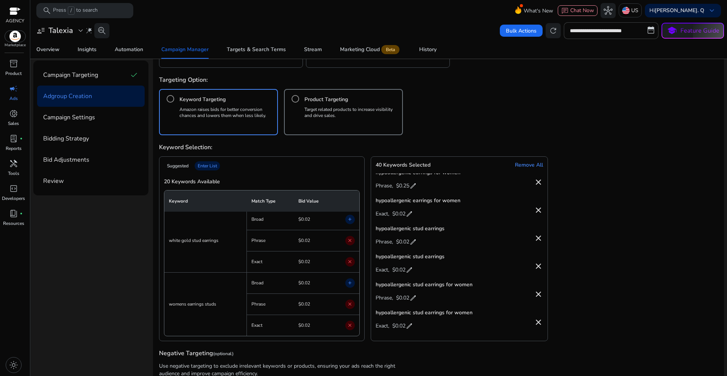
click at [406, 216] on span "edit" at bounding box center [410, 214] width 8 height 8
drag, startPoint x: 400, startPoint y: 212, endPoint x: 414, endPoint y: 214, distance: 14.1
click at [414, 214] on div "$ **** check close" at bounding box center [410, 213] width 39 height 14
paste input "number"
type input "***"
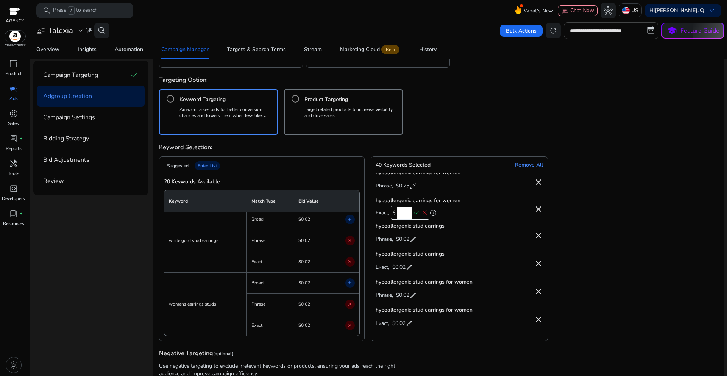
click at [417, 213] on span "check" at bounding box center [416, 213] width 8 height 8
click at [402, 240] on span "$0.02" at bounding box center [402, 242] width 13 height 12
drag, startPoint x: 401, startPoint y: 240, endPoint x: 414, endPoint y: 242, distance: 13.3
click at [414, 242] on input "****" at bounding box center [408, 241] width 15 height 12
paste input "number"
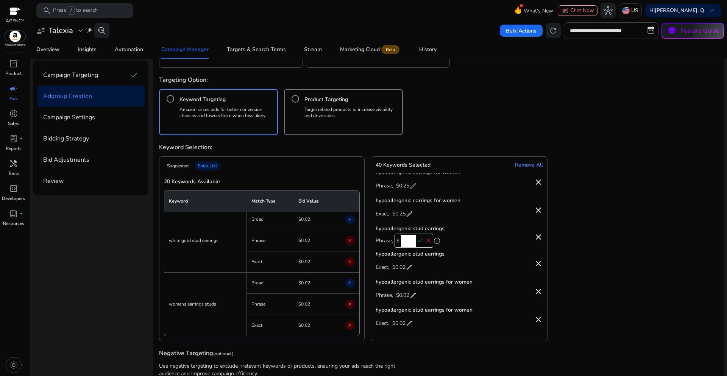
type input "***"
click at [417, 242] on span "check" at bounding box center [420, 241] width 8 height 8
click at [403, 270] on span "$0.02" at bounding box center [398, 270] width 13 height 12
drag, startPoint x: 399, startPoint y: 268, endPoint x: 411, endPoint y: 268, distance: 11.7
click at [411, 268] on input "****" at bounding box center [404, 269] width 15 height 12
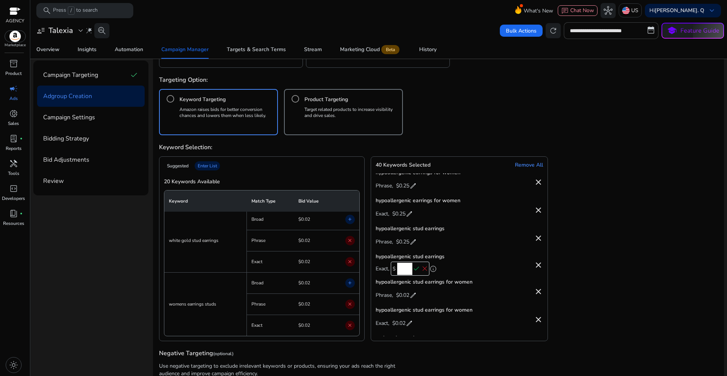
paste input "number"
type input "***"
click at [415, 268] on span "check" at bounding box center [416, 269] width 8 height 8
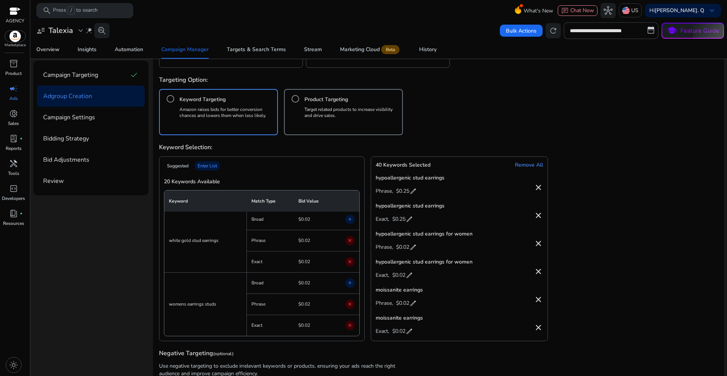
scroll to position [417, 0]
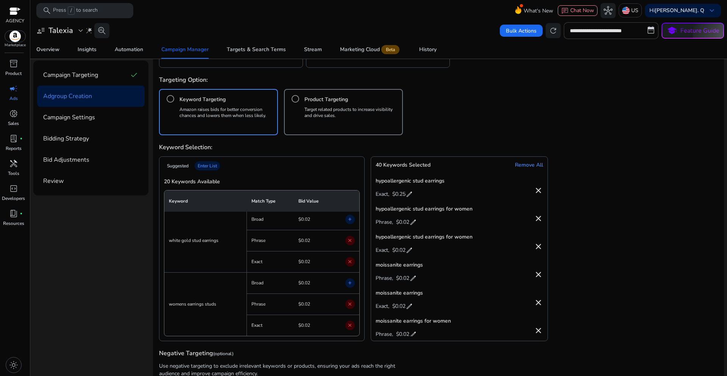
click at [401, 226] on span "$0.02" at bounding box center [402, 223] width 13 height 12
drag, startPoint x: 402, startPoint y: 222, endPoint x: 415, endPoint y: 222, distance: 12.9
click at [415, 222] on input "****" at bounding box center [408, 221] width 15 height 12
paste input "number"
type input "***"
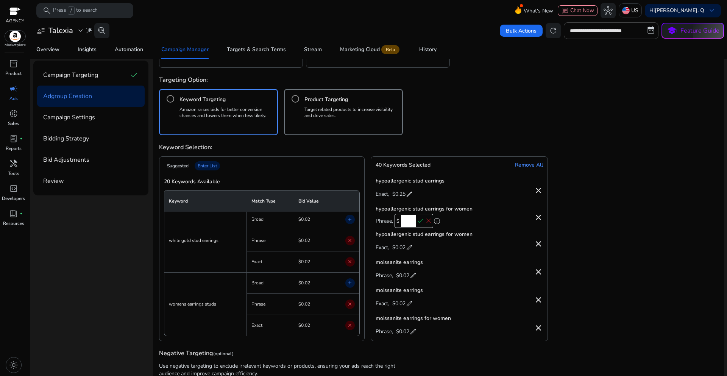
click at [419, 221] on span "check" at bounding box center [420, 221] width 8 height 8
click at [406, 251] on span "edit" at bounding box center [410, 250] width 8 height 8
drag, startPoint x: 399, startPoint y: 250, endPoint x: 409, endPoint y: 250, distance: 9.5
click at [409, 250] on input "****" at bounding box center [404, 249] width 15 height 12
paste input "number"
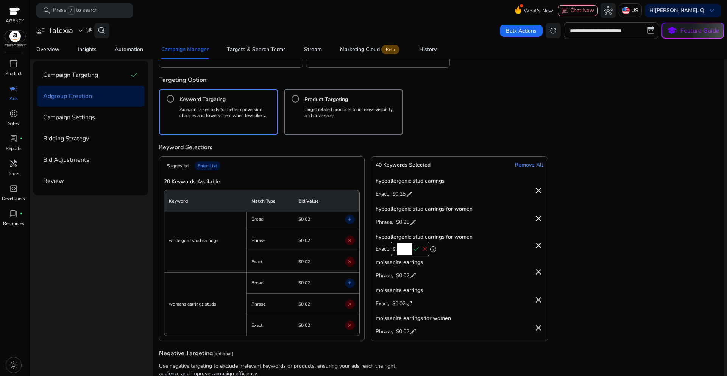
type input "***"
click at [415, 249] on span "check" at bounding box center [416, 249] width 8 height 8
click at [406, 276] on span "$0.02" at bounding box center [402, 279] width 13 height 12
drag, startPoint x: 402, startPoint y: 277, endPoint x: 414, endPoint y: 277, distance: 12.5
click at [414, 277] on input "****" at bounding box center [408, 277] width 15 height 12
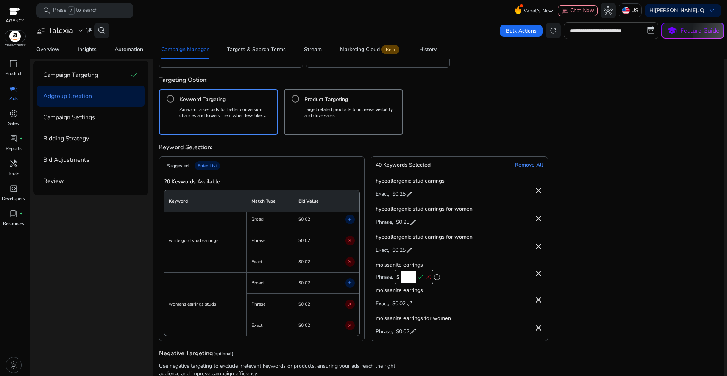
paste input "number"
type input "***"
click at [418, 277] on span "check" at bounding box center [420, 277] width 8 height 8
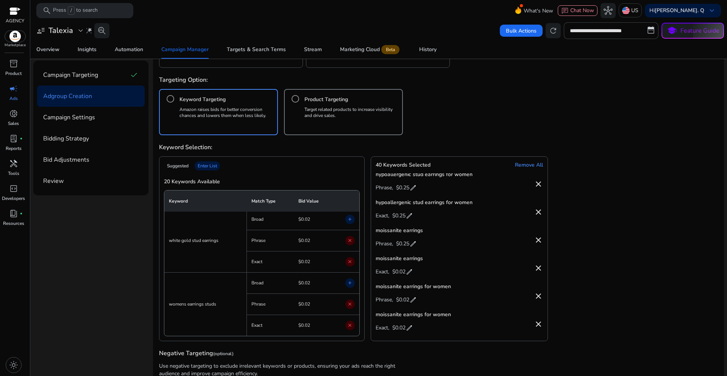
scroll to position [492, 0]
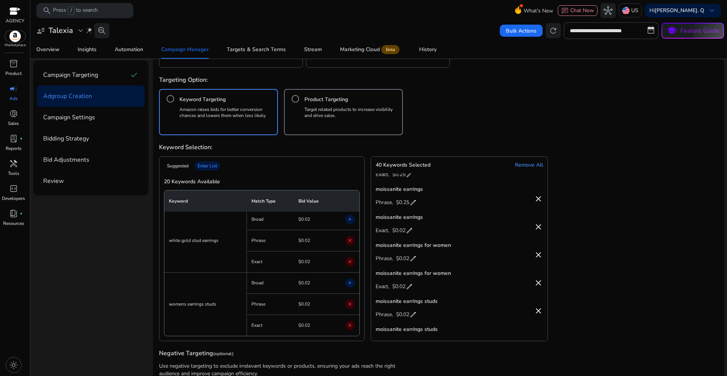
click at [404, 232] on span "$0.02" at bounding box center [398, 231] width 13 height 12
drag, startPoint x: 399, startPoint y: 229, endPoint x: 411, endPoint y: 231, distance: 12.6
click at [411, 231] on input "****" at bounding box center [404, 229] width 15 height 12
paste input "number"
type input "***"
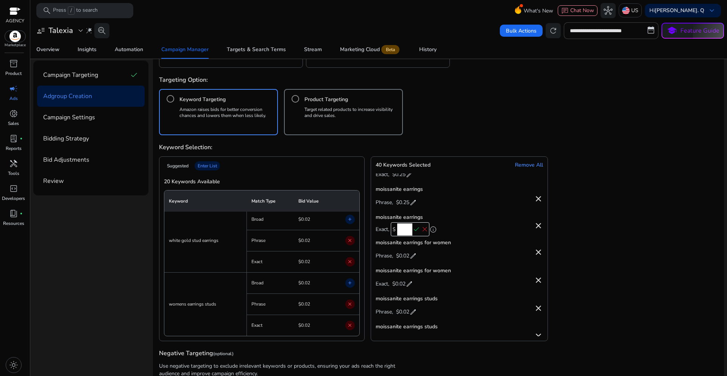
click at [418, 231] on span "check" at bounding box center [416, 229] width 8 height 8
click at [404, 260] on span "$0.02" at bounding box center [402, 259] width 13 height 12
drag, startPoint x: 401, startPoint y: 257, endPoint x: 415, endPoint y: 260, distance: 14.2
click at [415, 260] on input "****" at bounding box center [408, 257] width 15 height 12
paste input "number"
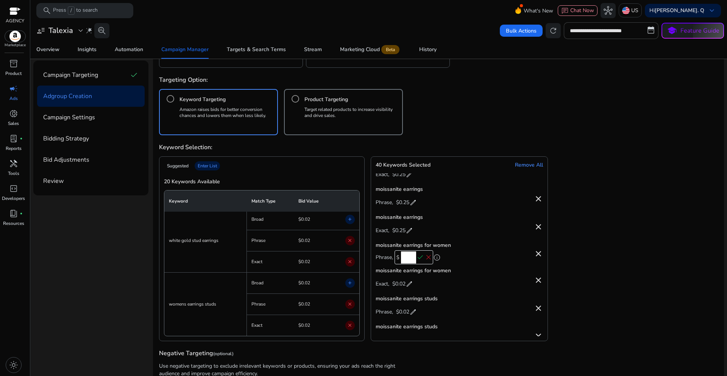
type input "***"
click at [419, 260] on span "check" at bounding box center [420, 257] width 8 height 8
click at [401, 282] on span "$0.02" at bounding box center [398, 287] width 13 height 12
drag, startPoint x: 399, startPoint y: 283, endPoint x: 410, endPoint y: 285, distance: 12.0
click at [410, 285] on input "****" at bounding box center [404, 285] width 15 height 12
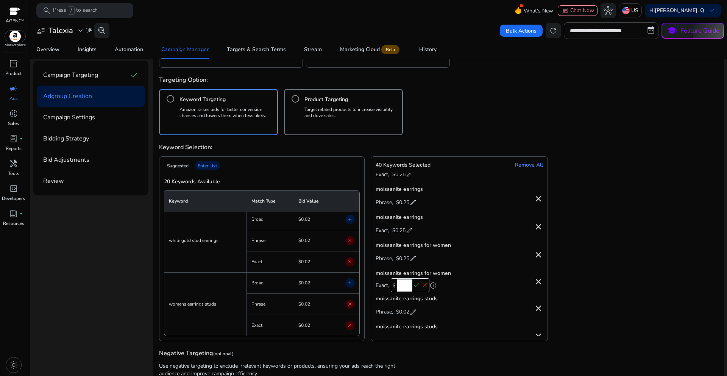
paste input "number"
type input "***"
click at [417, 285] on span "check" at bounding box center [416, 285] width 8 height 8
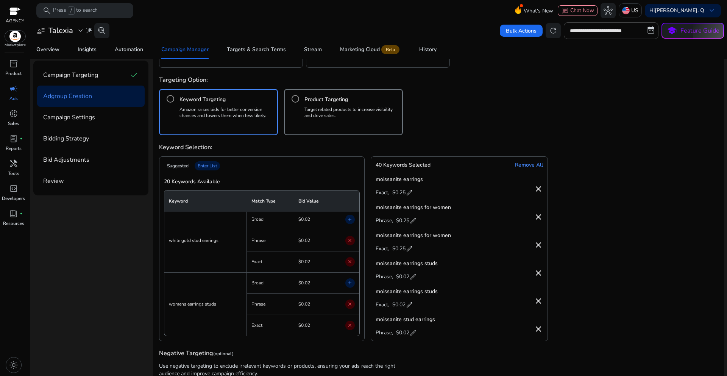
click at [406, 274] on span "$0.02" at bounding box center [402, 277] width 13 height 12
drag, startPoint x: 401, startPoint y: 276, endPoint x: 414, endPoint y: 278, distance: 13.4
click at [414, 278] on input "****" at bounding box center [408, 276] width 15 height 12
paste input "number"
type input "***"
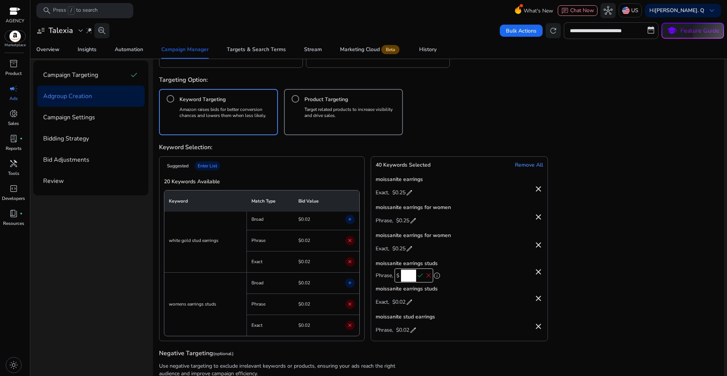
click at [420, 278] on span "check" at bounding box center [420, 275] width 8 height 8
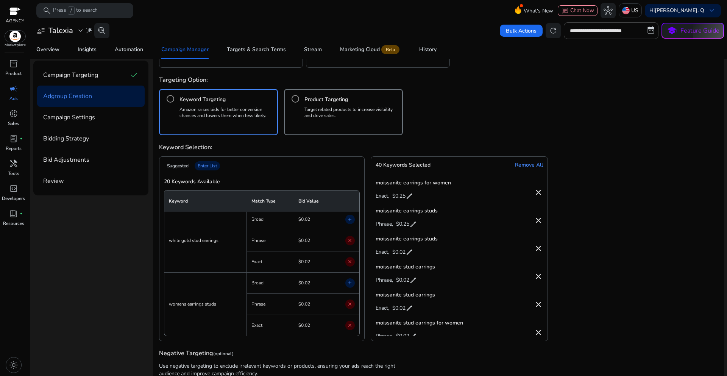
scroll to position [606, 0]
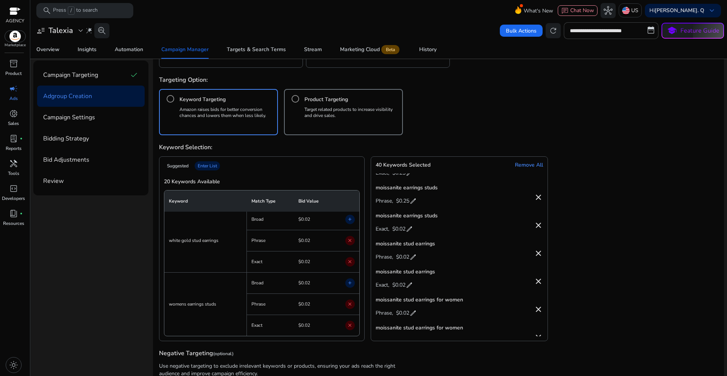
click at [401, 228] on span "$0.02" at bounding box center [398, 229] width 13 height 12
drag, startPoint x: 398, startPoint y: 228, endPoint x: 411, endPoint y: 229, distance: 12.9
click at [411, 229] on input "****" at bounding box center [404, 228] width 15 height 12
paste input "number"
type input "***"
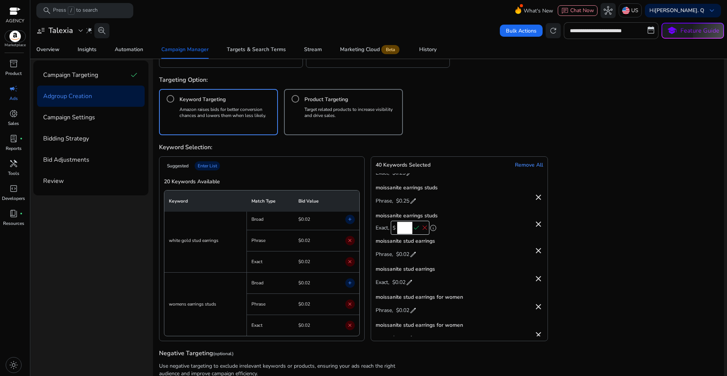
click at [416, 229] on span "check" at bounding box center [416, 228] width 8 height 8
click at [402, 256] on span "$0.02" at bounding box center [402, 257] width 13 height 12
drag, startPoint x: 401, startPoint y: 256, endPoint x: 414, endPoint y: 256, distance: 12.9
click at [414, 256] on input "****" at bounding box center [408, 256] width 15 height 12
paste input "number"
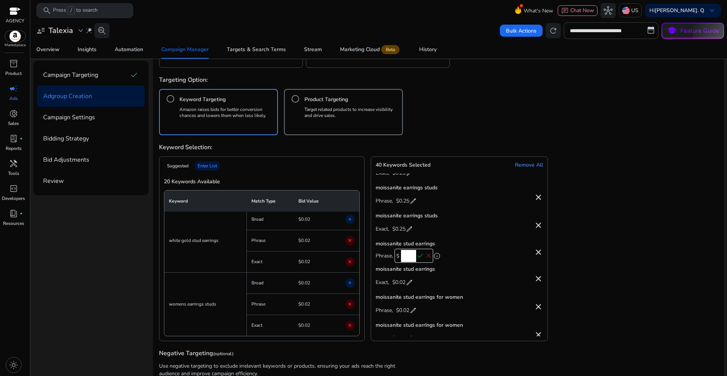
type input "***"
click at [420, 255] on span "check" at bounding box center [420, 256] width 8 height 8
click at [401, 287] on span "$0.02" at bounding box center [398, 285] width 13 height 12
drag, startPoint x: 398, startPoint y: 284, endPoint x: 410, endPoint y: 284, distance: 12.1
click at [410, 284] on input "****" at bounding box center [404, 284] width 15 height 12
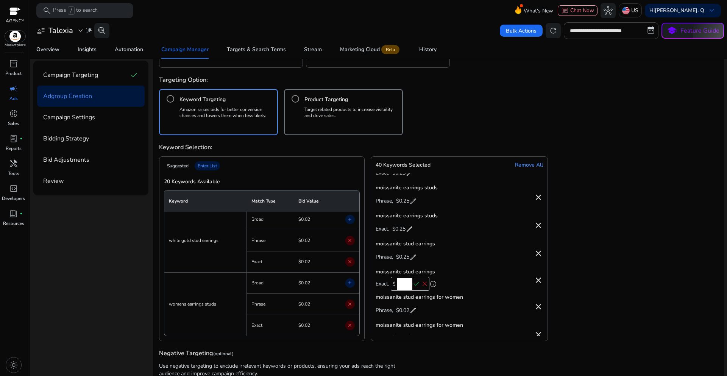
paste input "number"
type input "***"
click at [415, 285] on span "check" at bounding box center [416, 284] width 8 height 8
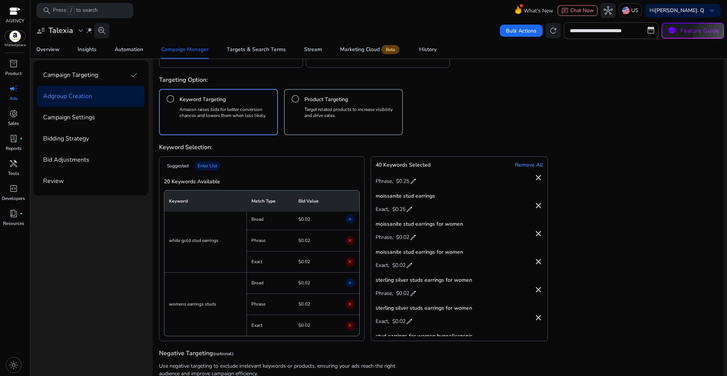
click at [403, 237] on span "$0.02" at bounding box center [402, 238] width 13 height 12
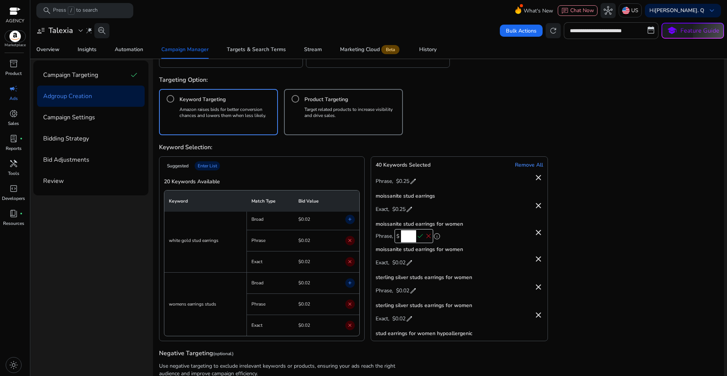
drag, startPoint x: 401, startPoint y: 236, endPoint x: 416, endPoint y: 237, distance: 15.5
click at [416, 237] on div "$ **** check close" at bounding box center [414, 236] width 39 height 14
paste input "number"
type input "***"
click at [419, 237] on span "check" at bounding box center [420, 236] width 8 height 8
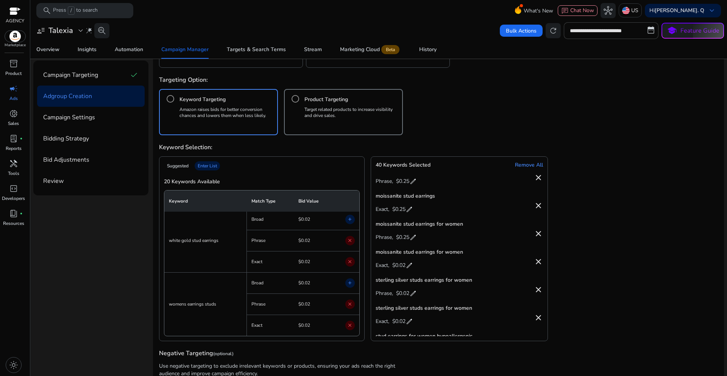
click at [401, 267] on span "$0.02" at bounding box center [398, 266] width 13 height 12
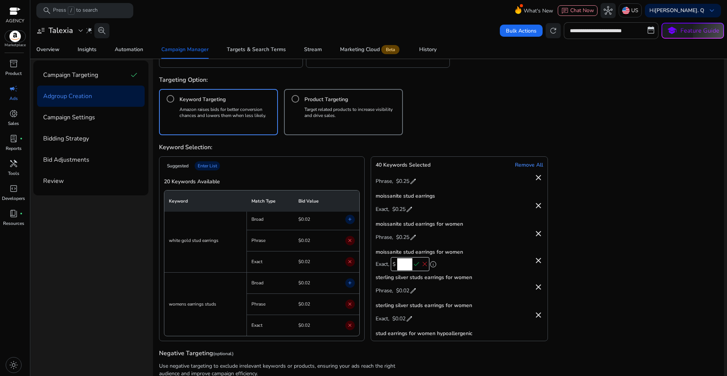
drag, startPoint x: 399, startPoint y: 266, endPoint x: 411, endPoint y: 266, distance: 12.1
click at [411, 266] on input "****" at bounding box center [404, 264] width 15 height 12
paste input "number"
type input "***"
click at [416, 264] on span "check" at bounding box center [416, 264] width 8 height 8
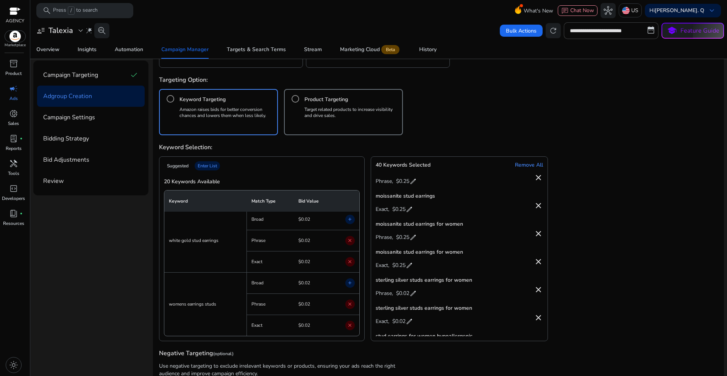
scroll to position [757, 0]
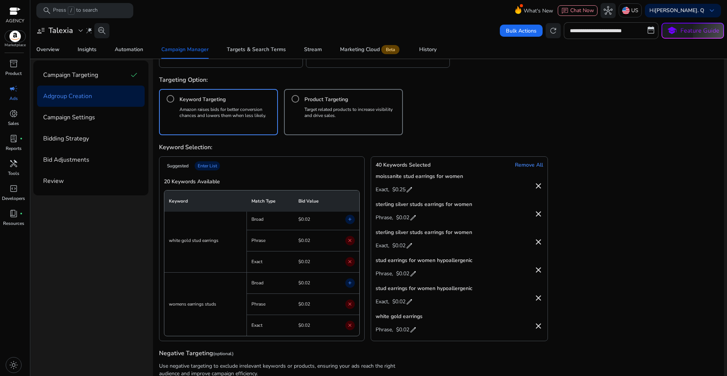
click at [405, 218] on span "$0.02" at bounding box center [402, 218] width 13 height 12
drag, startPoint x: 401, startPoint y: 217, endPoint x: 418, endPoint y: 219, distance: 16.4
click at [418, 219] on div "$ **** check close" at bounding box center [414, 216] width 39 height 14
paste input "number"
type input "***"
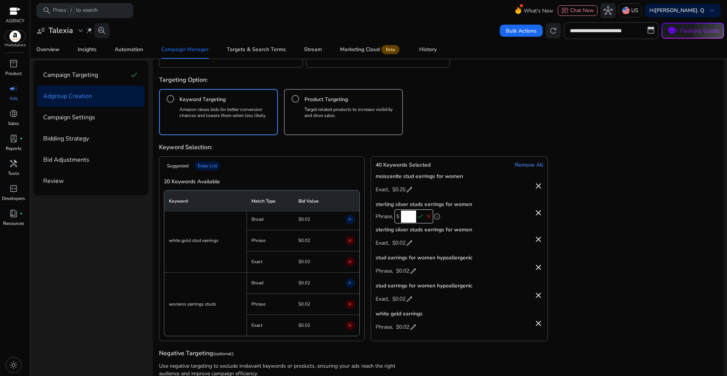
click at [420, 217] on span "check" at bounding box center [420, 216] width 8 height 8
click at [404, 249] on span "$0.02" at bounding box center [398, 246] width 13 height 12
drag, startPoint x: 401, startPoint y: 246, endPoint x: 410, endPoint y: 246, distance: 9.5
click at [410, 246] on input "****" at bounding box center [404, 245] width 15 height 12
paste input "number"
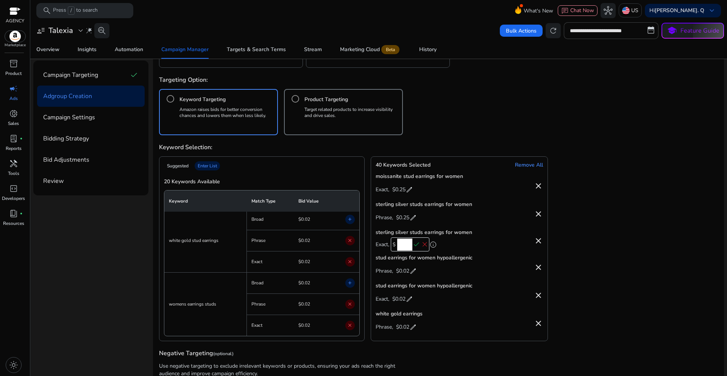
type input "***"
click at [415, 244] on span "check" at bounding box center [416, 244] width 8 height 8
click at [405, 271] on span "$0.02" at bounding box center [402, 274] width 13 height 12
drag, startPoint x: 401, startPoint y: 271, endPoint x: 414, endPoint y: 272, distance: 13.3
click at [414, 272] on input "****" at bounding box center [408, 273] width 15 height 12
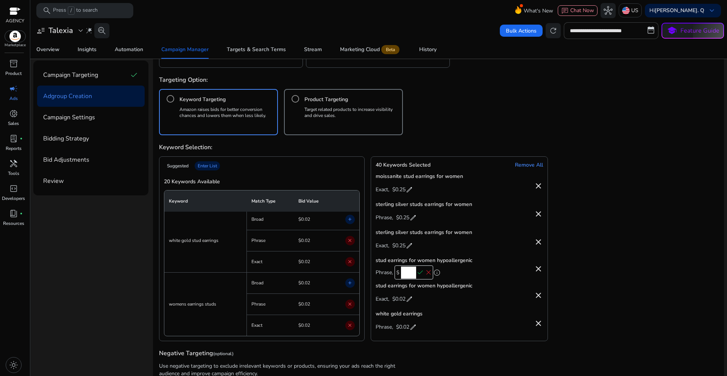
paste input "number"
type input "***"
click at [421, 272] on span "check" at bounding box center [420, 272] width 8 height 8
click at [399, 303] on span "$0.02" at bounding box center [398, 302] width 13 height 12
drag, startPoint x: 399, startPoint y: 301, endPoint x: 410, endPoint y: 301, distance: 10.6
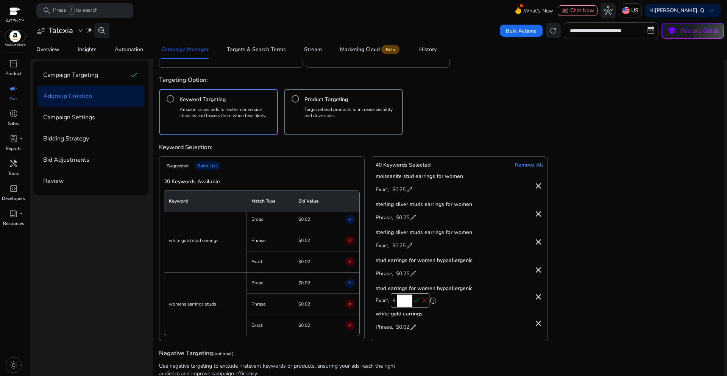
click at [410, 301] on input "****" at bounding box center [404, 301] width 15 height 12
paste input "number"
type input "***"
click at [419, 301] on span "check" at bounding box center [416, 300] width 8 height 8
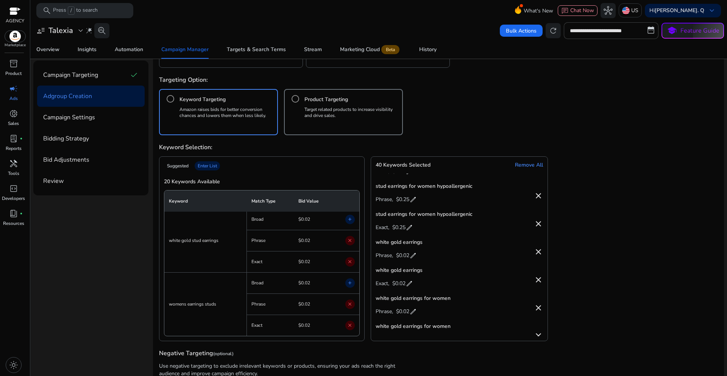
scroll to position [833, 0]
click at [402, 253] on span "$0.02" at bounding box center [402, 254] width 13 height 12
drag, startPoint x: 400, startPoint y: 253, endPoint x: 418, endPoint y: 253, distance: 17.4
click at [418, 253] on div "$ **** check close" at bounding box center [414, 253] width 39 height 14
paste input "number"
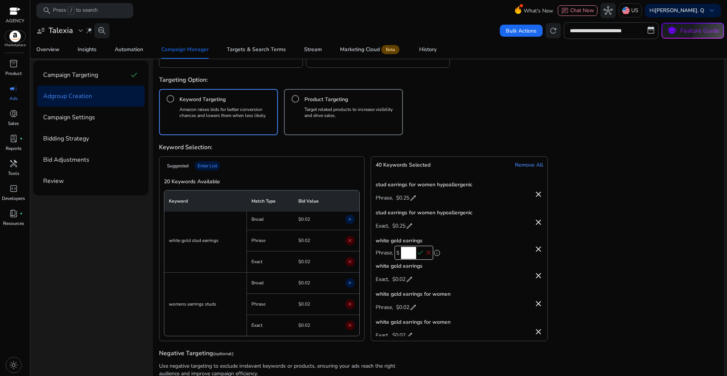
type input "***"
click at [419, 253] on span "check" at bounding box center [420, 253] width 8 height 8
click at [403, 279] on span "$0.02" at bounding box center [398, 282] width 13 height 12
drag, startPoint x: 400, startPoint y: 280, endPoint x: 411, endPoint y: 282, distance: 11.1
click at [411, 282] on input "****" at bounding box center [404, 281] width 15 height 12
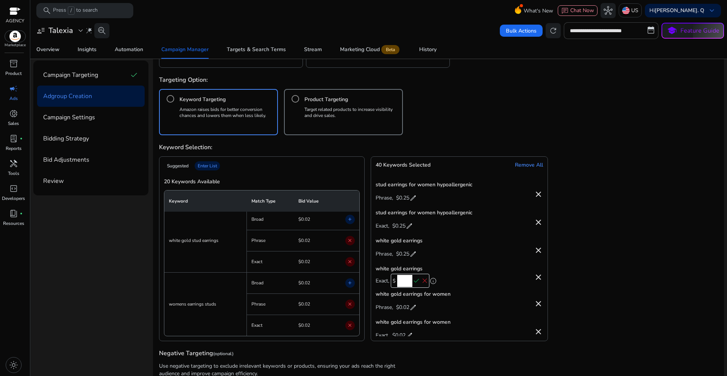
paste input "number"
type input "***"
click at [414, 282] on span "check" at bounding box center [416, 281] width 8 height 8
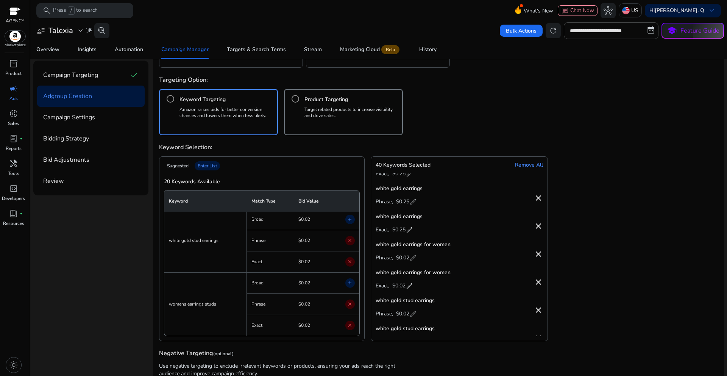
scroll to position [909, 0]
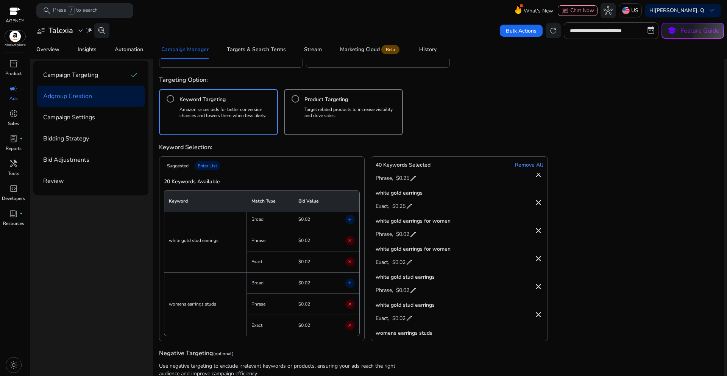
click at [405, 233] on span "$0.02" at bounding box center [402, 235] width 13 height 12
drag, startPoint x: 401, startPoint y: 232, endPoint x: 414, endPoint y: 235, distance: 13.4
click at [414, 235] on input "****" at bounding box center [408, 233] width 15 height 12
paste input "number"
type input "***"
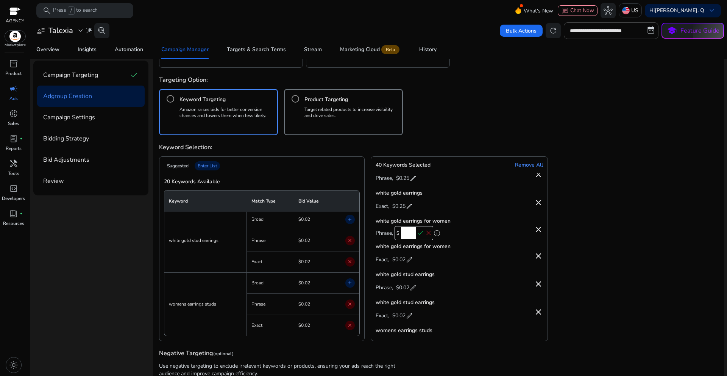
click at [418, 235] on span "check" at bounding box center [420, 233] width 8 height 8
click at [404, 263] on span "$0.02" at bounding box center [398, 263] width 13 height 12
drag, startPoint x: 399, startPoint y: 261, endPoint x: 409, endPoint y: 261, distance: 9.8
click at [409, 261] on input "****" at bounding box center [404, 261] width 15 height 12
paste input "number"
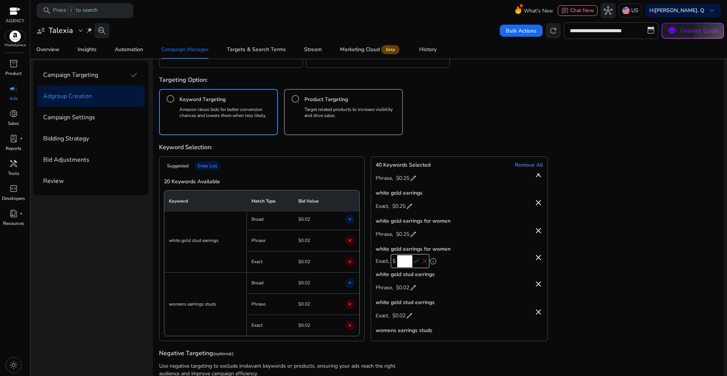
type input "***"
click at [415, 261] on span "check" at bounding box center [416, 261] width 8 height 8
click at [402, 290] on span "$0.02" at bounding box center [402, 291] width 13 height 12
drag, startPoint x: 401, startPoint y: 290, endPoint x: 415, endPoint y: 290, distance: 13.6
click at [415, 290] on input "****" at bounding box center [408, 289] width 15 height 12
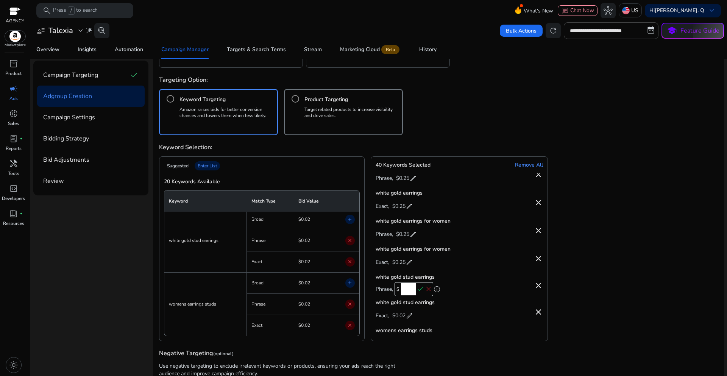
paste input "number"
type input "***"
click at [418, 289] on span "check" at bounding box center [420, 289] width 8 height 8
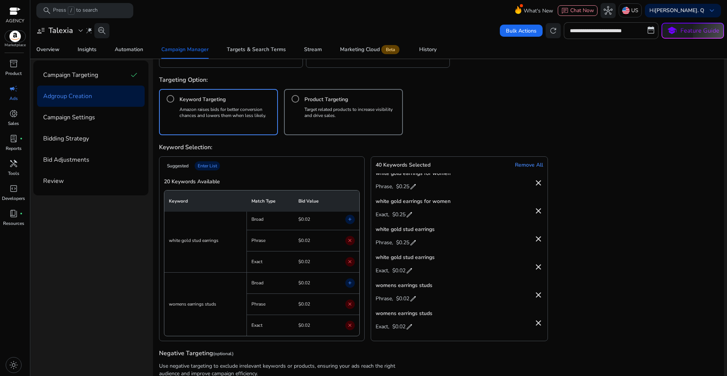
click at [399, 271] on span "$0.02" at bounding box center [398, 271] width 13 height 12
drag, startPoint x: 398, startPoint y: 271, endPoint x: 413, endPoint y: 273, distance: 15.4
click at [413, 273] on div "$ **** check close" at bounding box center [410, 272] width 39 height 14
paste input "number"
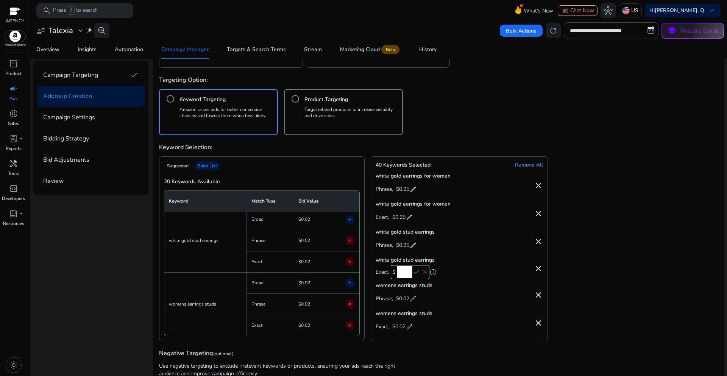
type input "***"
click at [417, 273] on span "check" at bounding box center [416, 272] width 8 height 8
click at [403, 299] on span "$0.02" at bounding box center [402, 299] width 13 height 12
drag, startPoint x: 404, startPoint y: 299, endPoint x: 415, endPoint y: 300, distance: 11.0
click at [415, 300] on input "****" at bounding box center [408, 300] width 15 height 12
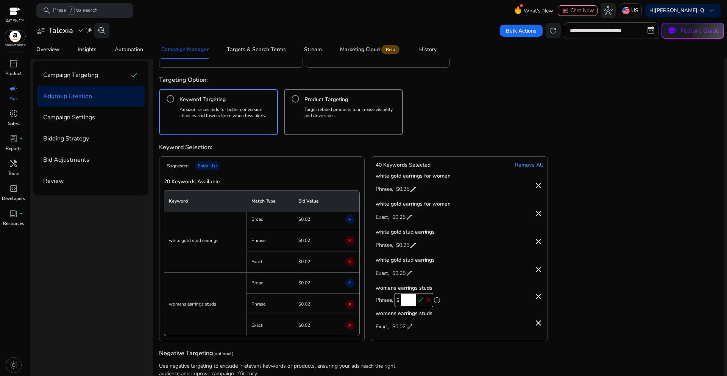
paste input "number"
type input "***"
click at [421, 300] on span "check" at bounding box center [420, 300] width 8 height 8
click at [403, 326] on span "$0.02" at bounding box center [398, 327] width 13 height 12
drag, startPoint x: 400, startPoint y: 328, endPoint x: 410, endPoint y: 331, distance: 11.1
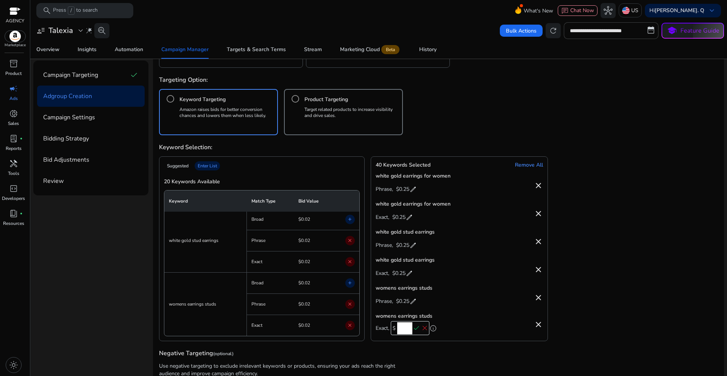
click at [410, 331] on input "****" at bounding box center [404, 328] width 15 height 12
paste input "number"
type input "***"
click at [415, 331] on span "check" at bounding box center [416, 328] width 8 height 8
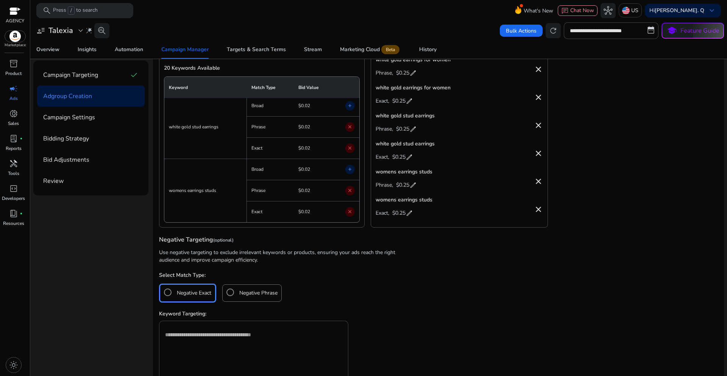
scroll to position [448, 0]
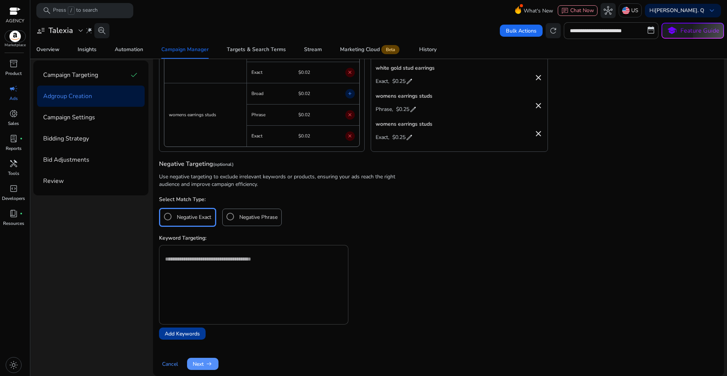
click at [206, 366] on span "arrow_right_alt" at bounding box center [209, 364] width 8 height 8
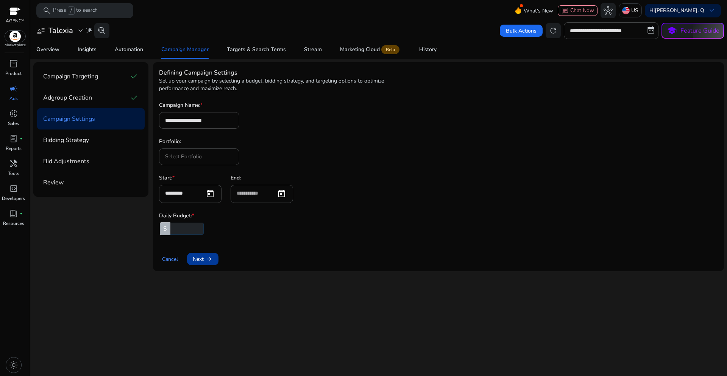
scroll to position [0, 0]
drag, startPoint x: 225, startPoint y: 117, endPoint x: 164, endPoint y: 118, distance: 61.3
click at [164, 118] on div "**********" at bounding box center [199, 120] width 80 height 17
paste input "**********"
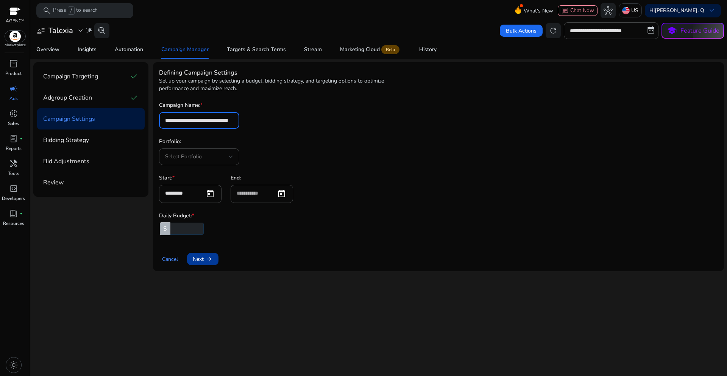
type input "**********"
click at [306, 128] on div "**********" at bounding box center [438, 114] width 559 height 27
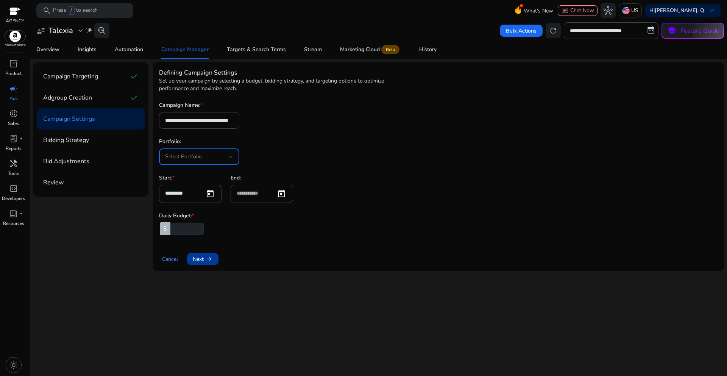
click at [227, 158] on div "Select Portfolio" at bounding box center [197, 157] width 64 height 8
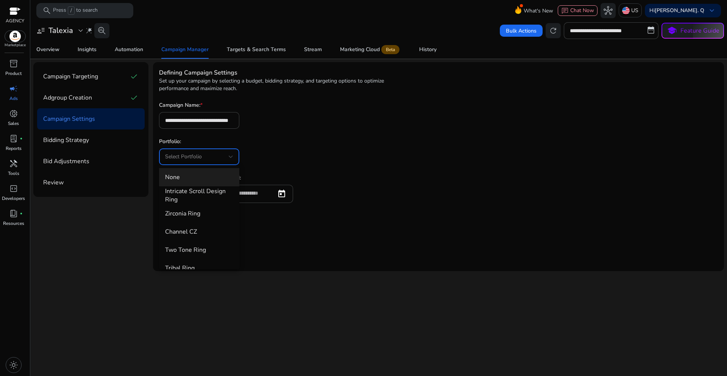
click at [305, 144] on div at bounding box center [363, 188] width 727 height 376
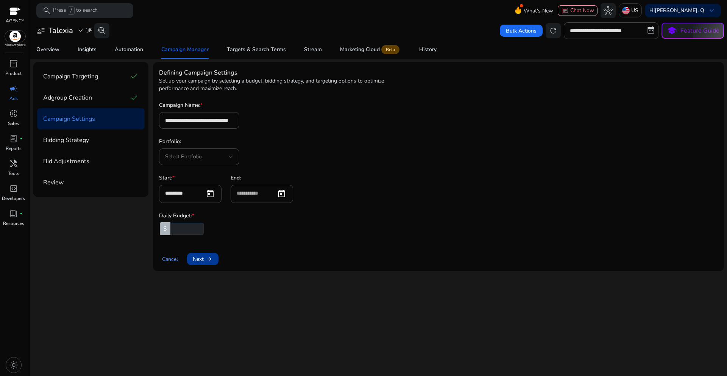
click at [188, 229] on input "number" at bounding box center [186, 229] width 35 height 12
type input "**"
click at [207, 263] on span "arrow_right_alt" at bounding box center [209, 259] width 8 height 8
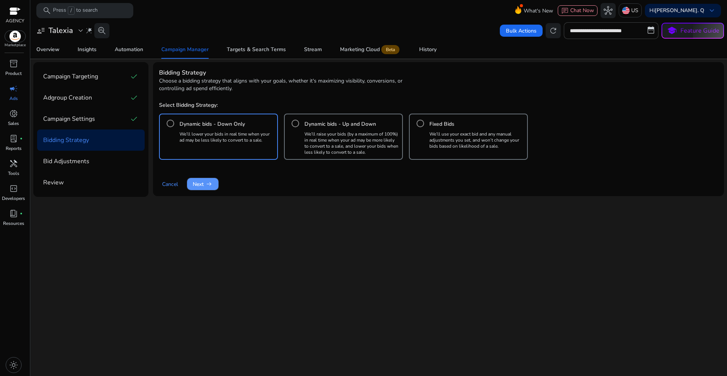
drag, startPoint x: 204, startPoint y: 185, endPoint x: 238, endPoint y: 226, distance: 53.5
click at [204, 185] on span "Next arrow_right_alt" at bounding box center [203, 184] width 20 height 8
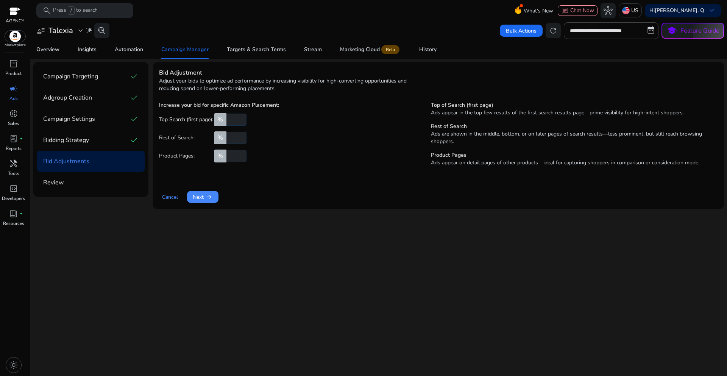
click at [239, 120] on input "number" at bounding box center [236, 120] width 22 height 12
type input "**"
click at [207, 196] on span "arrow_right_alt" at bounding box center [209, 197] width 8 height 8
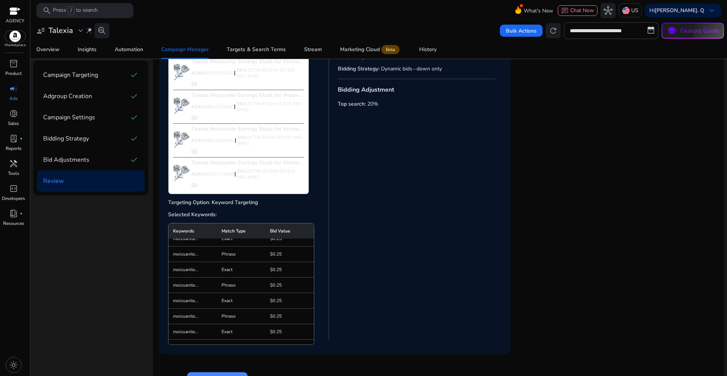
scroll to position [105, 0]
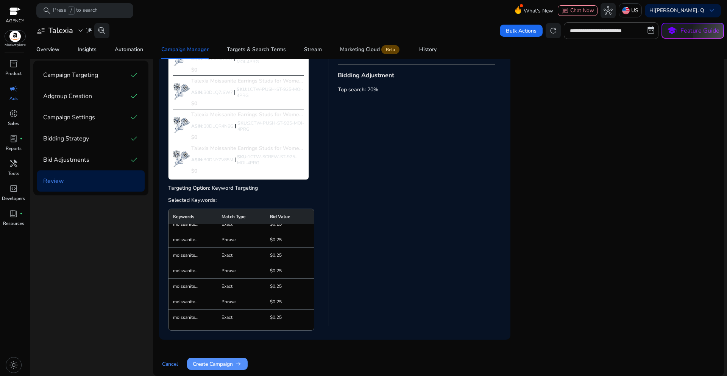
click at [237, 364] on span "arrow_right_alt" at bounding box center [238, 364] width 8 height 8
click at [235, 365] on span "Create Campaign arrow_right_alt" at bounding box center [217, 364] width 49 height 8
click at [226, 364] on span "Create Campaign arrow_right_alt" at bounding box center [217, 364] width 49 height 8
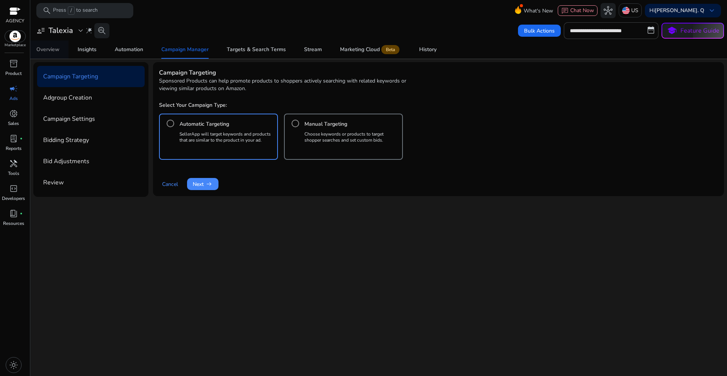
click at [55, 48] on div "Overview" at bounding box center [47, 49] width 23 height 5
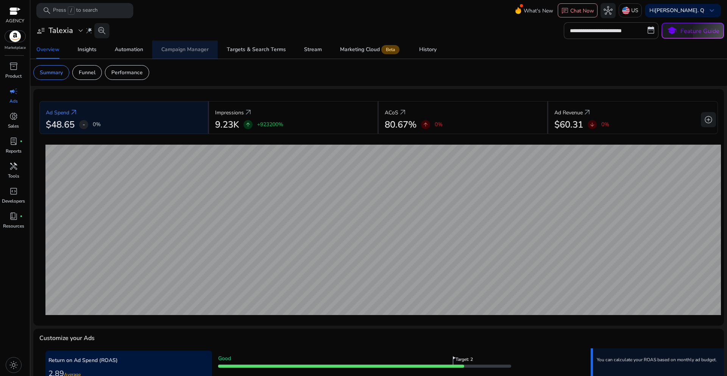
click at [176, 52] on div "Campaign Manager" at bounding box center [184, 49] width 47 height 5
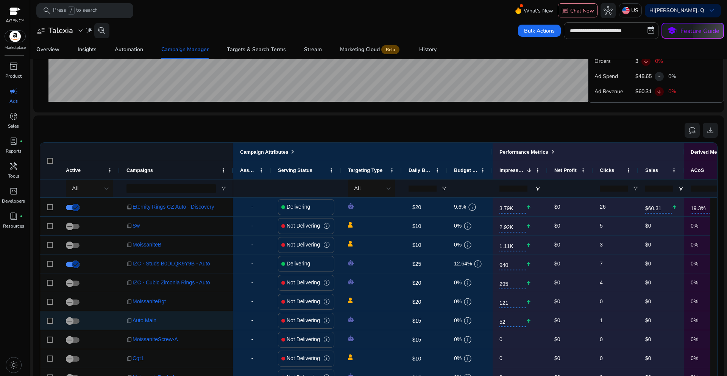
scroll to position [38, 0]
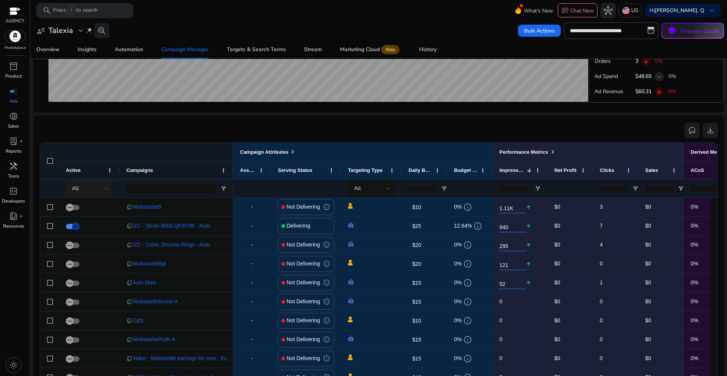
click at [108, 187] on div at bounding box center [107, 188] width 5 height 3
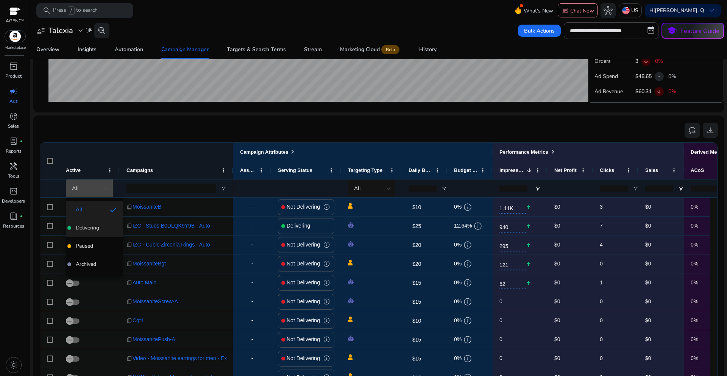
click at [90, 228] on span "Delivering" at bounding box center [87, 228] width 23 height 8
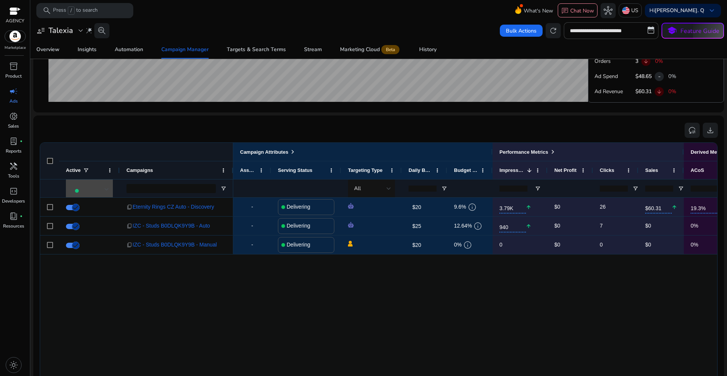
scroll to position [0, 0]
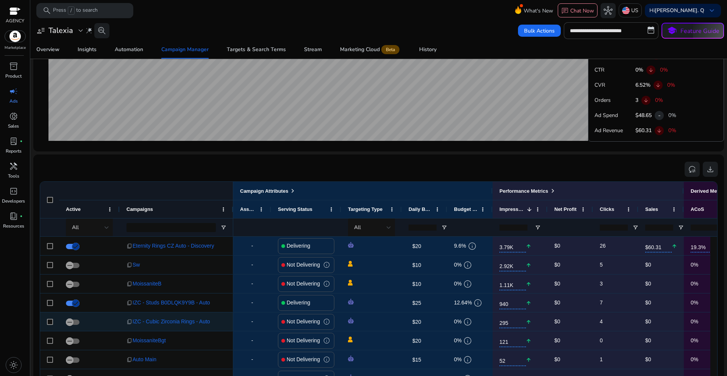
scroll to position [387, 0]
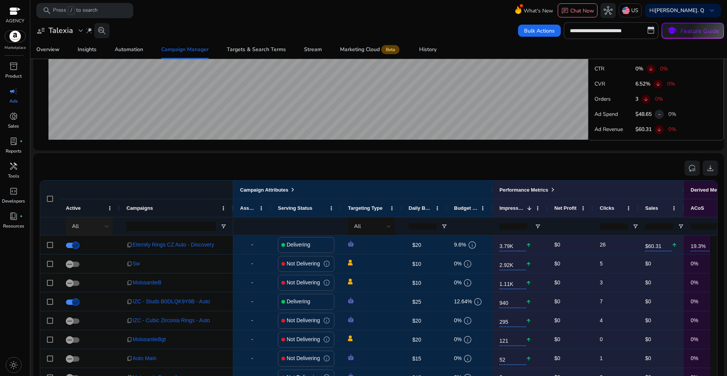
click at [105, 227] on div at bounding box center [107, 226] width 5 height 3
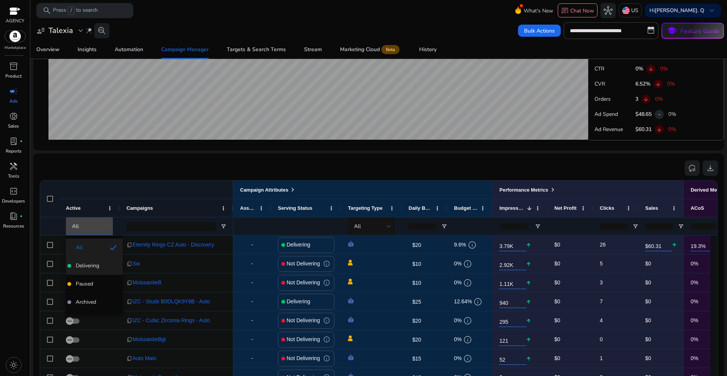
click at [92, 265] on span "Delivering" at bounding box center [87, 266] width 23 height 8
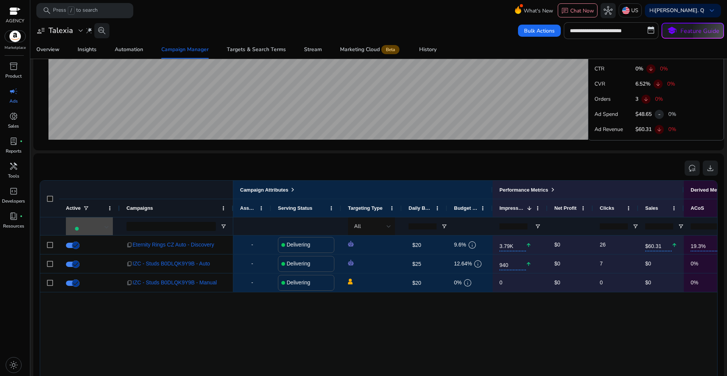
scroll to position [0, 0]
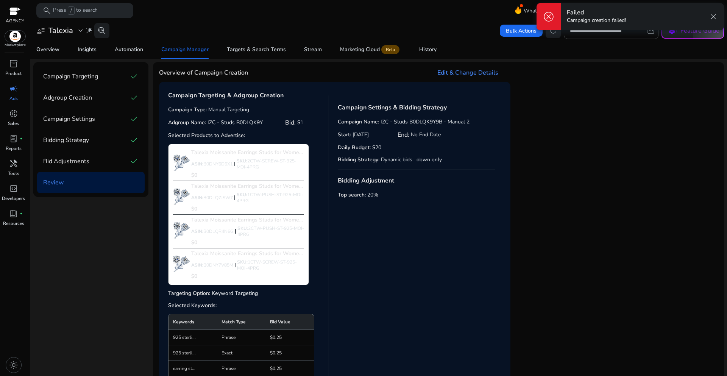
scroll to position [265, 0]
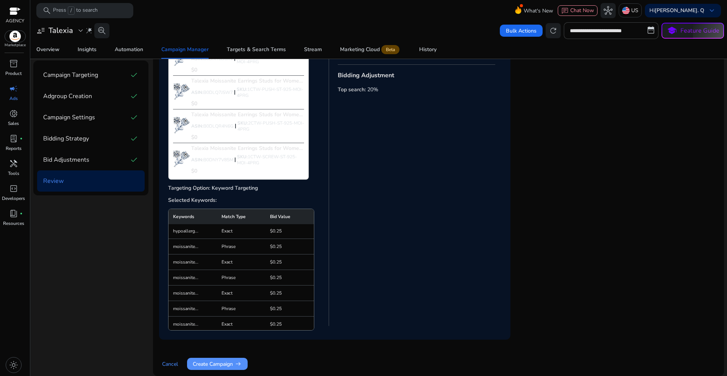
click at [229, 365] on span "Create Campaign arrow_right_alt" at bounding box center [217, 364] width 49 height 8
click at [223, 362] on span "Create Campaign arrow_right_alt" at bounding box center [217, 364] width 49 height 8
click at [220, 366] on span "Create Campaign arrow_right_alt" at bounding box center [217, 364] width 49 height 8
click at [231, 364] on span "Create Campaign arrow_right_alt" at bounding box center [217, 364] width 49 height 8
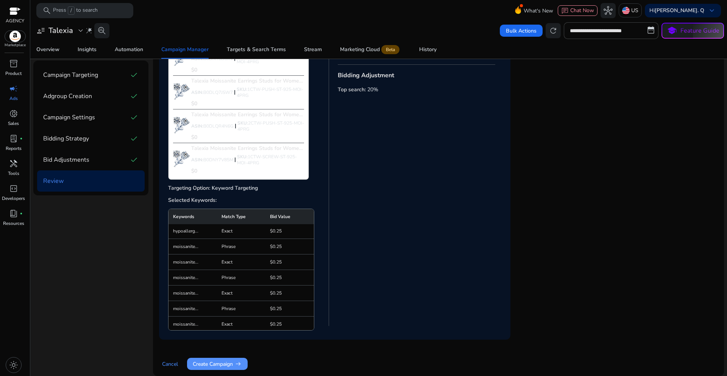
click at [222, 363] on span "Create Campaign arrow_right_alt" at bounding box center [217, 364] width 49 height 8
click at [219, 364] on span "Create Campaign arrow_right_alt" at bounding box center [217, 364] width 49 height 8
click at [227, 364] on span "Create Campaign arrow_right_alt" at bounding box center [217, 364] width 49 height 8
click at [229, 365] on span "Create Campaign arrow_right_alt" at bounding box center [217, 364] width 49 height 8
click at [239, 365] on span "arrow_right_alt" at bounding box center [238, 364] width 8 height 8
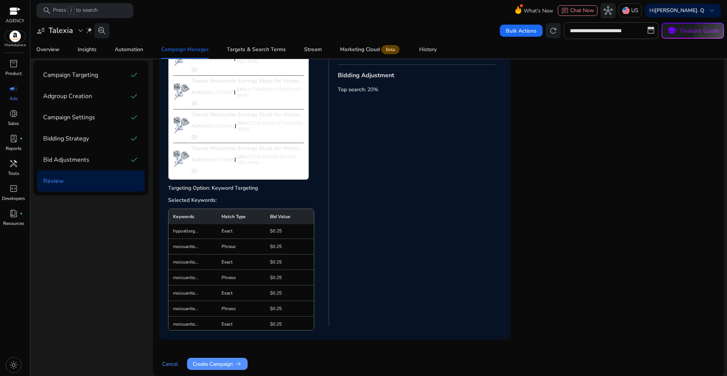
click at [231, 364] on span "Create Campaign arrow_right_alt" at bounding box center [217, 364] width 49 height 8
click at [223, 366] on span "Create Campaign arrow_right_alt" at bounding box center [217, 364] width 49 height 8
click at [222, 364] on span "Create Campaign arrow_right_alt" at bounding box center [217, 364] width 49 height 8
click at [220, 363] on span "Create Campaign arrow_right_alt" at bounding box center [217, 364] width 49 height 8
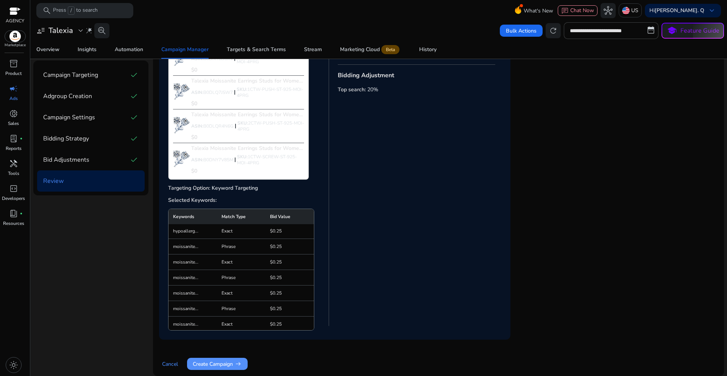
click at [226, 360] on span "Create Campaign arrow_right_alt" at bounding box center [217, 364] width 49 height 8
click at [226, 364] on span "Create Campaign arrow_right_alt" at bounding box center [217, 364] width 49 height 8
click at [213, 365] on span "Create Campaign arrow_right_alt" at bounding box center [217, 364] width 49 height 8
click at [240, 367] on span "arrow_right_alt" at bounding box center [238, 364] width 8 height 8
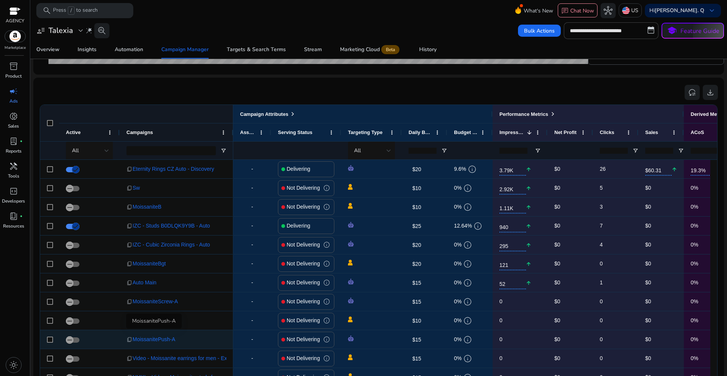
scroll to position [462, 0]
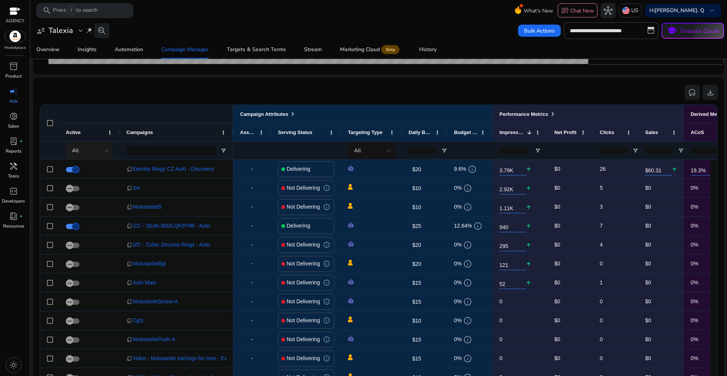
click at [100, 147] on div "All" at bounding box center [88, 151] width 33 height 8
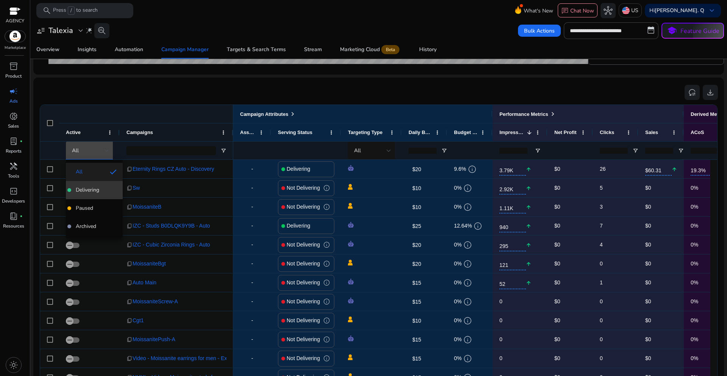
click at [92, 191] on span "Delivering" at bounding box center [87, 190] width 23 height 8
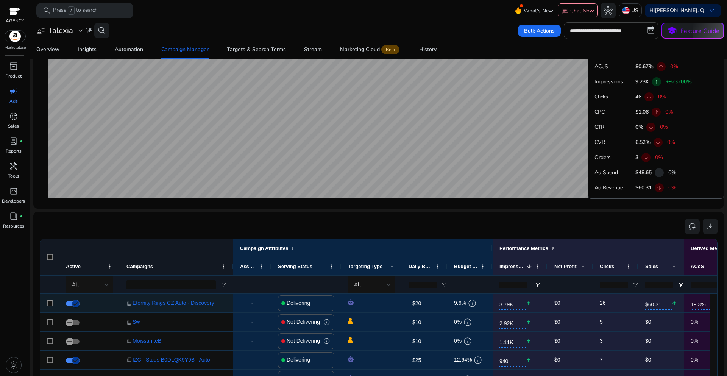
scroll to position [379, 0]
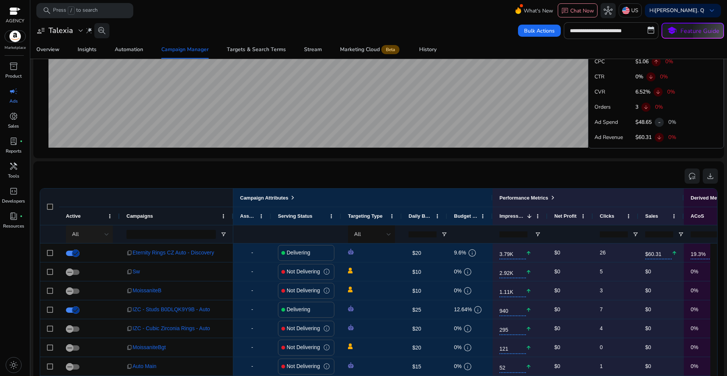
click at [108, 237] on div at bounding box center [107, 234] width 5 height 9
click at [92, 271] on span "Delivering" at bounding box center [87, 274] width 23 height 8
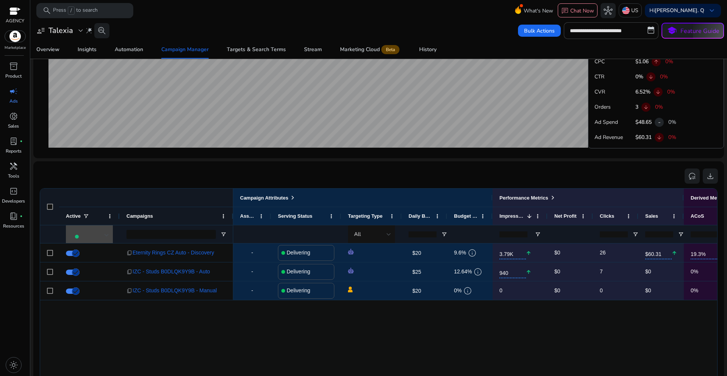
scroll to position [0, 0]
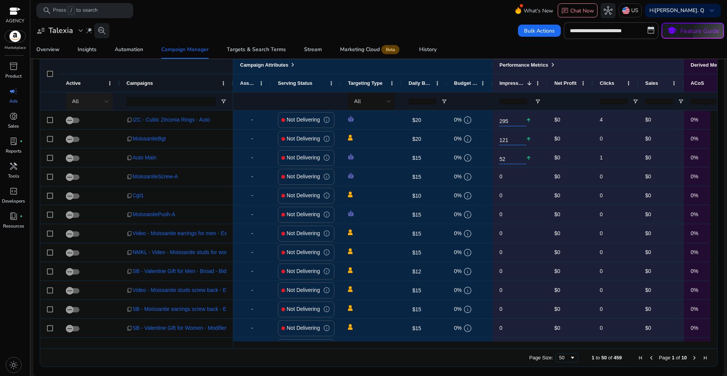
scroll to position [512, 0]
click at [101, 101] on div "All" at bounding box center [88, 101] width 33 height 8
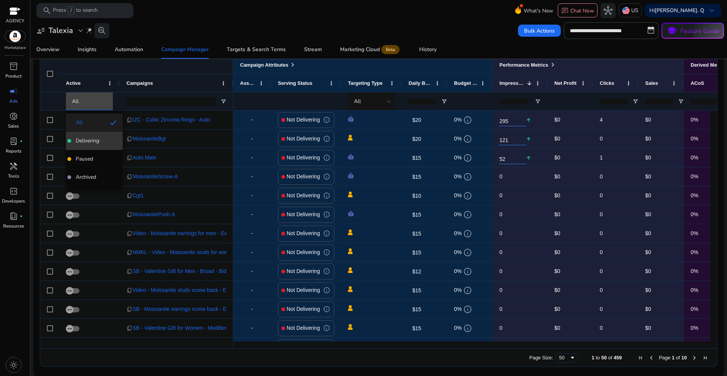
click at [92, 145] on mat-option "Delivering" at bounding box center [94, 141] width 57 height 18
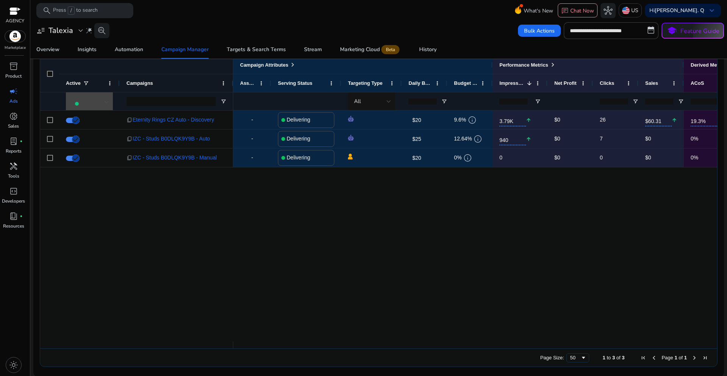
scroll to position [0, 0]
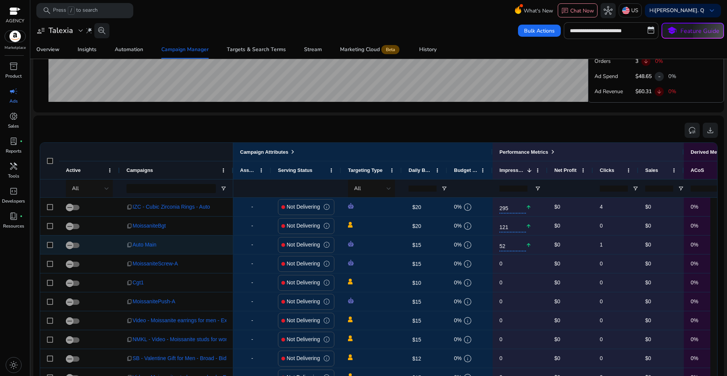
scroll to position [76, 0]
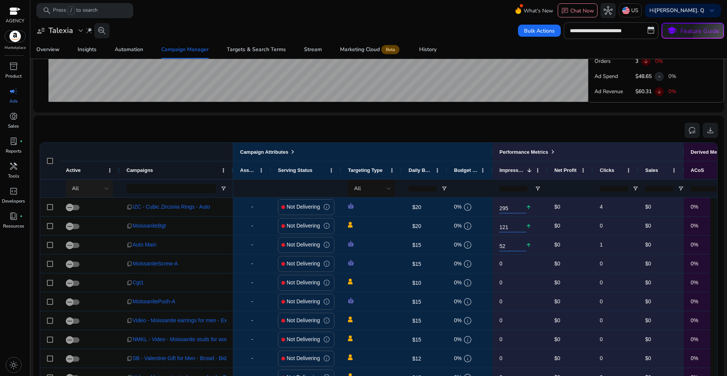
click at [106, 189] on div at bounding box center [107, 188] width 5 height 3
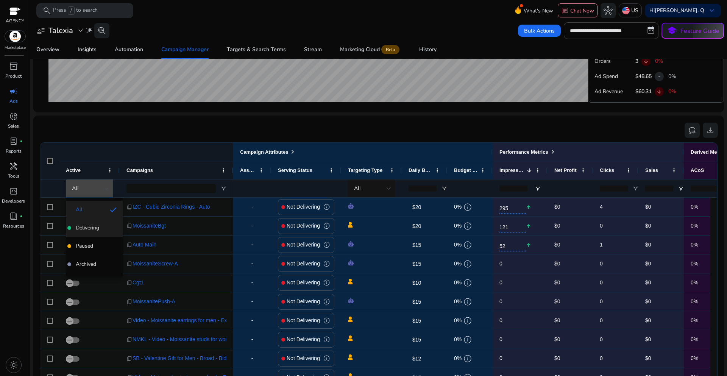
click at [87, 227] on span "Delivering" at bounding box center [87, 228] width 23 height 8
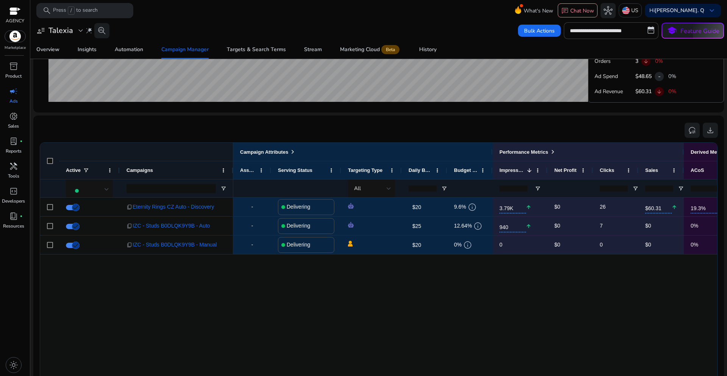
scroll to position [0, 0]
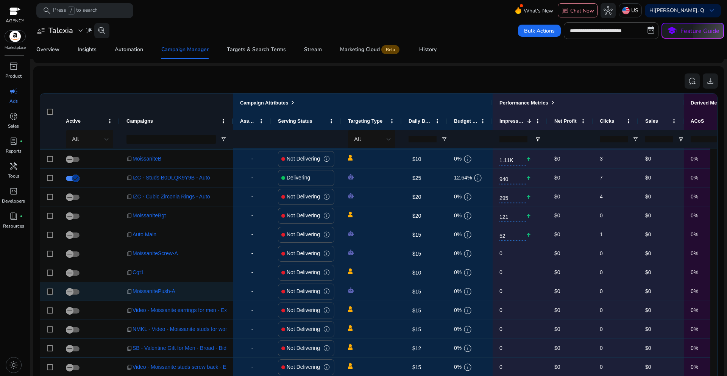
scroll to position [38, 0]
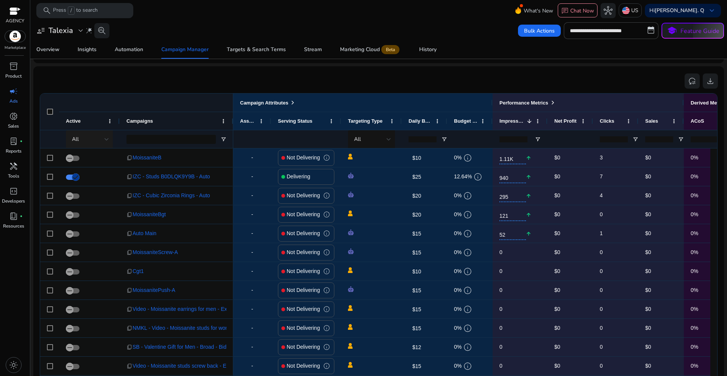
click at [103, 137] on div "All" at bounding box center [88, 139] width 33 height 8
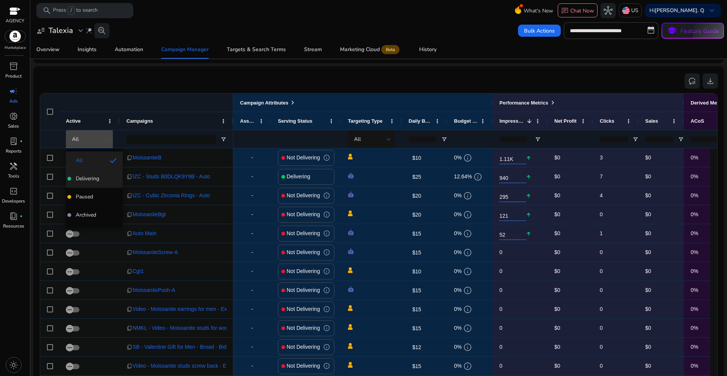
click at [83, 177] on span "Delivering" at bounding box center [87, 179] width 23 height 8
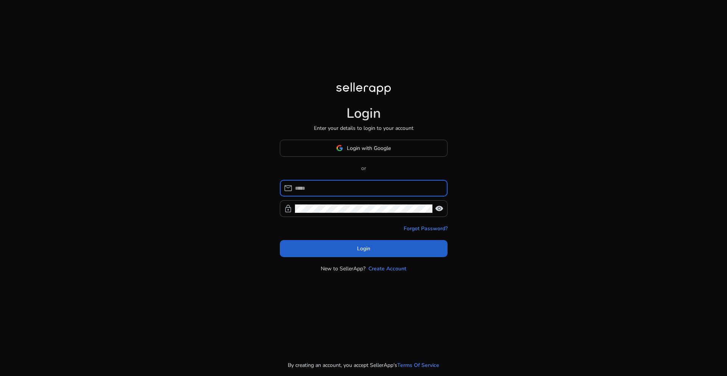
type input "**********"
click at [335, 253] on span at bounding box center [364, 248] width 168 height 18
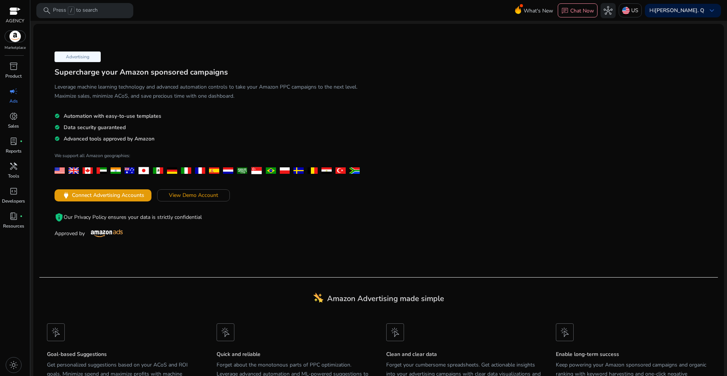
click at [14, 101] on p "Ads" at bounding box center [13, 101] width 8 height 7
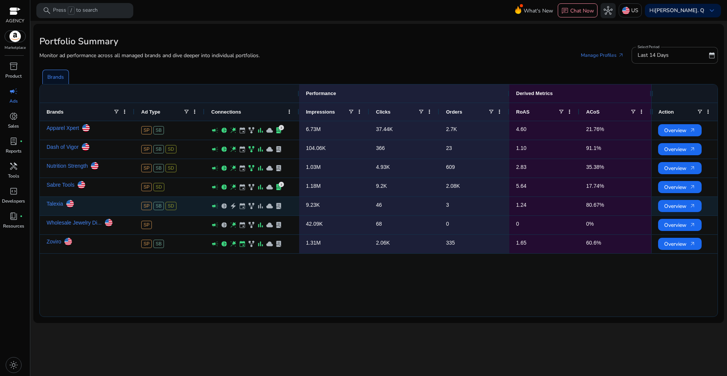
click at [91, 204] on div "Talexia" at bounding box center [87, 203] width 81 height 13
click at [681, 211] on span "Overview arrow_outward" at bounding box center [679, 206] width 31 height 16
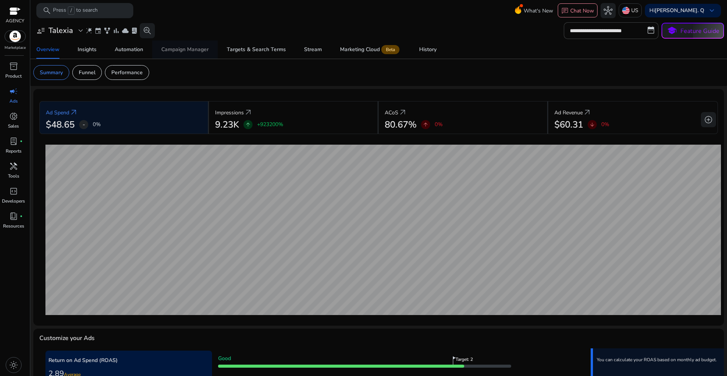
click at [192, 50] on div "Campaign Manager" at bounding box center [184, 49] width 47 height 5
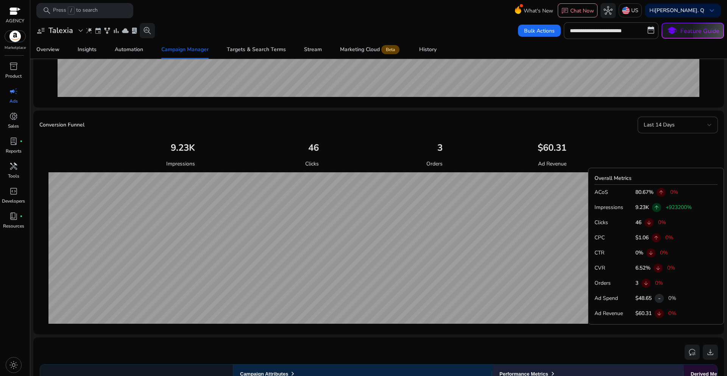
scroll to position [504, 0]
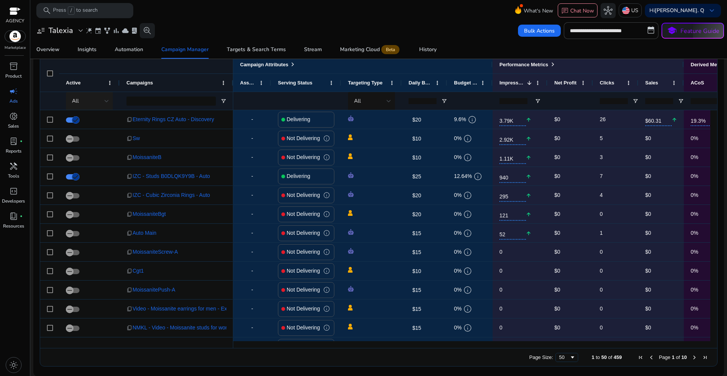
click at [100, 103] on div "All" at bounding box center [88, 101] width 33 height 8
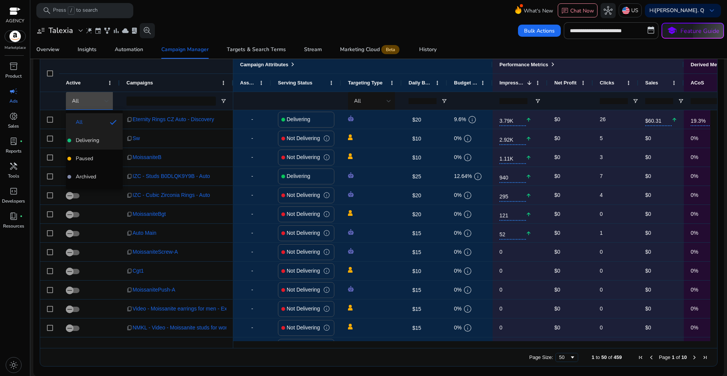
click at [89, 143] on span "Delivering" at bounding box center [87, 141] width 23 height 8
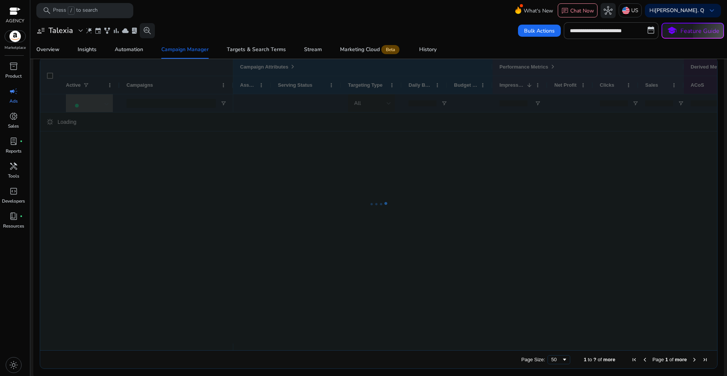
scroll to position [512, 0]
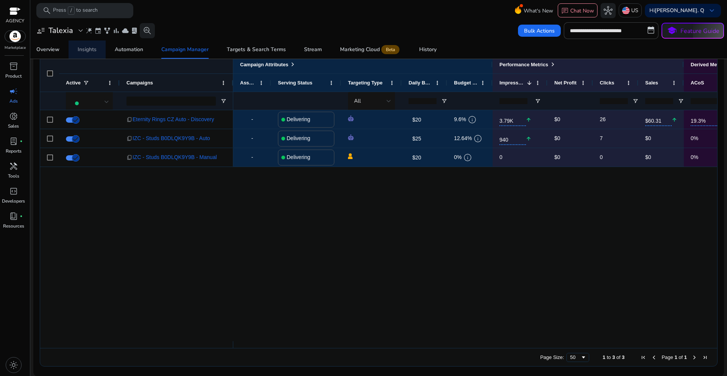
click at [85, 51] on div "Insights" at bounding box center [87, 49] width 19 height 5
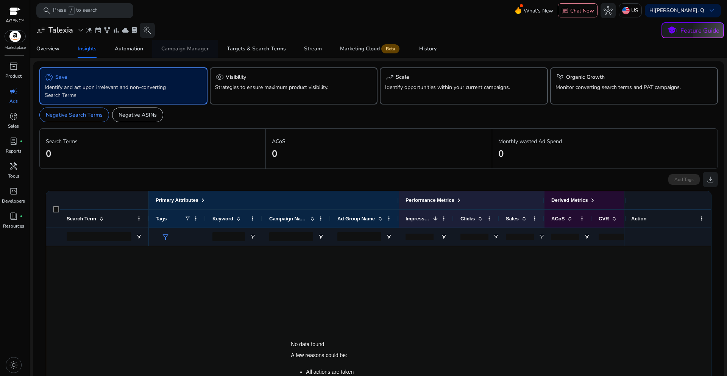
click at [190, 51] on div "Campaign Manager" at bounding box center [184, 48] width 47 height 5
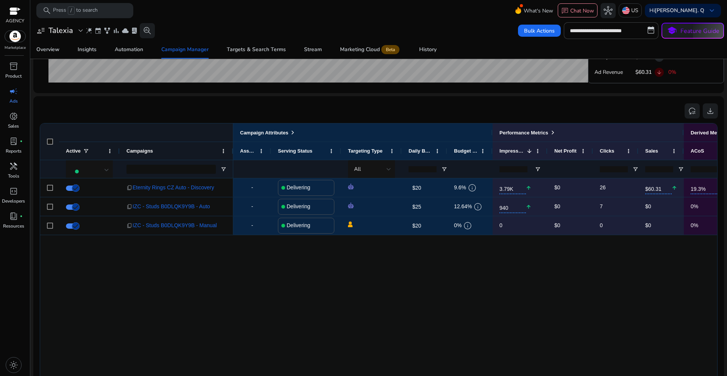
scroll to position [457, 0]
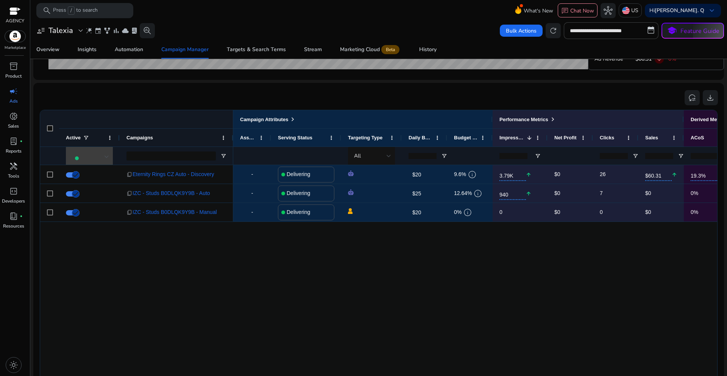
click at [100, 160] on div at bounding box center [90, 156] width 37 height 9
click at [88, 176] on span "All" at bounding box center [94, 178] width 45 height 8
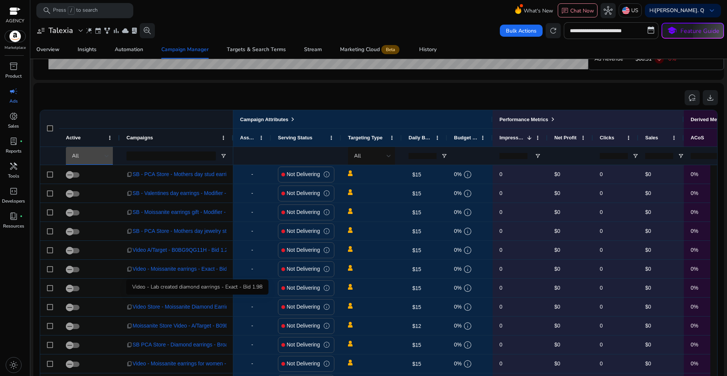
scroll to position [716, 0]
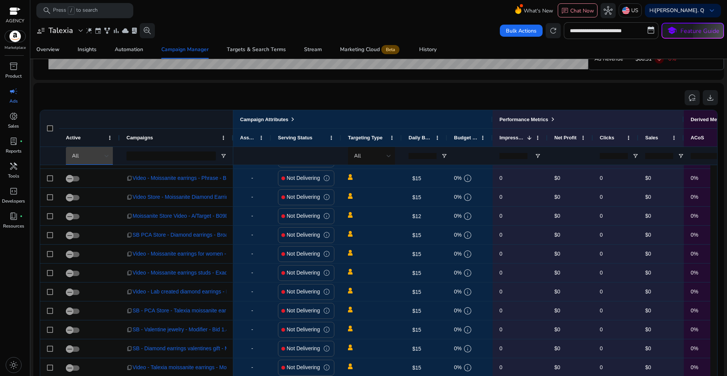
click at [101, 159] on div "All" at bounding box center [88, 156] width 33 height 8
click at [88, 193] on span "Delivering" at bounding box center [87, 196] width 23 height 8
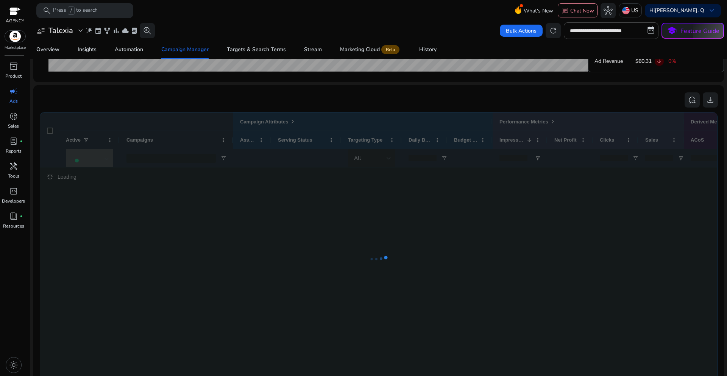
scroll to position [457, 0]
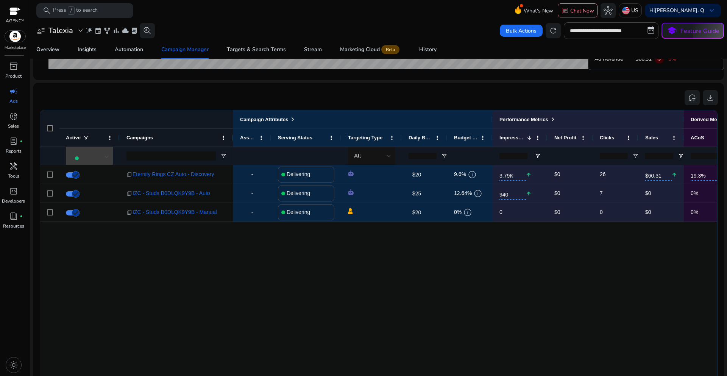
click at [101, 156] on div at bounding box center [90, 156] width 37 height 9
click at [92, 181] on span "All" at bounding box center [94, 178] width 45 height 8
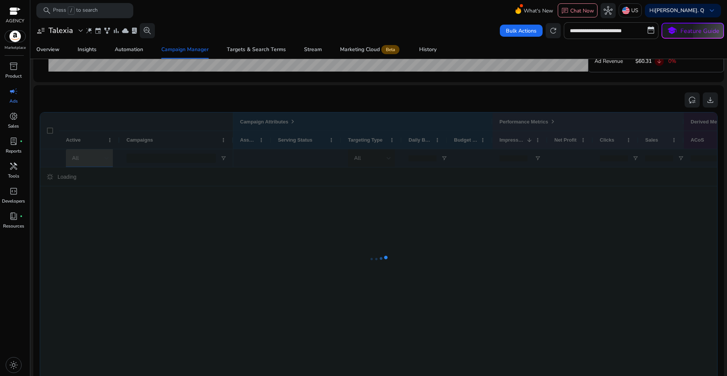
scroll to position [0, 0]
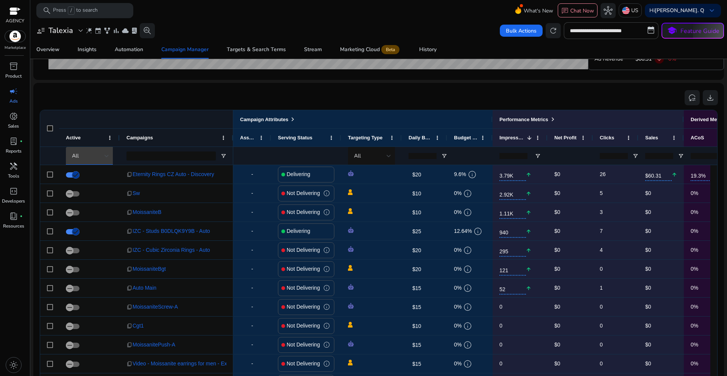
click at [106, 157] on div at bounding box center [107, 155] width 5 height 3
click at [87, 195] on span "Delivering" at bounding box center [87, 196] width 23 height 8
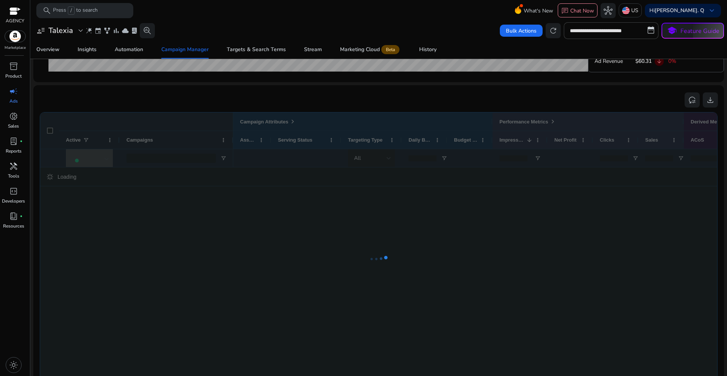
scroll to position [457, 0]
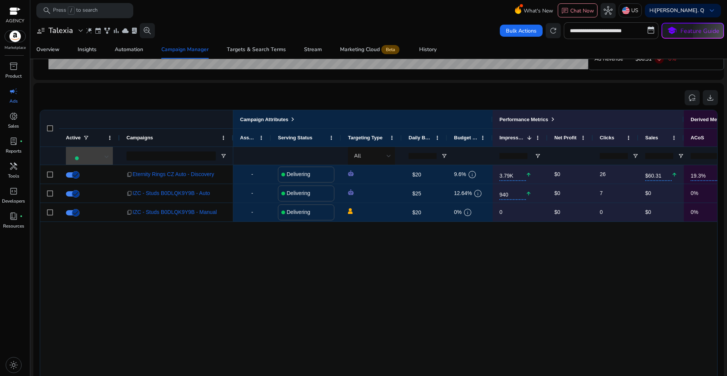
click at [106, 159] on div at bounding box center [107, 156] width 5 height 9
click at [94, 174] on span "All" at bounding box center [94, 178] width 45 height 8
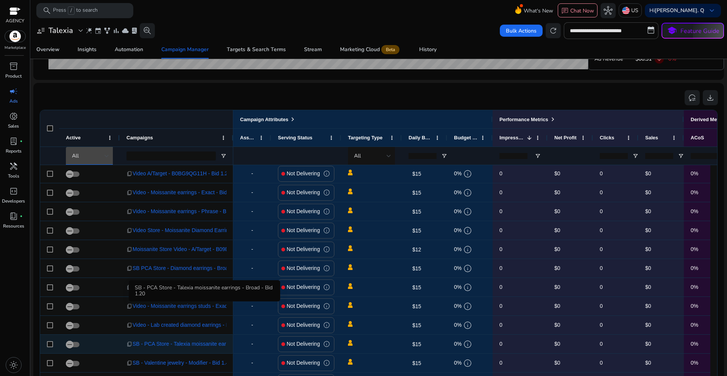
scroll to position [716, 0]
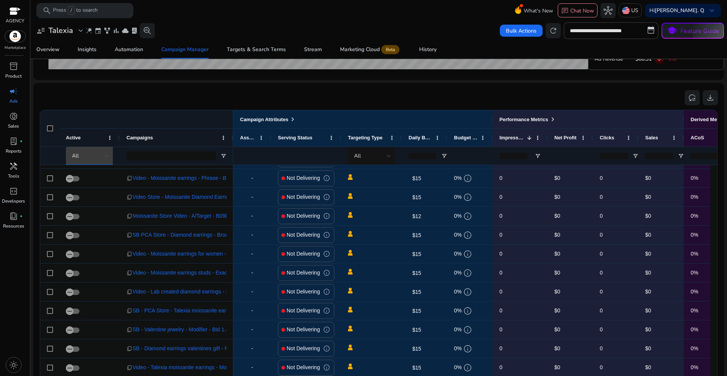
click at [107, 158] on div at bounding box center [107, 155] width 5 height 9
click at [93, 193] on span "Delivering" at bounding box center [87, 196] width 23 height 8
click at [93, 193] on span at bounding box center [89, 197] width 47 height 16
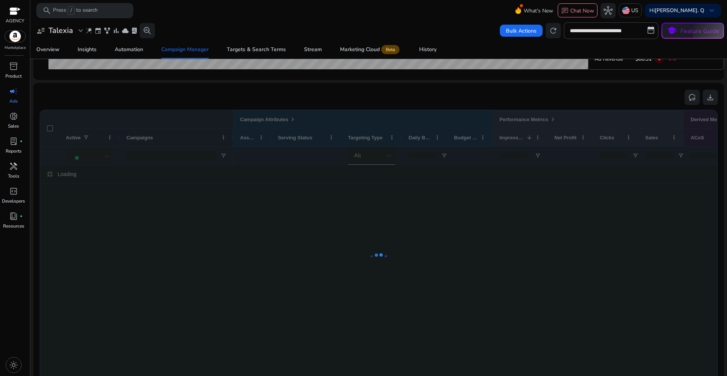
scroll to position [457, 0]
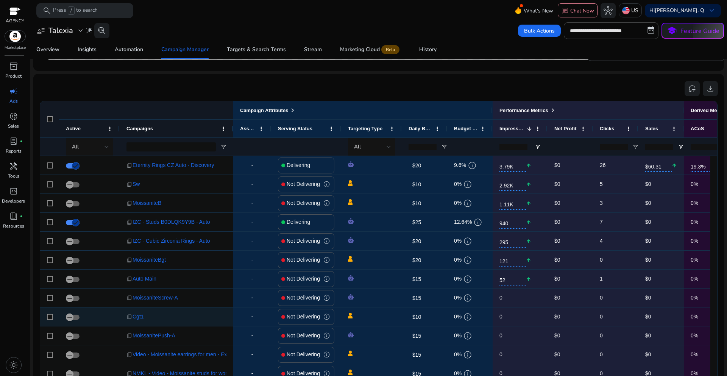
scroll to position [474, 0]
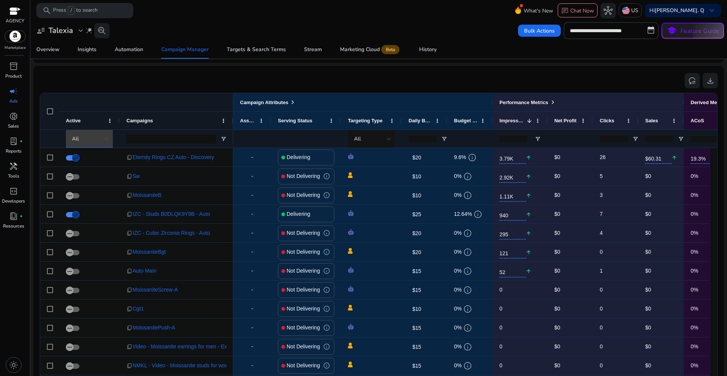
click at [105, 140] on div at bounding box center [107, 138] width 5 height 9
click at [87, 178] on span "Delivering" at bounding box center [87, 179] width 23 height 8
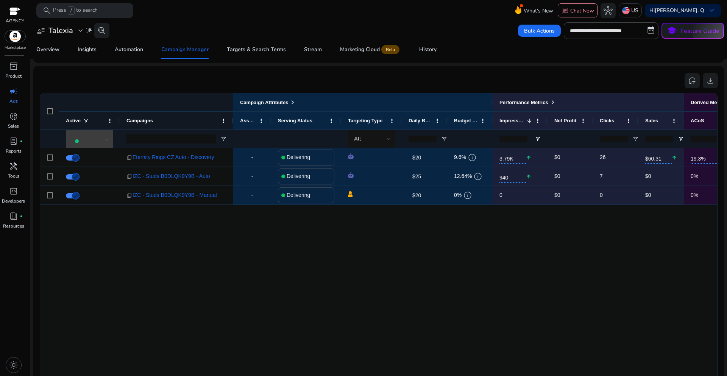
click at [96, 140] on div at bounding box center [90, 139] width 37 height 9
click at [82, 160] on span "All" at bounding box center [79, 161] width 7 height 8
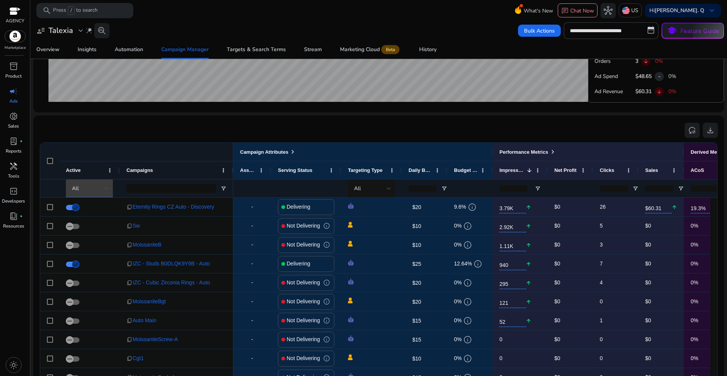
click at [103, 189] on div "All" at bounding box center [88, 188] width 33 height 8
click at [86, 229] on span "Delivering" at bounding box center [87, 228] width 23 height 8
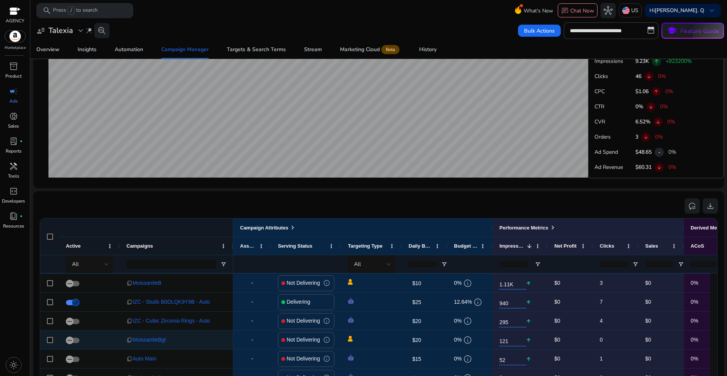
scroll to position [38, 0]
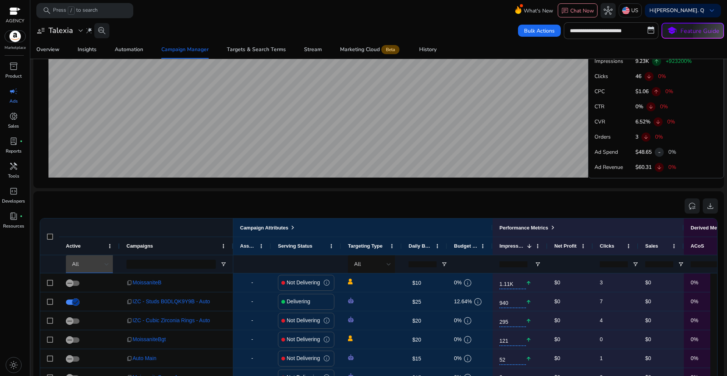
click at [103, 266] on div "All" at bounding box center [88, 264] width 33 height 8
click at [93, 303] on span "Delivering" at bounding box center [87, 304] width 23 height 8
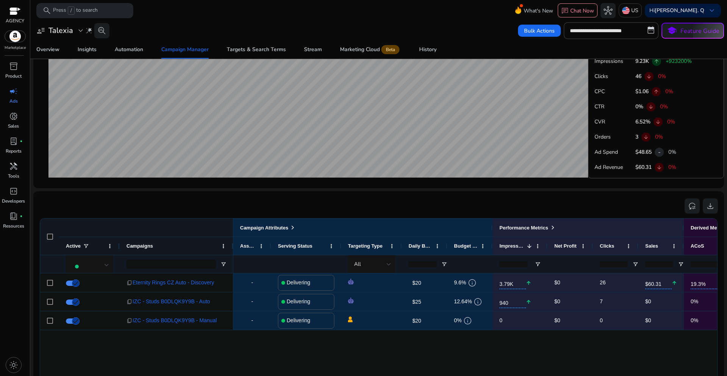
scroll to position [0, 0]
click at [102, 266] on div at bounding box center [90, 265] width 37 height 9
click at [82, 287] on span "All" at bounding box center [79, 286] width 7 height 8
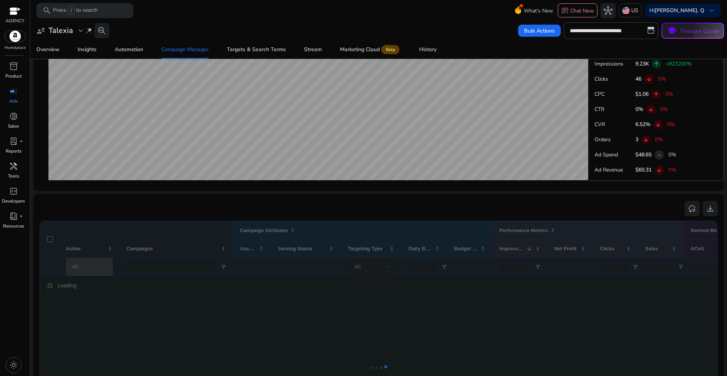
scroll to position [349, 0]
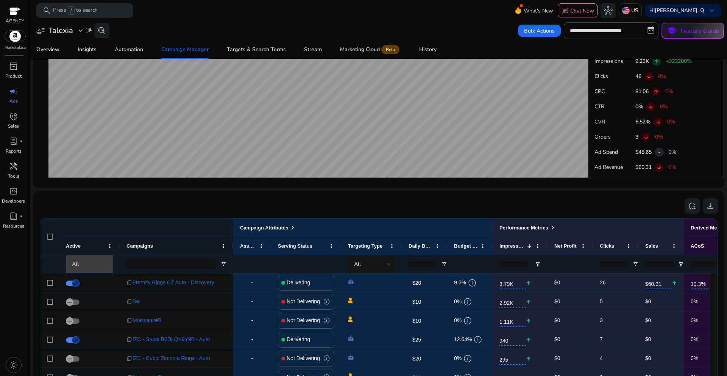
click at [103, 266] on div "All" at bounding box center [88, 264] width 33 height 8
click at [92, 301] on span "Delivering" at bounding box center [87, 304] width 23 height 8
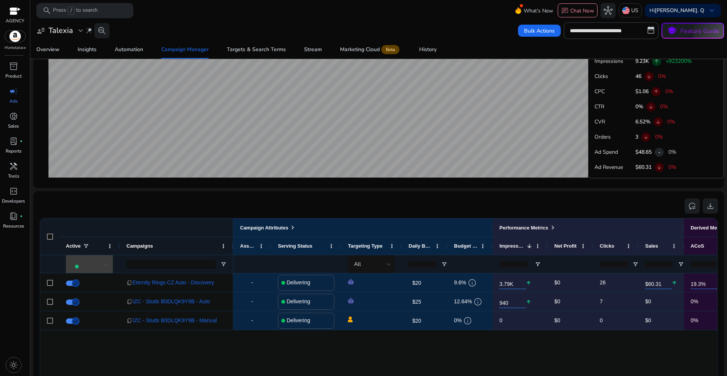
click at [100, 268] on div at bounding box center [90, 265] width 37 height 9
click at [86, 286] on span "All" at bounding box center [94, 286] width 45 height 8
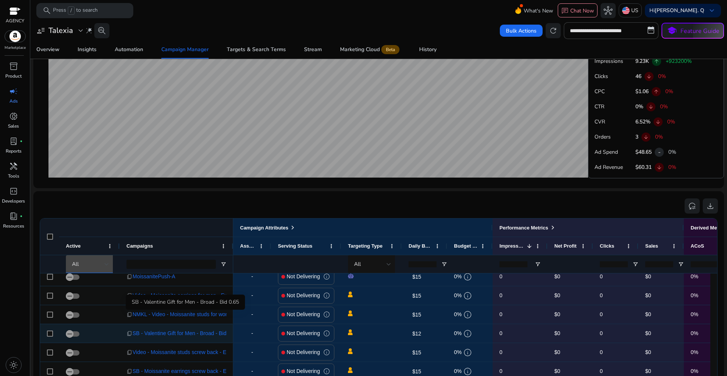
scroll to position [189, 0]
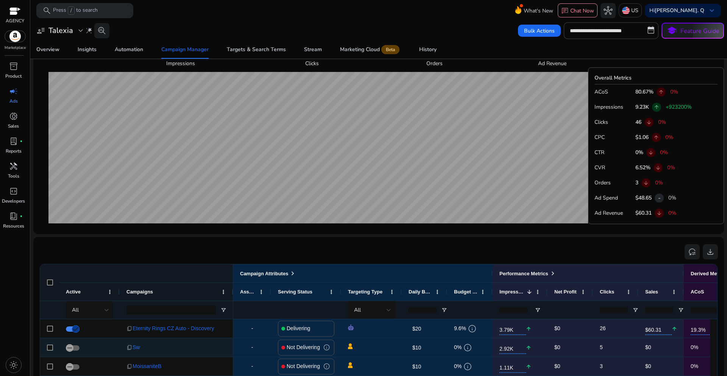
scroll to position [38, 0]
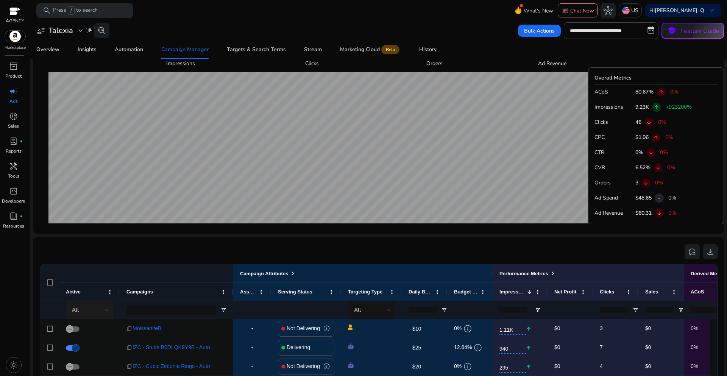
click at [109, 309] on div "All" at bounding box center [90, 310] width 49 height 18
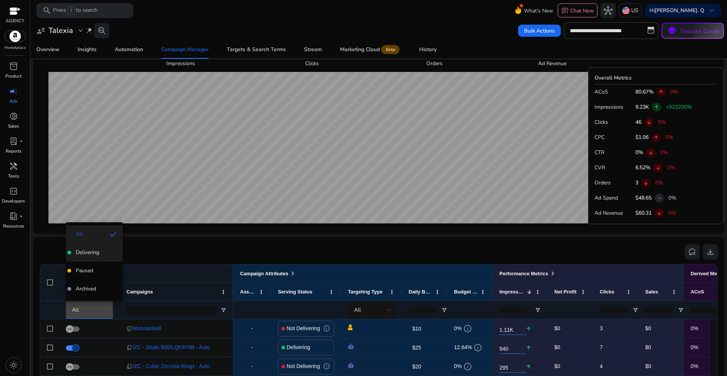
click at [99, 255] on span "Delivering" at bounding box center [87, 253] width 23 height 8
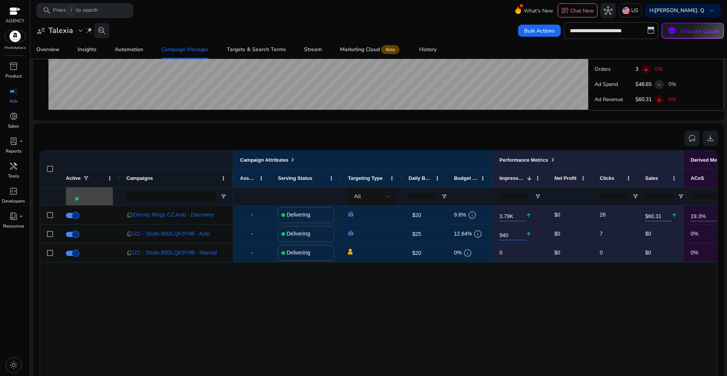
scroll to position [0, 0]
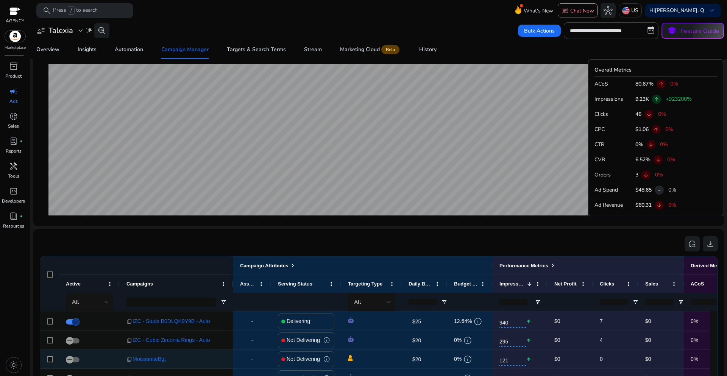
scroll to position [76, 0]
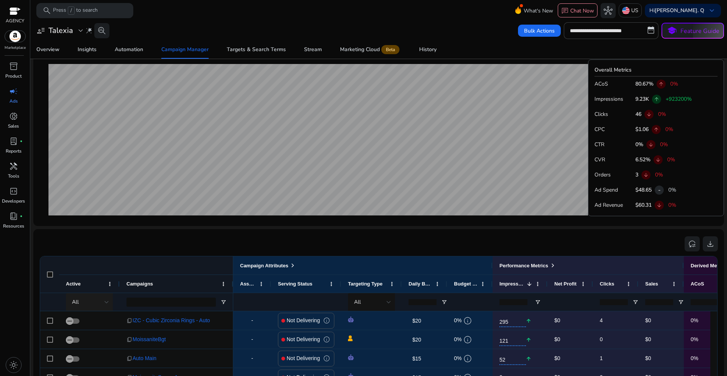
click at [105, 303] on div at bounding box center [107, 302] width 5 height 9
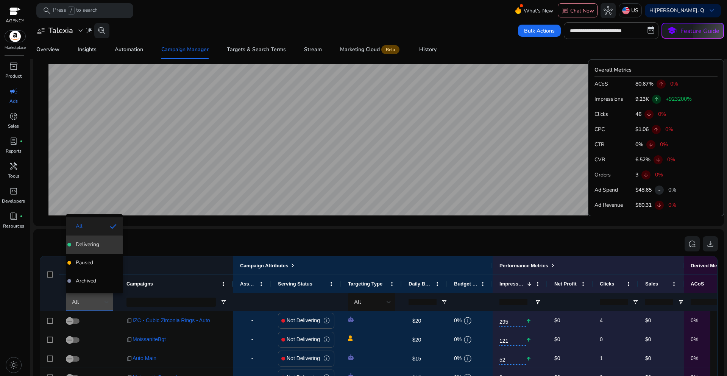
click at [94, 245] on span "Delivering" at bounding box center [87, 245] width 23 height 8
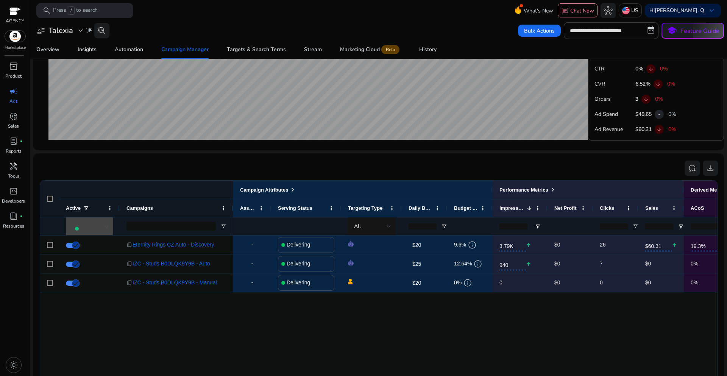
scroll to position [0, 0]
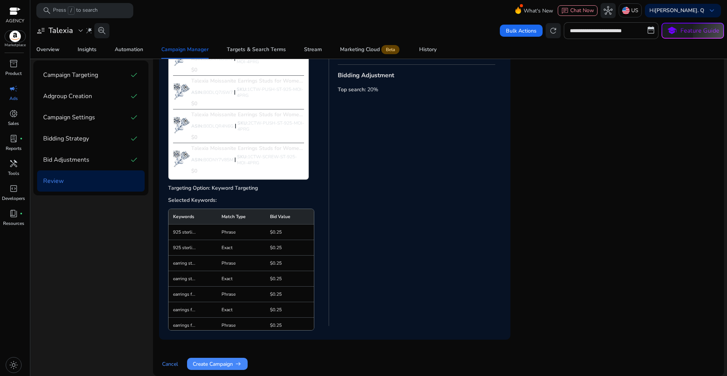
scroll to position [265, 0]
click at [226, 363] on span "Create Campaign arrow_right_alt" at bounding box center [217, 364] width 49 height 8
click at [229, 362] on span "Create Campaign arrow_right_alt" at bounding box center [217, 364] width 49 height 8
click at [228, 363] on span "Create Campaign arrow_right_alt" at bounding box center [217, 364] width 49 height 8
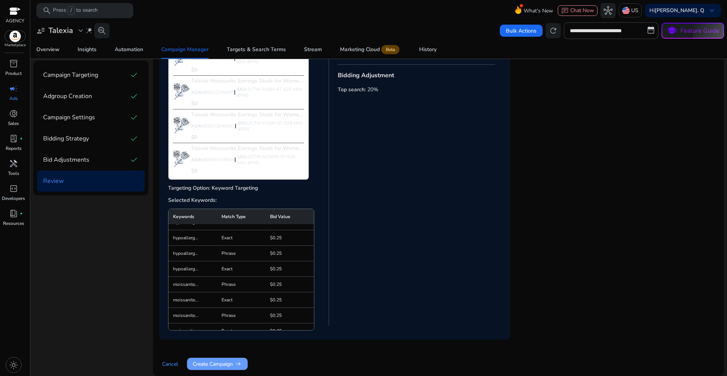
click at [217, 365] on span "Create Campaign arrow_right_alt" at bounding box center [217, 364] width 49 height 8
click at [236, 363] on span "arrow_right_alt" at bounding box center [238, 364] width 8 height 8
click at [238, 362] on span "arrow_right_alt" at bounding box center [238, 364] width 8 height 8
click at [232, 363] on span "Create Campaign arrow_right_alt" at bounding box center [217, 364] width 49 height 8
click at [222, 360] on span "Create Campaign arrow_right_alt" at bounding box center [217, 364] width 49 height 8
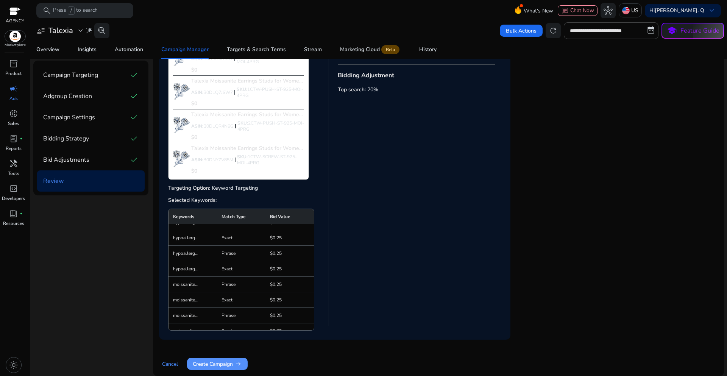
click at [237, 360] on span "arrow_right_alt" at bounding box center [238, 364] width 8 height 8
click at [236, 365] on span "arrow_right_alt" at bounding box center [238, 364] width 8 height 8
click at [211, 364] on span "Create Campaign arrow_right_alt" at bounding box center [217, 364] width 49 height 8
click at [234, 364] on span "Create Campaign arrow_right_alt" at bounding box center [217, 364] width 49 height 8
click at [237, 367] on span "arrow_right_alt" at bounding box center [238, 364] width 8 height 8
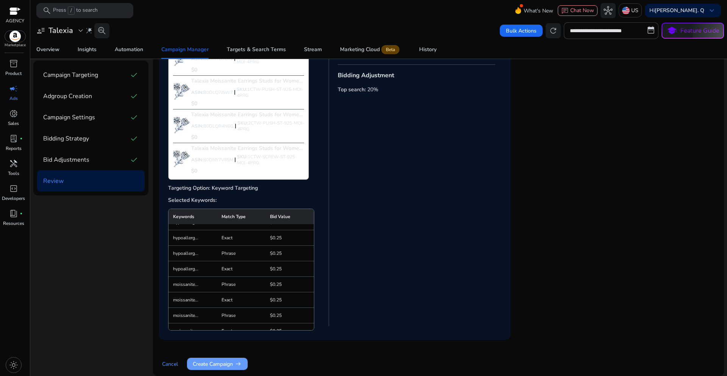
click at [229, 366] on span "Create Campaign arrow_right_alt" at bounding box center [217, 364] width 49 height 8
click at [239, 366] on span "arrow_right_alt" at bounding box center [238, 364] width 8 height 8
click at [228, 365] on span "Create Campaign arrow_right_alt" at bounding box center [217, 364] width 49 height 8
click at [222, 366] on span "Create Campaign arrow_right_alt" at bounding box center [217, 364] width 49 height 8
click at [226, 363] on span "Create Campaign arrow_right_alt" at bounding box center [217, 364] width 49 height 8
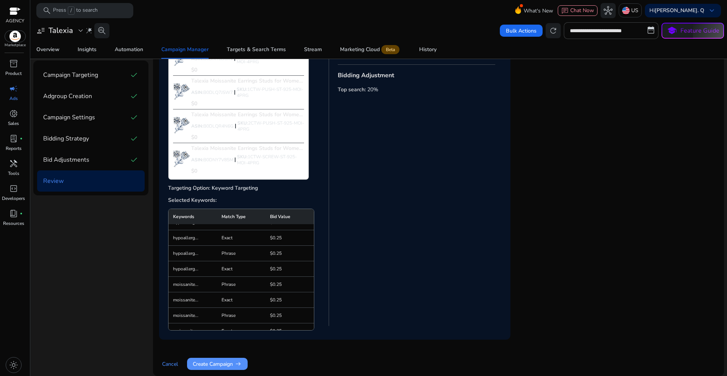
click at [226, 363] on span "Create Campaign arrow_right_alt" at bounding box center [217, 364] width 49 height 8
click at [225, 364] on span "Create Campaign arrow_right_alt" at bounding box center [217, 364] width 49 height 8
click at [208, 363] on span "Create Campaign arrow_right_alt" at bounding box center [217, 364] width 49 height 8
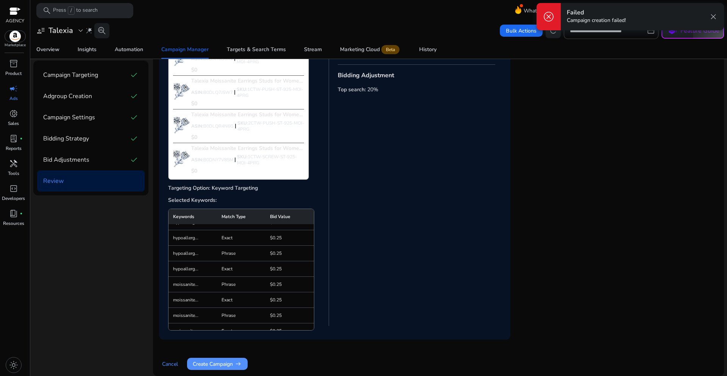
click at [236, 362] on span "arrow_right_alt" at bounding box center [238, 364] width 8 height 8
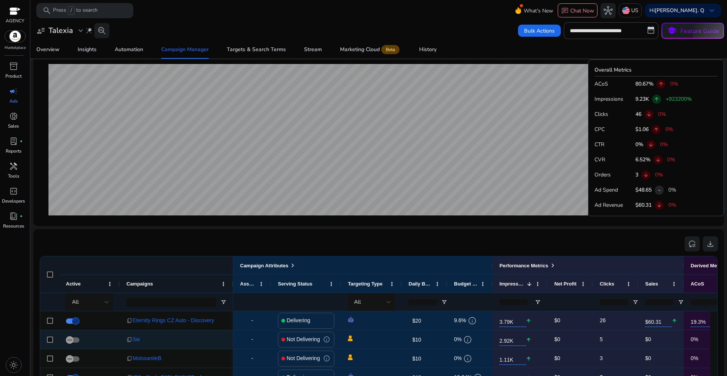
scroll to position [387, 0]
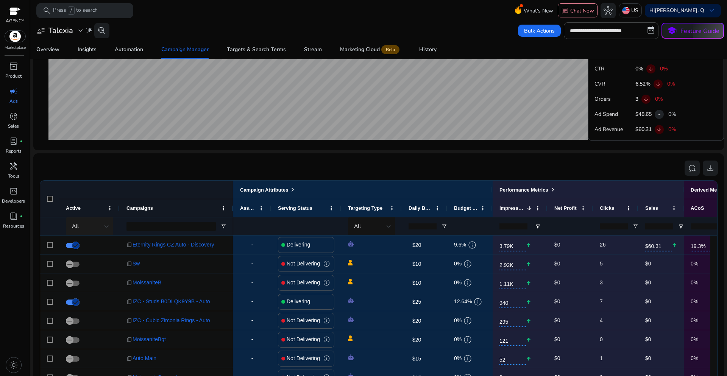
click at [107, 230] on div at bounding box center [107, 226] width 5 height 9
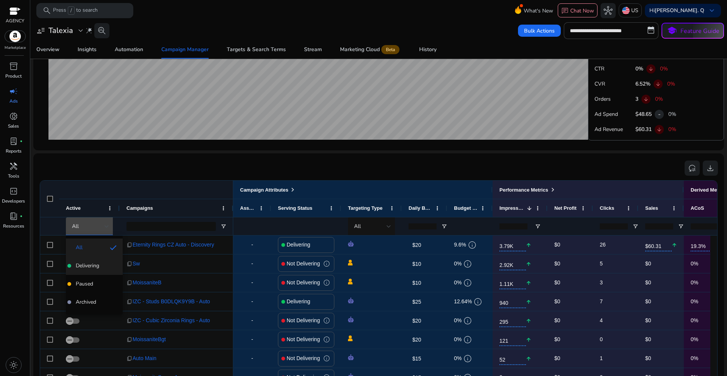
click at [86, 268] on span "Delivering" at bounding box center [87, 266] width 23 height 8
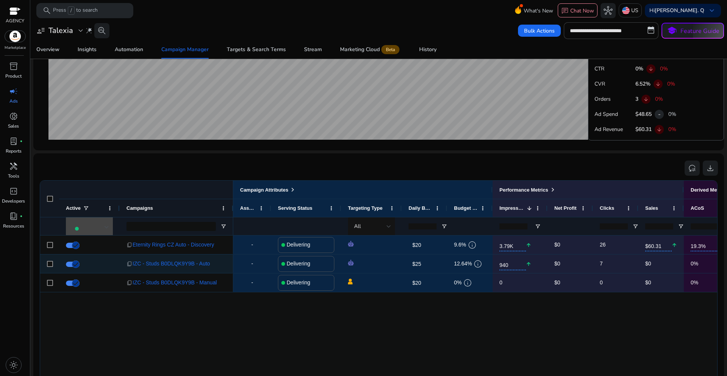
scroll to position [0, 0]
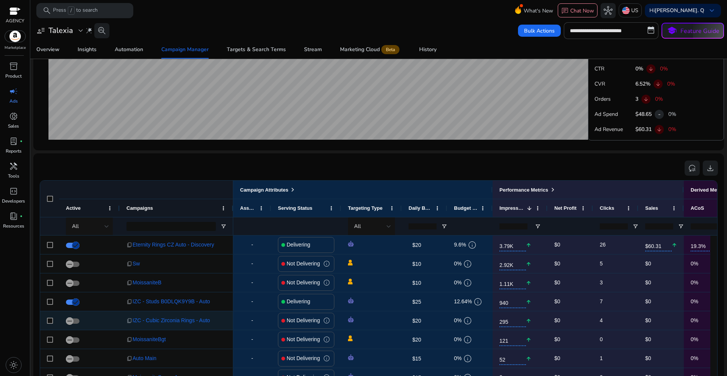
scroll to position [38, 0]
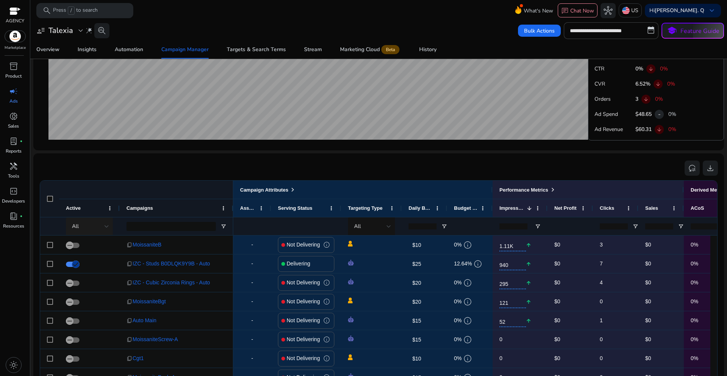
click at [105, 228] on div at bounding box center [107, 226] width 5 height 9
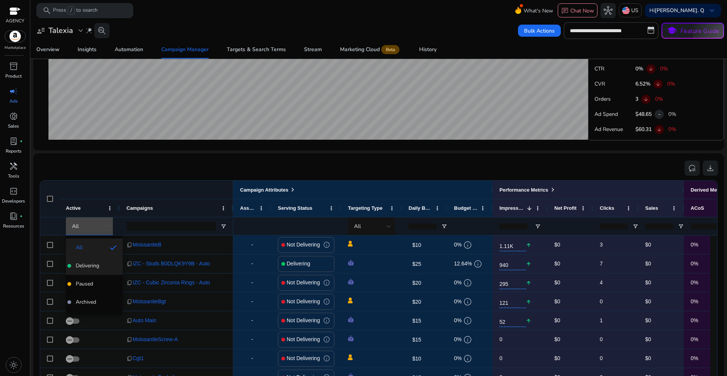
click at [95, 265] on span "Delivering" at bounding box center [87, 266] width 23 height 8
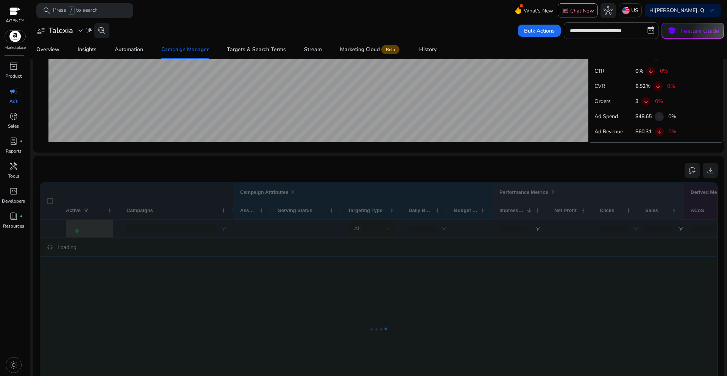
scroll to position [387, 0]
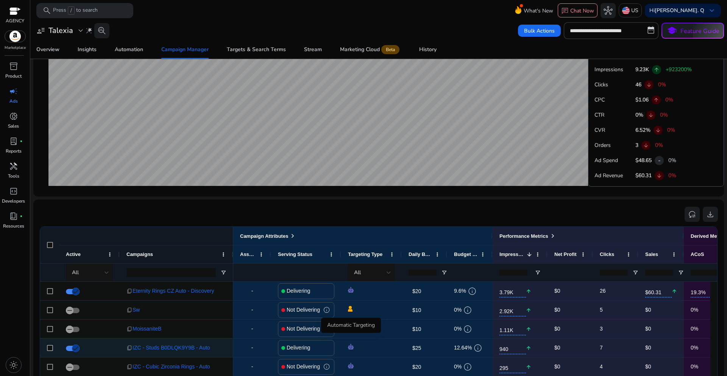
scroll to position [349, 0]
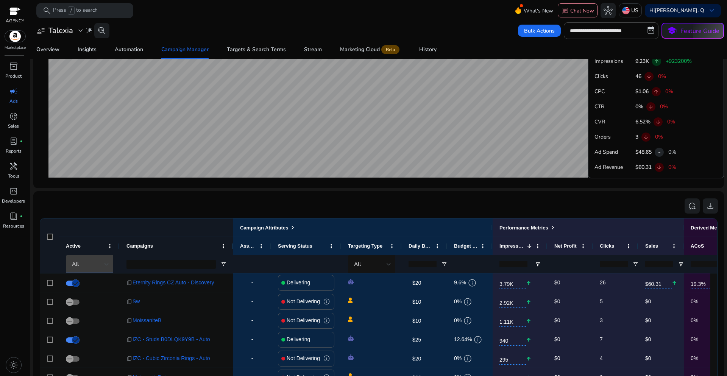
click at [103, 266] on div "All" at bounding box center [88, 264] width 33 height 8
click at [99, 303] on span "Delivering" at bounding box center [87, 304] width 23 height 8
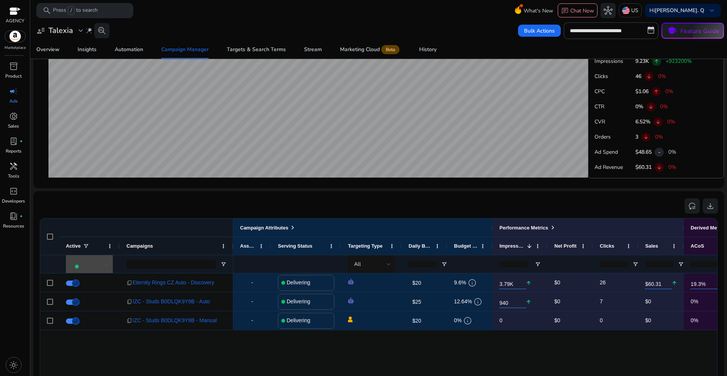
scroll to position [0, 0]
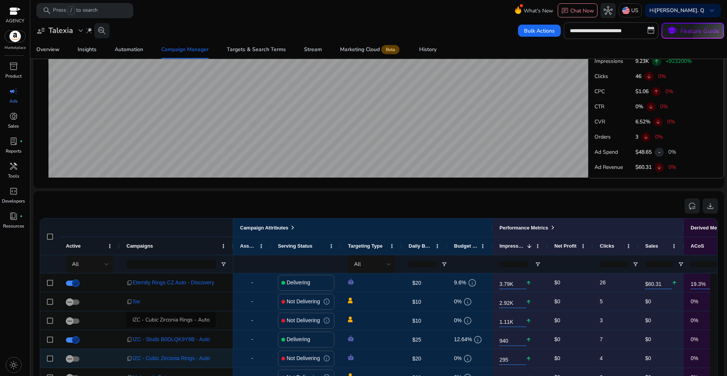
scroll to position [424, 0]
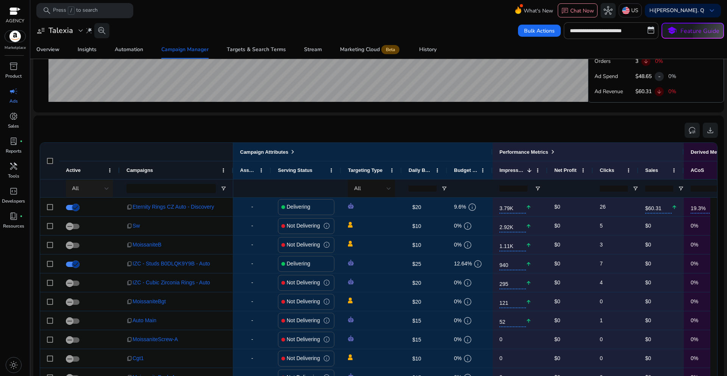
click at [90, 189] on div "All" at bounding box center [88, 188] width 33 height 8
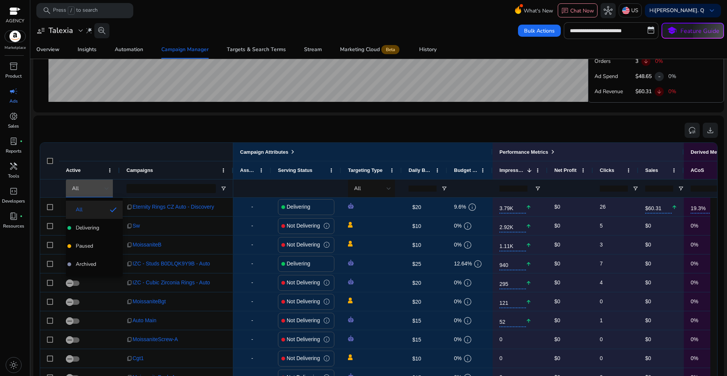
click at [90, 228] on span "Delivering" at bounding box center [87, 228] width 23 height 8
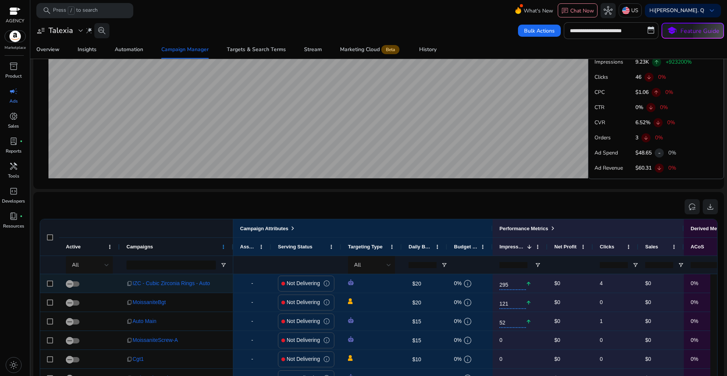
scroll to position [349, 0]
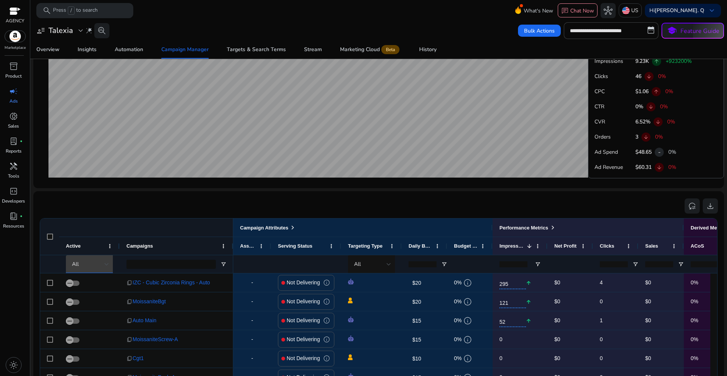
click at [107, 268] on div at bounding box center [107, 264] width 5 height 9
click at [89, 304] on span "Delivering" at bounding box center [87, 304] width 23 height 8
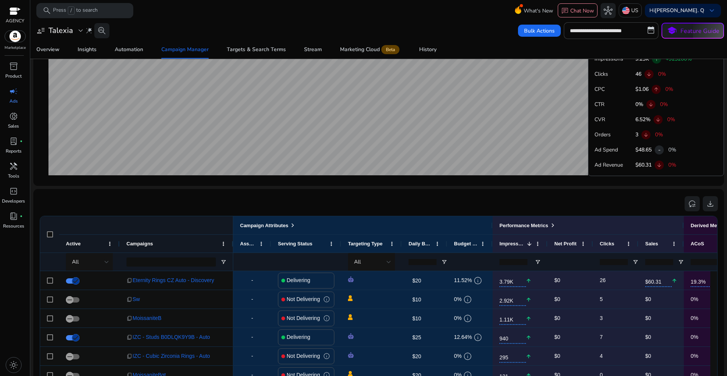
scroll to position [417, 0]
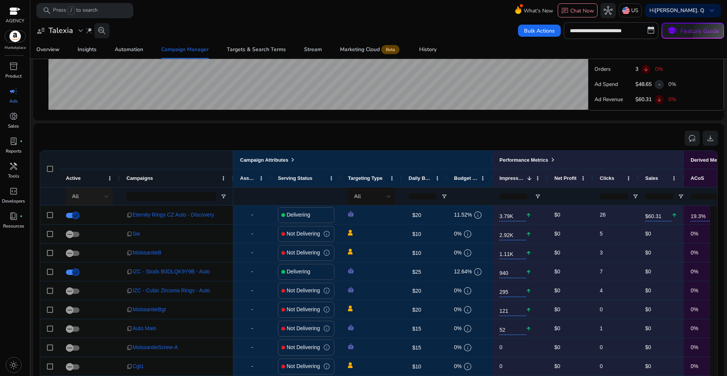
click at [105, 200] on div at bounding box center [107, 196] width 5 height 9
click at [97, 232] on span "Delivering" at bounding box center [87, 236] width 23 height 8
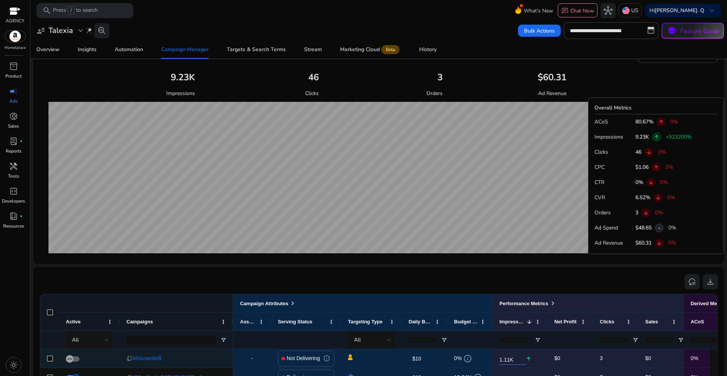
scroll to position [273, 0]
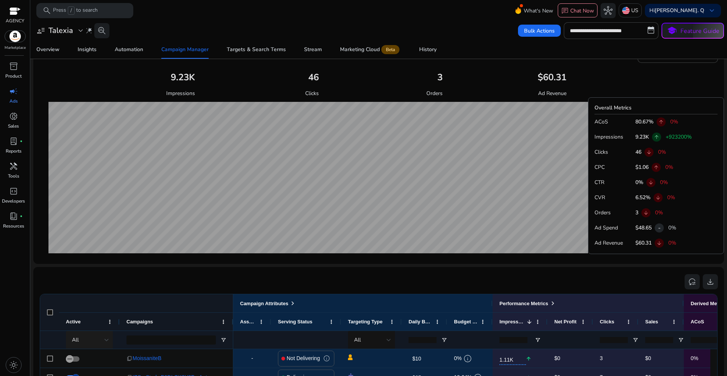
click at [106, 338] on div at bounding box center [107, 339] width 5 height 9
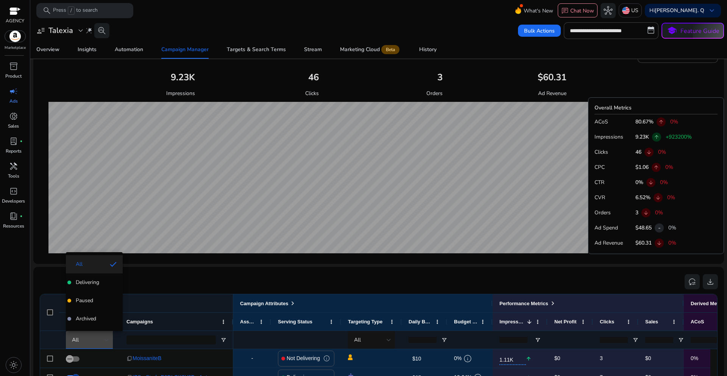
click at [97, 285] on span "Delivering" at bounding box center [87, 283] width 23 height 8
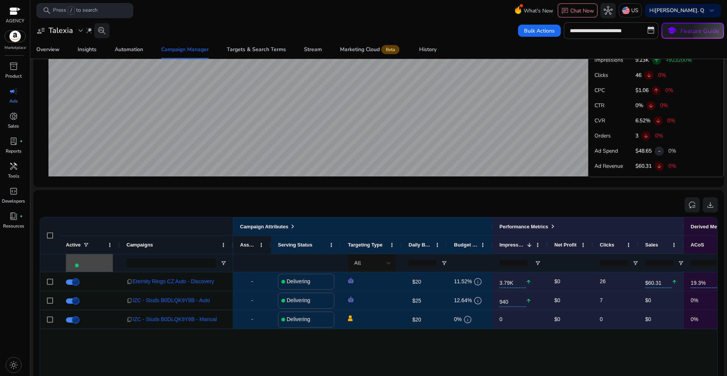
scroll to position [387, 0]
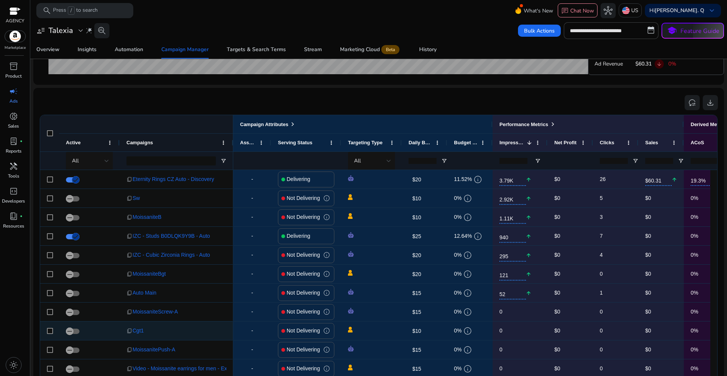
scroll to position [462, 0]
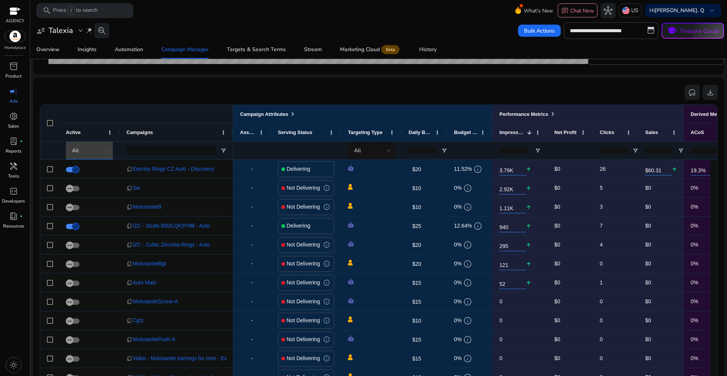
click at [107, 153] on div at bounding box center [107, 150] width 5 height 9
click at [85, 189] on span "Delivering" at bounding box center [87, 190] width 23 height 8
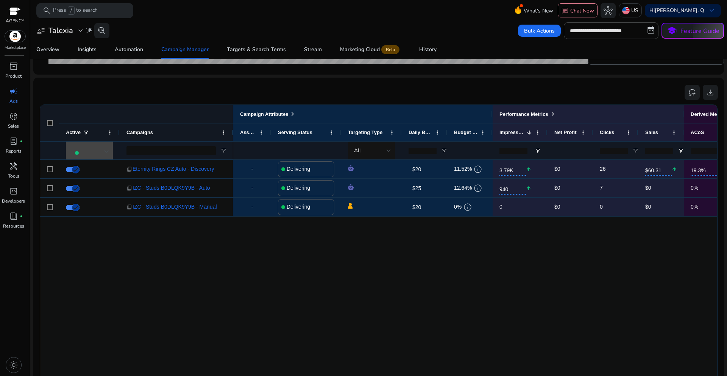
scroll to position [0, 0]
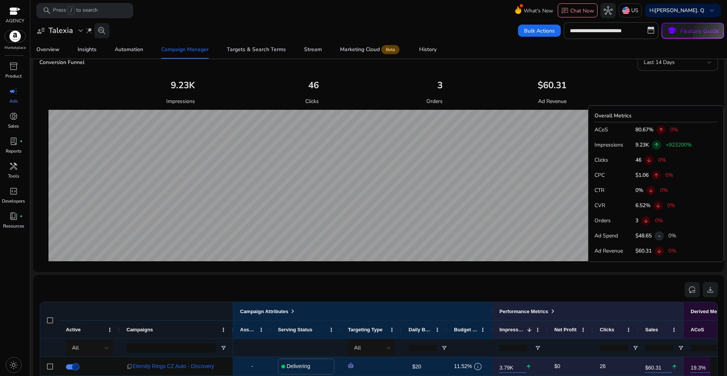
scroll to position [341, 0]
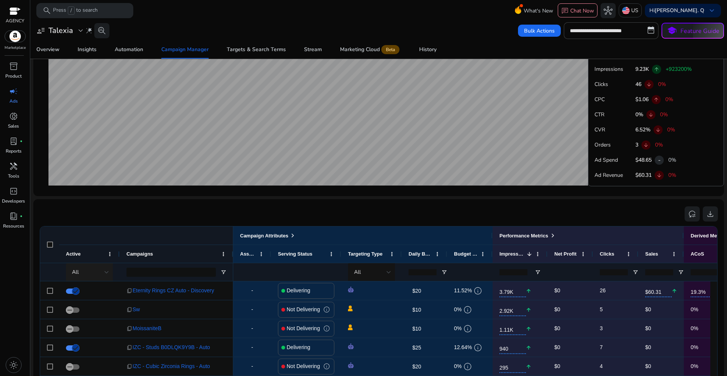
click at [111, 272] on div "All" at bounding box center [90, 272] width 49 height 18
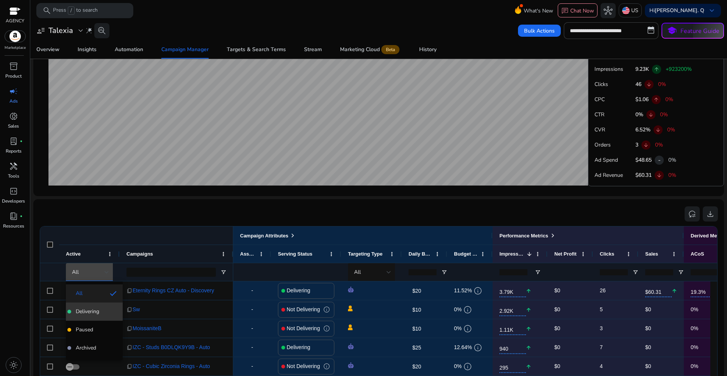
click at [101, 312] on span "Delivering" at bounding box center [94, 312] width 45 height 8
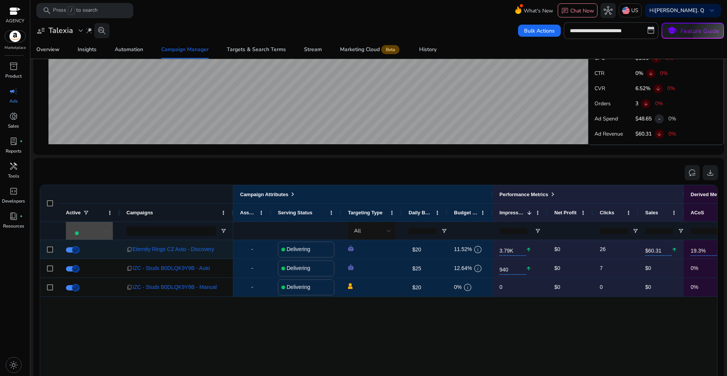
scroll to position [417, 0]
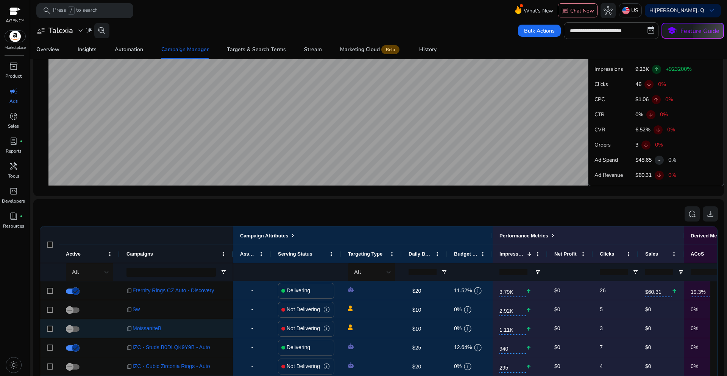
scroll to position [349, 0]
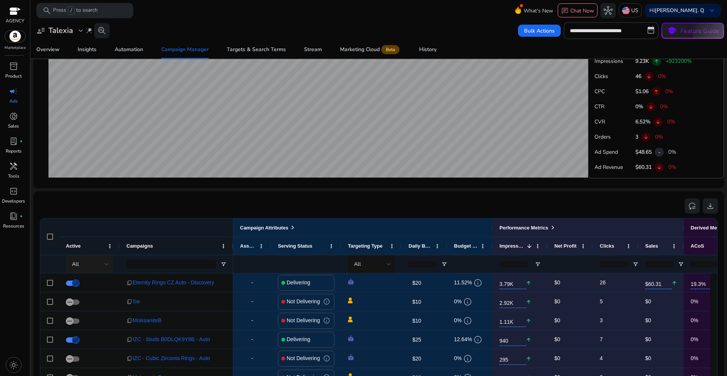
click at [106, 266] on div at bounding box center [107, 264] width 5 height 9
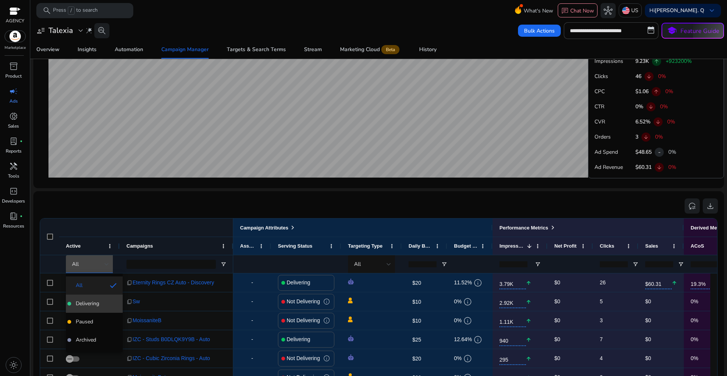
click at [90, 303] on span "Delivering" at bounding box center [87, 304] width 23 height 8
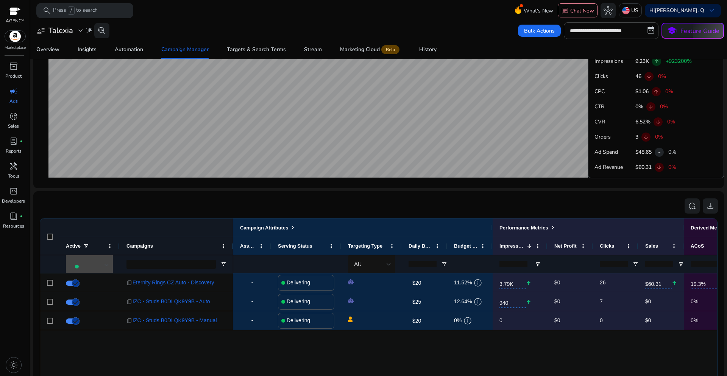
scroll to position [0, 0]
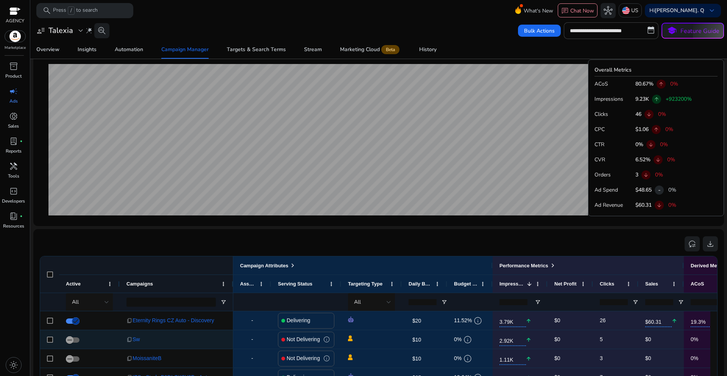
scroll to position [38, 0]
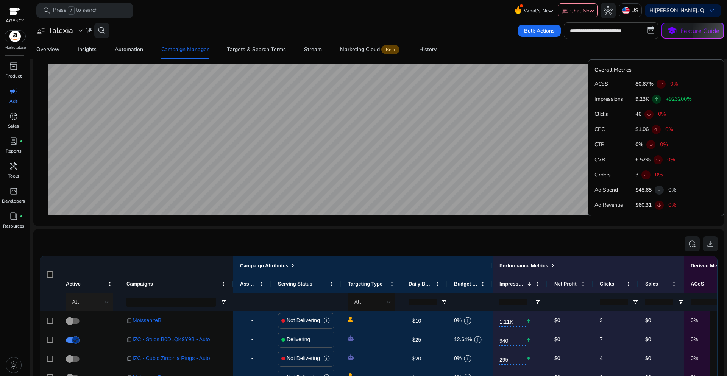
click at [97, 302] on div "All" at bounding box center [88, 302] width 33 height 8
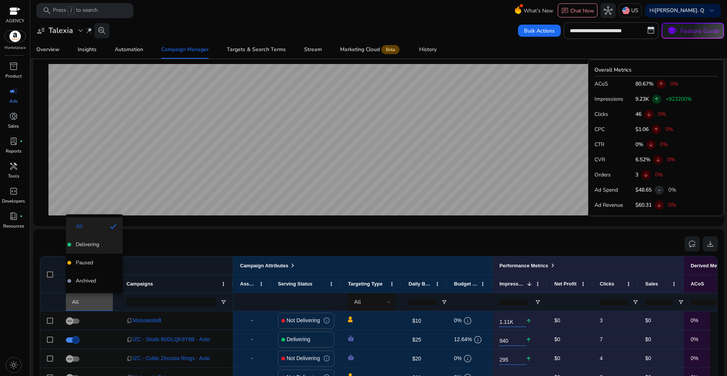
click at [97, 248] on mat-option "Delivering" at bounding box center [94, 245] width 57 height 18
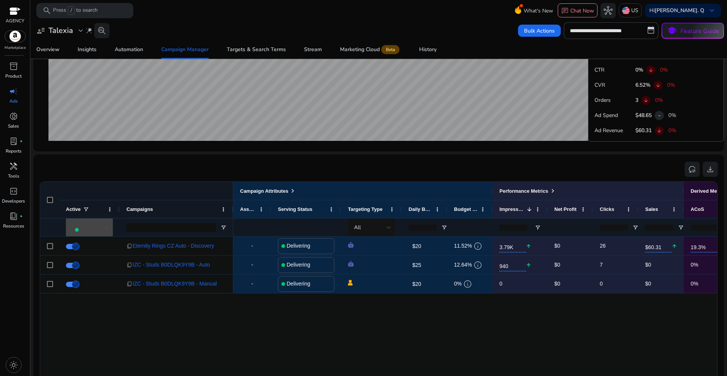
scroll to position [387, 0]
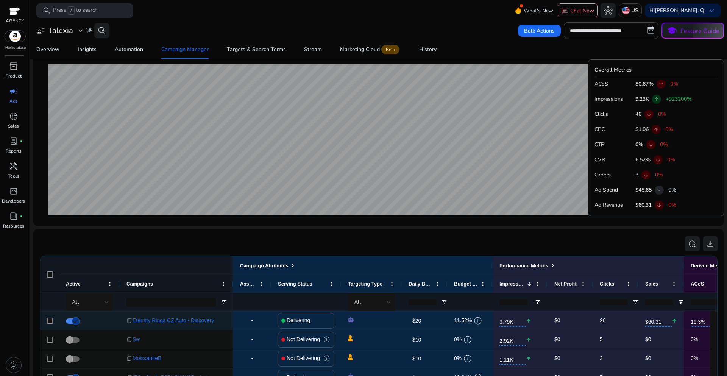
scroll to position [349, 0]
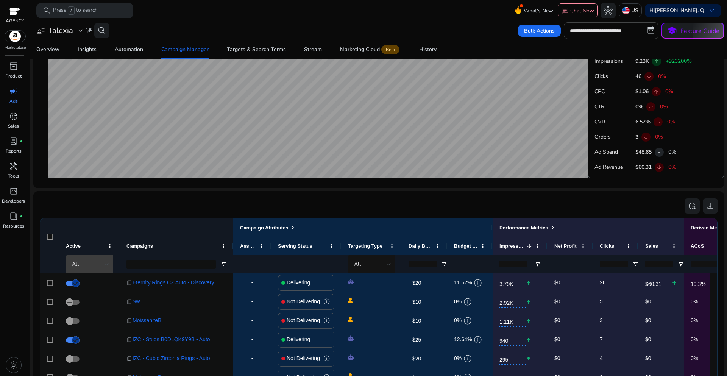
click at [102, 266] on div "All" at bounding box center [88, 264] width 33 height 8
click at [92, 299] on mat-option "Delivering" at bounding box center [94, 304] width 57 height 18
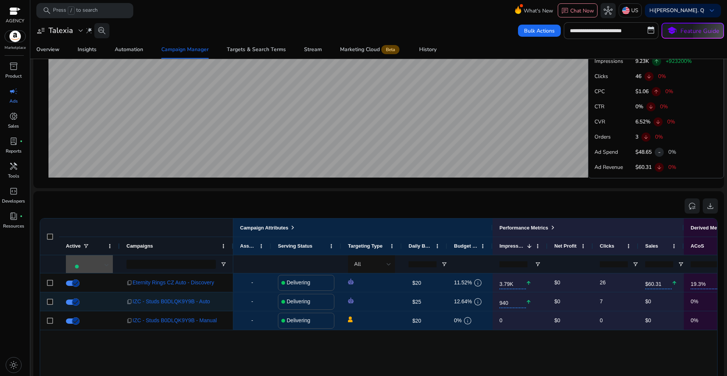
scroll to position [0, 0]
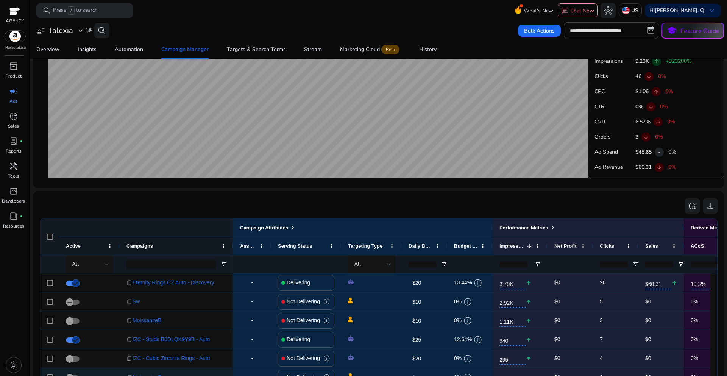
scroll to position [424, 0]
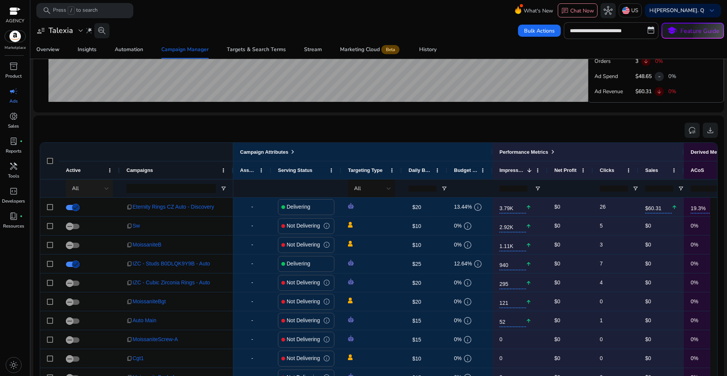
click at [93, 193] on div "All" at bounding box center [90, 188] width 37 height 18
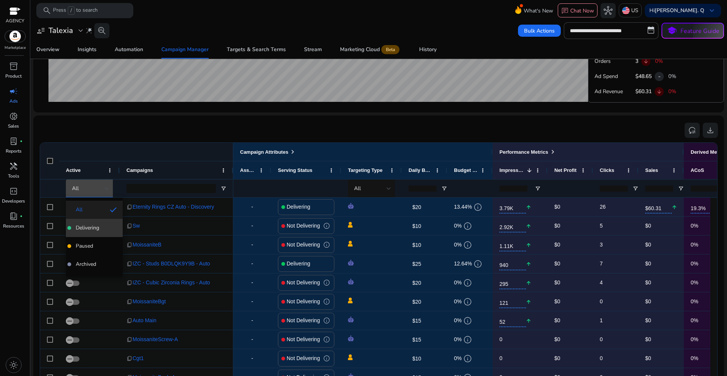
click at [87, 230] on span "Delivering" at bounding box center [87, 228] width 23 height 8
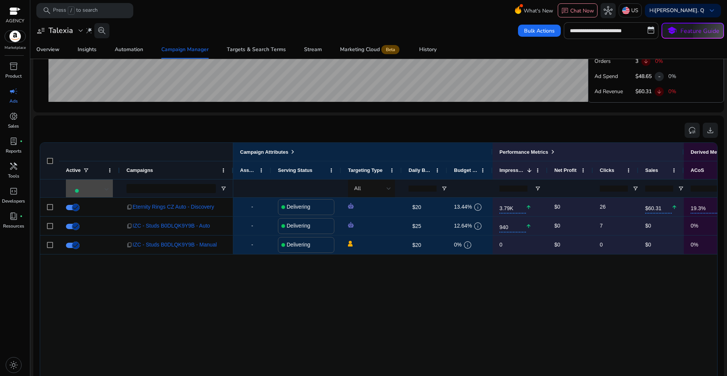
scroll to position [0, 0]
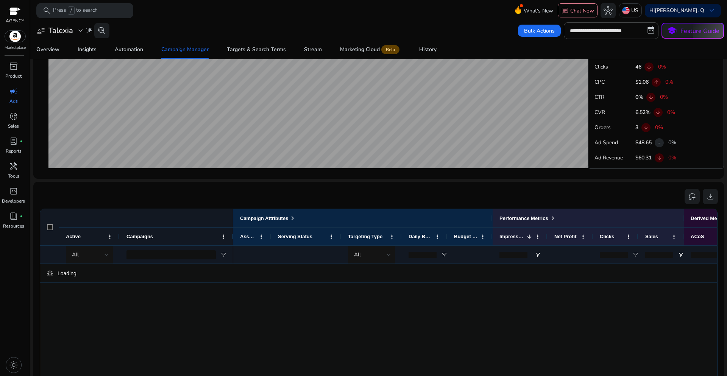
scroll to position [387, 0]
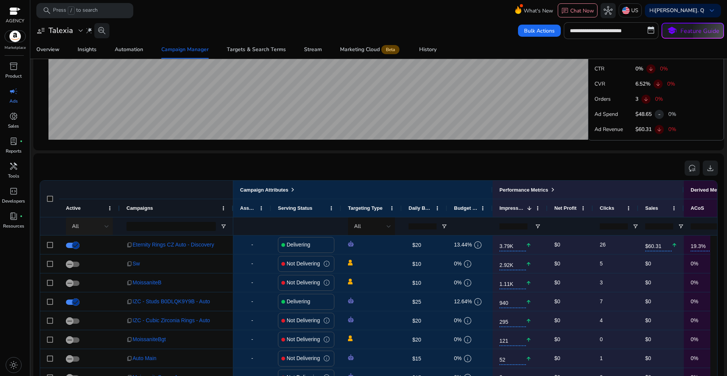
click at [86, 233] on div "All" at bounding box center [90, 226] width 37 height 18
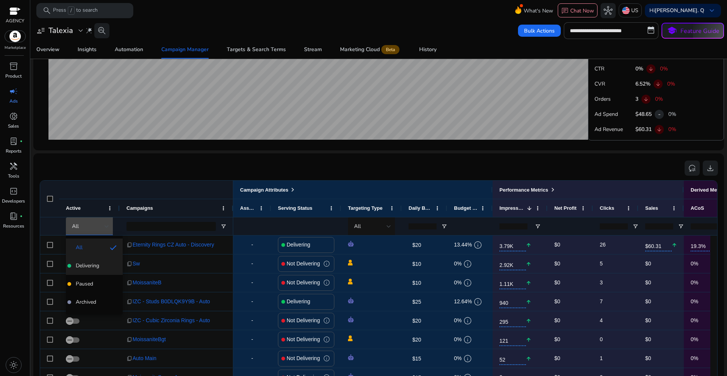
click at [87, 265] on span "Delivering" at bounding box center [87, 266] width 23 height 8
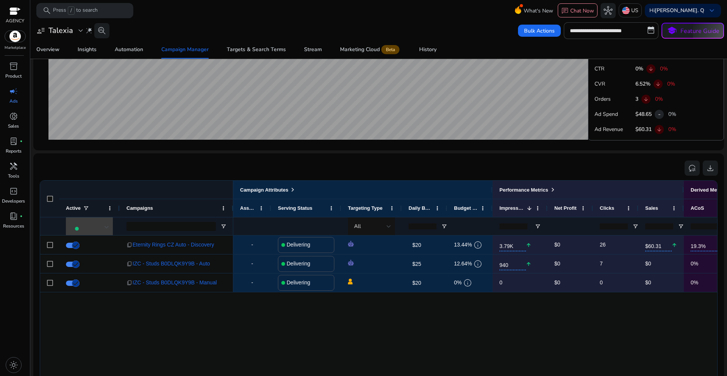
scroll to position [0, 0]
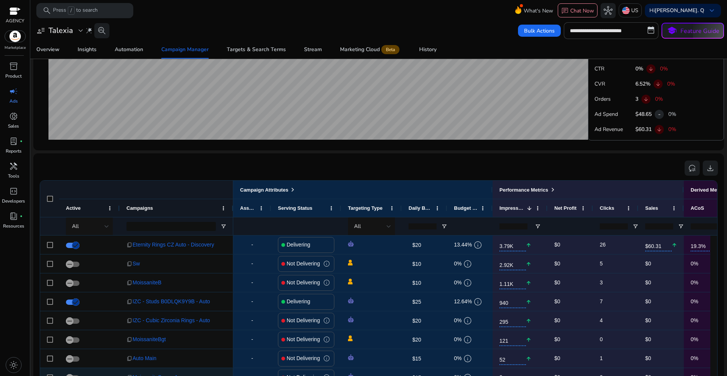
scroll to position [76, 0]
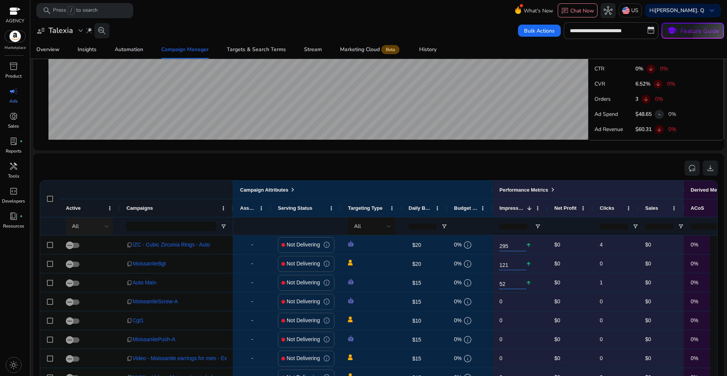
click at [97, 229] on div "All" at bounding box center [88, 226] width 33 height 8
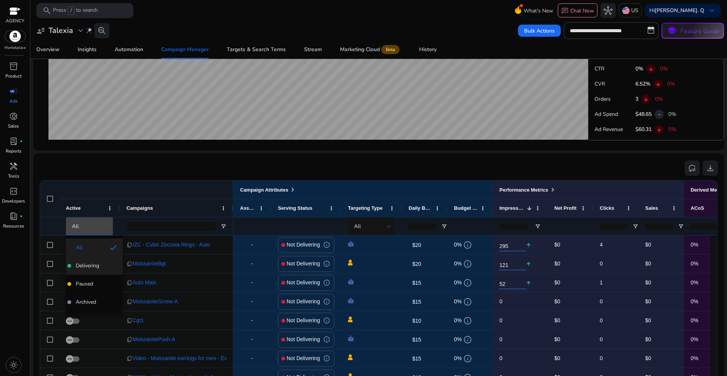
click at [86, 264] on span "Delivering" at bounding box center [87, 266] width 23 height 8
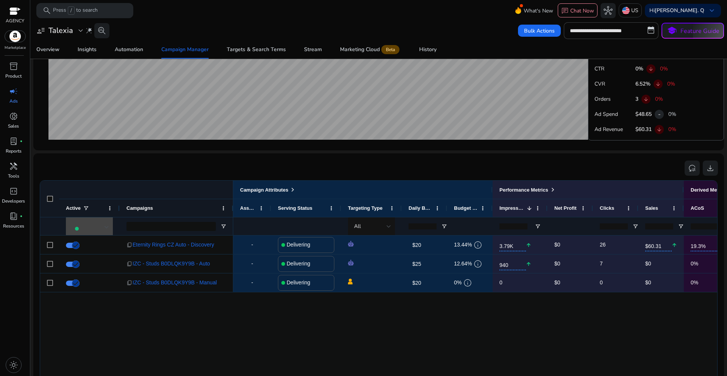
scroll to position [0, 0]
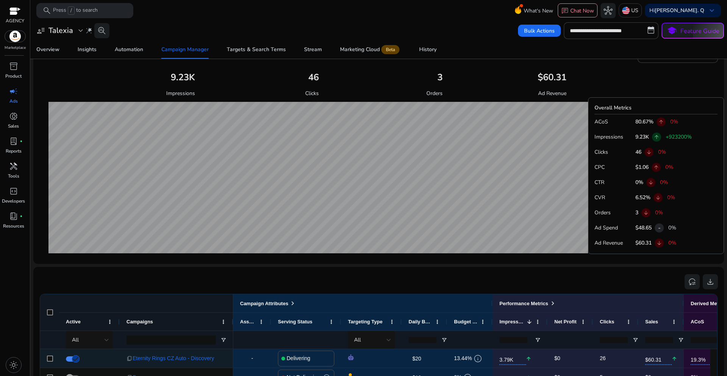
scroll to position [424, 0]
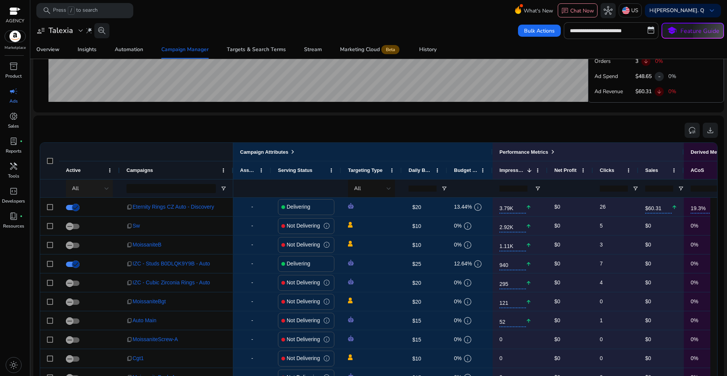
click at [98, 192] on div "All" at bounding box center [88, 188] width 33 height 8
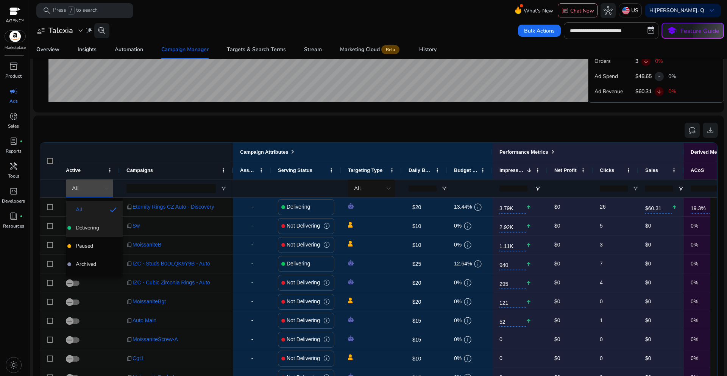
click at [87, 226] on span "Delivering" at bounding box center [87, 228] width 23 height 8
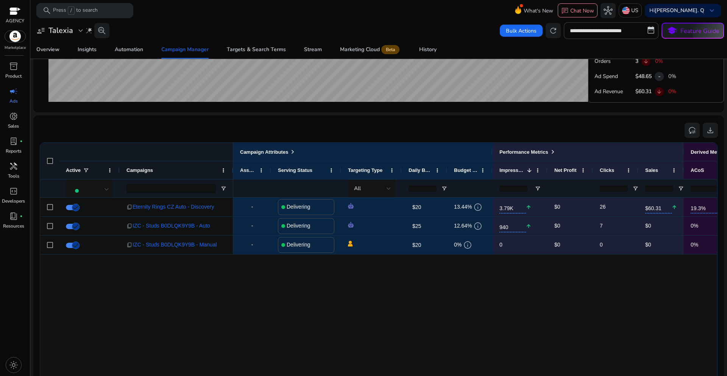
scroll to position [0, 0]
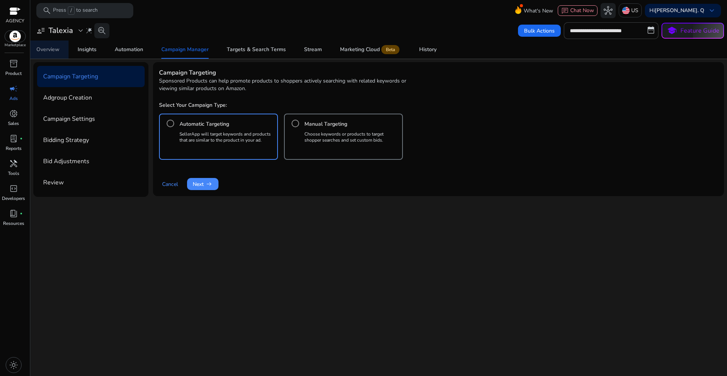
click at [47, 50] on div "Overview" at bounding box center [47, 49] width 23 height 5
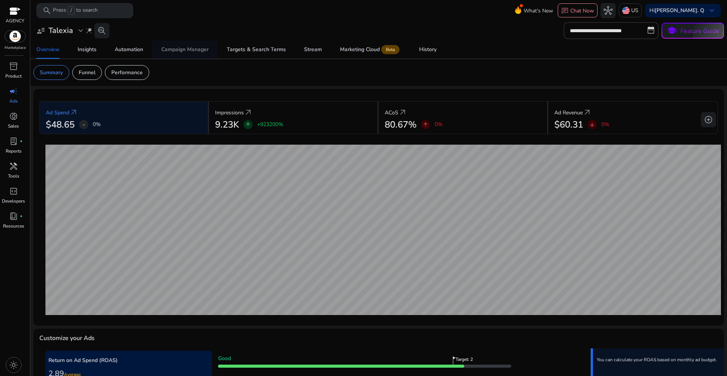
click at [196, 52] on div "Campaign Manager" at bounding box center [184, 49] width 47 height 5
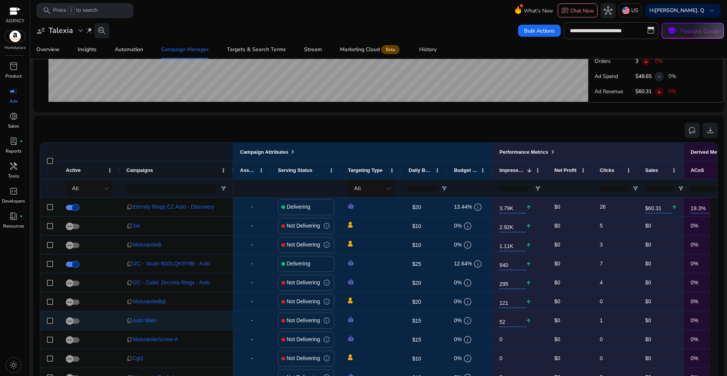
scroll to position [500, 0]
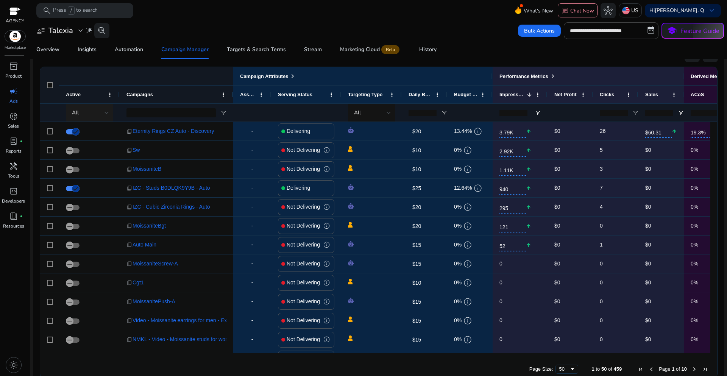
click at [107, 113] on div at bounding box center [107, 112] width 5 height 3
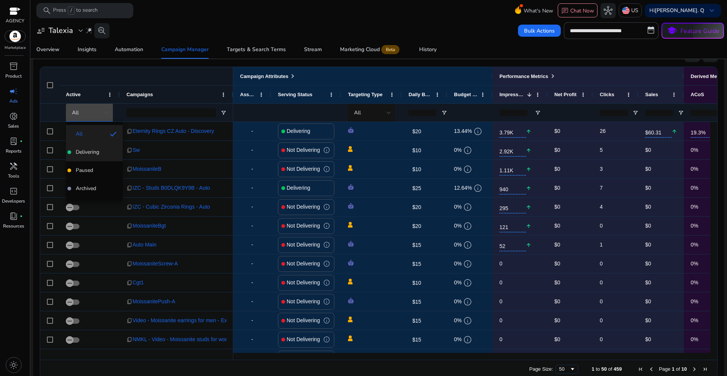
click at [95, 152] on span "Delivering" at bounding box center [87, 152] width 23 height 8
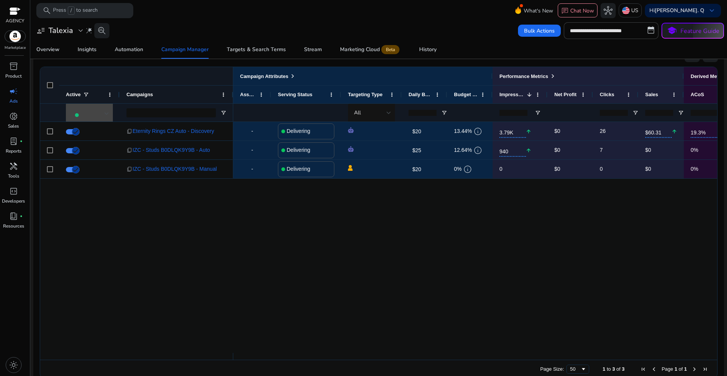
scroll to position [0, 0]
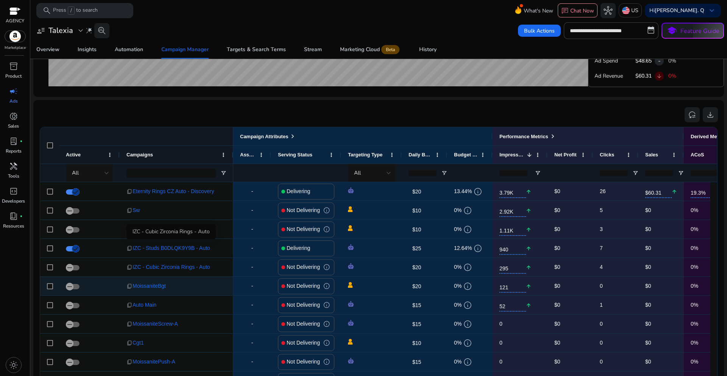
scroll to position [462, 0]
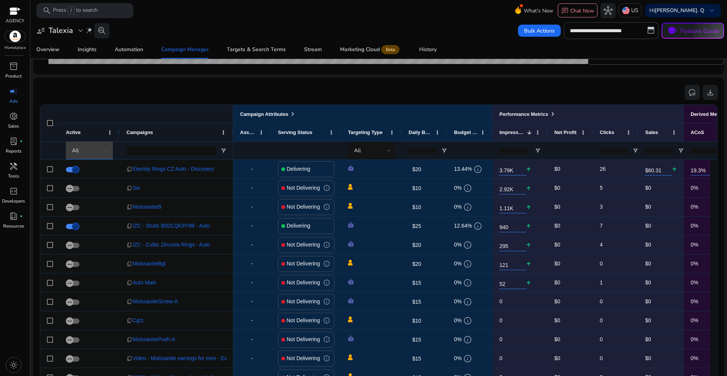
click at [106, 154] on div at bounding box center [107, 150] width 5 height 9
click at [89, 190] on span "Delivering" at bounding box center [87, 190] width 23 height 8
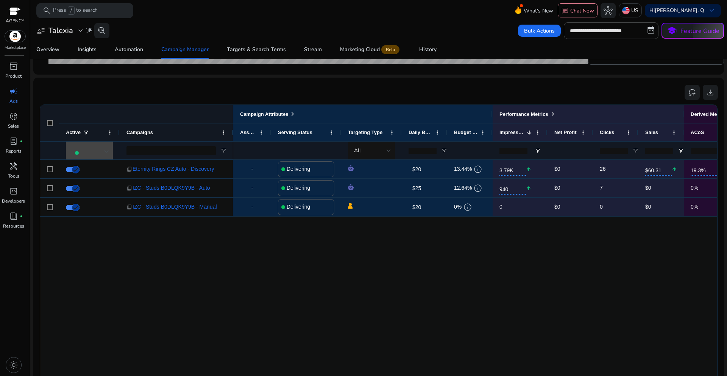
scroll to position [0, 0]
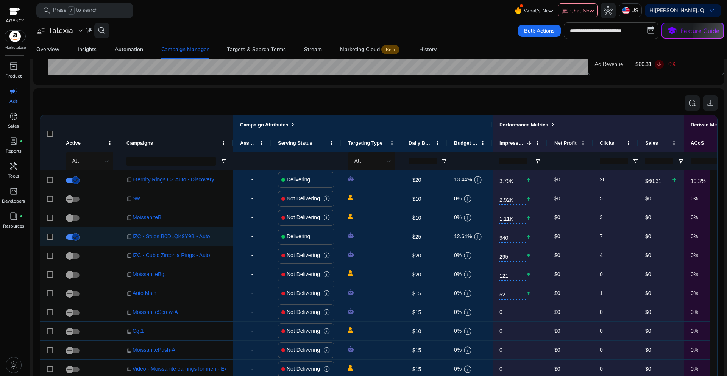
scroll to position [454, 0]
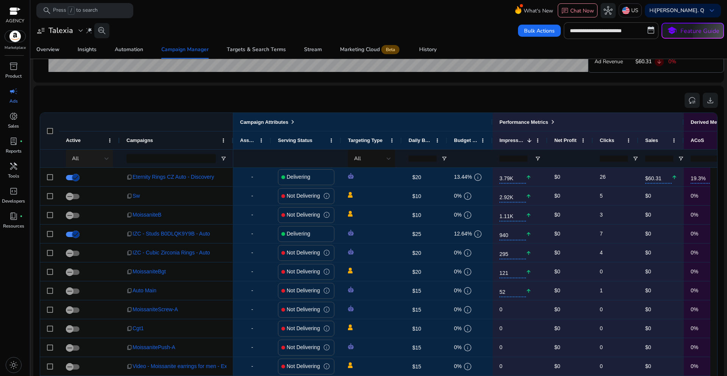
click at [85, 153] on div "All" at bounding box center [90, 159] width 37 height 18
click at [92, 201] on span "Delivering" at bounding box center [87, 198] width 23 height 8
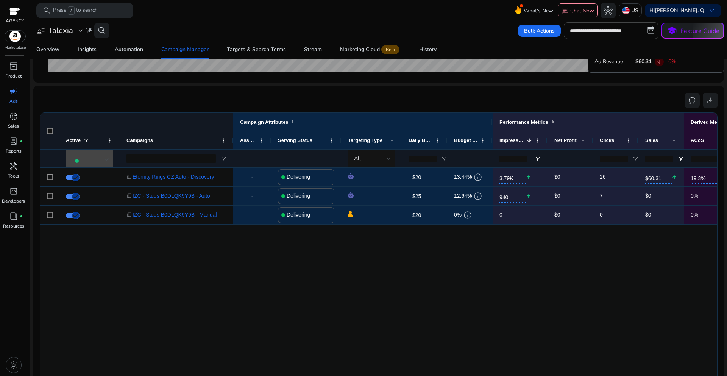
scroll to position [0, 0]
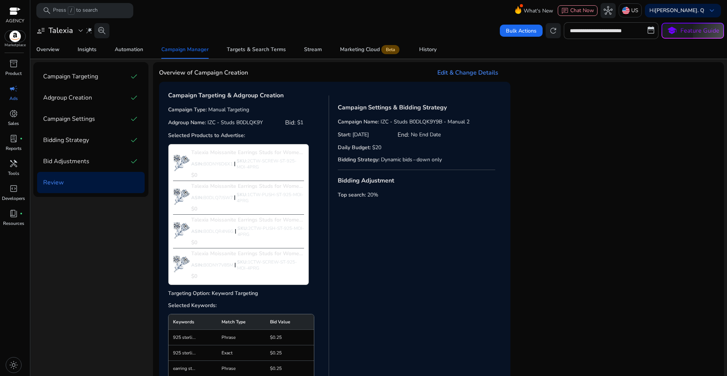
scroll to position [227, 0]
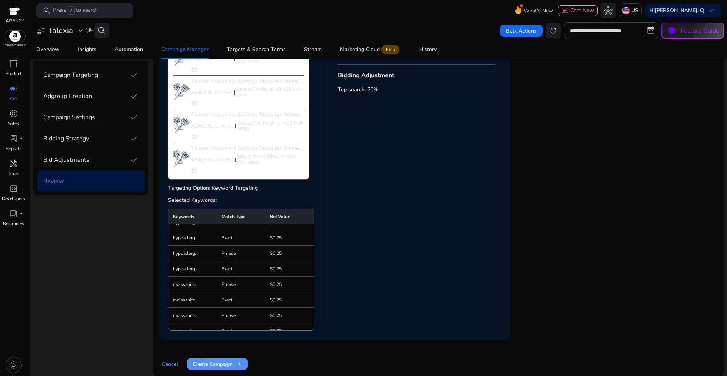
click at [219, 362] on span "Create Campaign arrow_right_alt" at bounding box center [217, 364] width 49 height 8
click at [232, 368] on span at bounding box center [217, 364] width 61 height 18
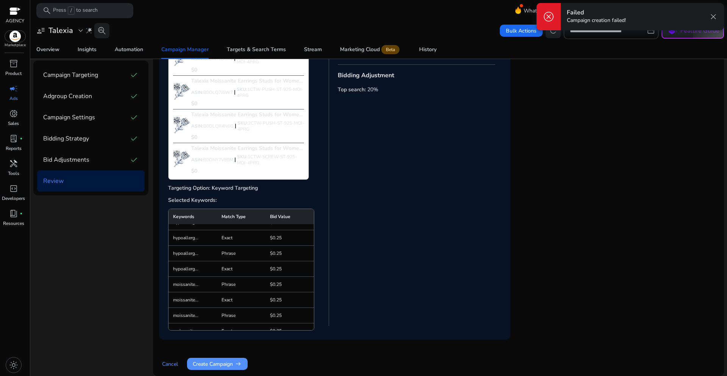
click at [222, 364] on span "Create Campaign arrow_right_alt" at bounding box center [217, 364] width 49 height 8
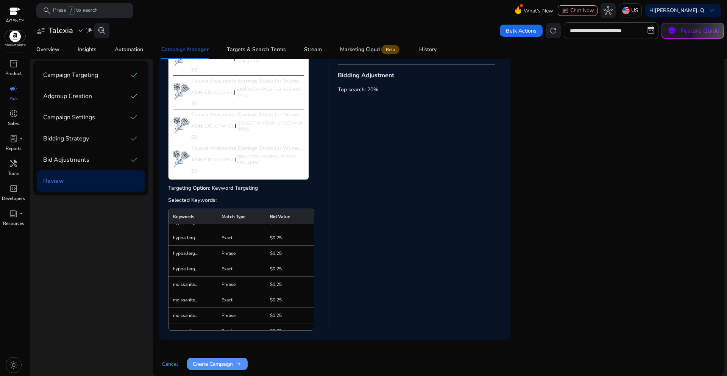
click at [218, 363] on span "Create Campaign arrow_right_alt" at bounding box center [217, 364] width 49 height 8
click at [225, 363] on span "Create Campaign arrow_right_alt" at bounding box center [217, 364] width 49 height 8
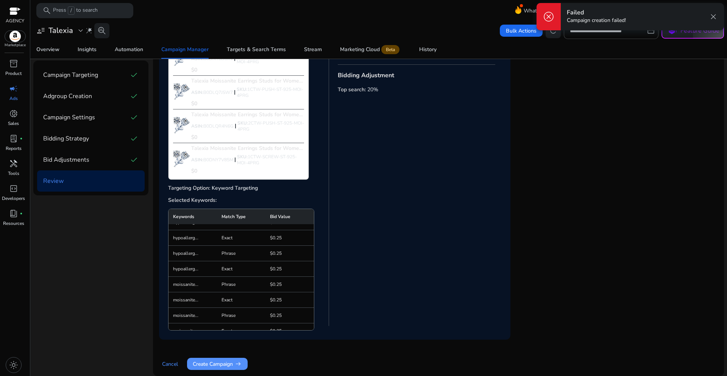
click at [225, 363] on span "Create Campaign arrow_right_alt" at bounding box center [217, 364] width 49 height 8
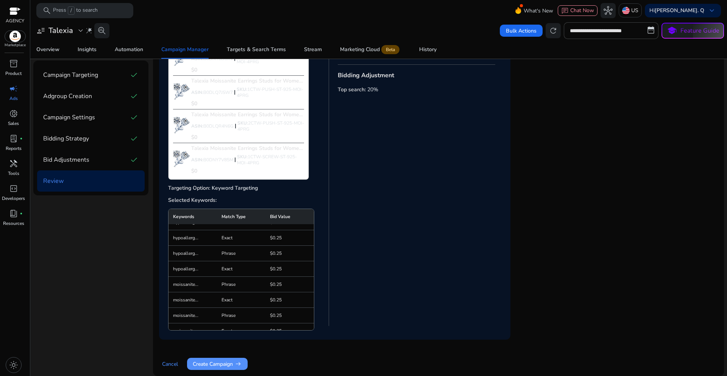
click at [213, 363] on span "Create Campaign arrow_right_alt" at bounding box center [217, 364] width 49 height 8
click at [229, 367] on span "Create Campaign arrow_right_alt" at bounding box center [217, 364] width 49 height 8
click at [232, 365] on span "Create Campaign arrow_right_alt" at bounding box center [217, 364] width 49 height 8
click at [207, 367] on span "Create Campaign arrow_right_alt" at bounding box center [217, 364] width 49 height 8
click at [208, 364] on span "Create Campaign arrow_right_alt" at bounding box center [217, 364] width 49 height 8
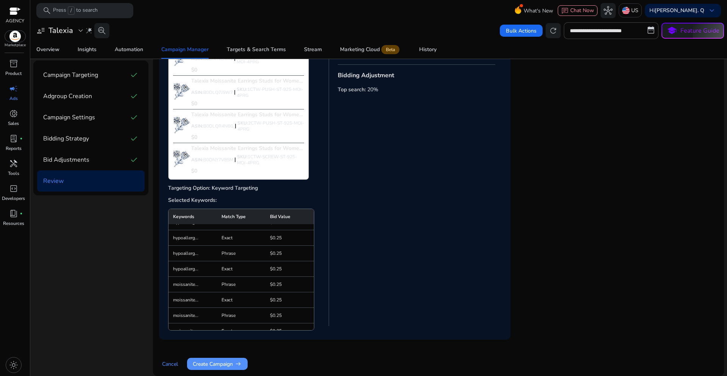
click at [216, 362] on span "Create Campaign arrow_right_alt" at bounding box center [217, 364] width 49 height 8
click at [218, 367] on span "Create Campaign arrow_right_alt" at bounding box center [217, 364] width 49 height 8
click at [210, 367] on span "Create Campaign arrow_right_alt" at bounding box center [217, 364] width 49 height 8
click at [225, 371] on span at bounding box center [217, 364] width 61 height 18
click at [228, 359] on span at bounding box center [217, 364] width 61 height 18
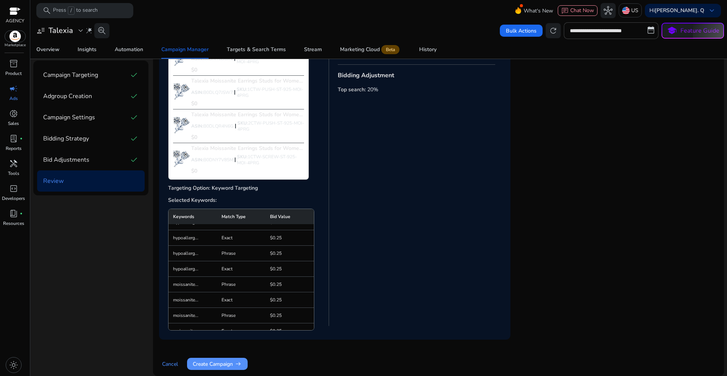
click at [204, 362] on span "Create Campaign arrow_right_alt" at bounding box center [217, 364] width 49 height 8
click at [225, 363] on span "Create Campaign arrow_right_alt" at bounding box center [217, 364] width 49 height 8
click at [217, 361] on span "Create Campaign arrow_right_alt" at bounding box center [217, 364] width 49 height 8
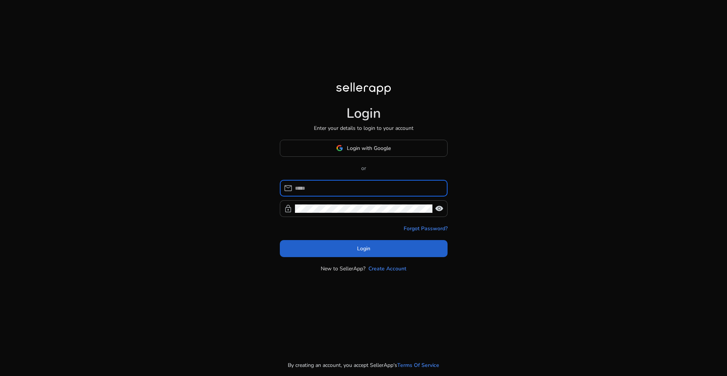
type input "**********"
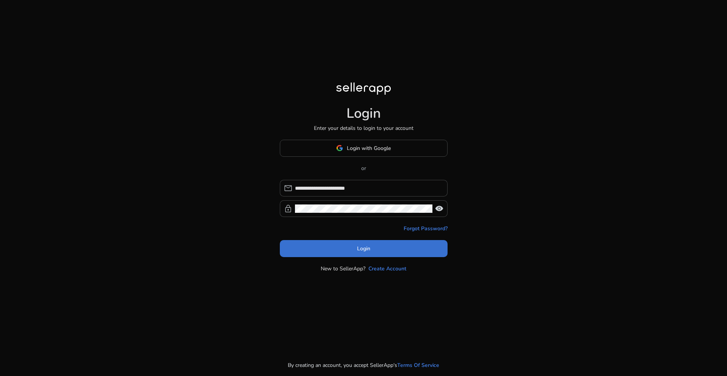
click at [355, 252] on span at bounding box center [364, 248] width 168 height 18
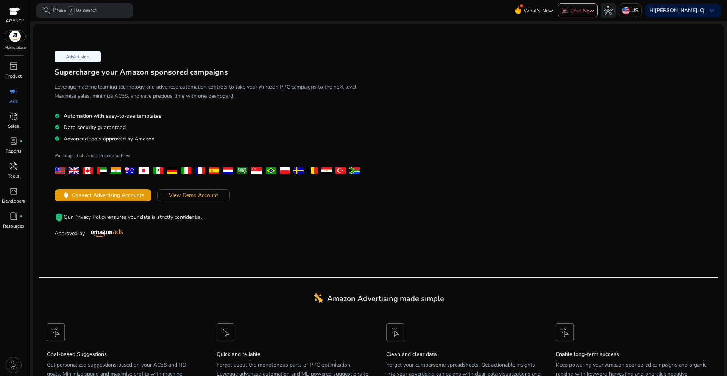
click at [15, 97] on div "campaign" at bounding box center [13, 91] width 21 height 12
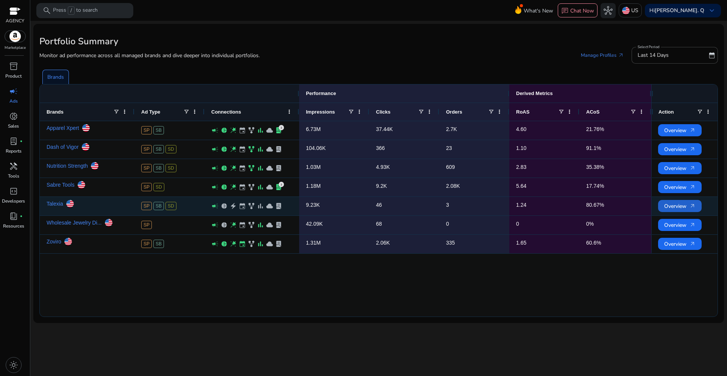
click at [667, 203] on span "Overview arrow_outward" at bounding box center [679, 206] width 31 height 16
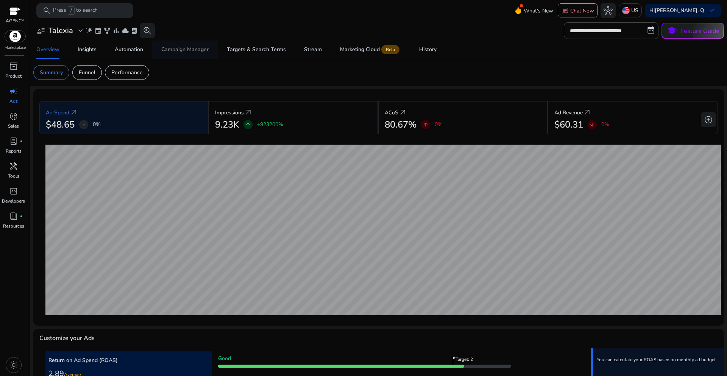
click at [179, 48] on div "Campaign Manager" at bounding box center [184, 49] width 47 height 5
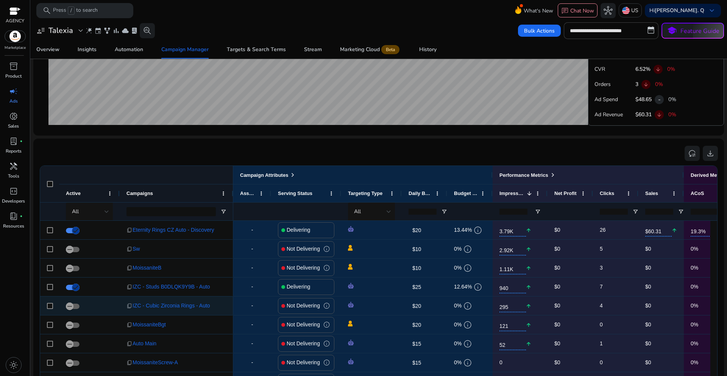
scroll to position [424, 0]
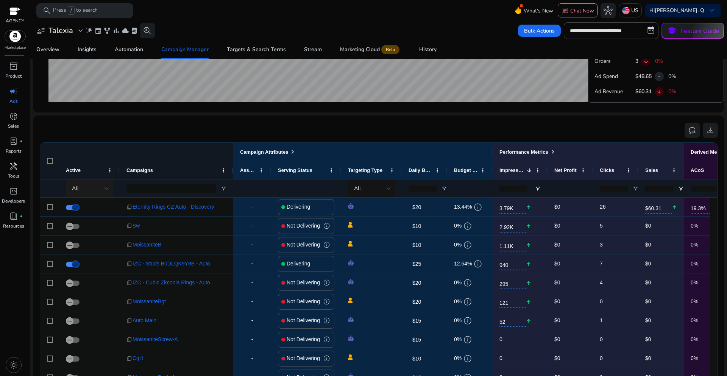
click at [96, 195] on div "All" at bounding box center [90, 188] width 37 height 18
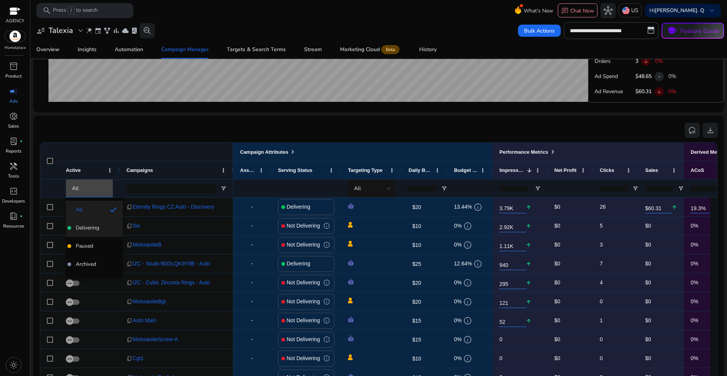
click at [94, 223] on mat-option "Delivering" at bounding box center [94, 228] width 57 height 18
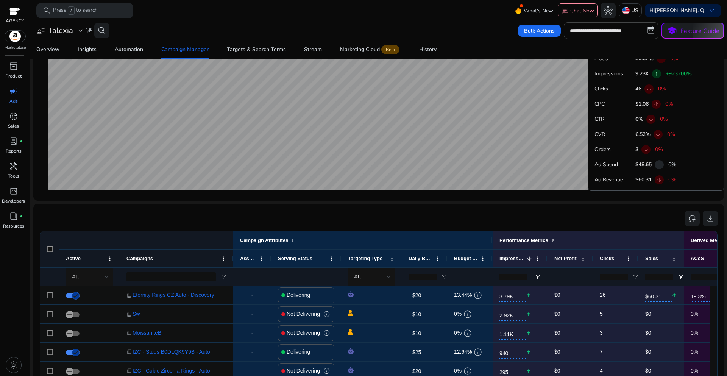
scroll to position [424, 0]
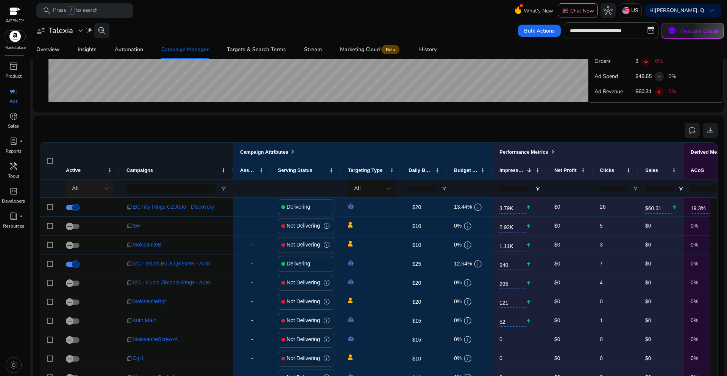
click at [94, 189] on div "All" at bounding box center [88, 188] width 33 height 8
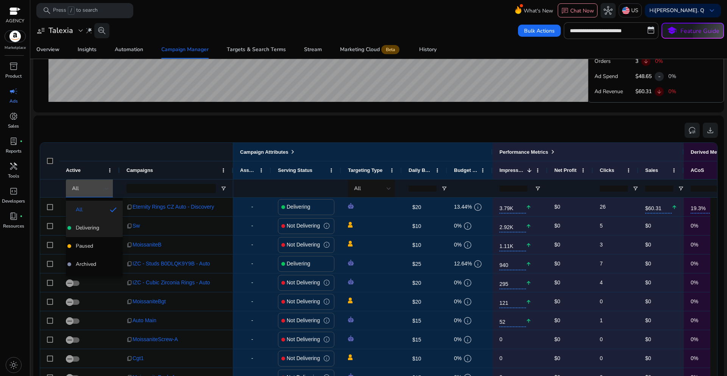
click at [95, 227] on span "Delivering" at bounding box center [87, 228] width 23 height 8
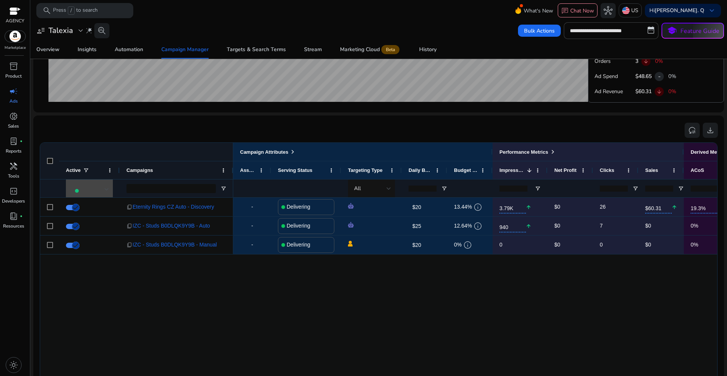
scroll to position [0, 0]
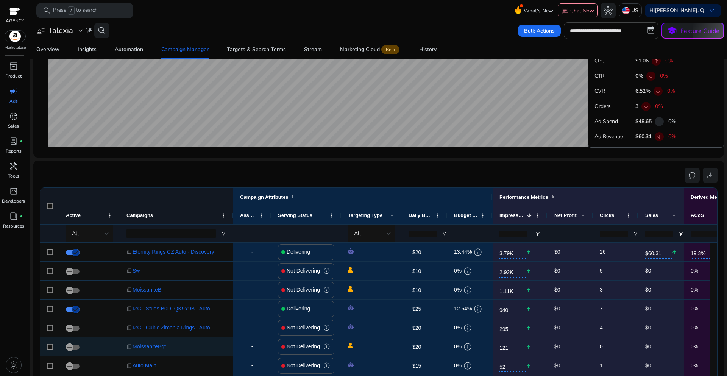
scroll to position [390, 0]
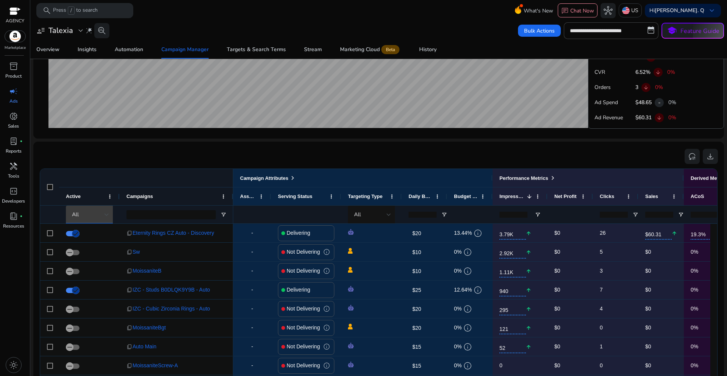
click at [106, 216] on div at bounding box center [107, 214] width 5 height 9
click at [94, 253] on span "Delivering" at bounding box center [87, 254] width 23 height 8
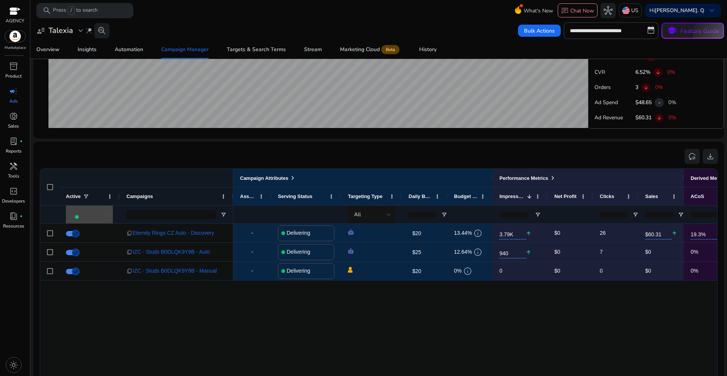
scroll to position [0, 0]
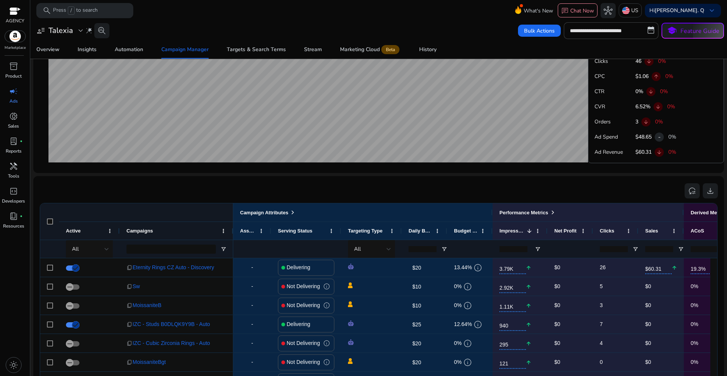
scroll to position [462, 0]
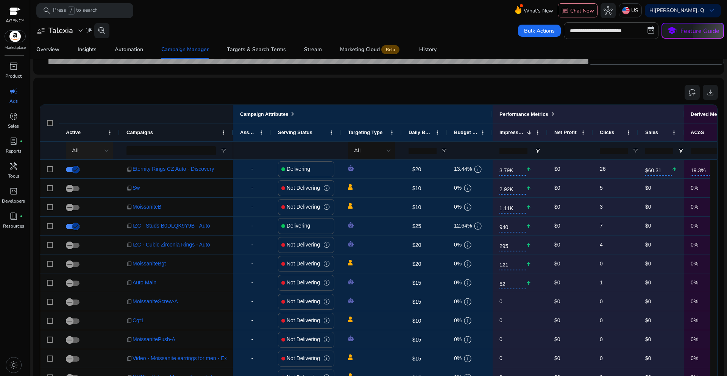
click at [101, 150] on div "All" at bounding box center [88, 151] width 33 height 8
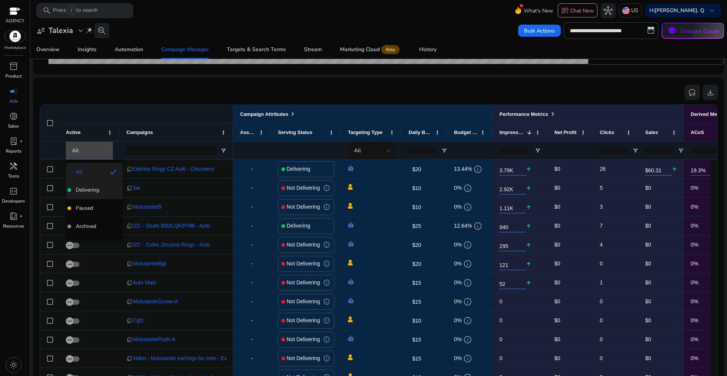
click at [97, 187] on span "Delivering" at bounding box center [87, 190] width 23 height 8
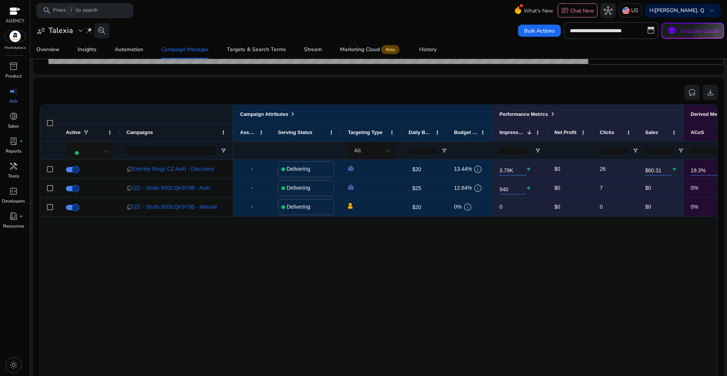
scroll to position [0, 0]
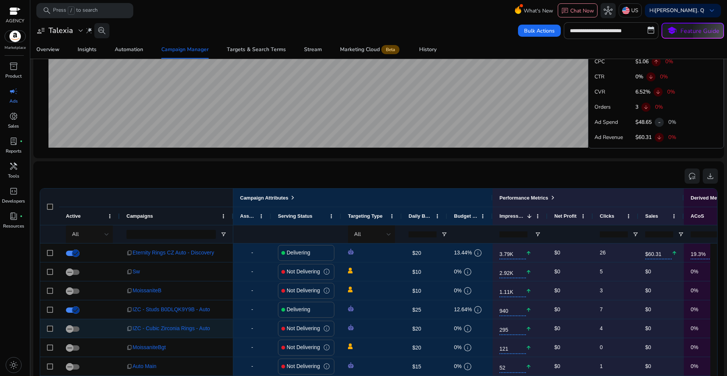
scroll to position [38, 0]
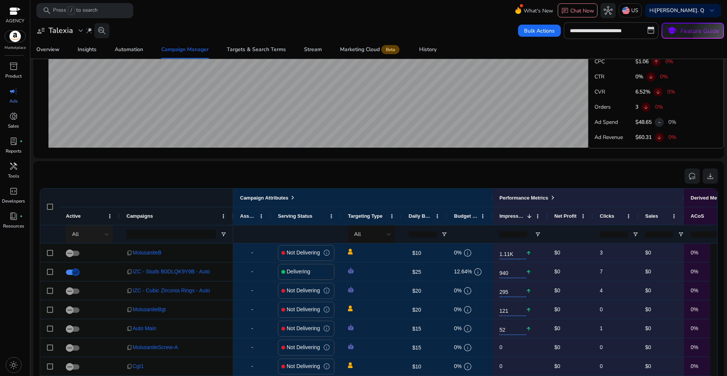
click at [98, 231] on div "All" at bounding box center [88, 234] width 33 height 8
click at [93, 277] on span "Delivering" at bounding box center [87, 274] width 23 height 8
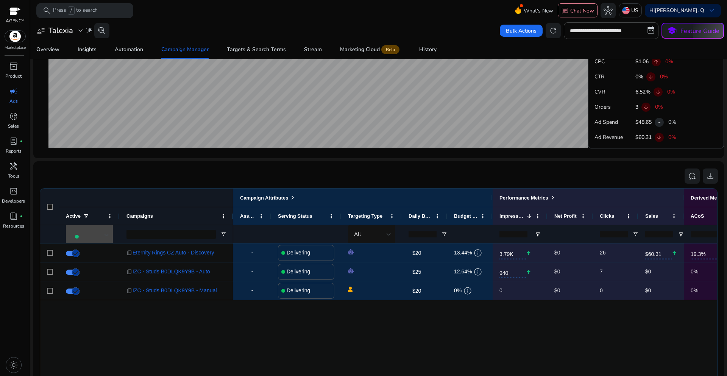
scroll to position [0, 0]
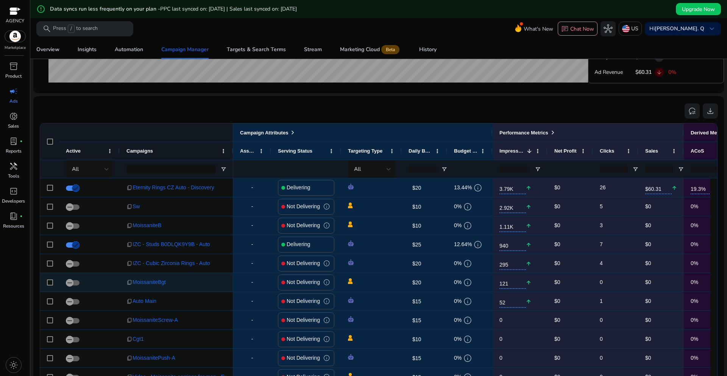
scroll to position [462, 0]
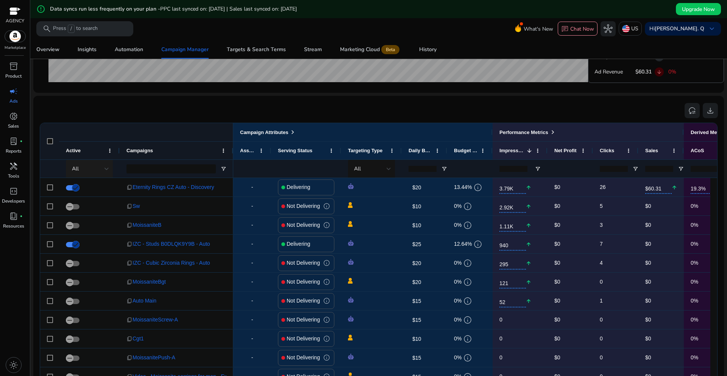
click at [93, 174] on div "All" at bounding box center [90, 169] width 37 height 18
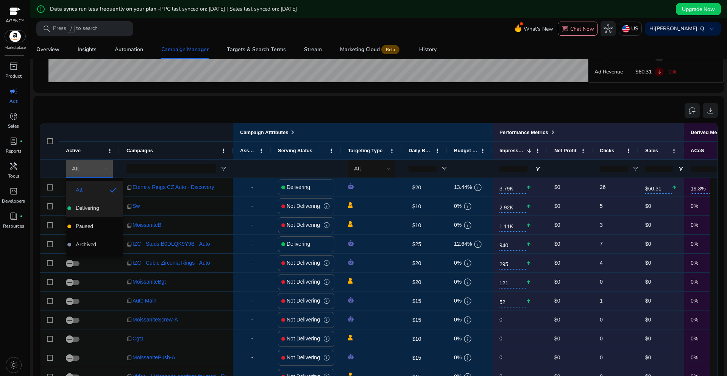
click at [93, 206] on span "Delivering" at bounding box center [87, 208] width 23 height 8
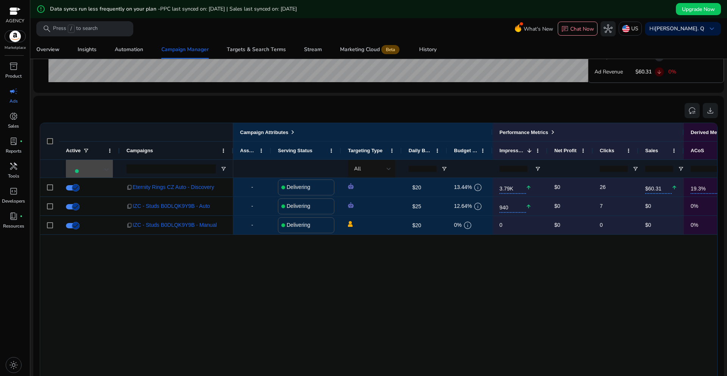
scroll to position [0, 0]
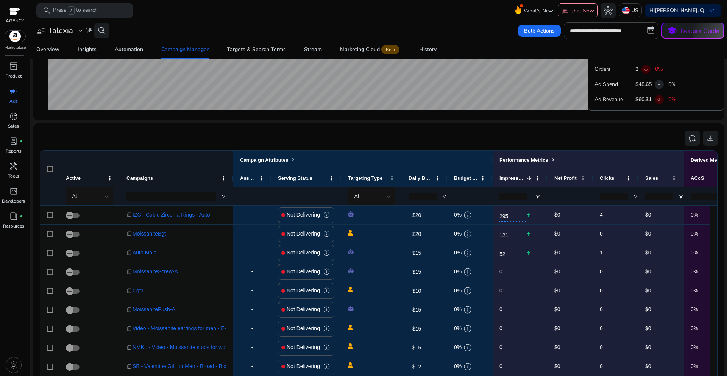
scroll to position [424, 0]
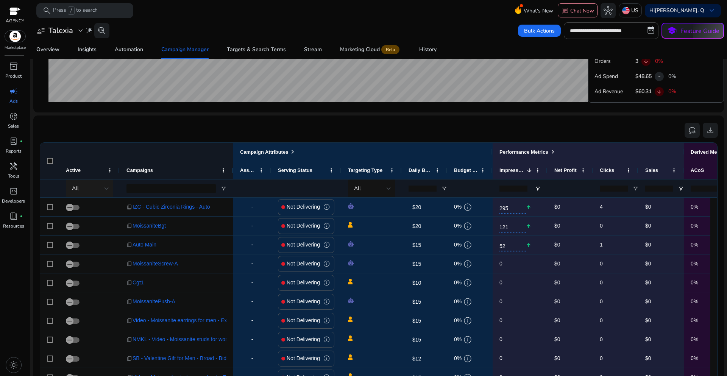
click at [100, 192] on div "All" at bounding box center [88, 188] width 33 height 8
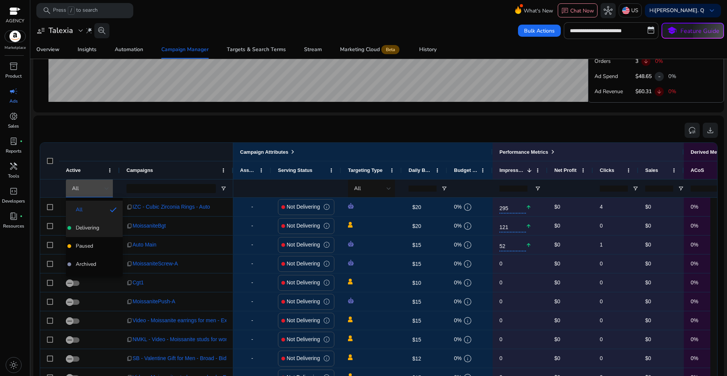
click at [94, 225] on span "Delivering" at bounding box center [87, 228] width 23 height 8
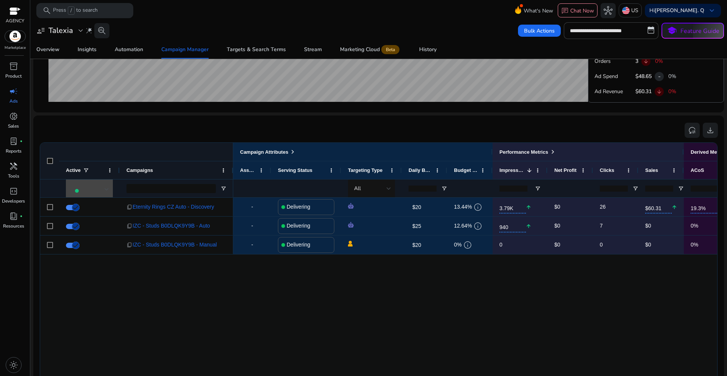
scroll to position [0, 0]
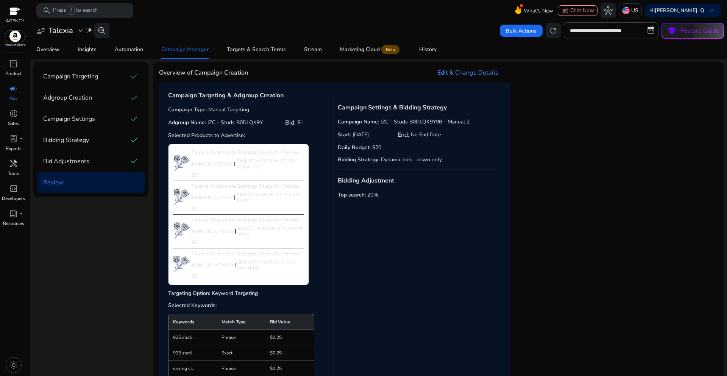
scroll to position [227, 0]
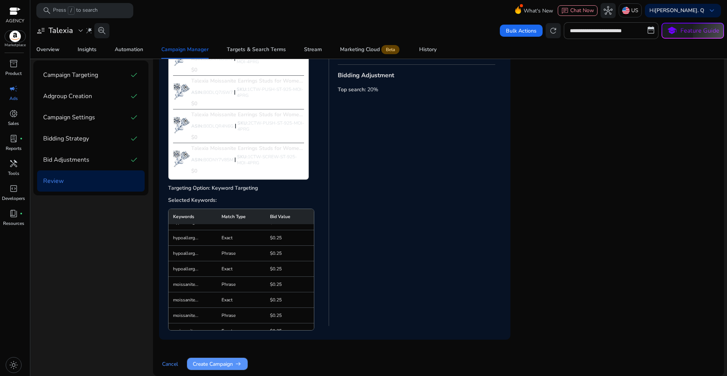
click at [217, 361] on span "Create Campaign arrow_right_alt" at bounding box center [217, 364] width 49 height 8
